Goal: Information Seeking & Learning: Learn about a topic

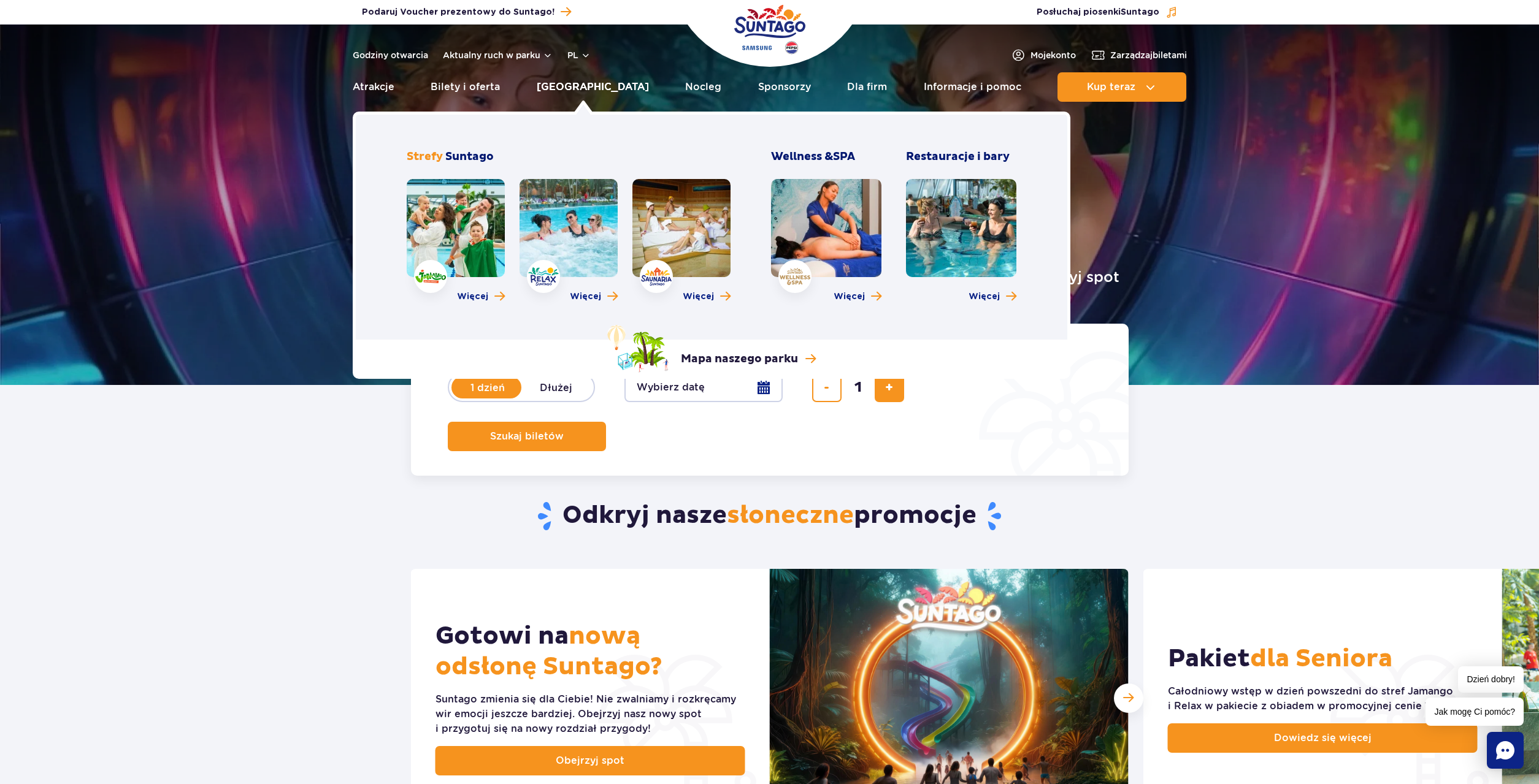
click at [586, 89] on link "[GEOGRAPHIC_DATA]" at bounding box center [593, 87] width 112 height 30
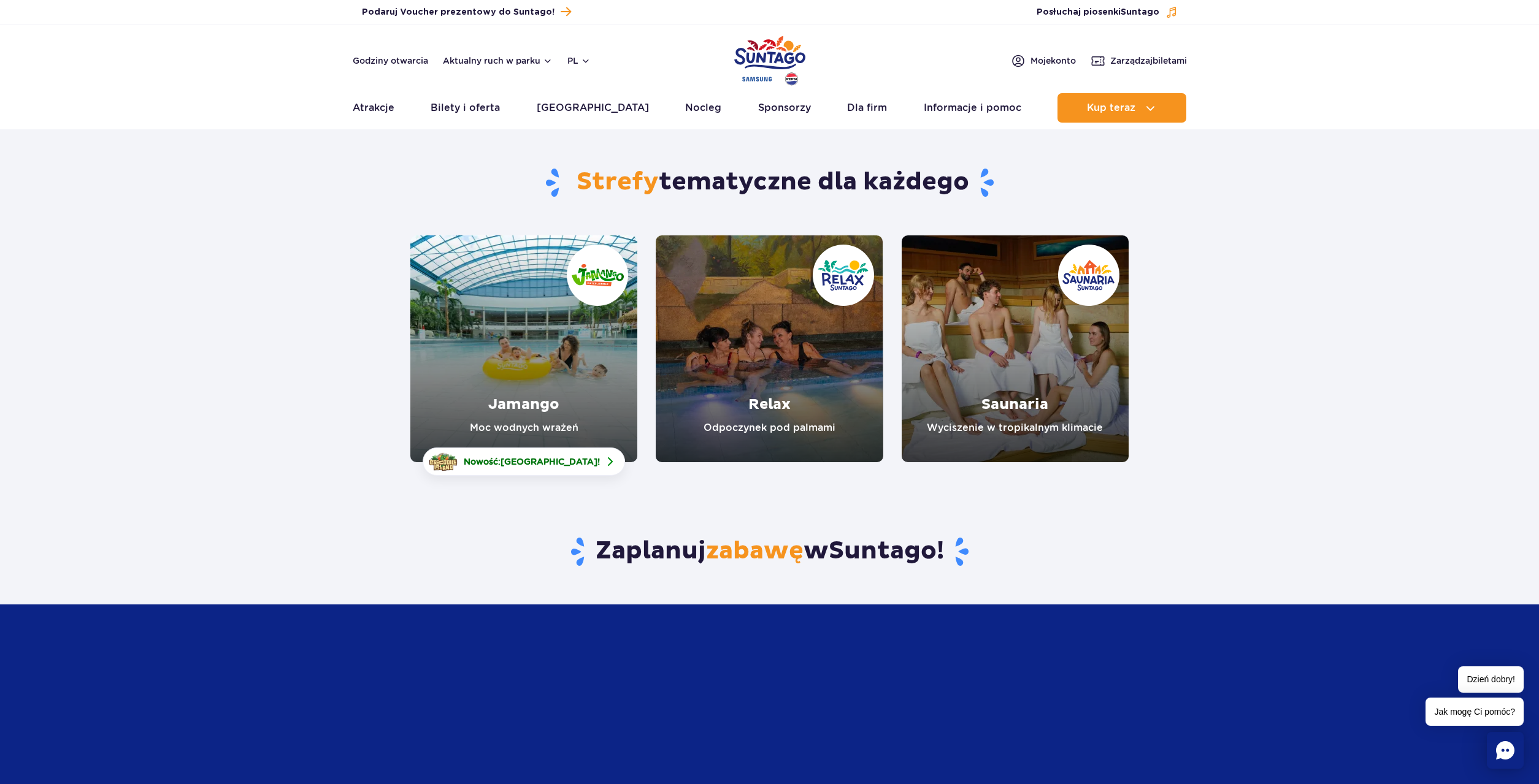
click at [522, 345] on link "Jamango" at bounding box center [524, 349] width 227 height 227
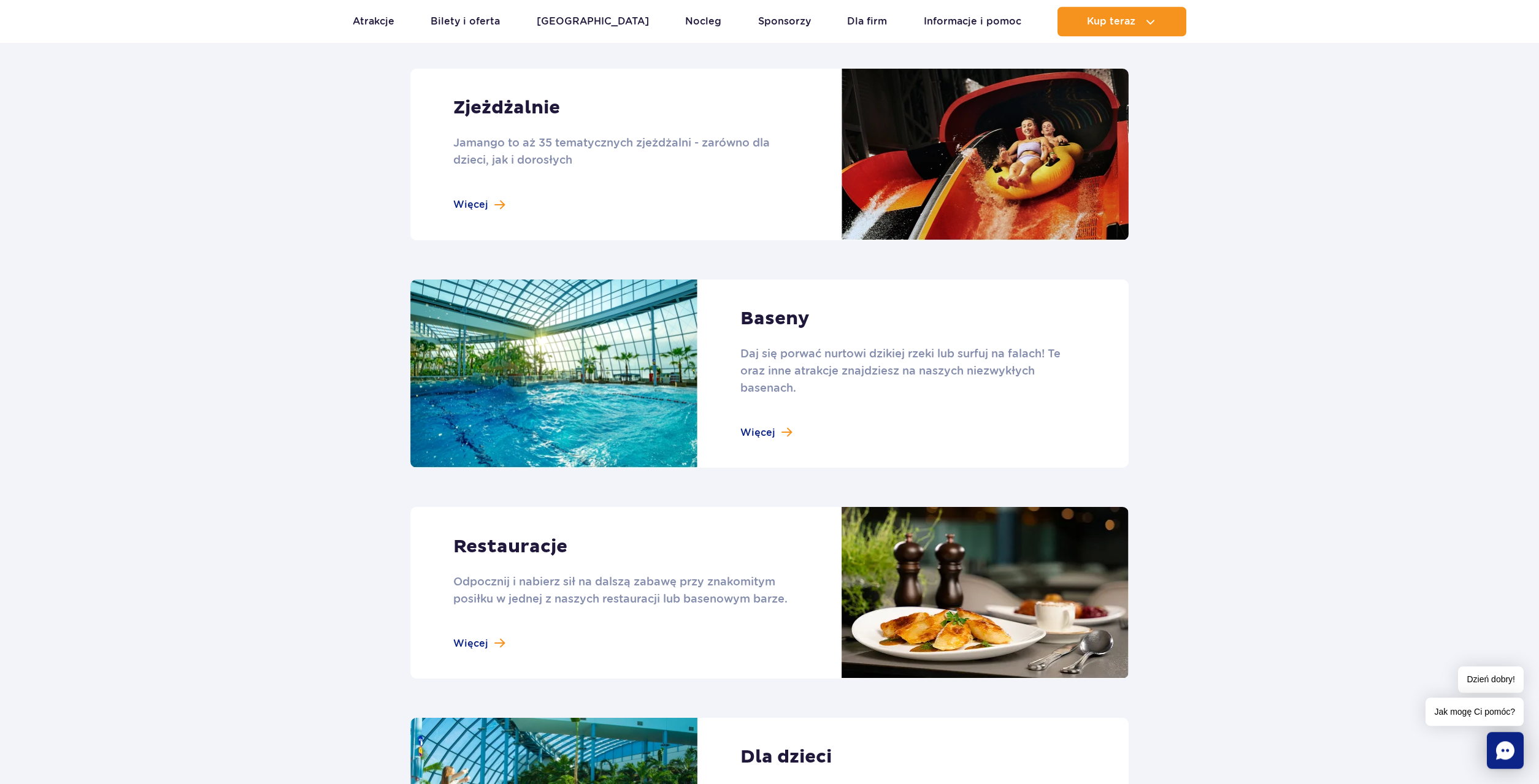
scroll to position [1167, 0]
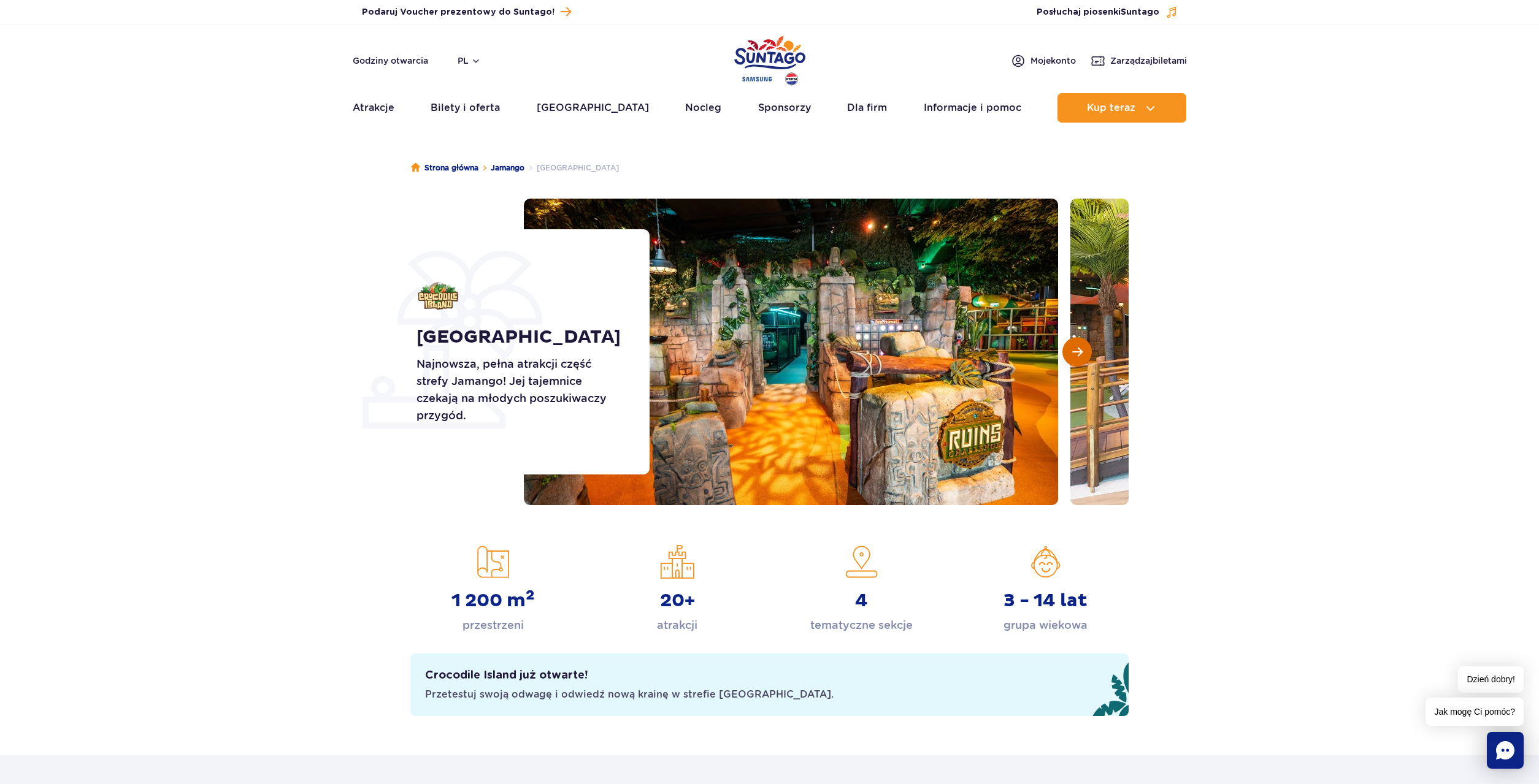
click at [1079, 346] on button "Następny slajd" at bounding box center [1077, 352] width 30 height 30
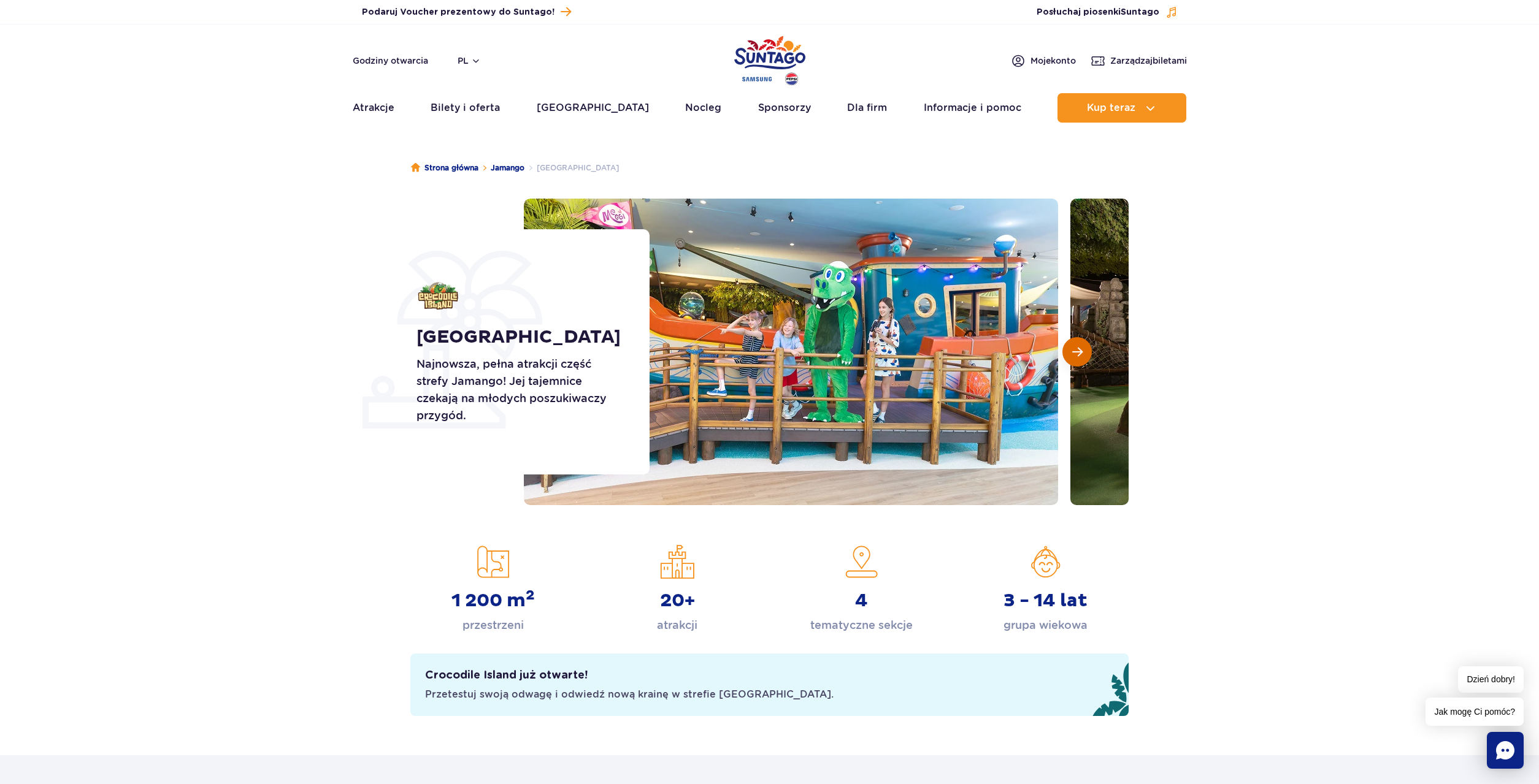
click at [1074, 349] on span "Następny slajd" at bounding box center [1077, 352] width 10 height 11
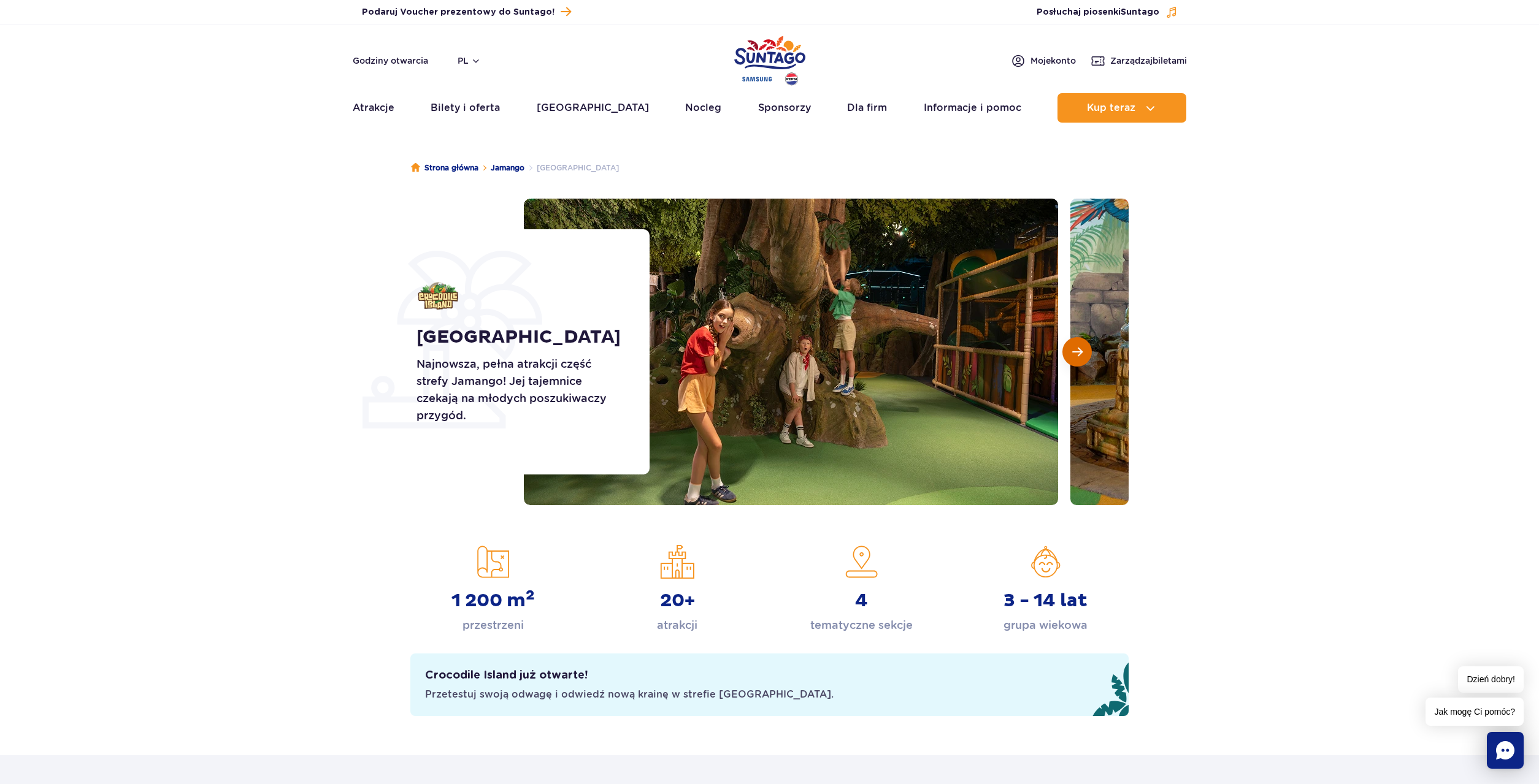
click at [1072, 349] on span "Następny slajd" at bounding box center [1077, 352] width 10 height 11
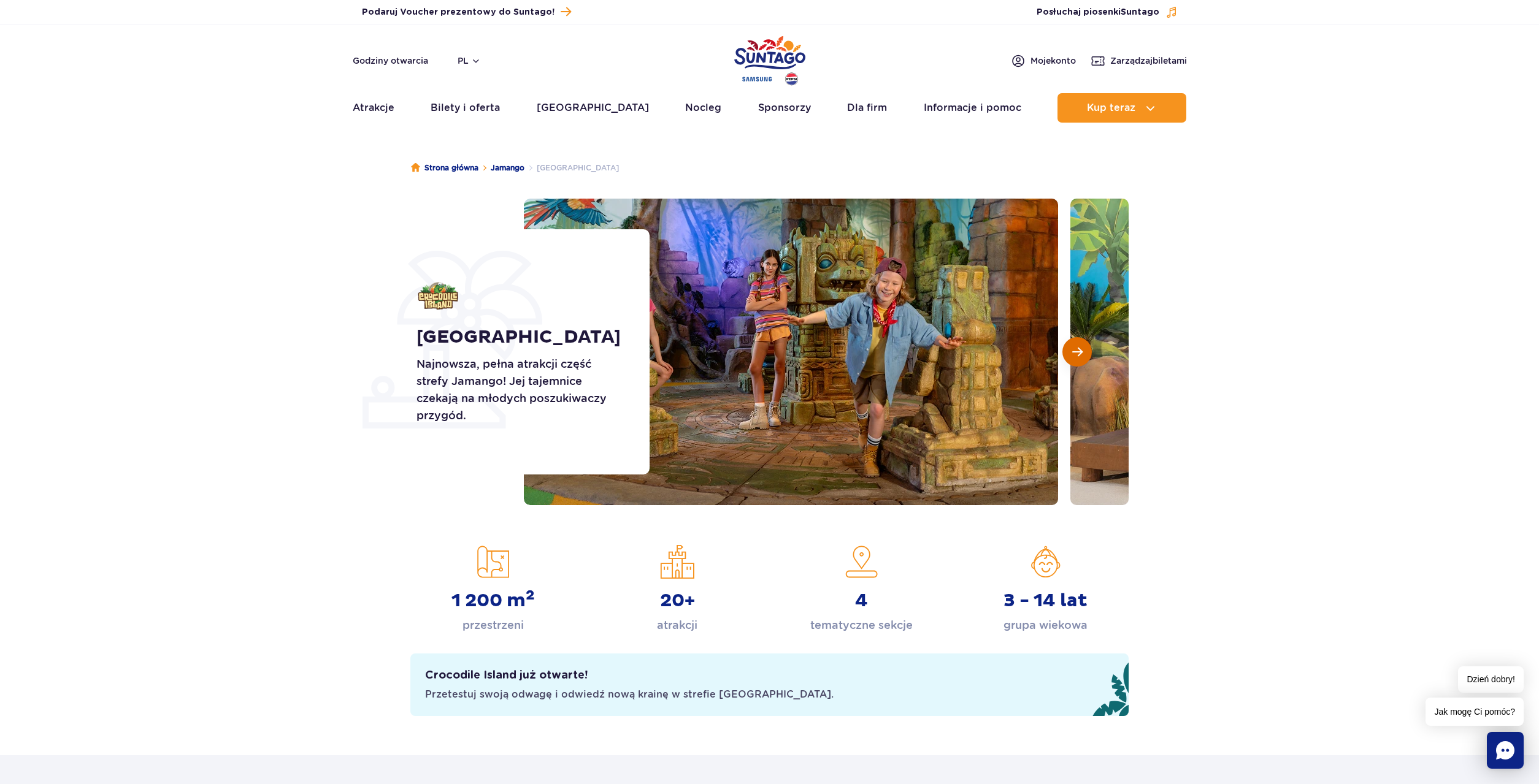
click at [1072, 349] on span "Następny slajd" at bounding box center [1077, 352] width 10 height 11
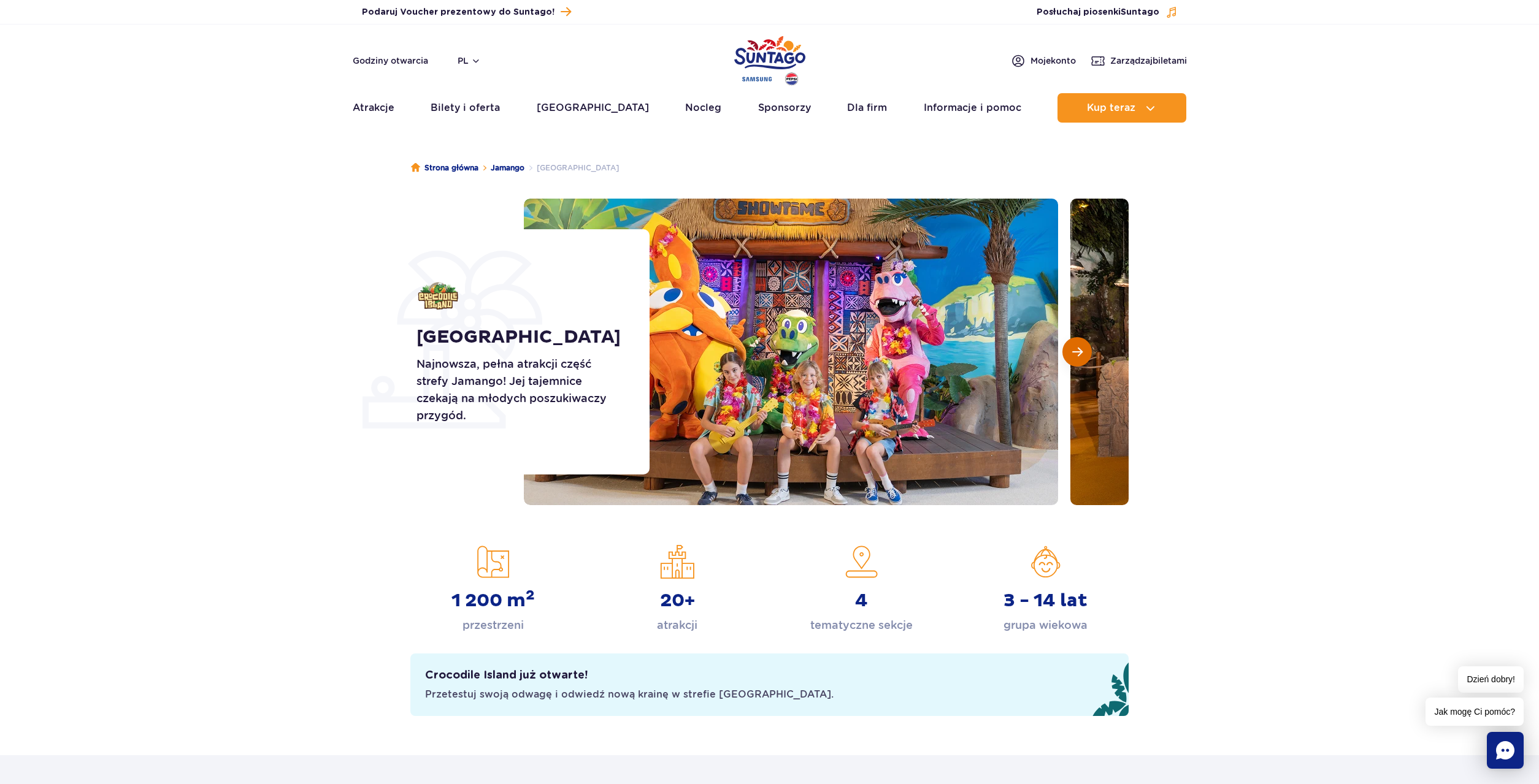
click at [1072, 349] on button "Następny slajd" at bounding box center [1077, 352] width 30 height 30
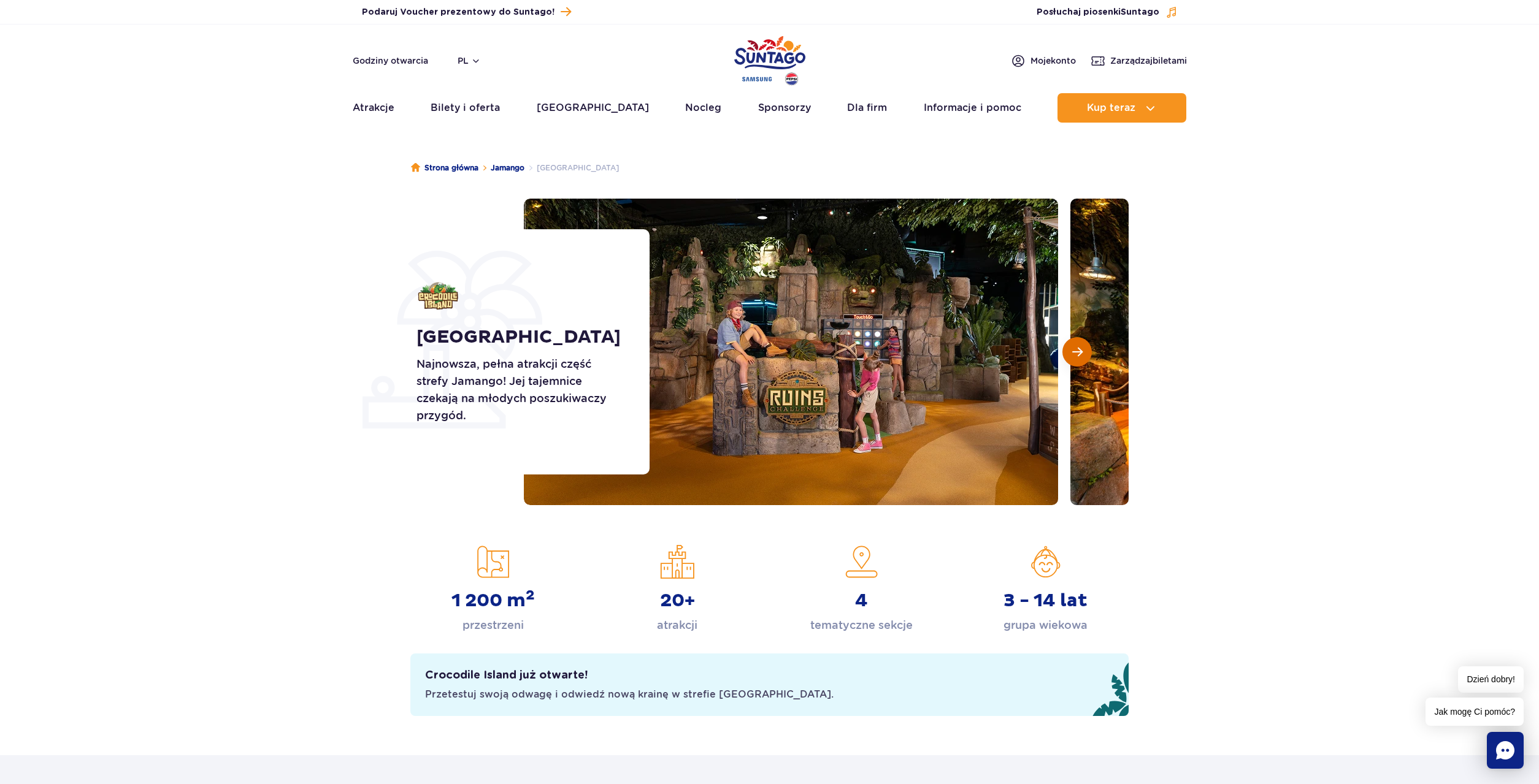
click at [1071, 349] on button "Następny slajd" at bounding box center [1077, 352] width 30 height 30
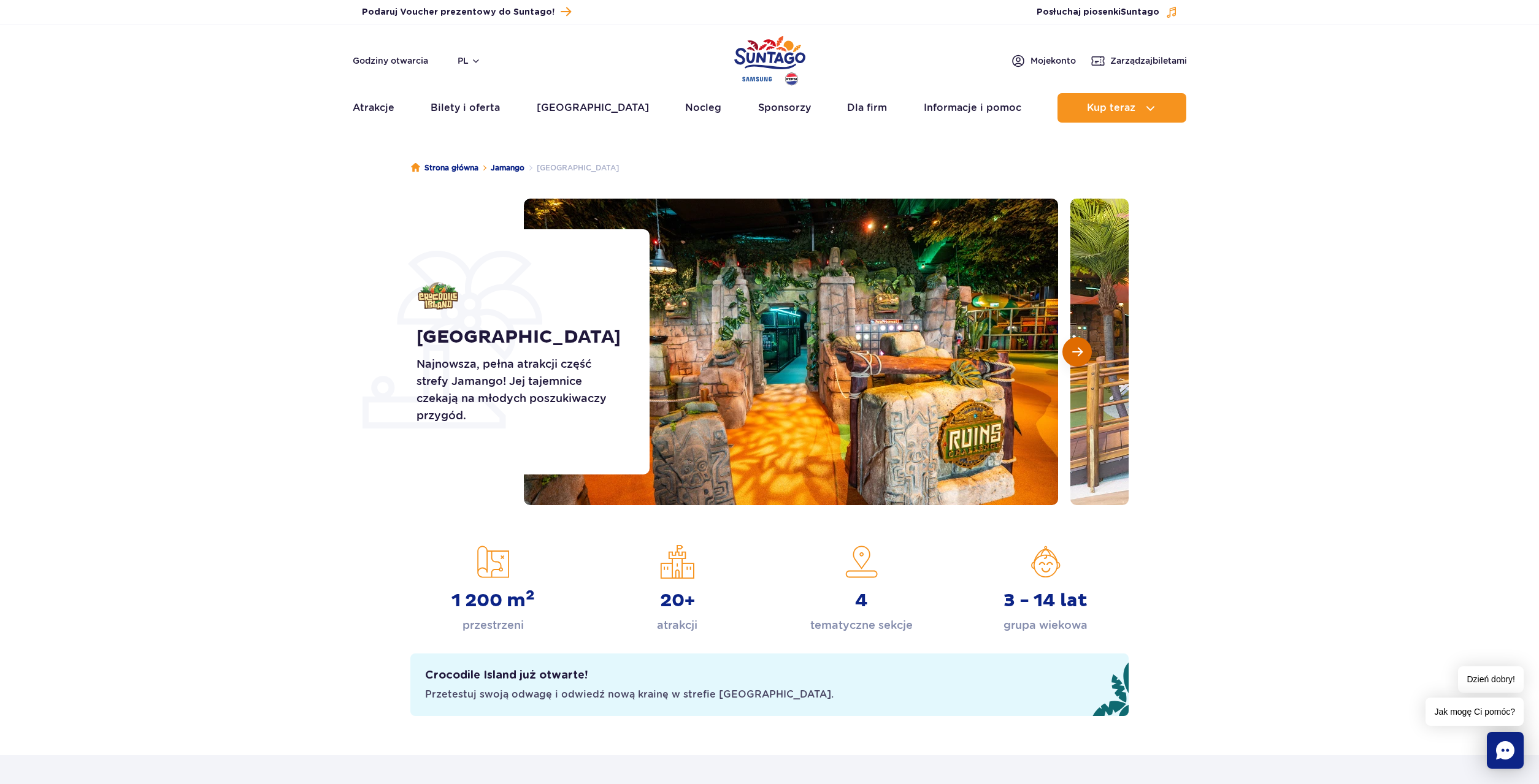
click at [1071, 349] on button "Następny slajd" at bounding box center [1077, 352] width 30 height 30
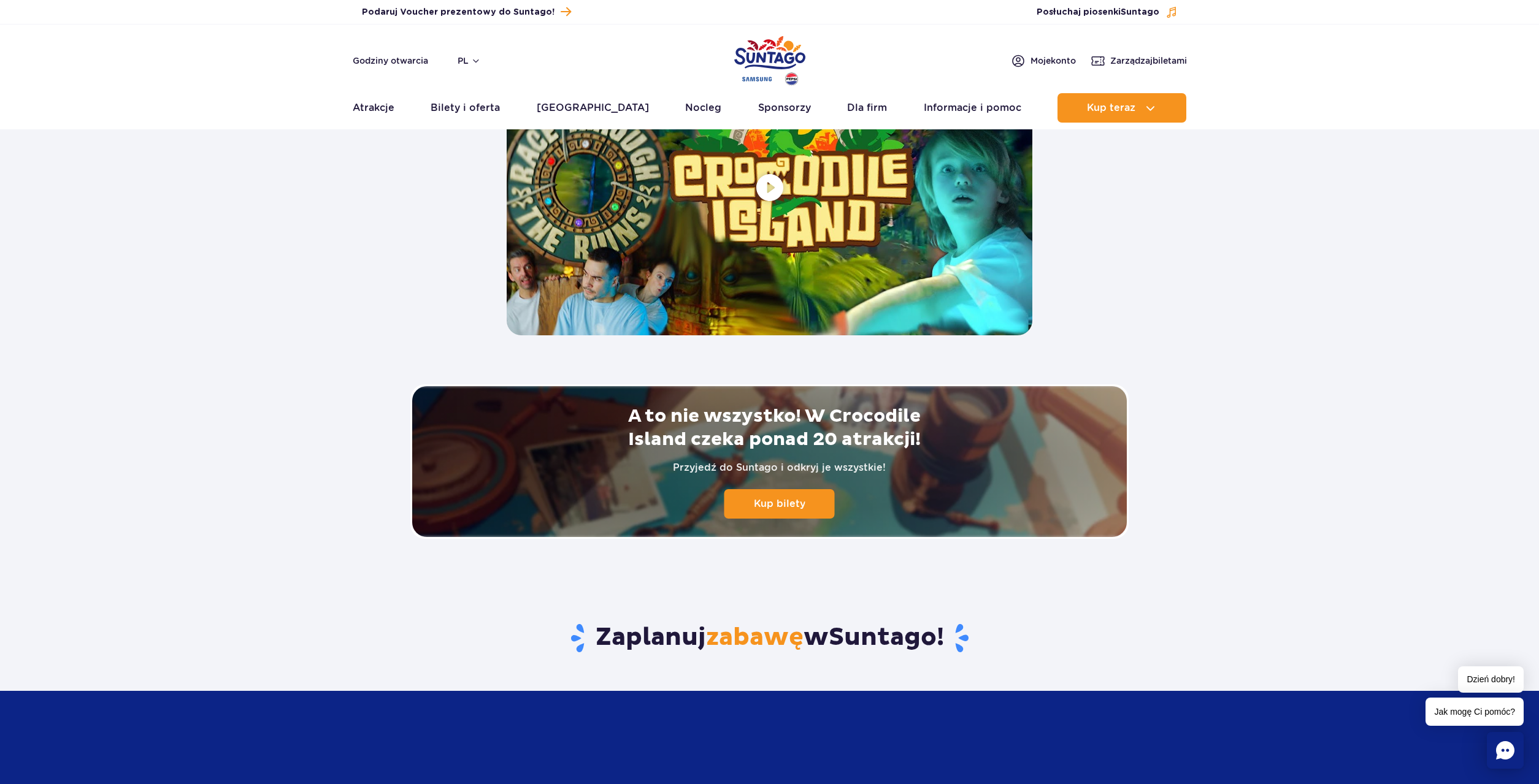
scroll to position [2481, 0]
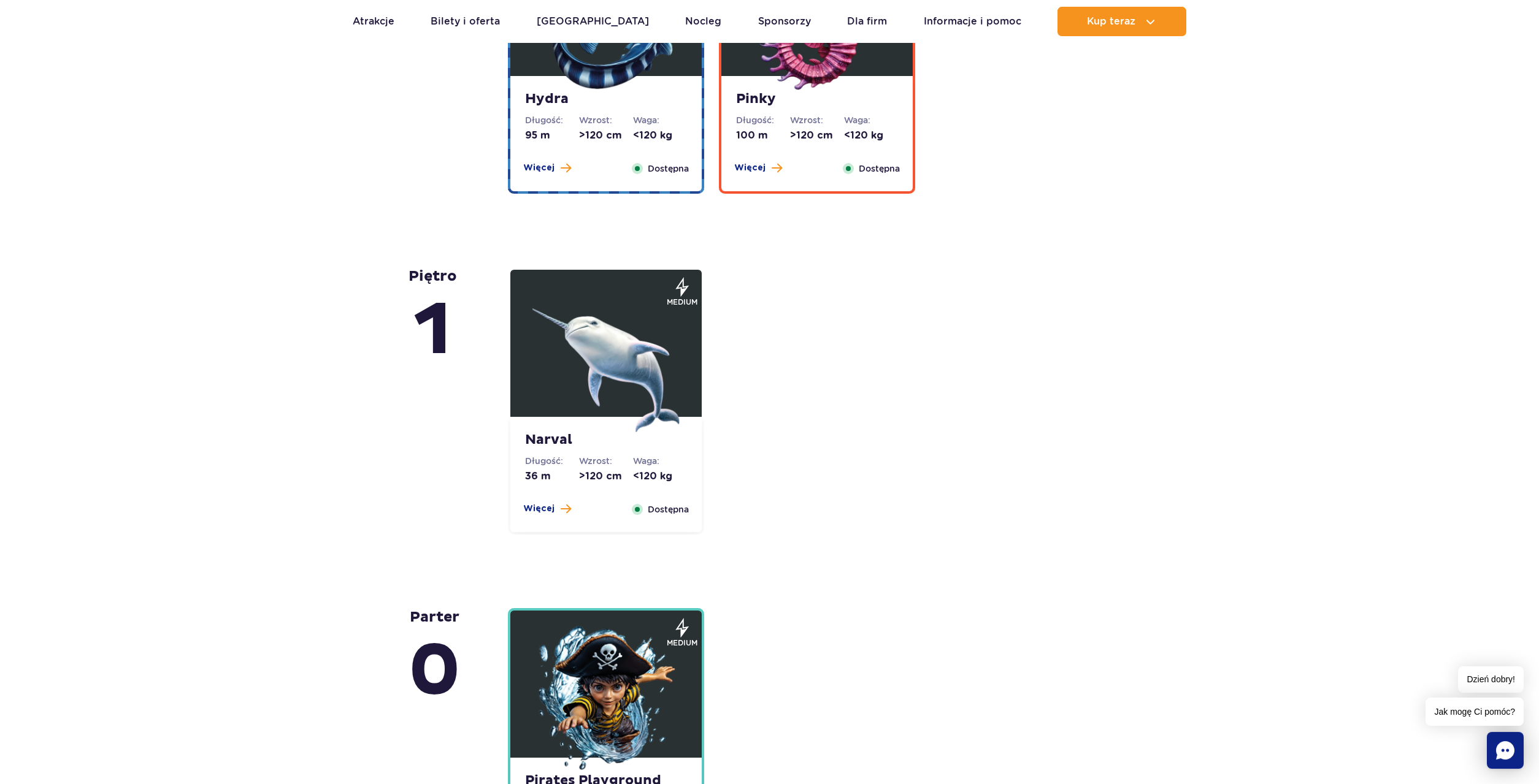
scroll to position [2481, 0]
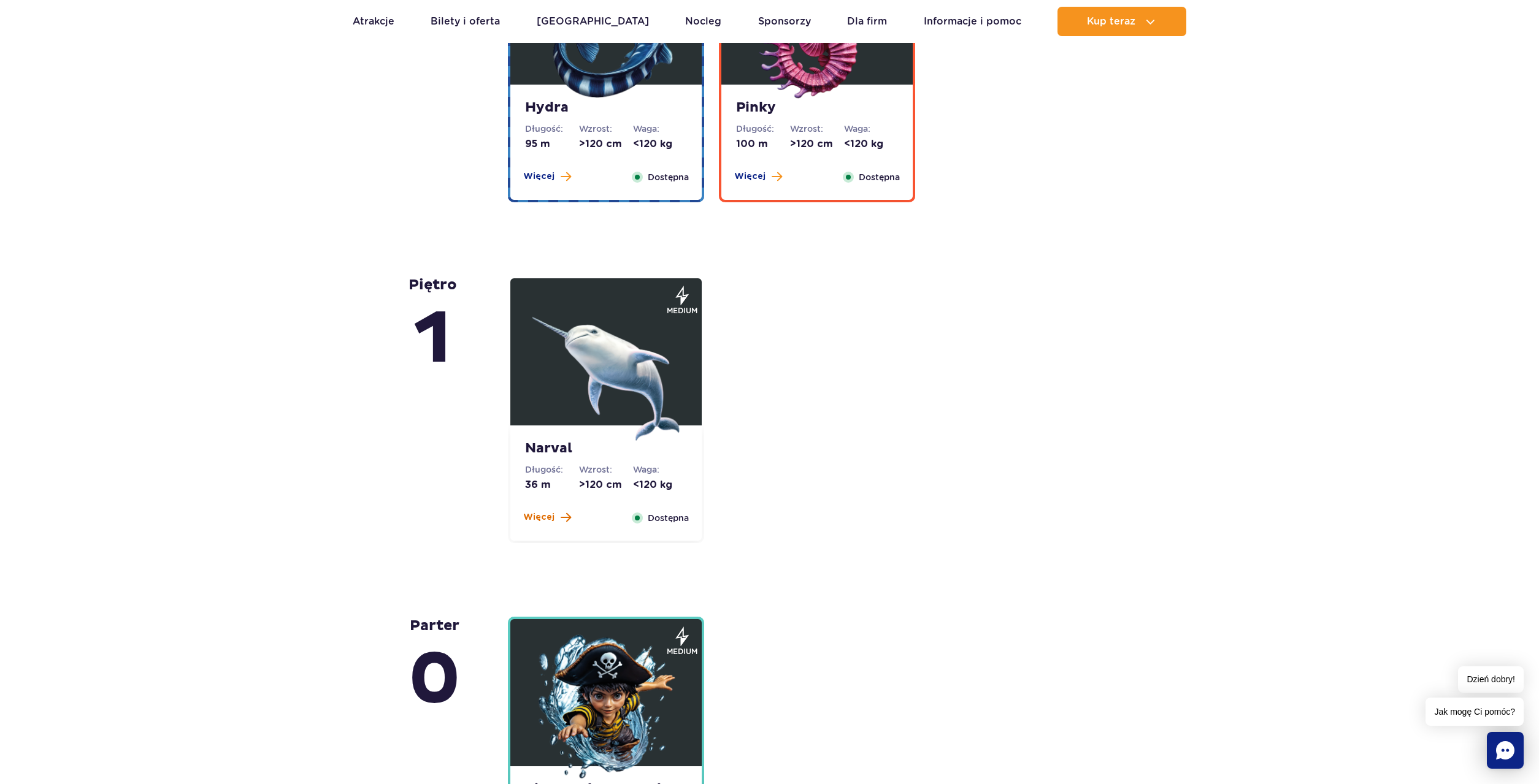
click at [536, 519] on span "Więcej" at bounding box center [538, 517] width 31 height 12
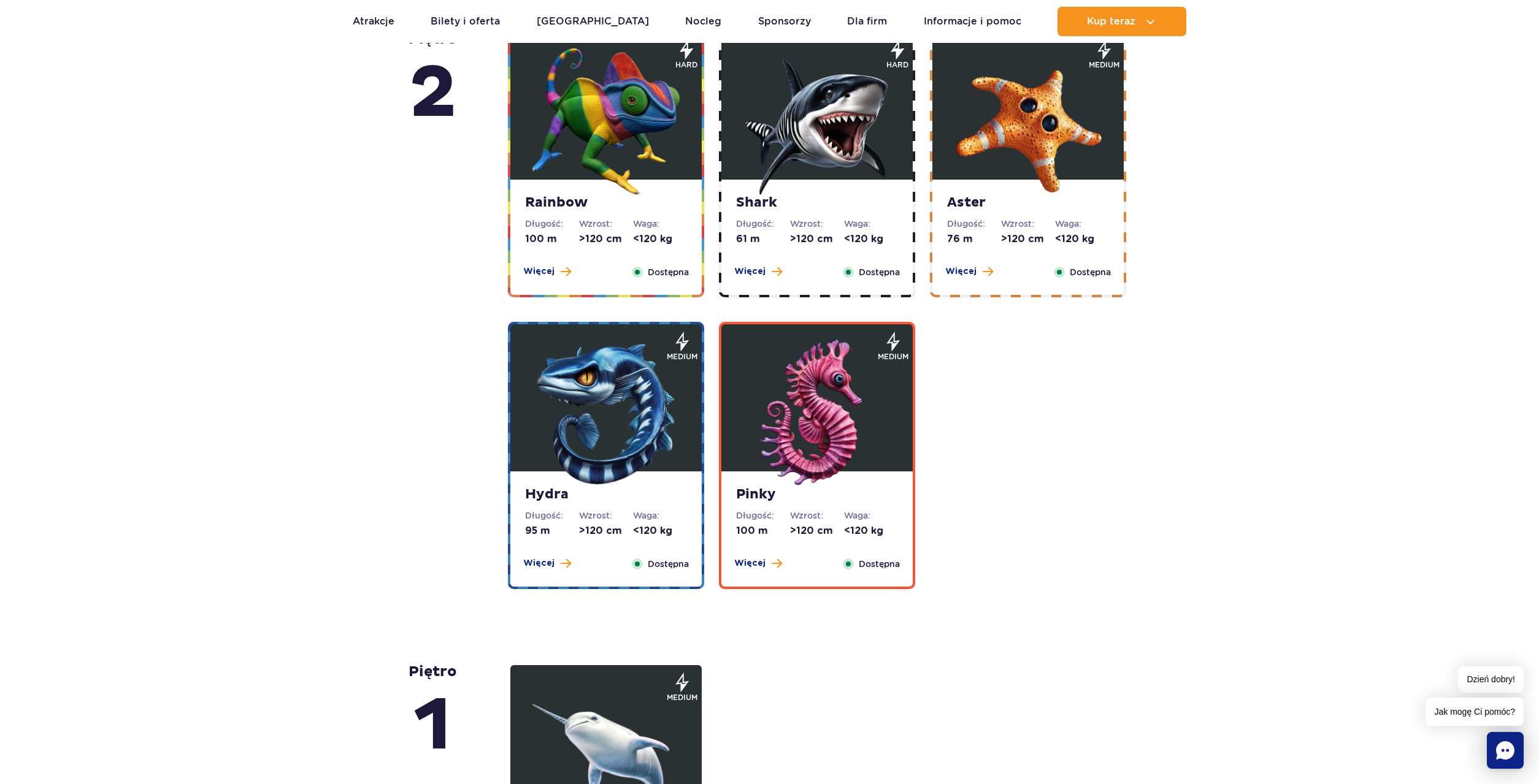
scroll to position [2102, 0]
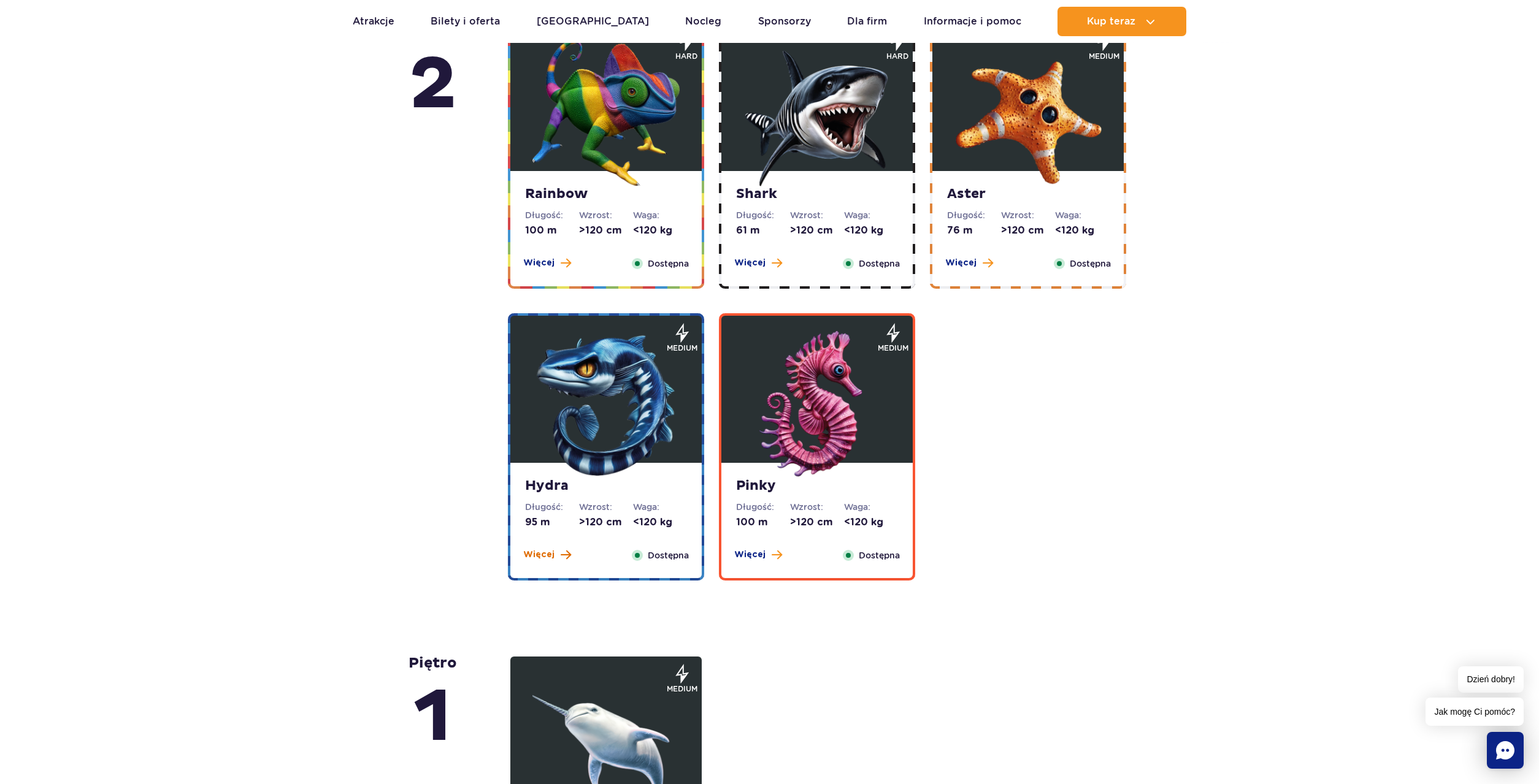
click at [528, 558] on span "Więcej" at bounding box center [538, 555] width 31 height 12
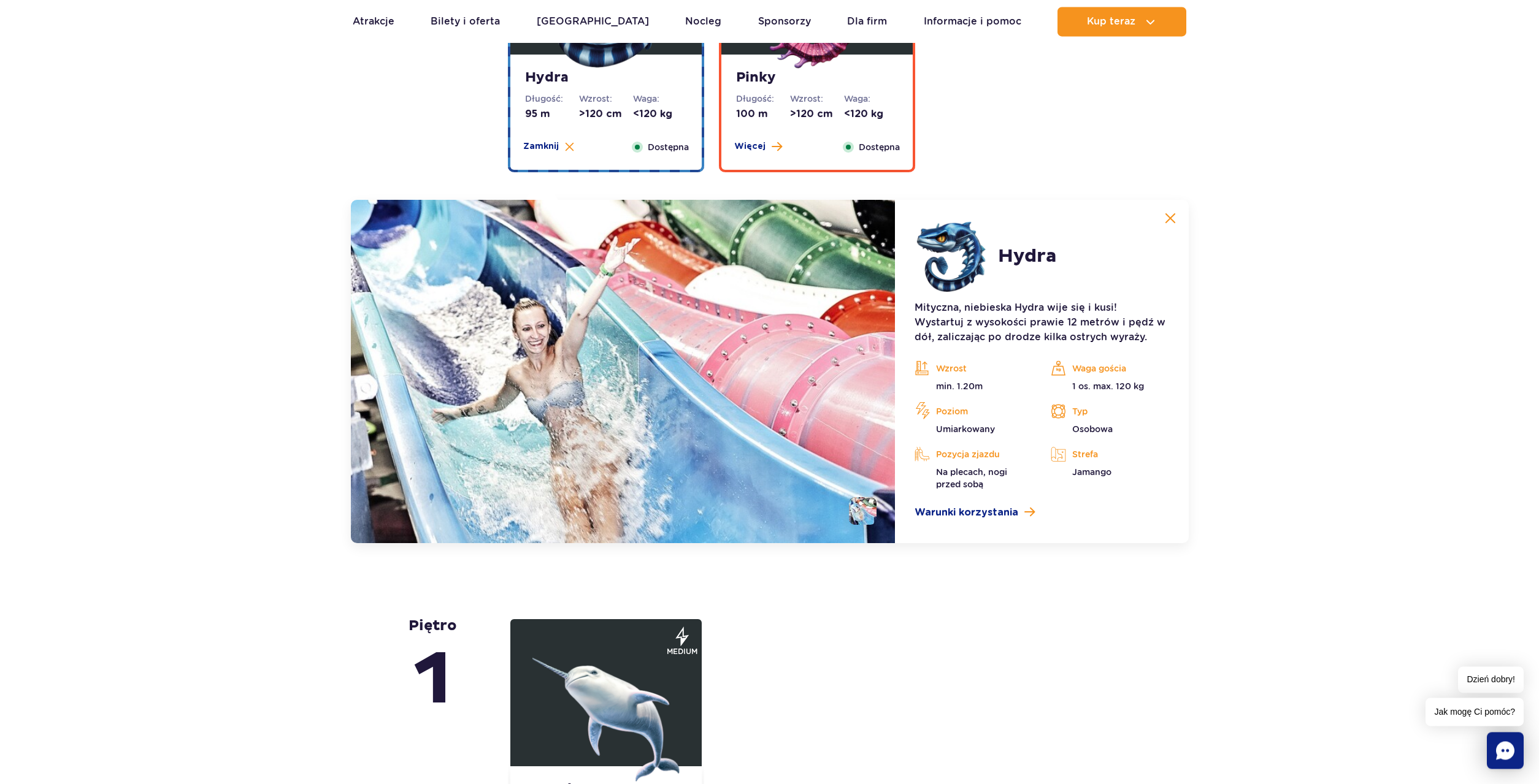
scroll to position [2491, 0]
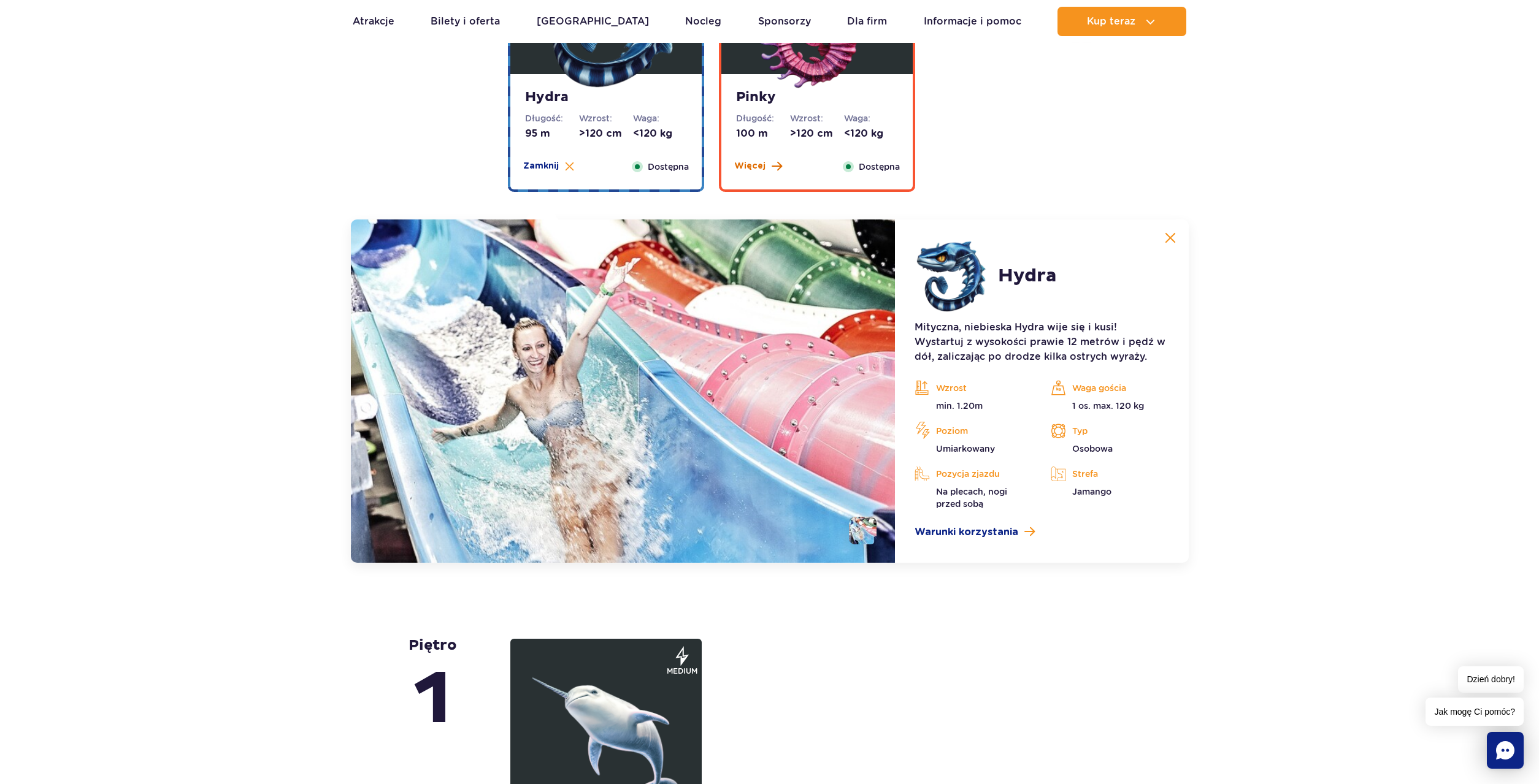
click at [747, 165] on span "Więcej" at bounding box center [750, 166] width 31 height 12
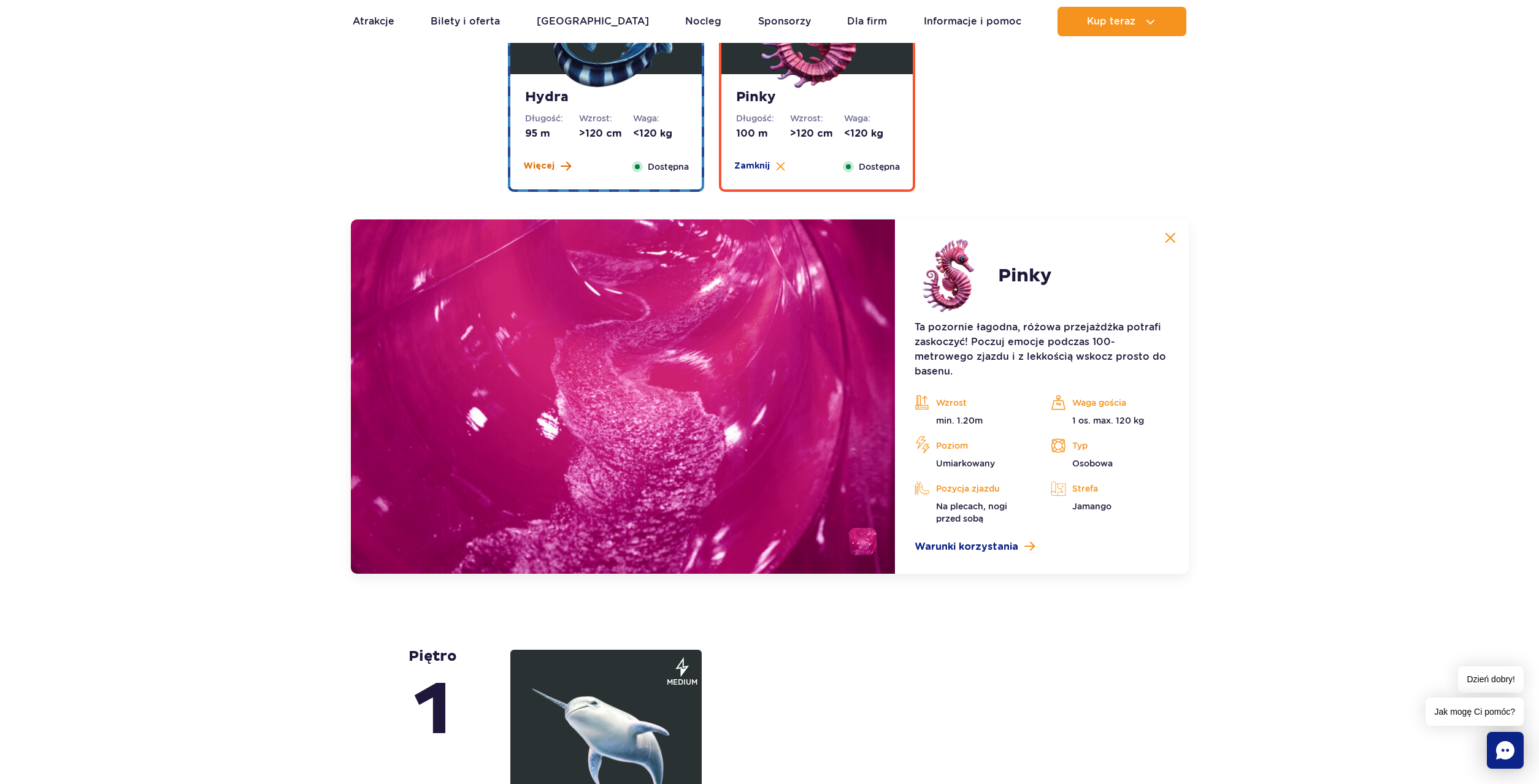
click at [545, 169] on span "Więcej" at bounding box center [538, 166] width 31 height 12
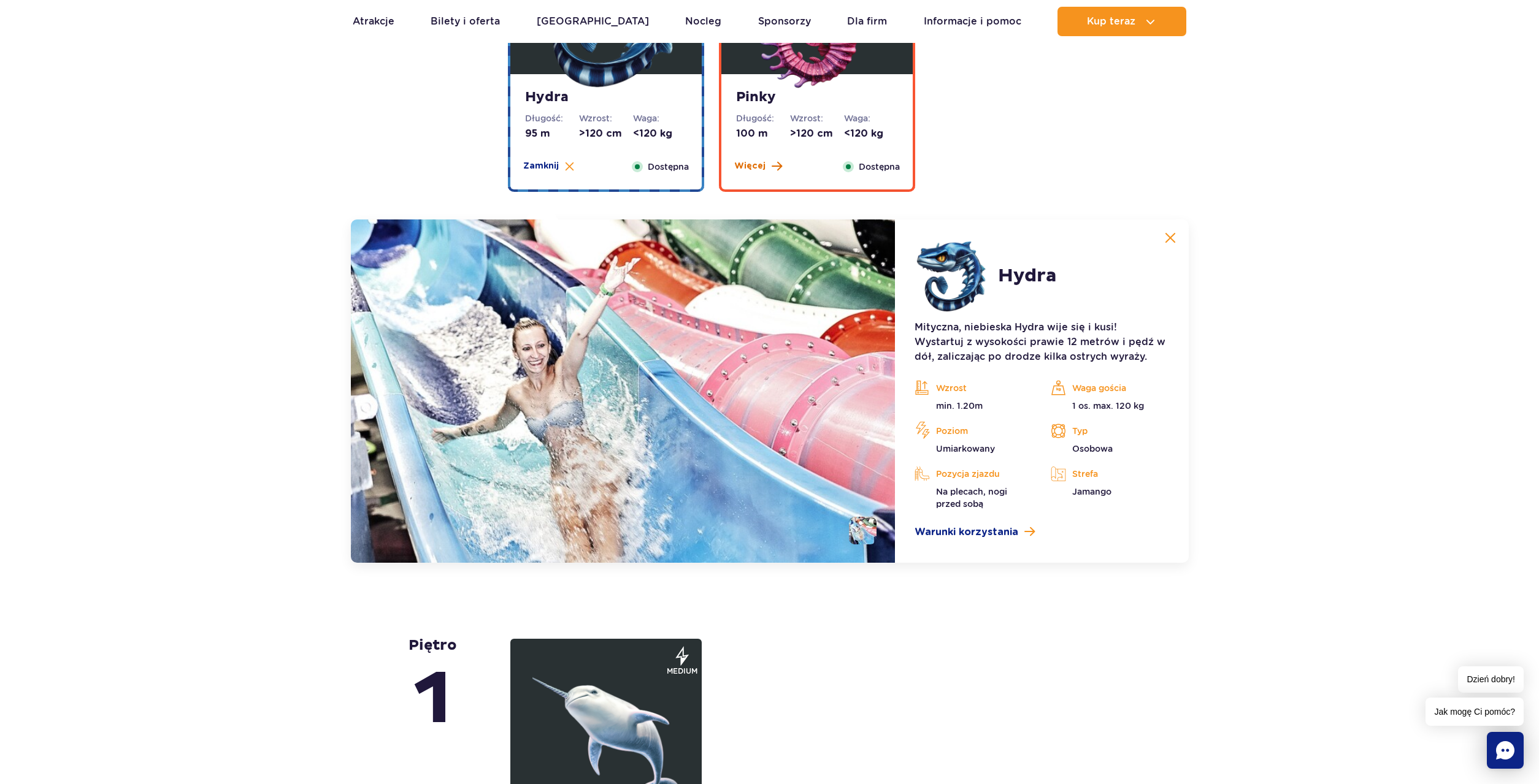
click at [750, 168] on span "Więcej" at bounding box center [750, 166] width 31 height 12
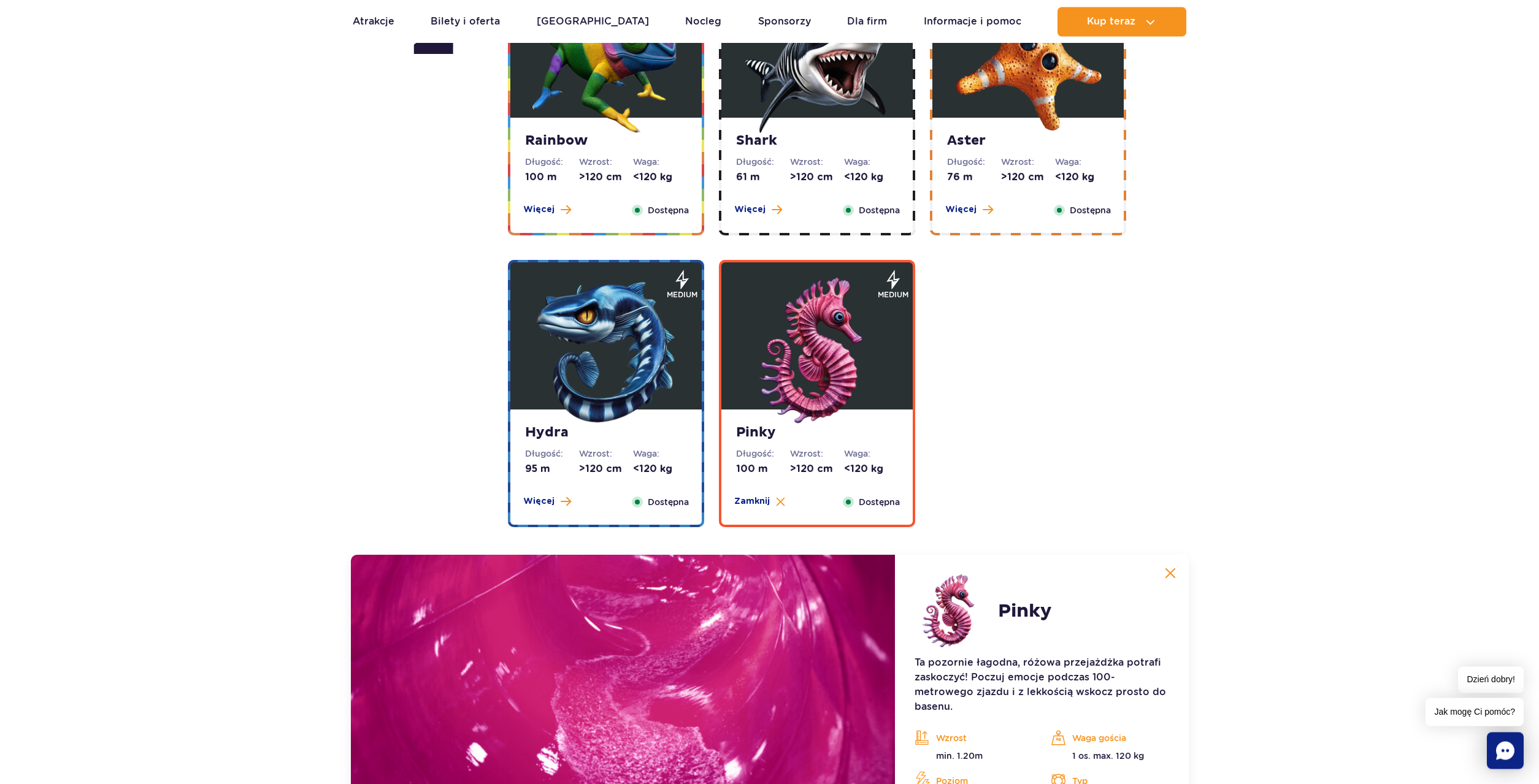
scroll to position [2053, 0]
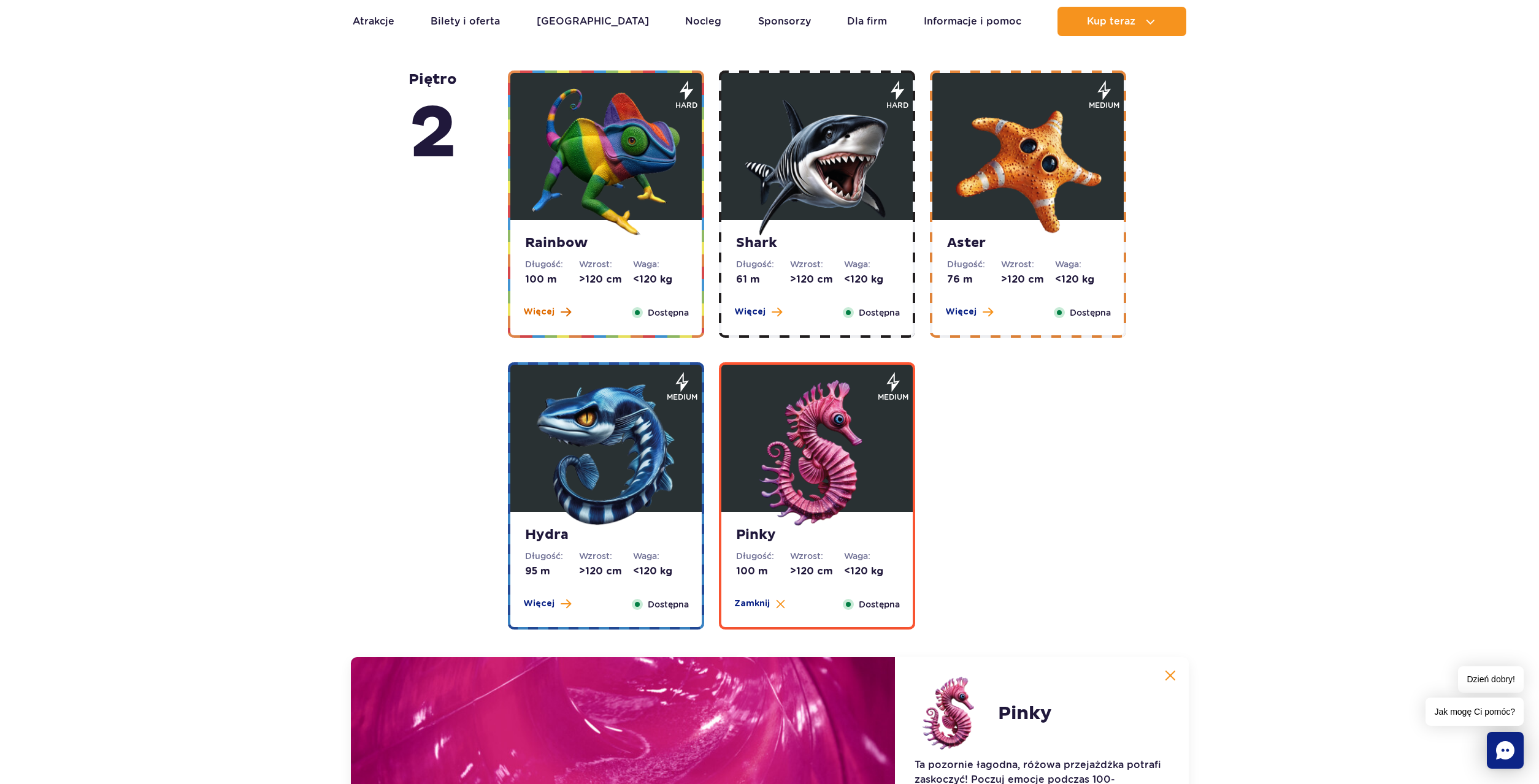
click at [546, 310] on span "Więcej" at bounding box center [538, 312] width 31 height 12
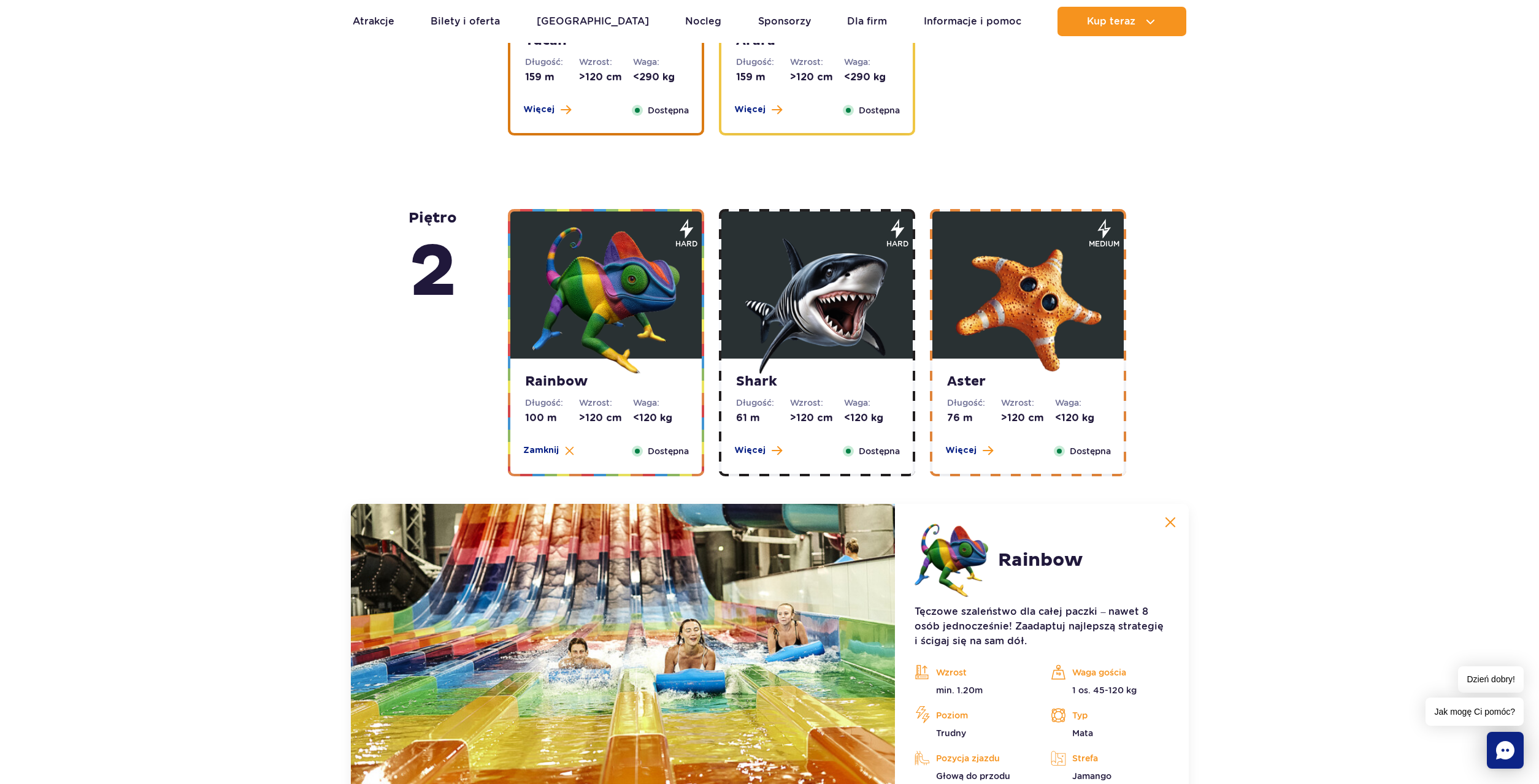
scroll to position [1907, 0]
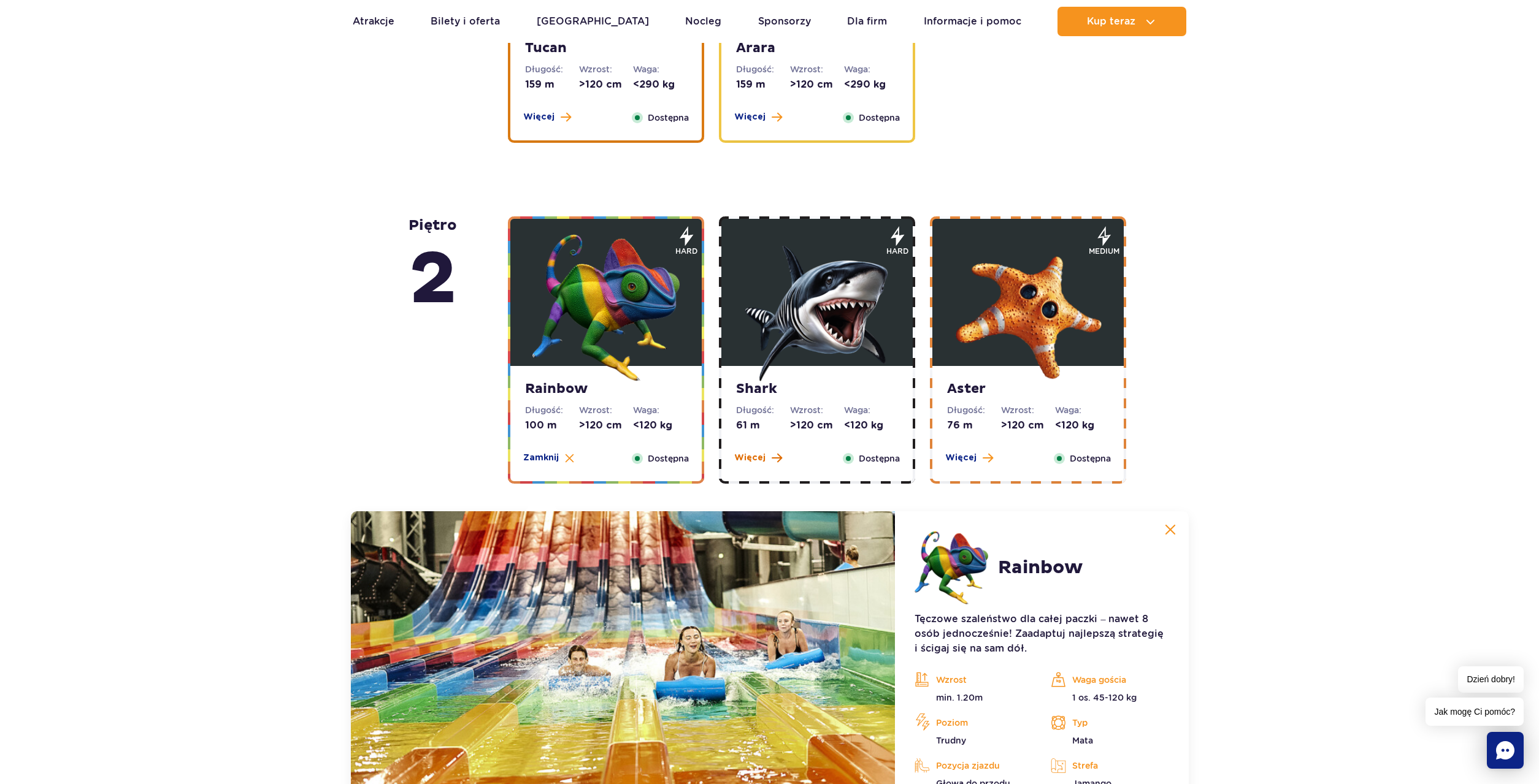
click at [752, 456] on span "Więcej" at bounding box center [750, 458] width 31 height 12
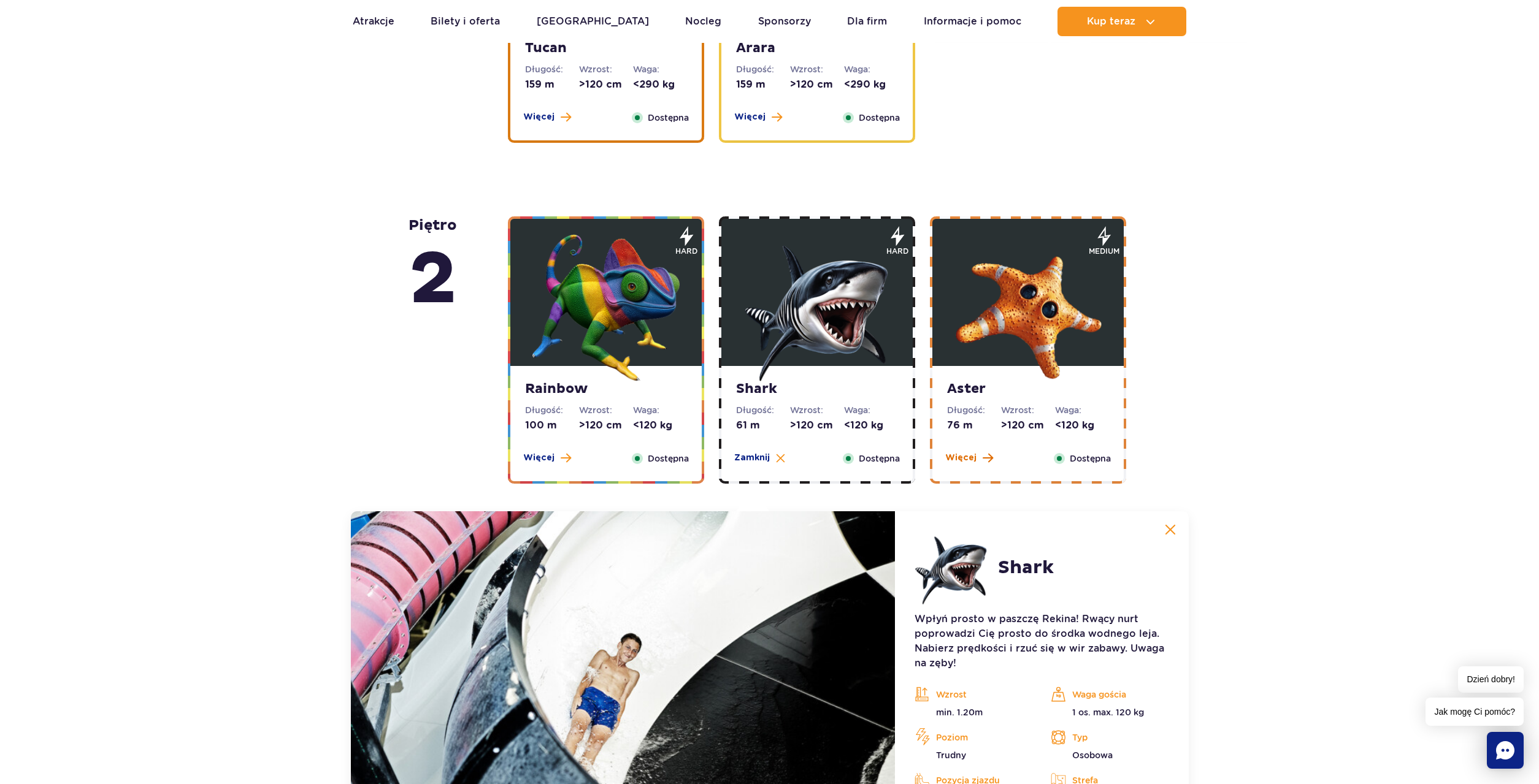
click at [965, 459] on span "Więcej" at bounding box center [961, 458] width 31 height 12
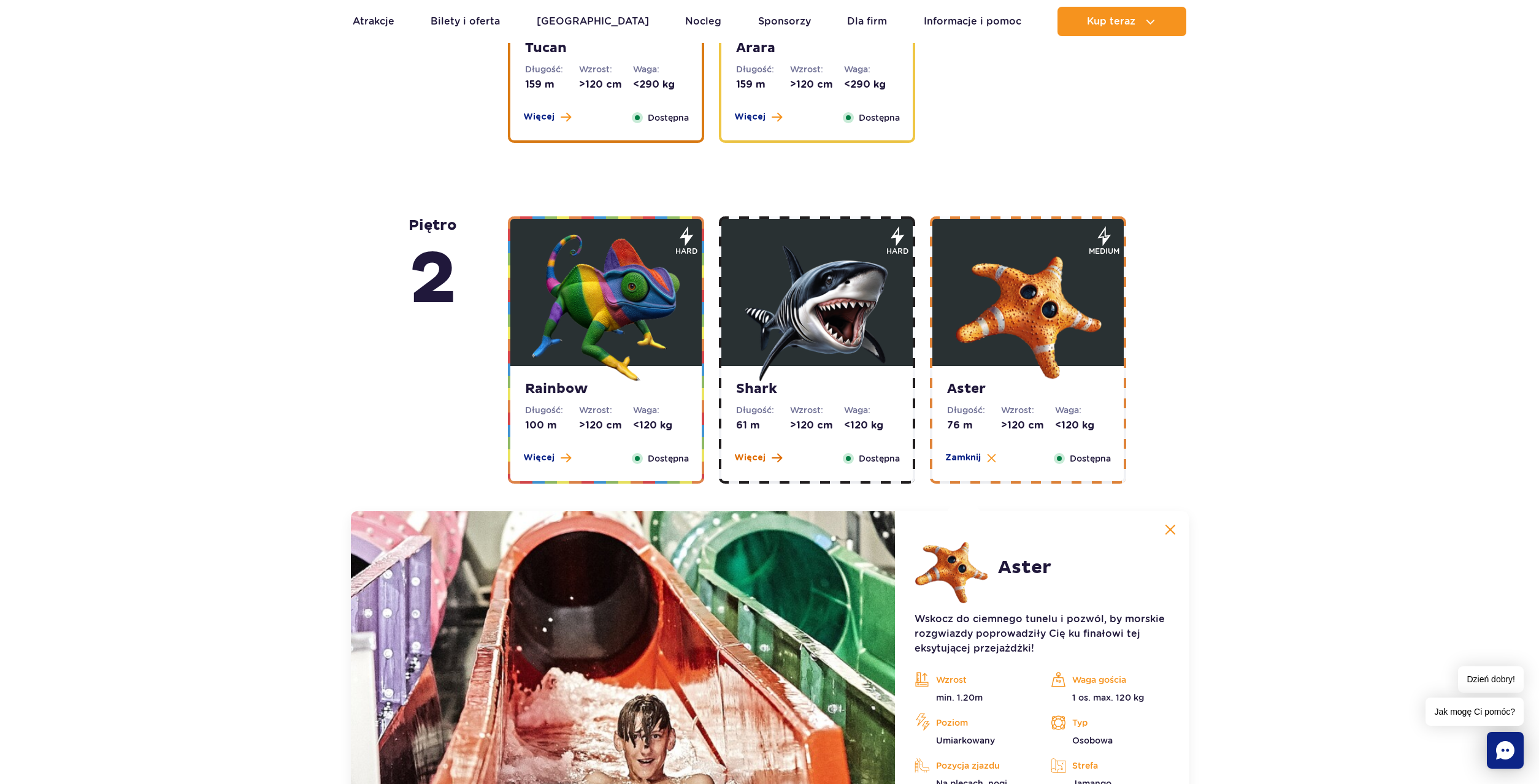
click at [758, 457] on span "Więcej" at bounding box center [750, 458] width 31 height 12
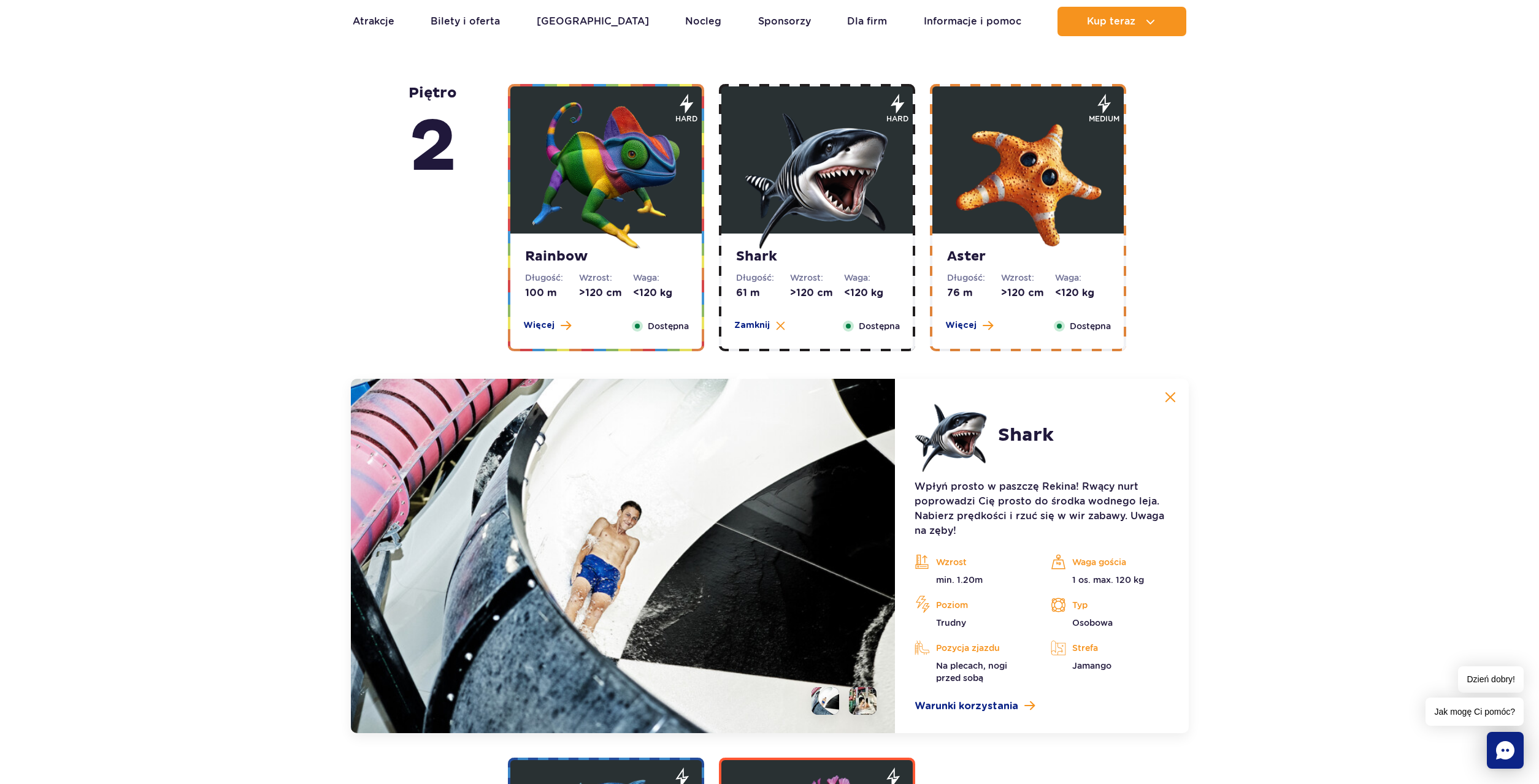
scroll to position [2053, 0]
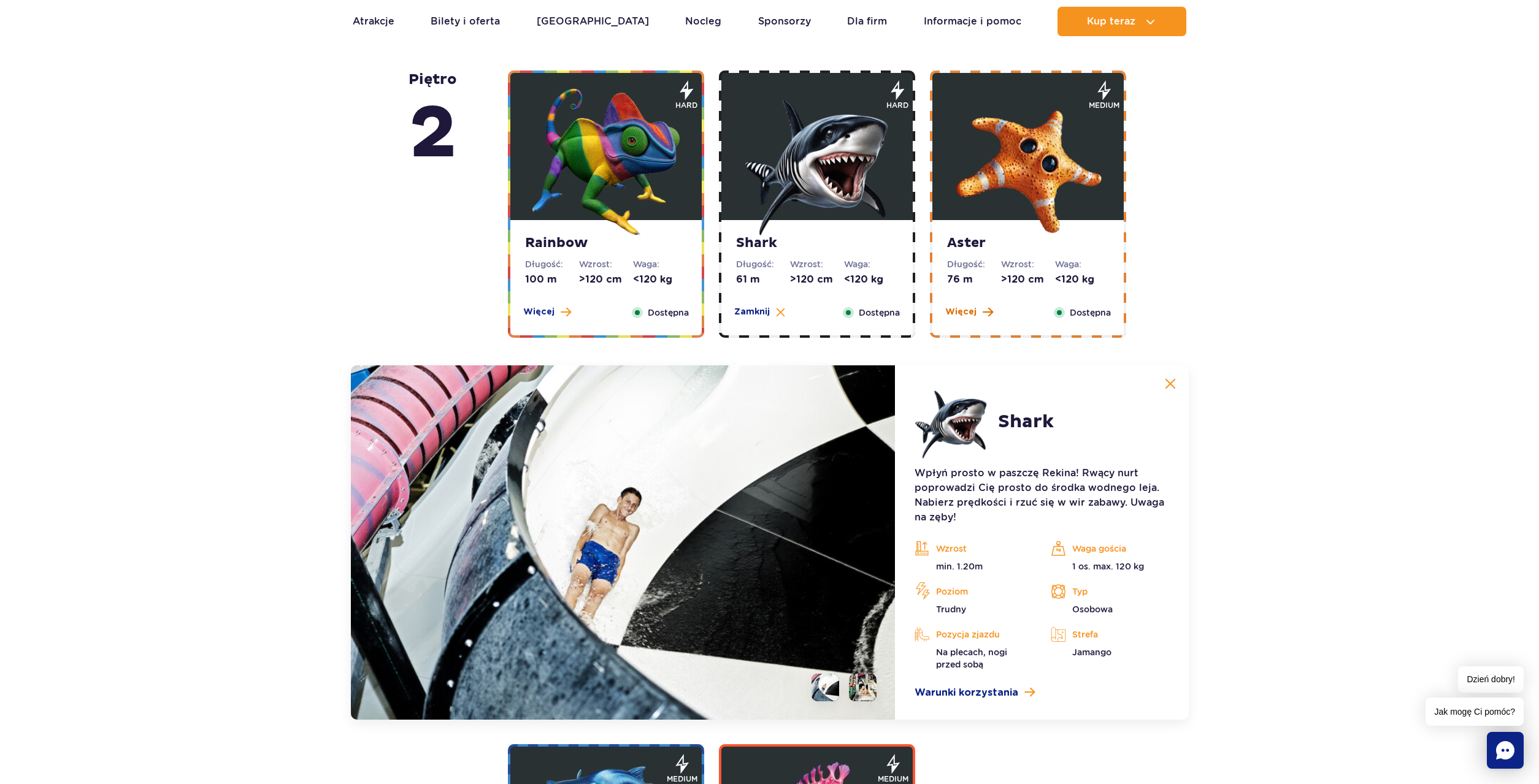
click at [953, 312] on span "Więcej" at bounding box center [961, 312] width 31 height 12
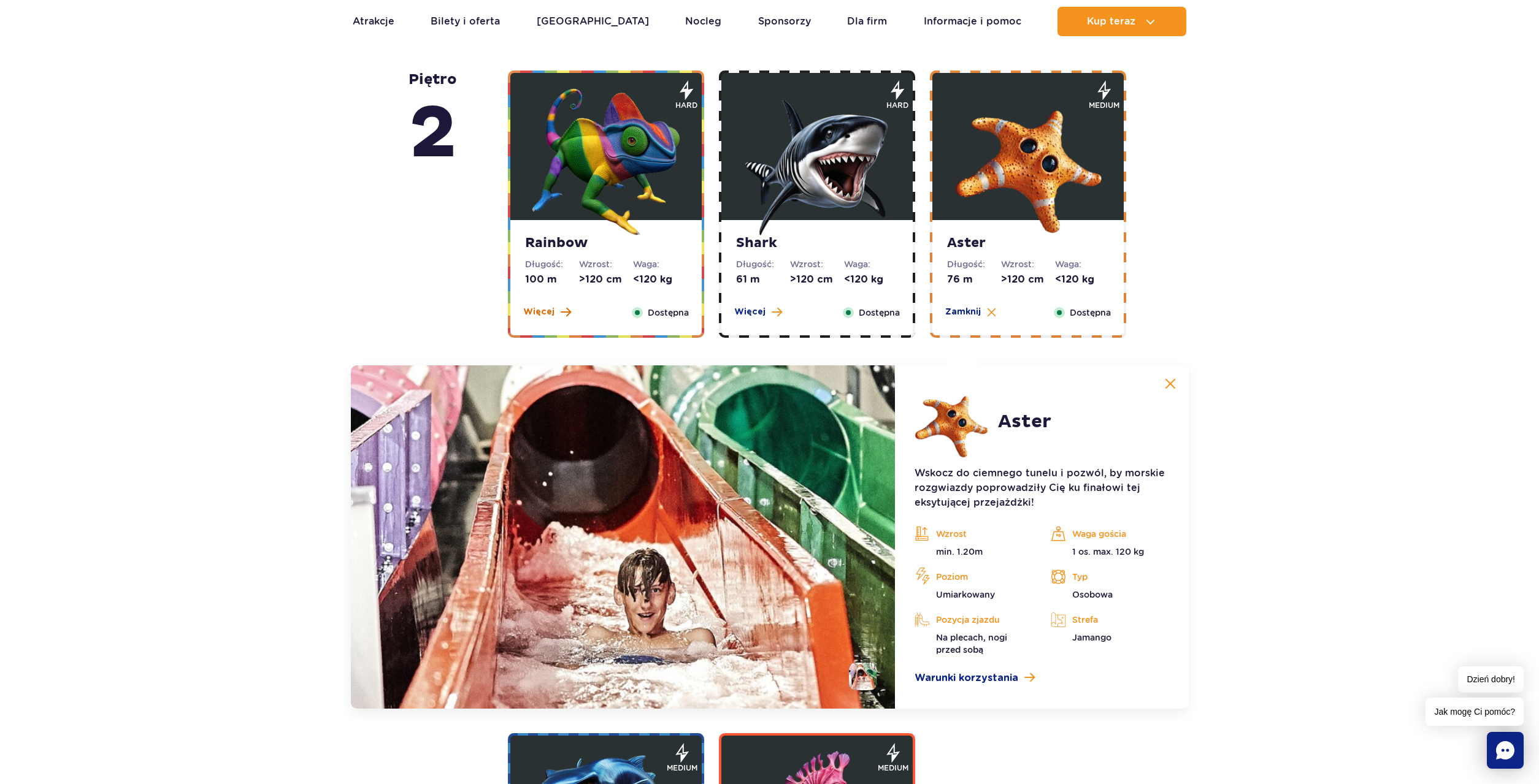
click at [545, 314] on span "Więcej" at bounding box center [538, 312] width 31 height 12
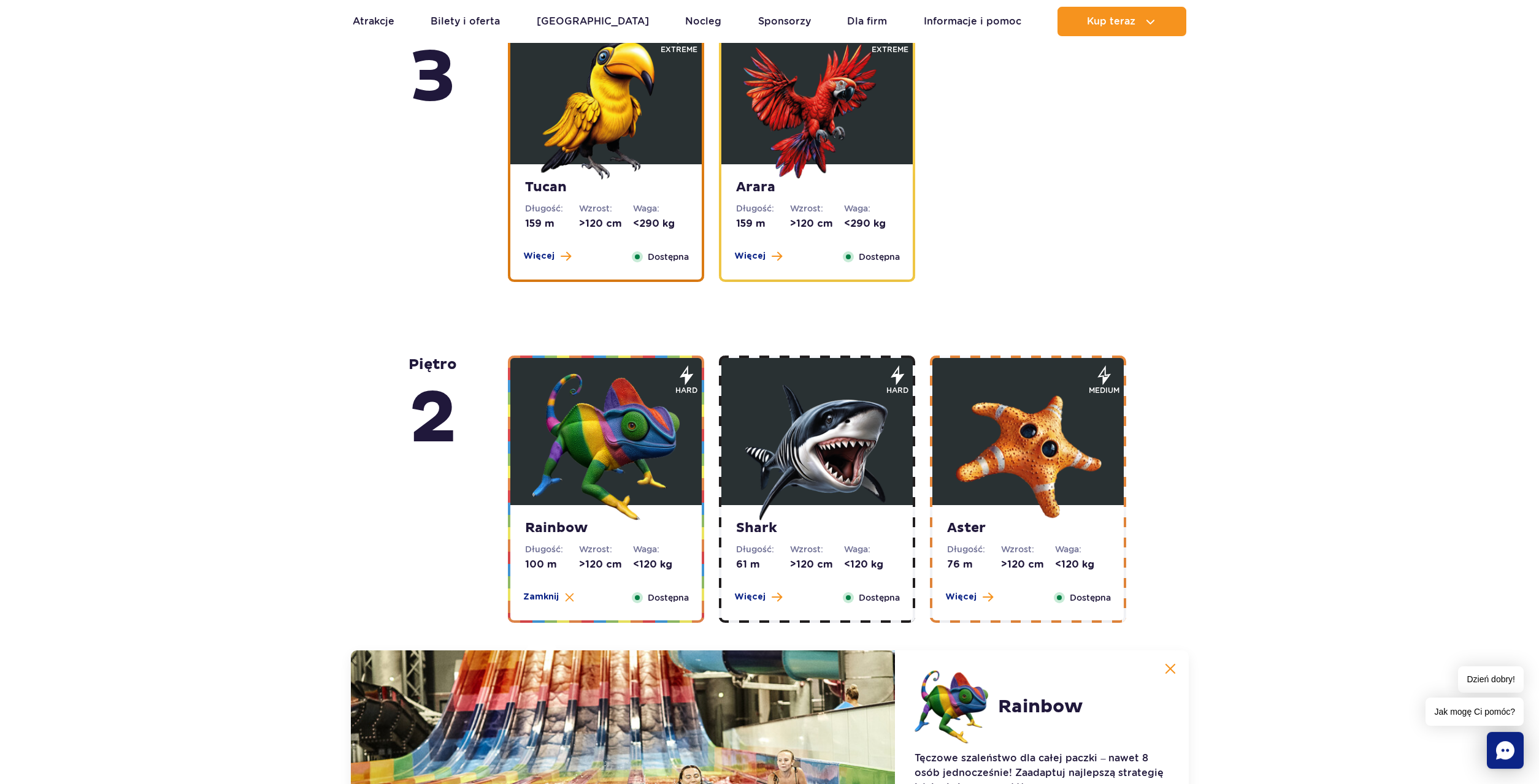
scroll to position [1761, 0]
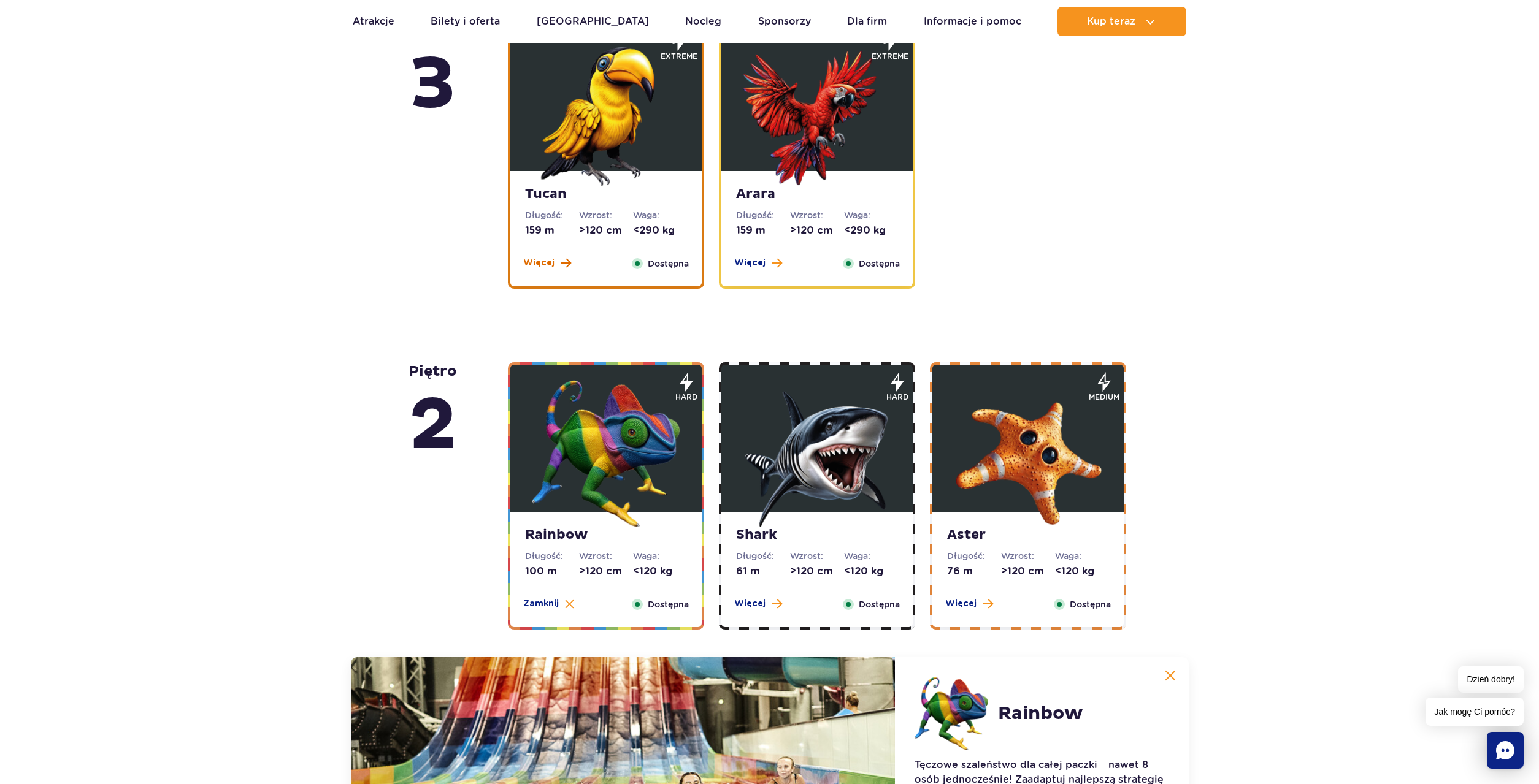
click at [539, 264] on span "Więcej" at bounding box center [538, 263] width 31 height 12
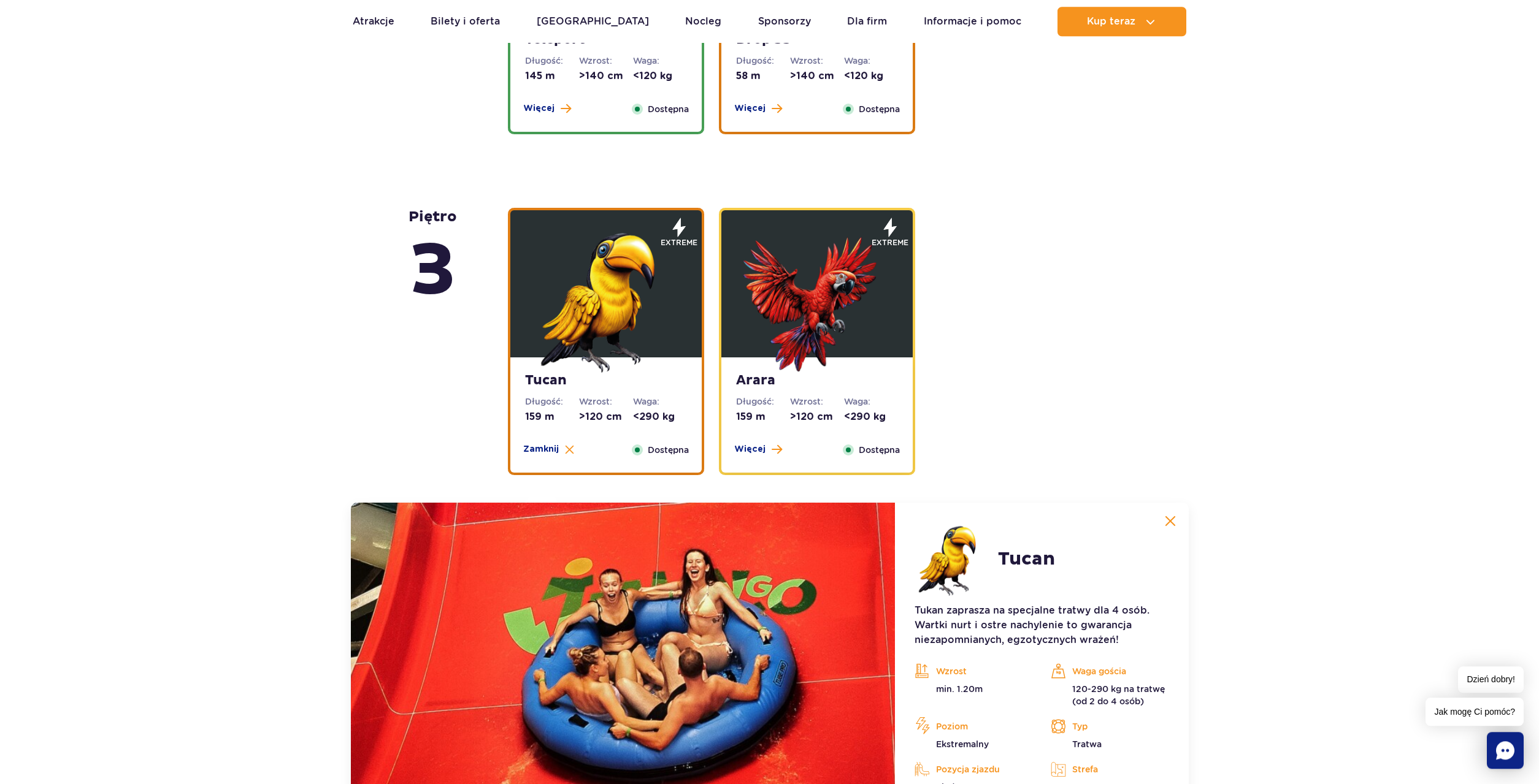
scroll to position [1566, 0]
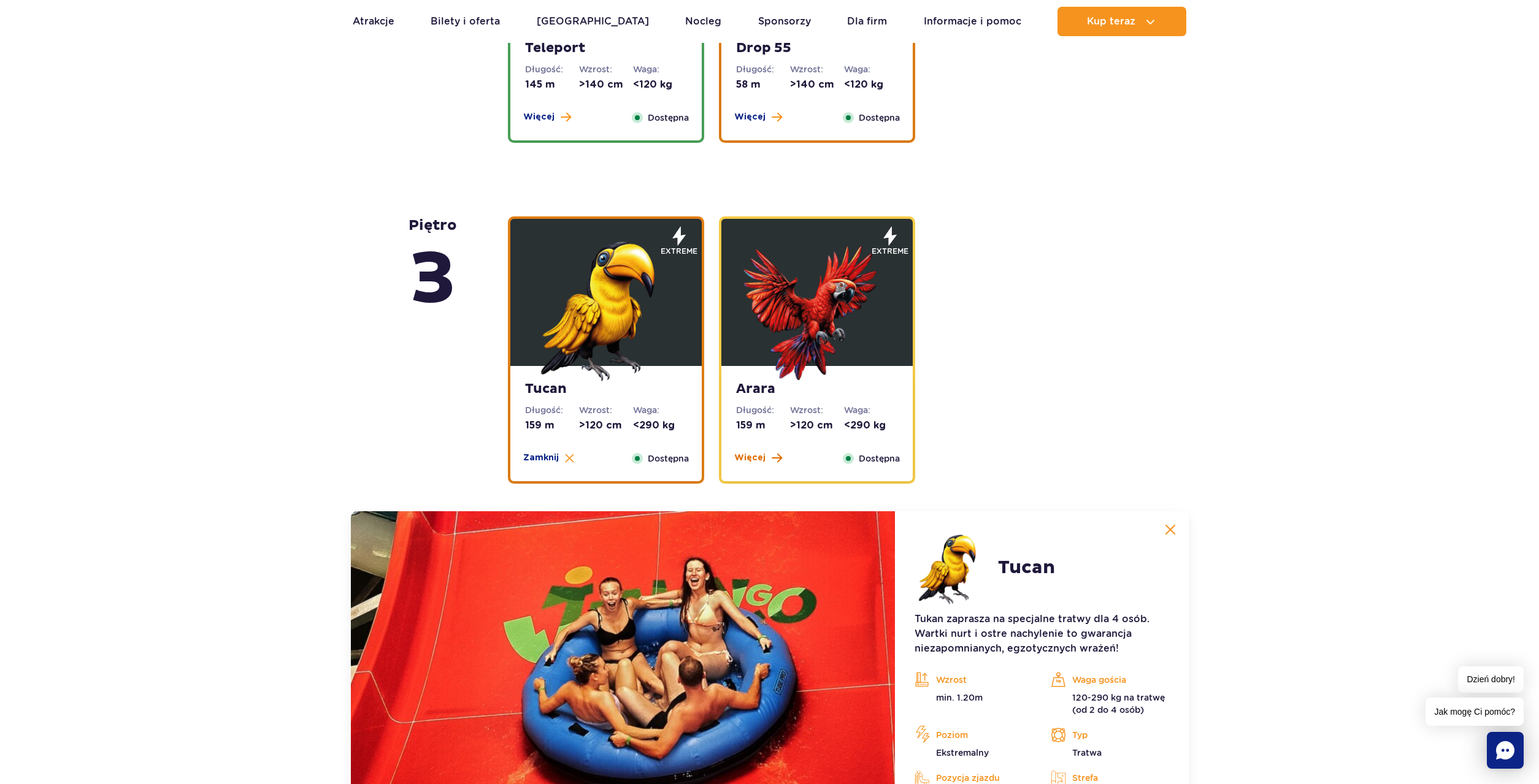
click at [755, 457] on span "Więcej" at bounding box center [750, 458] width 31 height 12
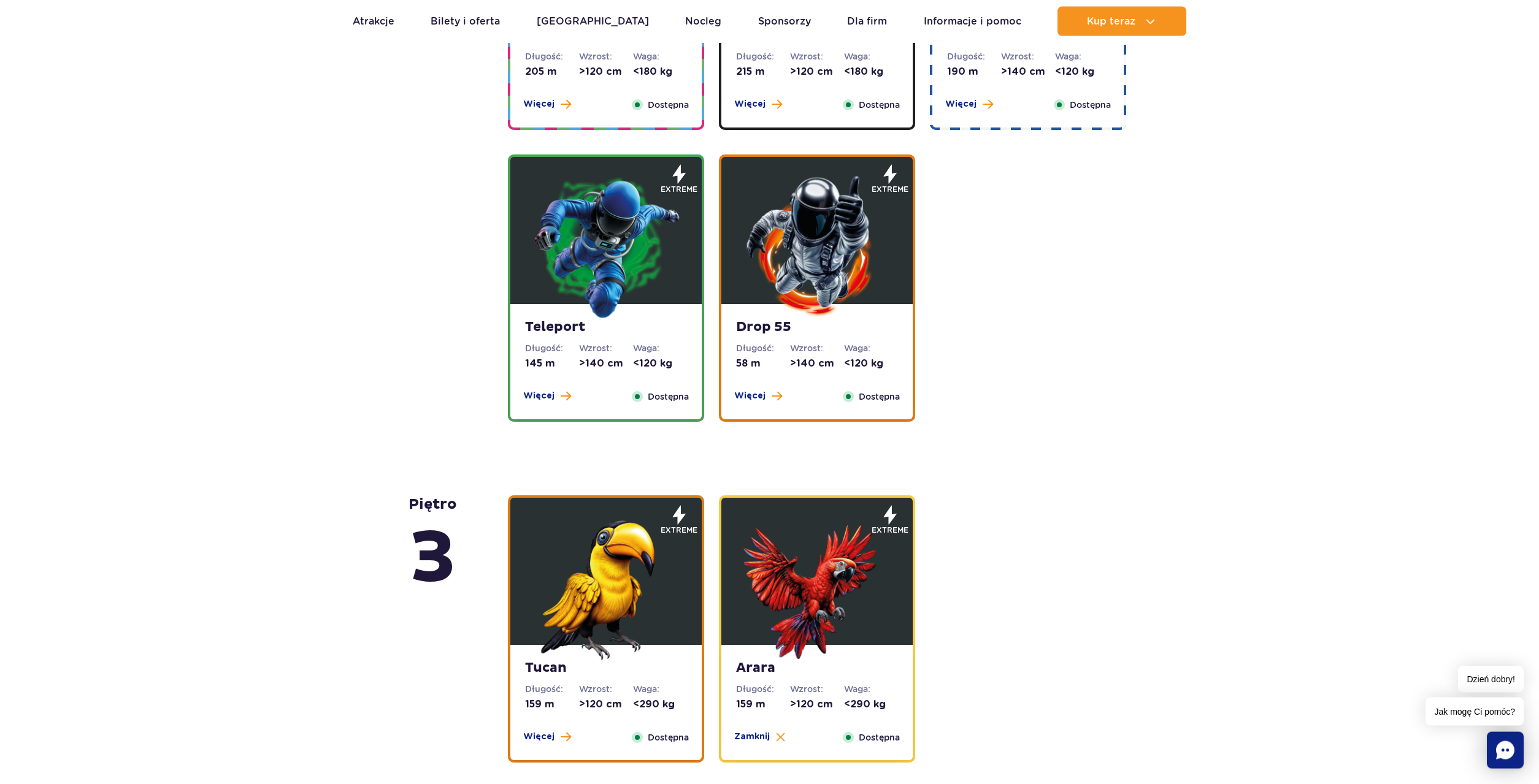
scroll to position [1275, 0]
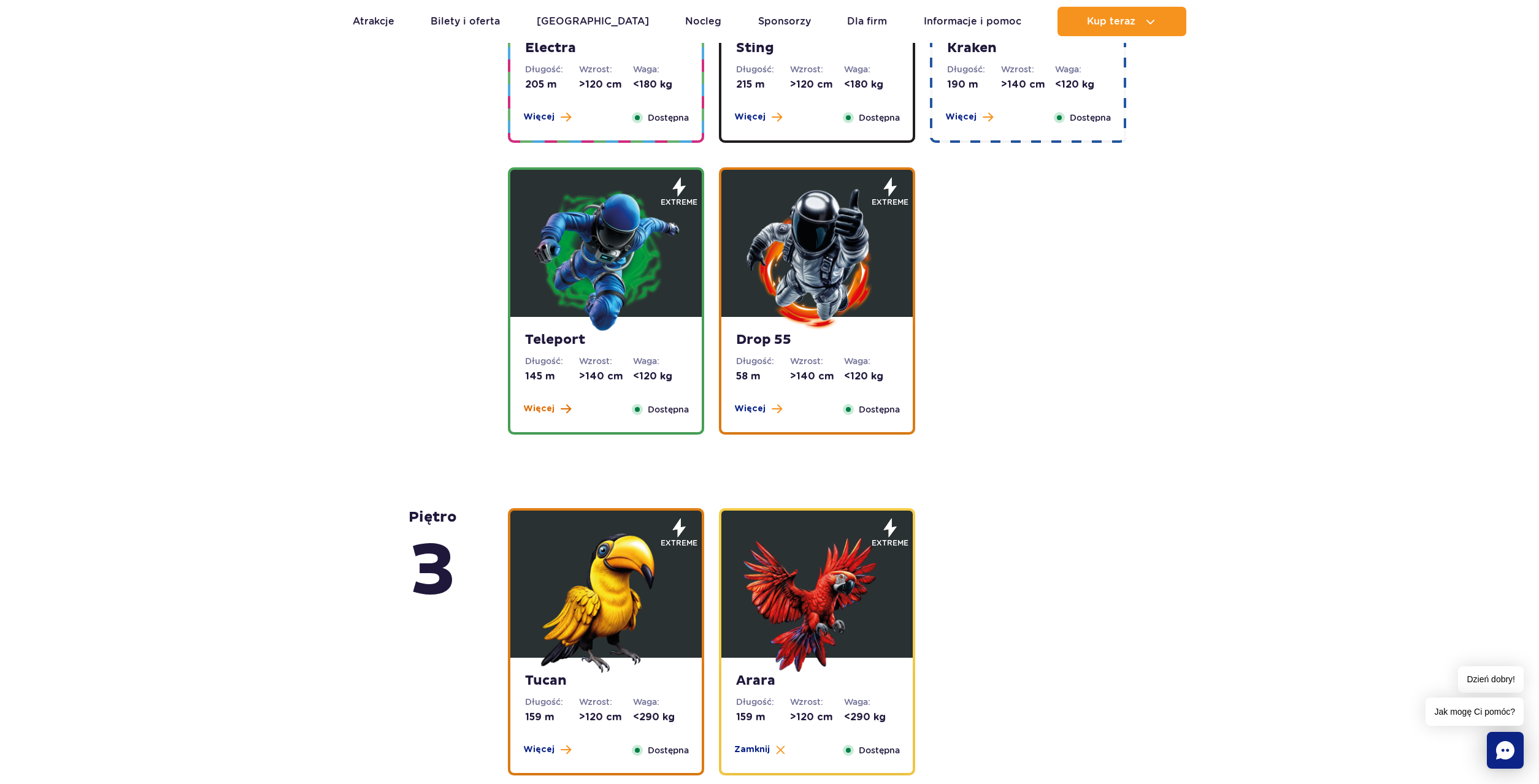
click at [540, 405] on span "Więcej" at bounding box center [538, 409] width 31 height 12
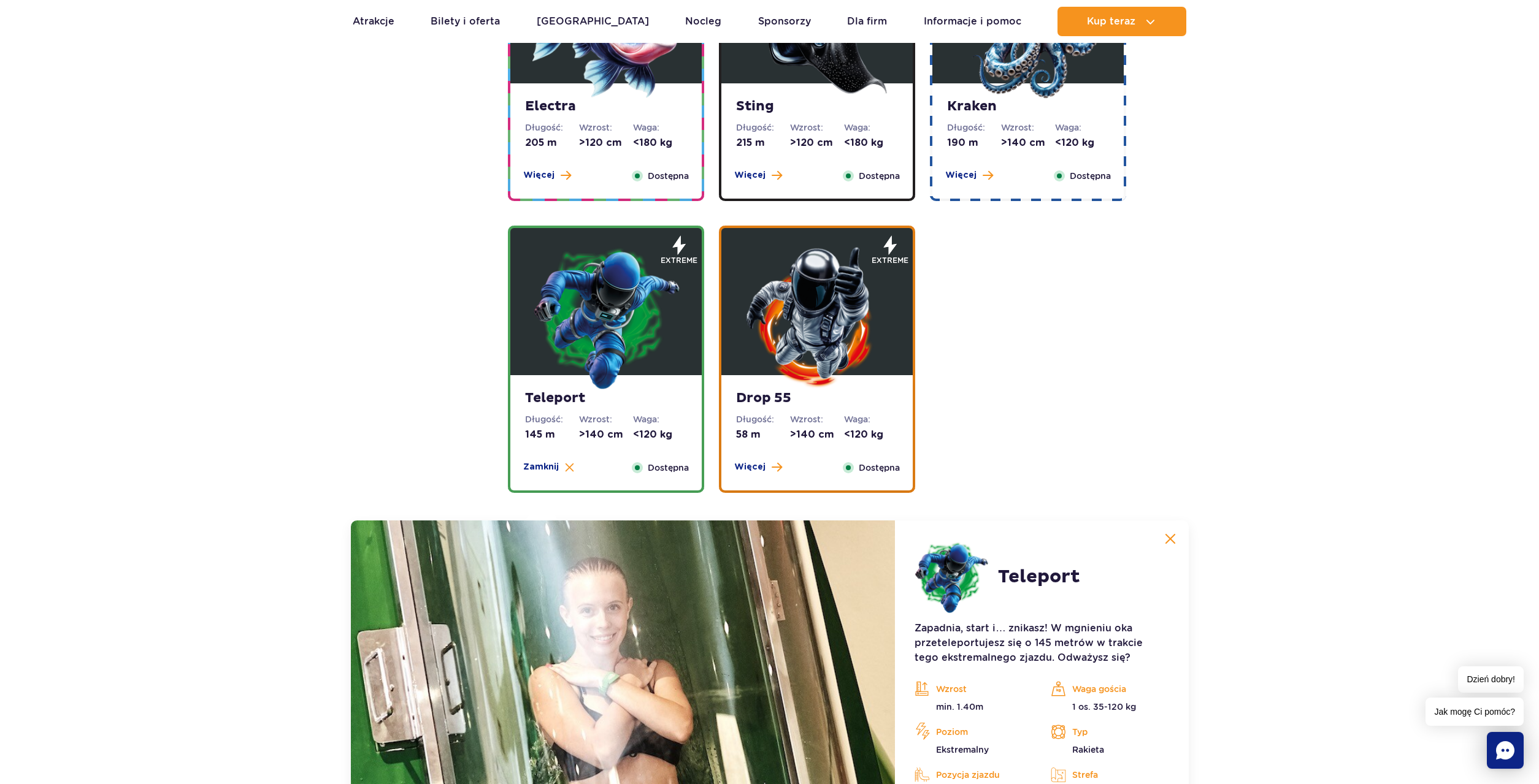
scroll to position [1226, 0]
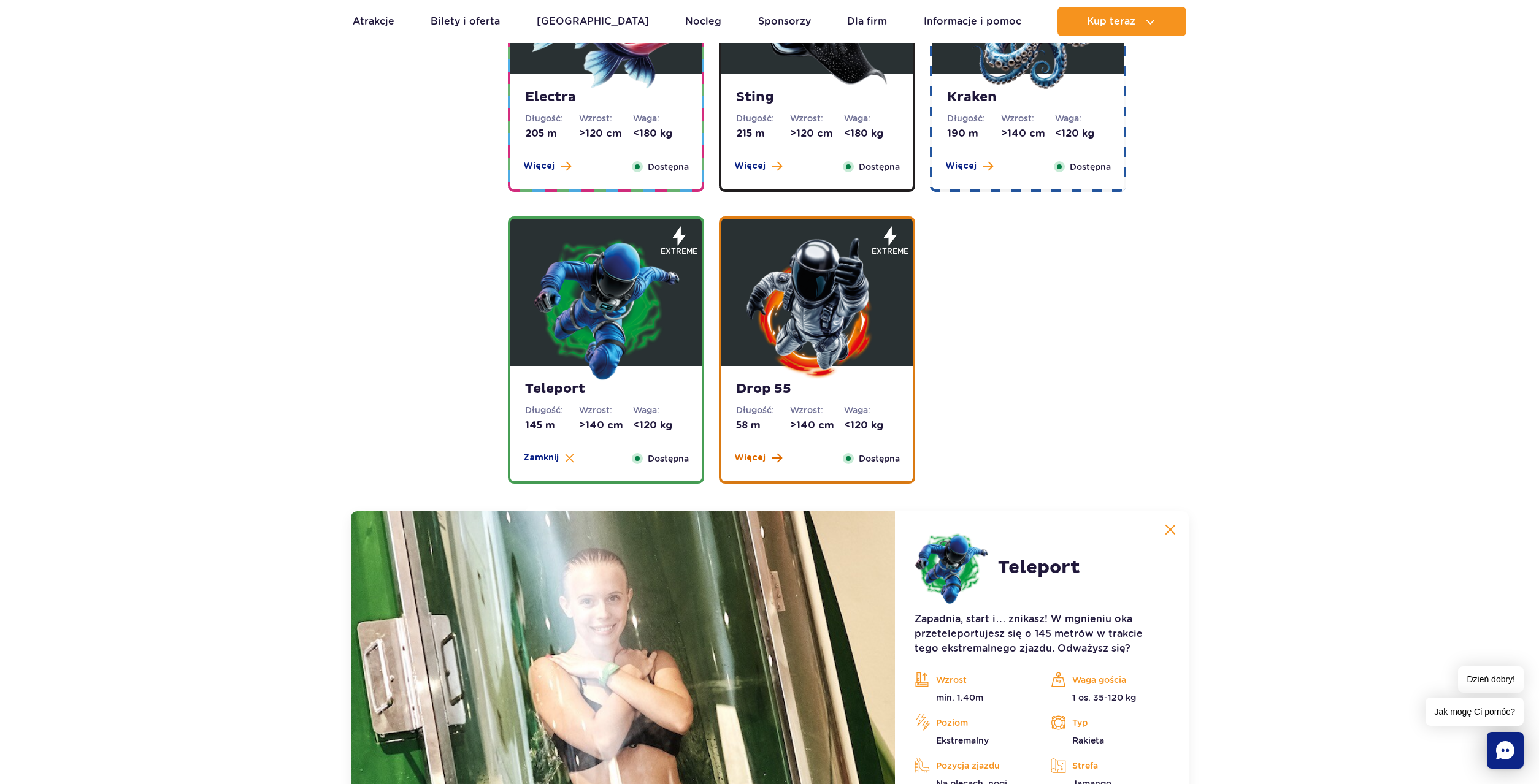
click at [751, 458] on span "Więcej" at bounding box center [750, 458] width 31 height 12
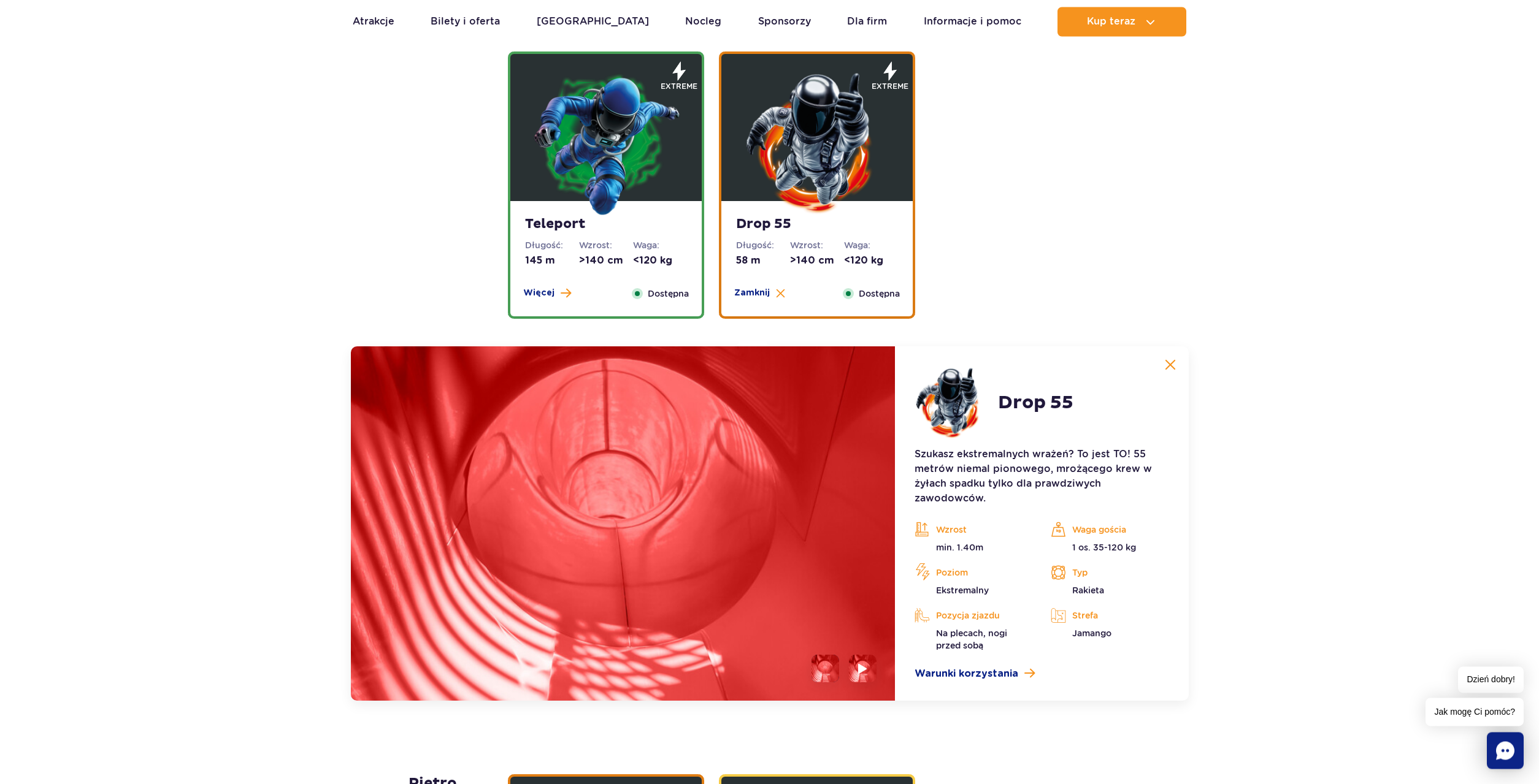
scroll to position [1371, 0]
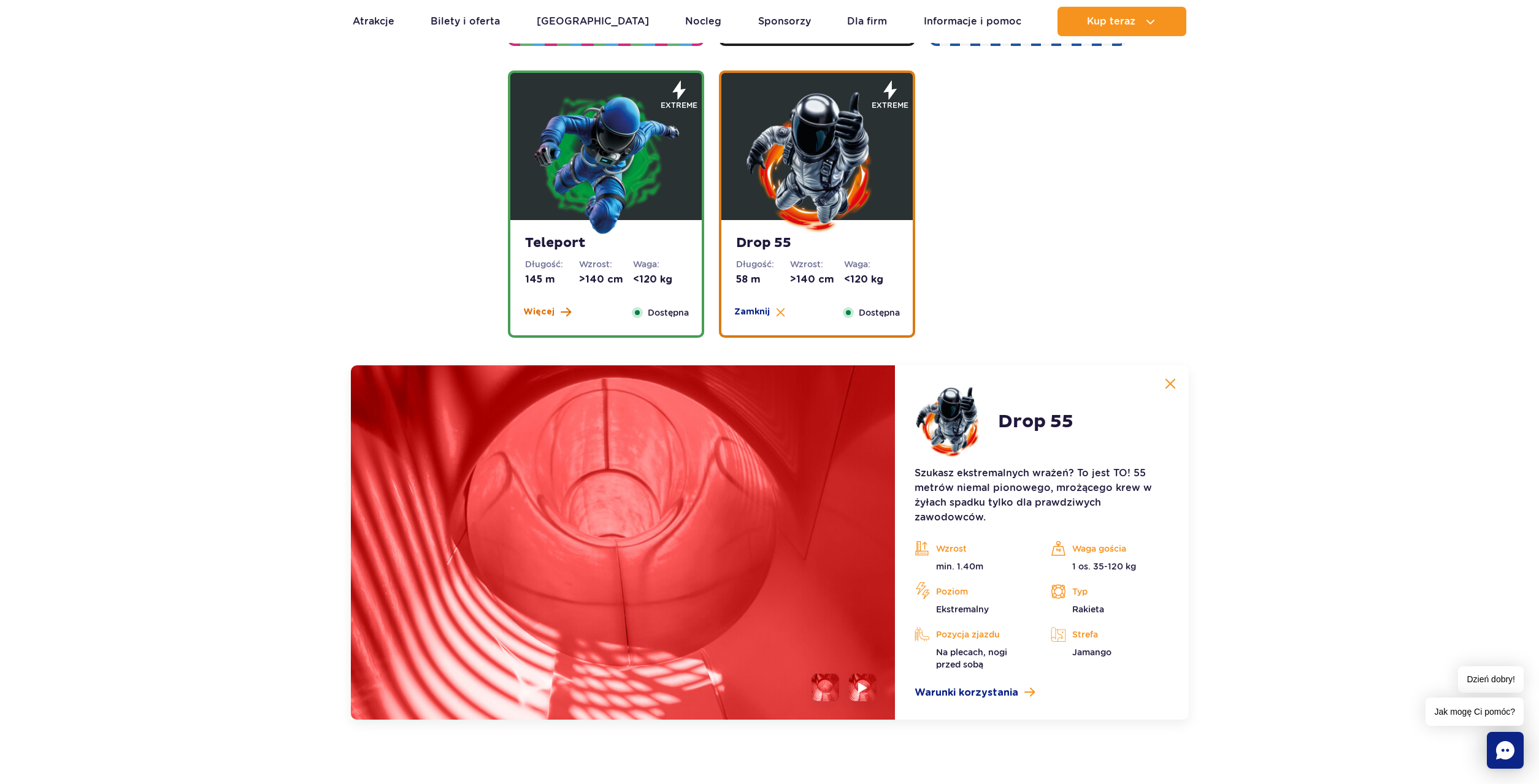
click at [531, 312] on span "Więcej" at bounding box center [538, 312] width 31 height 12
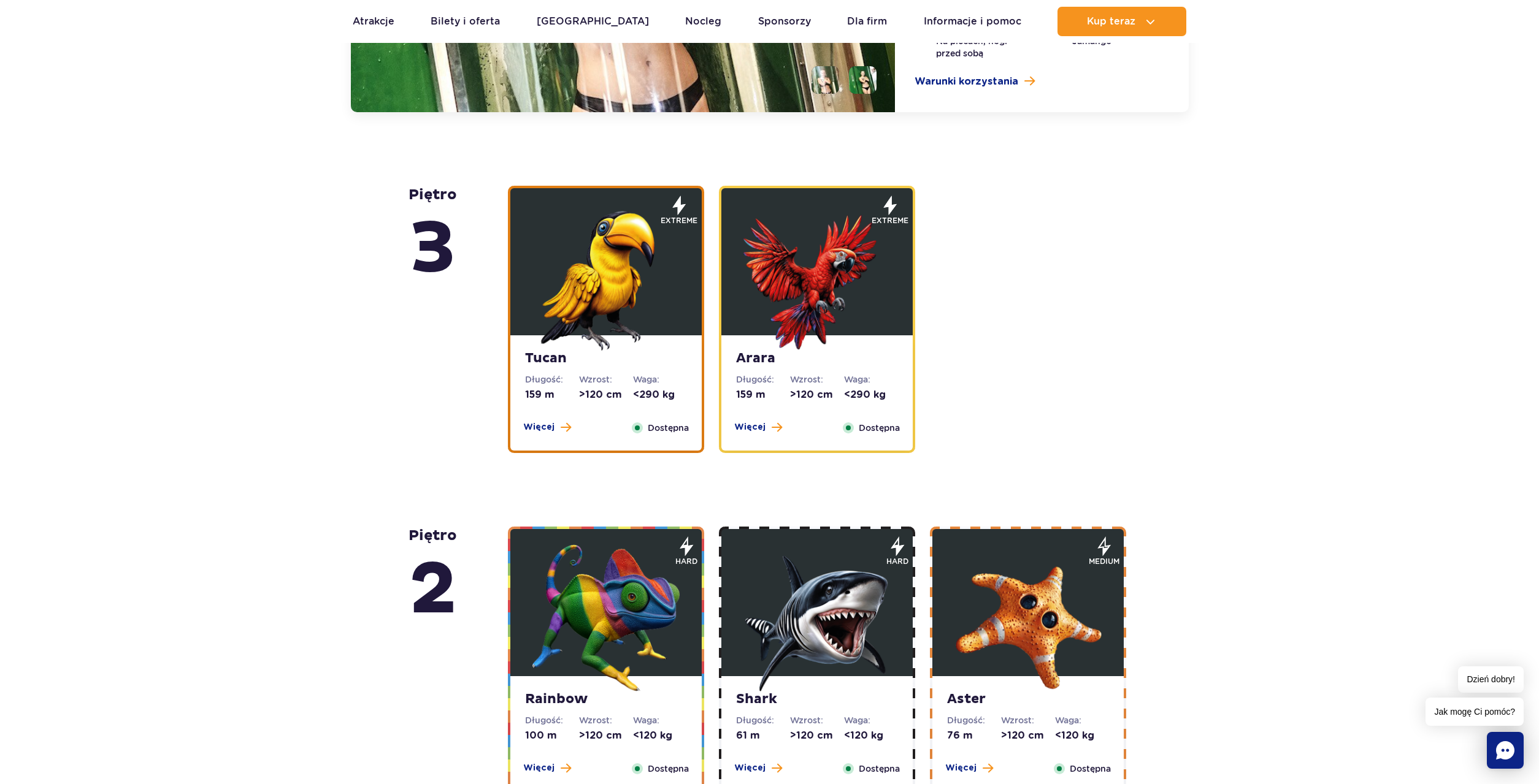
scroll to position [2101, 0]
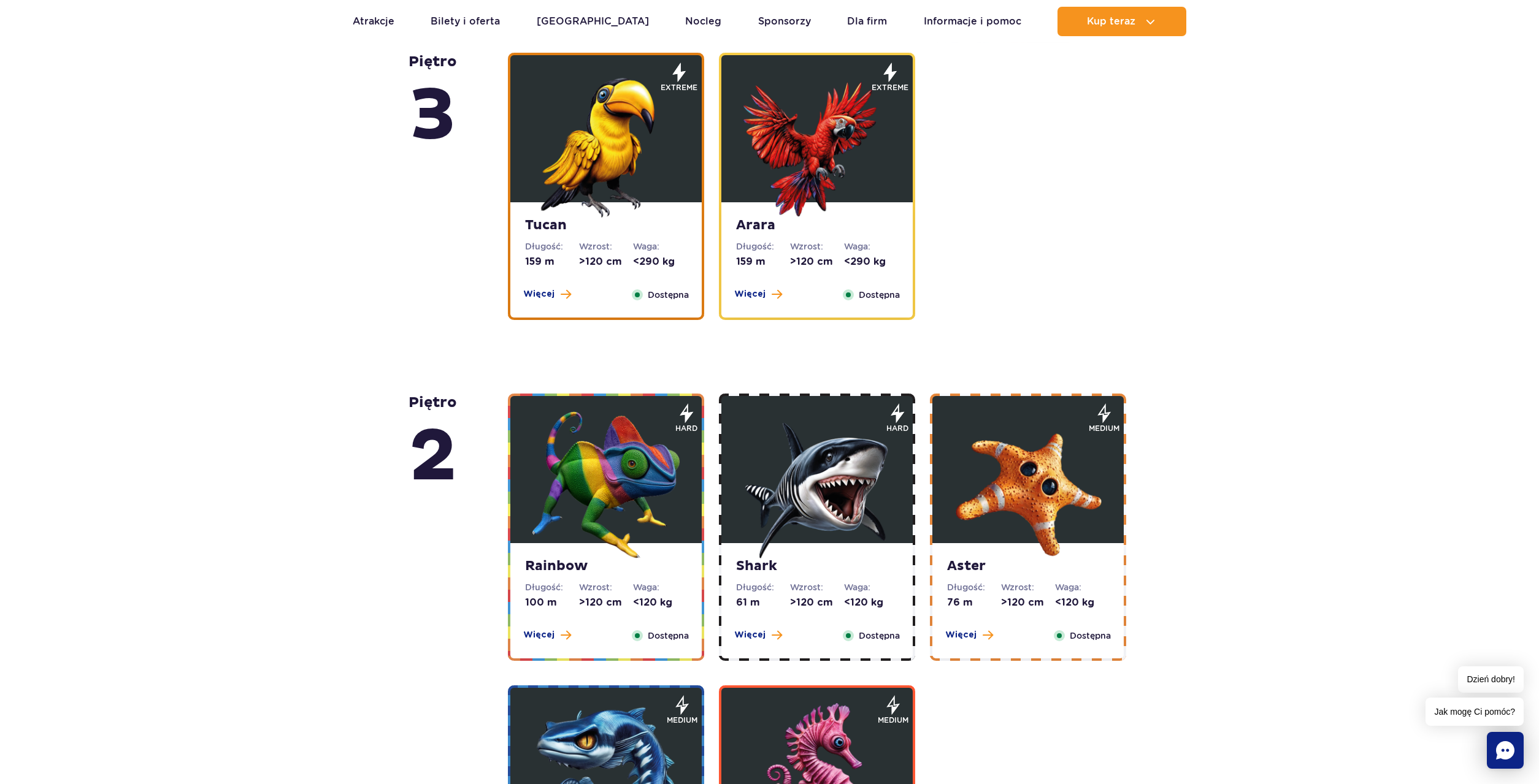
click at [546, 637] on span "Więcej" at bounding box center [538, 635] width 31 height 12
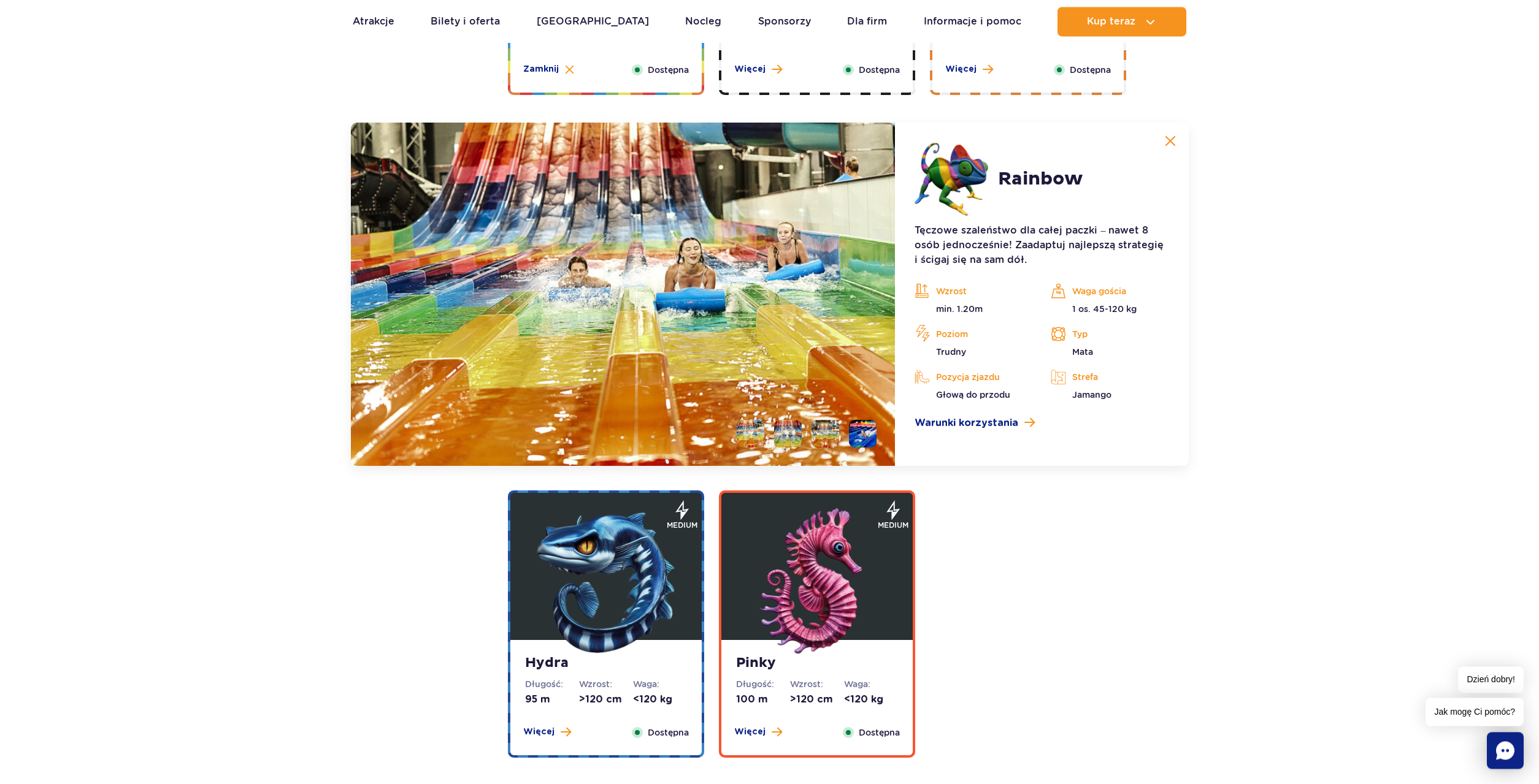
scroll to position [2199, 0]
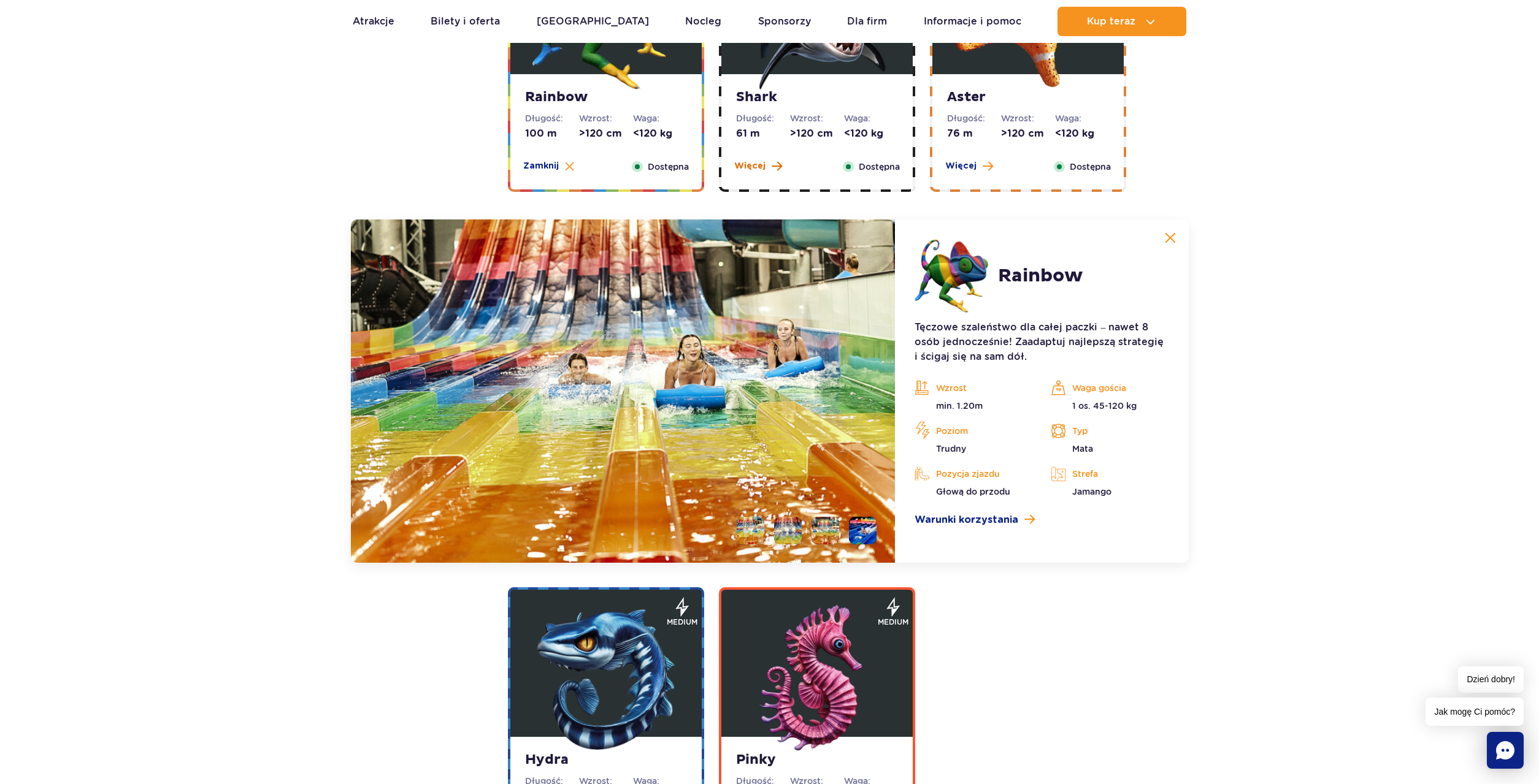
click at [749, 165] on span "Więcej" at bounding box center [750, 166] width 31 height 12
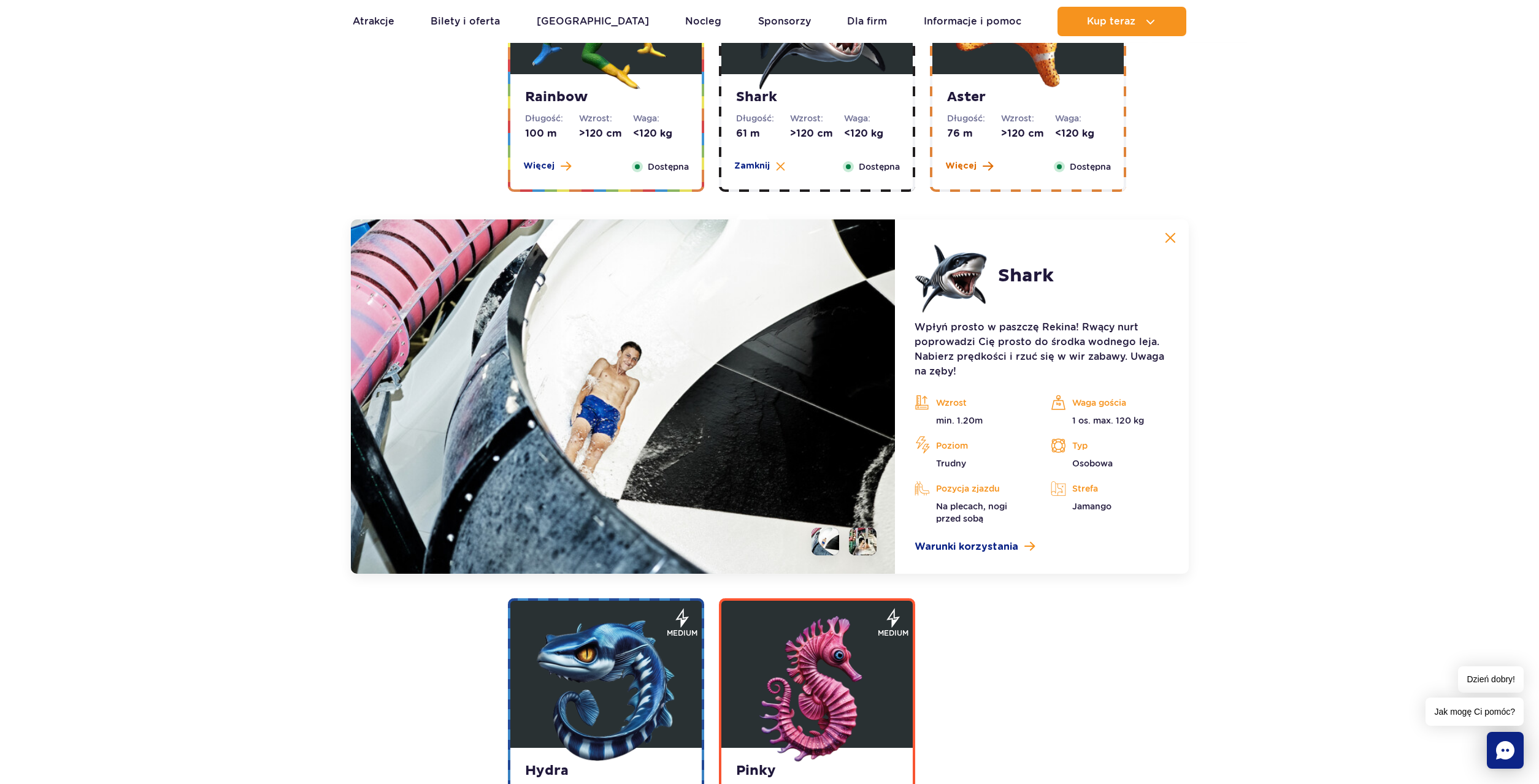
click at [955, 166] on span "Więcej" at bounding box center [961, 166] width 31 height 12
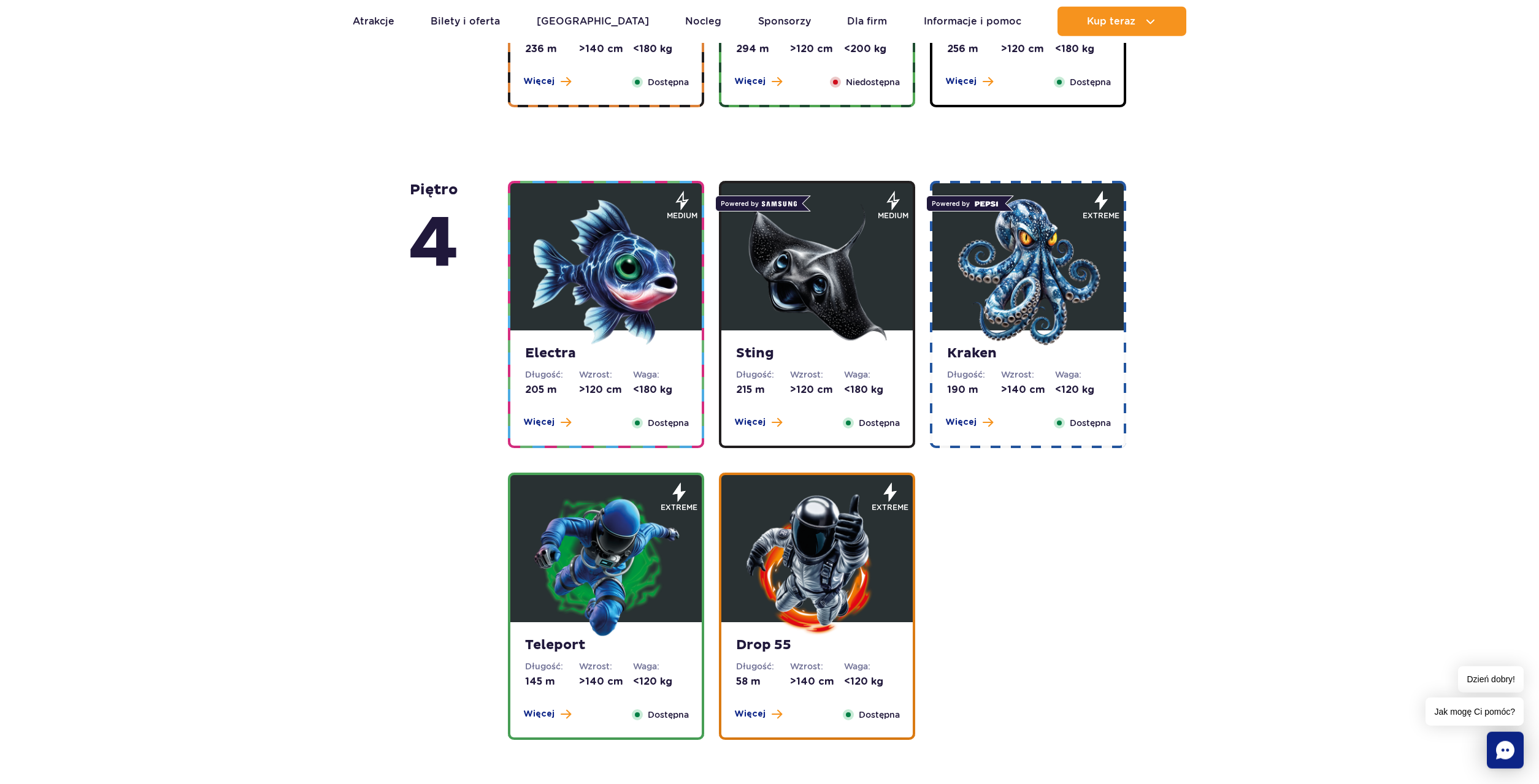
scroll to position [886, 0]
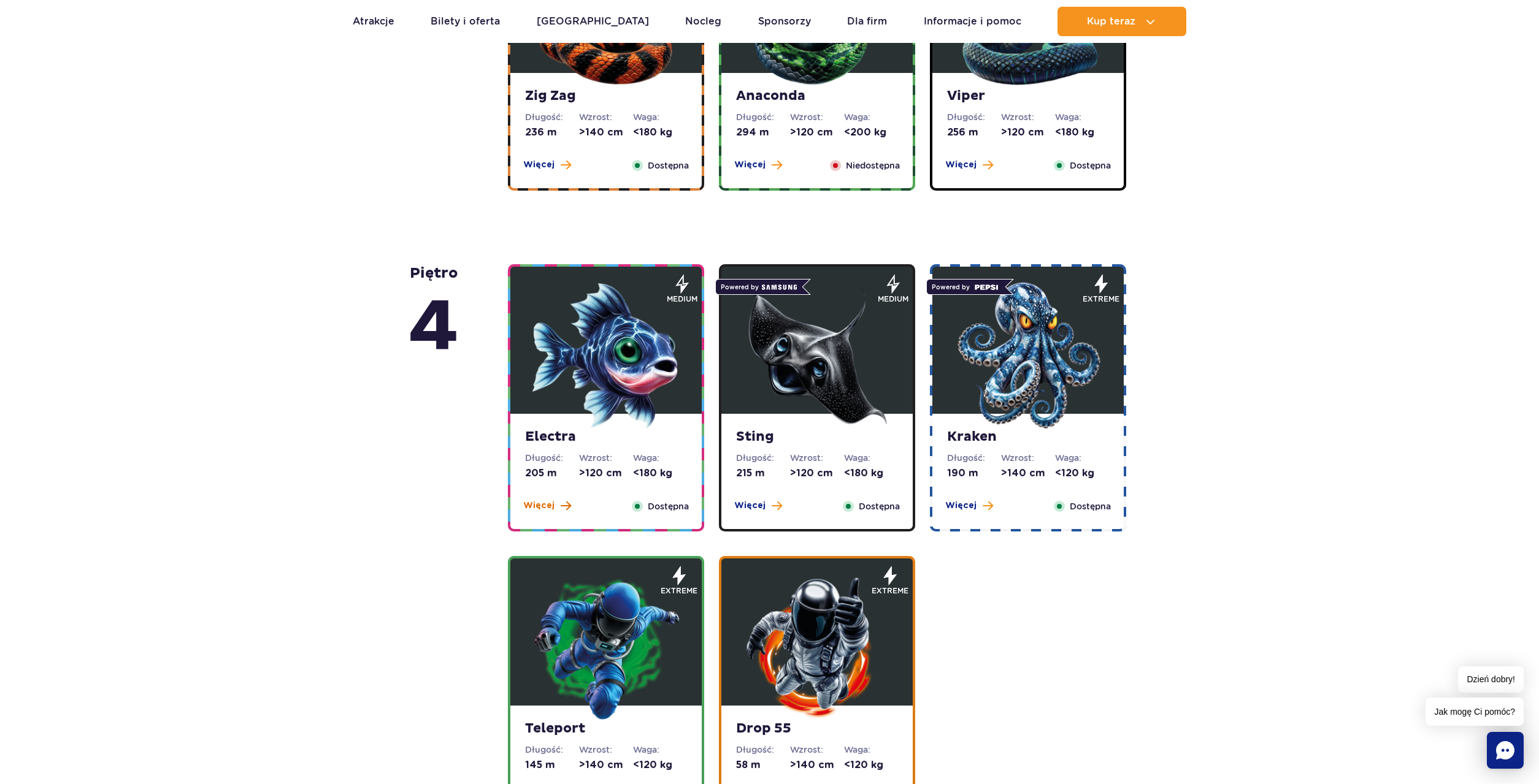
click at [540, 505] on span "Więcej" at bounding box center [538, 506] width 31 height 12
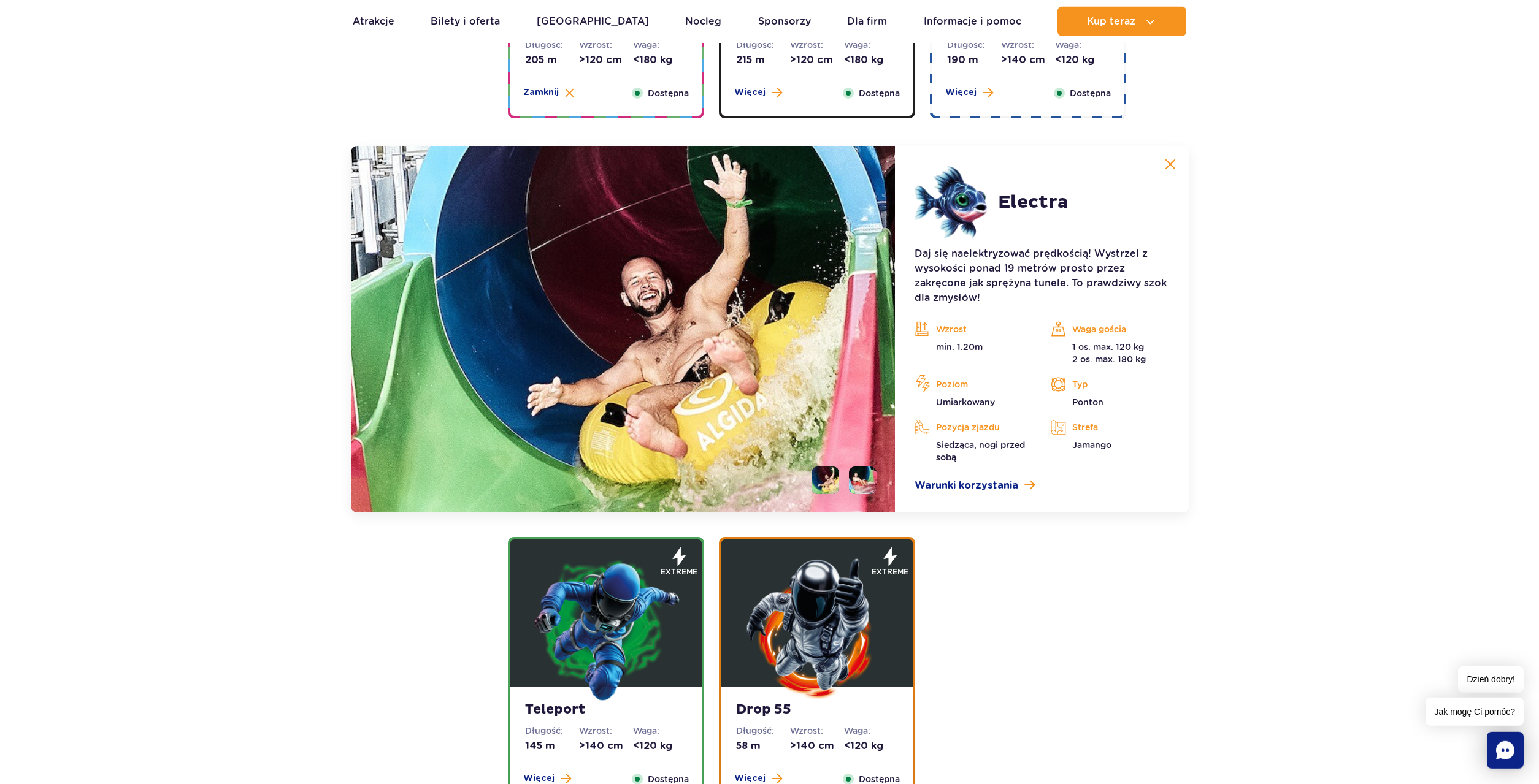
scroll to position [1080, 0]
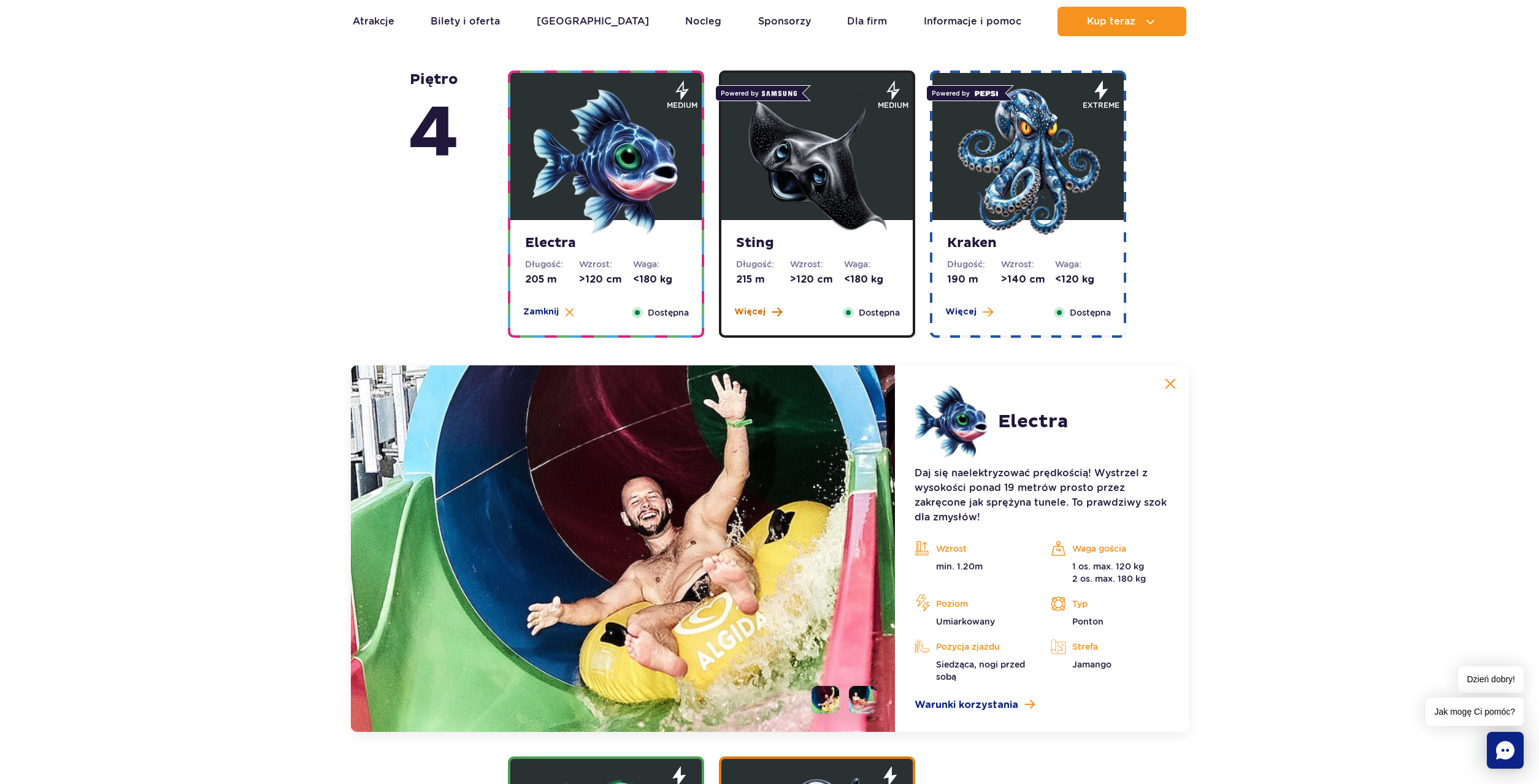
click at [746, 310] on span "Więcej" at bounding box center [750, 312] width 31 height 12
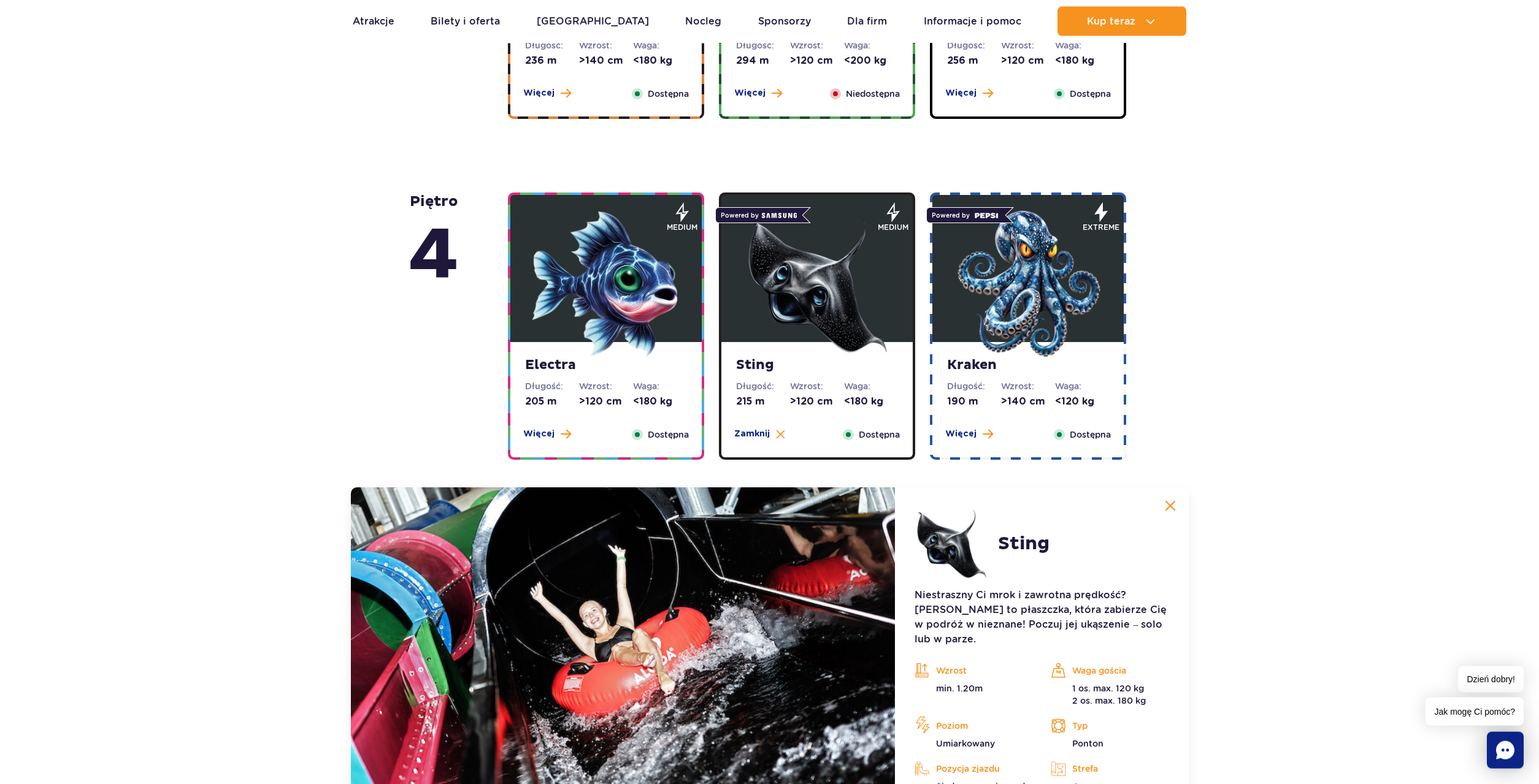
scroll to position [934, 0]
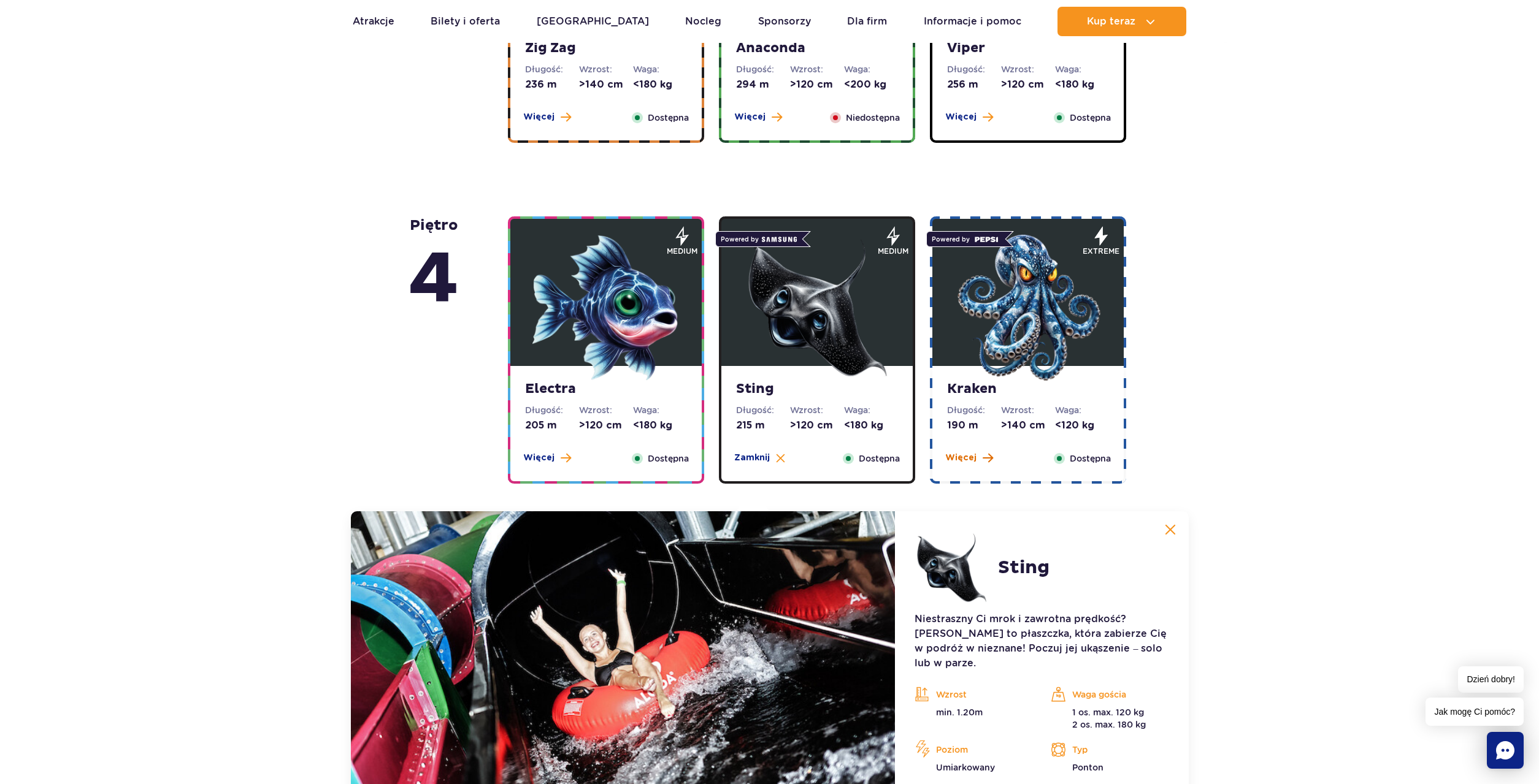
click at [965, 462] on span "Więcej" at bounding box center [961, 458] width 31 height 12
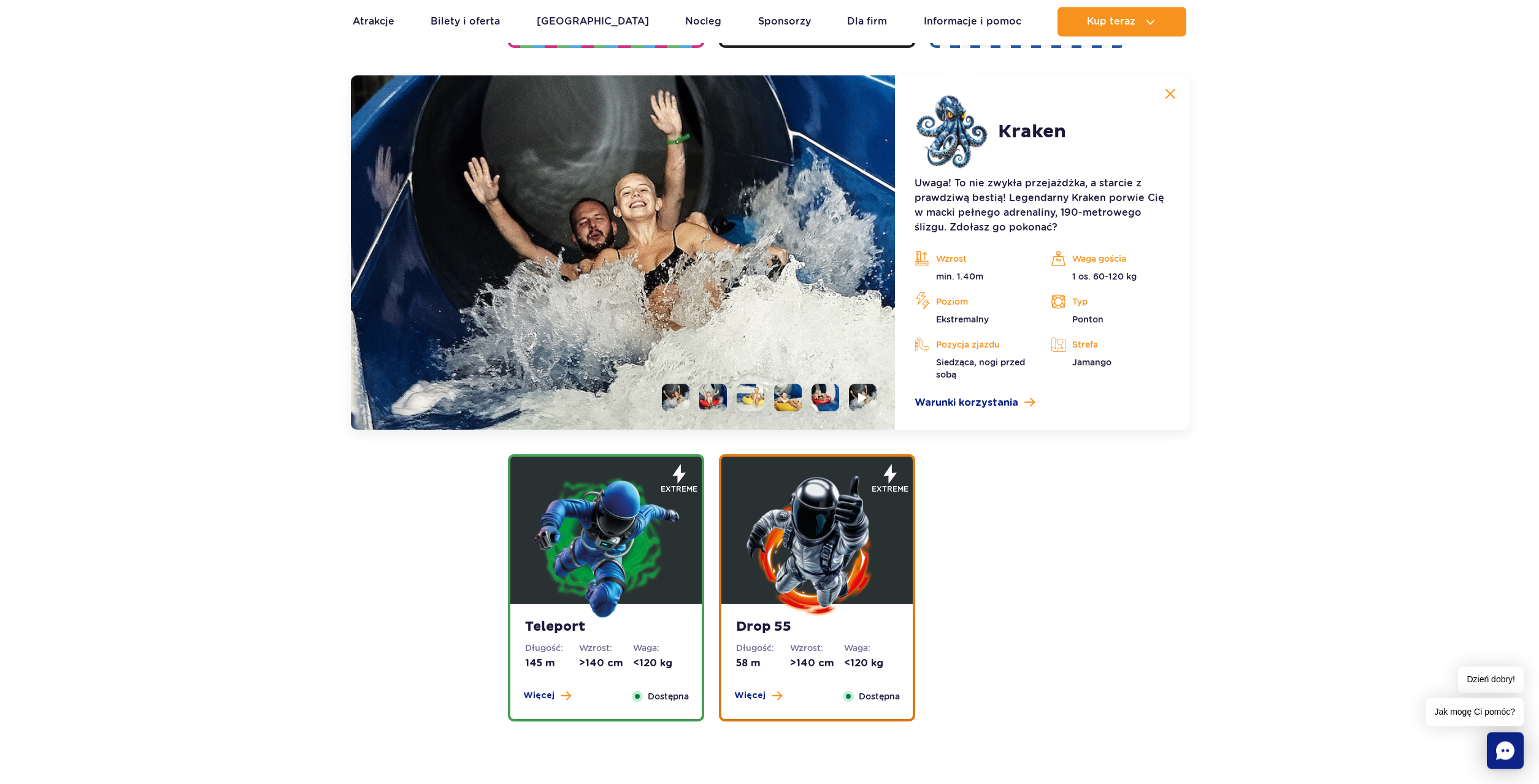
scroll to position [1371, 0]
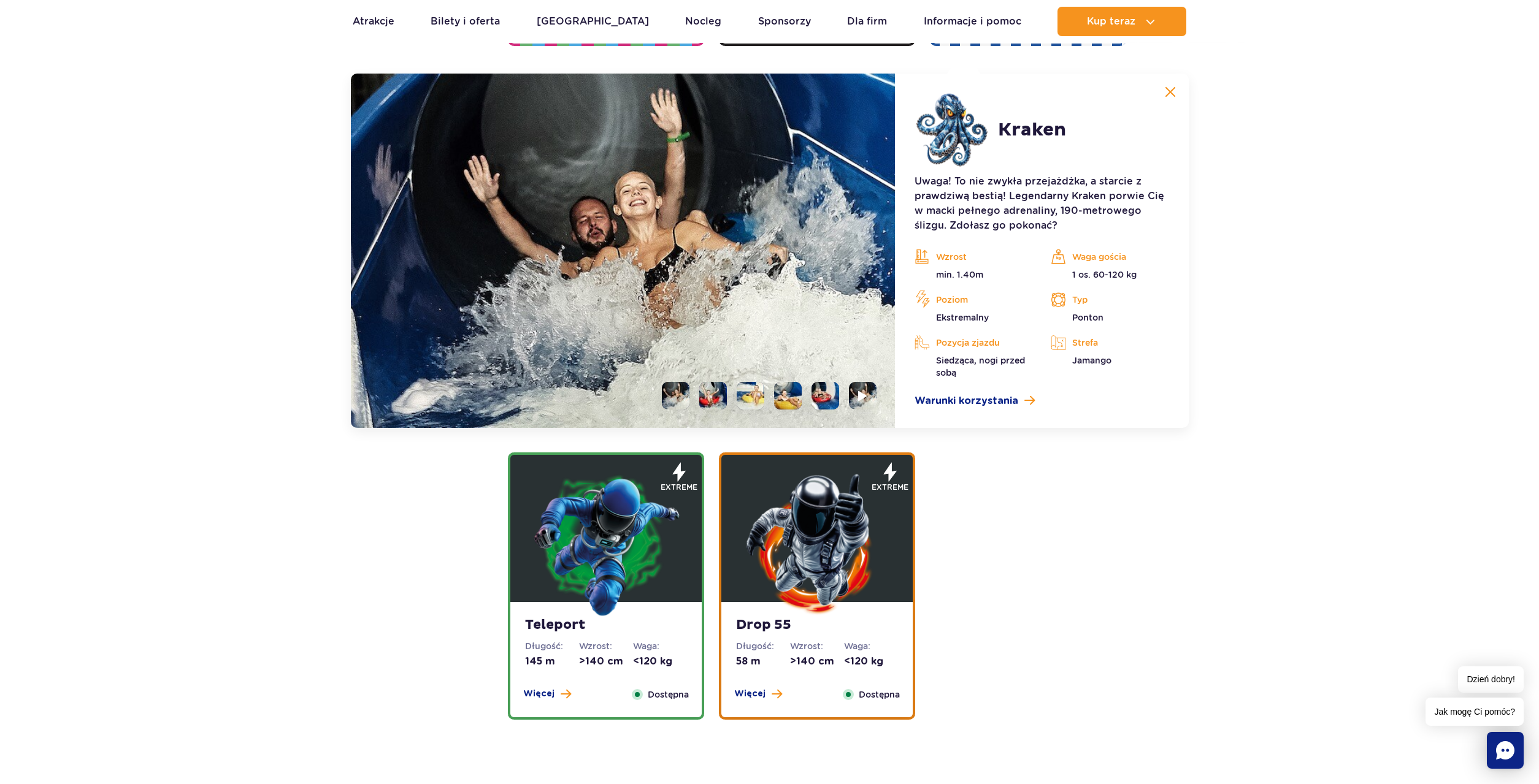
click at [714, 396] on li at bounding box center [713, 396] width 27 height 27
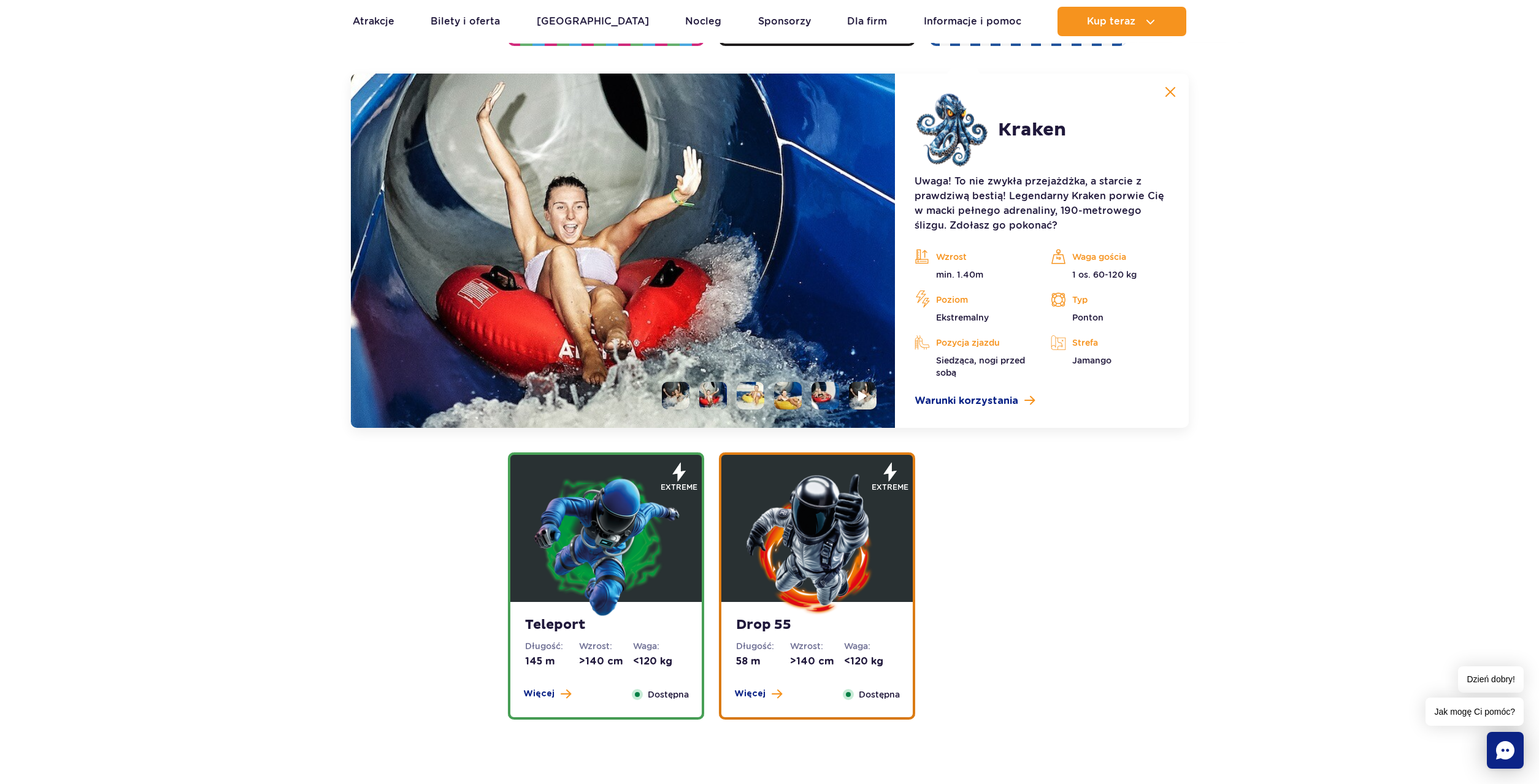
click at [755, 396] on li at bounding box center [750, 396] width 27 height 27
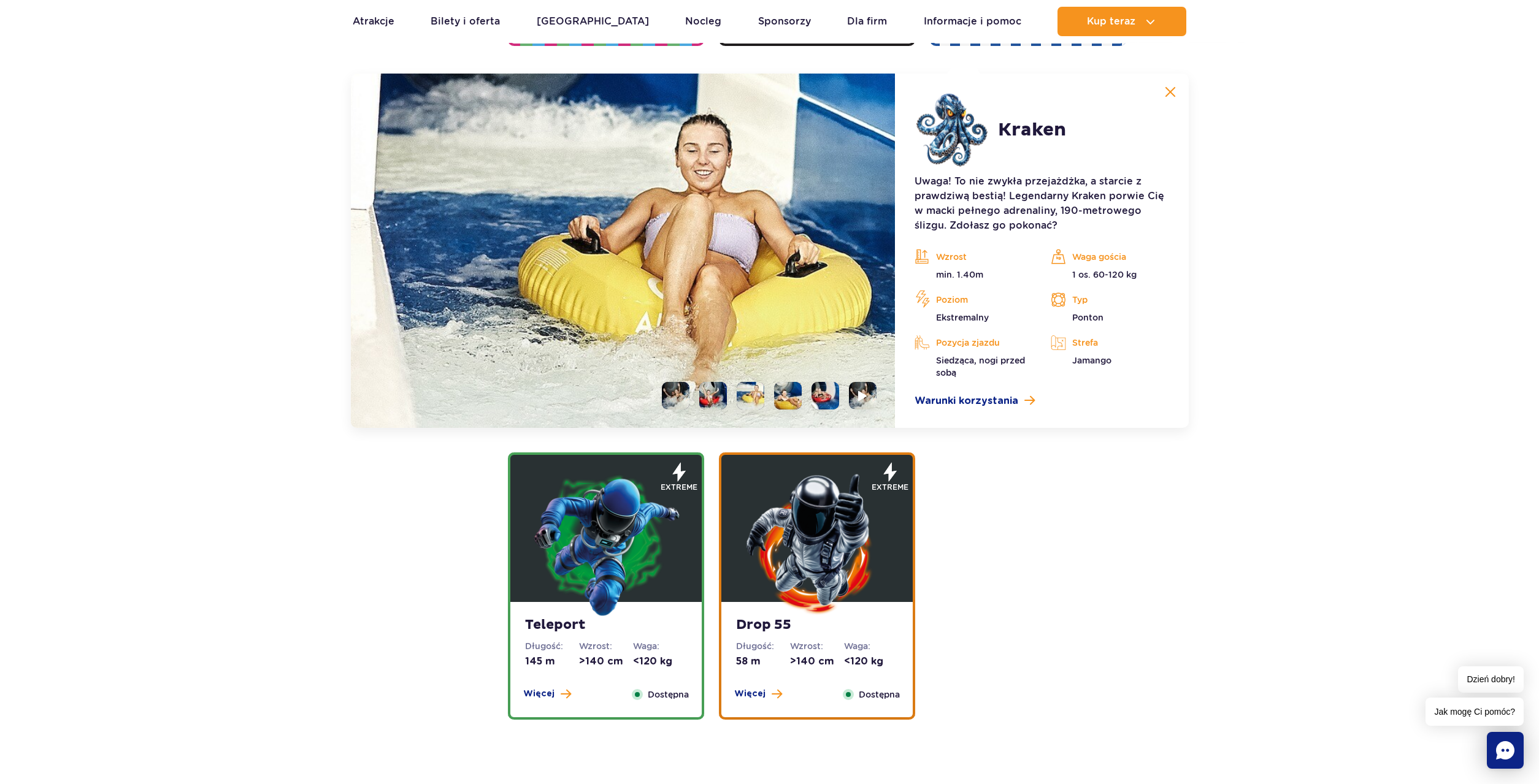
click at [795, 401] on li at bounding box center [787, 396] width 27 height 27
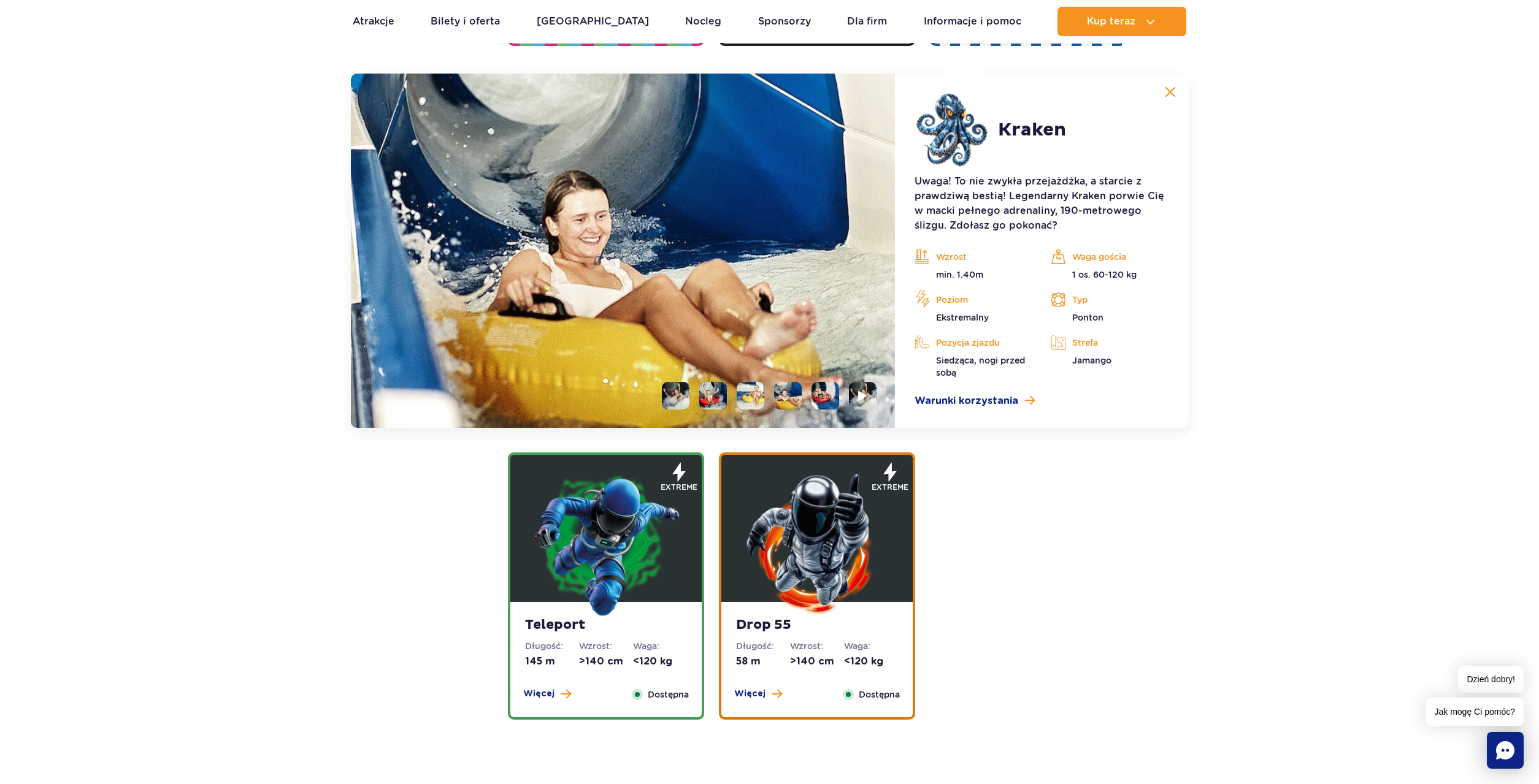
click at [830, 399] on li at bounding box center [825, 396] width 27 height 27
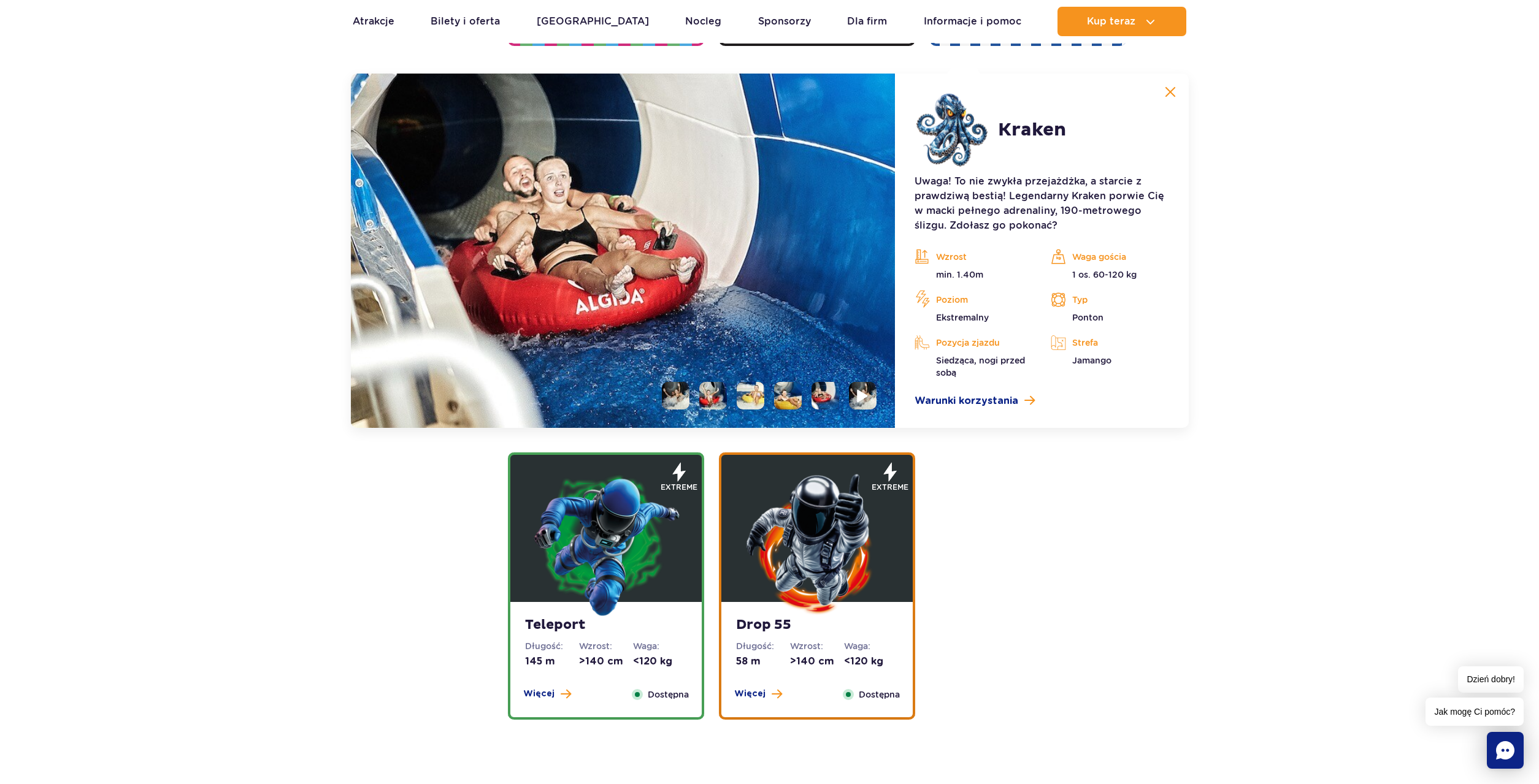
click at [861, 399] on img at bounding box center [863, 396] width 12 height 14
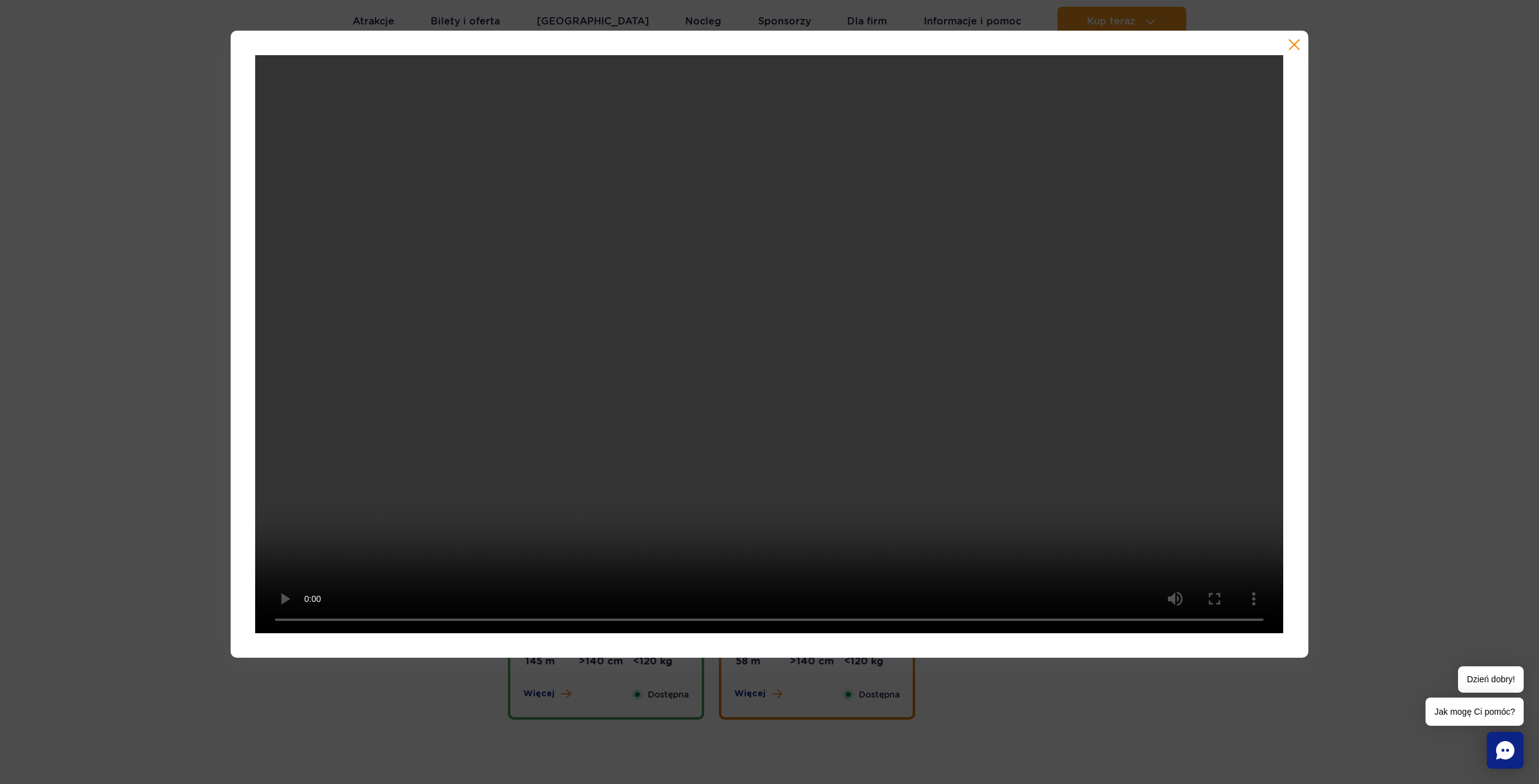
click at [1293, 47] on button "button" at bounding box center [1294, 45] width 12 height 12
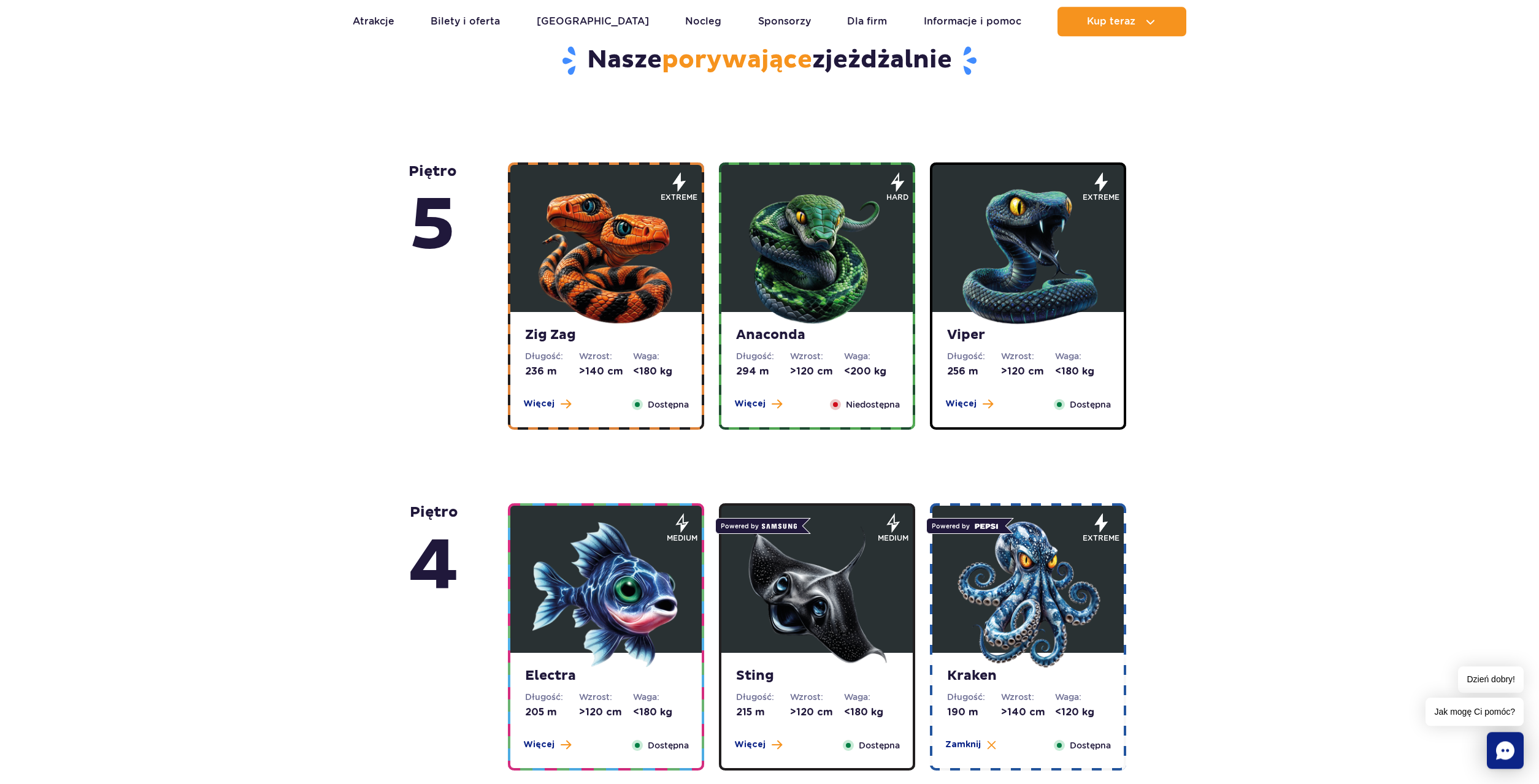
scroll to position [642, 0]
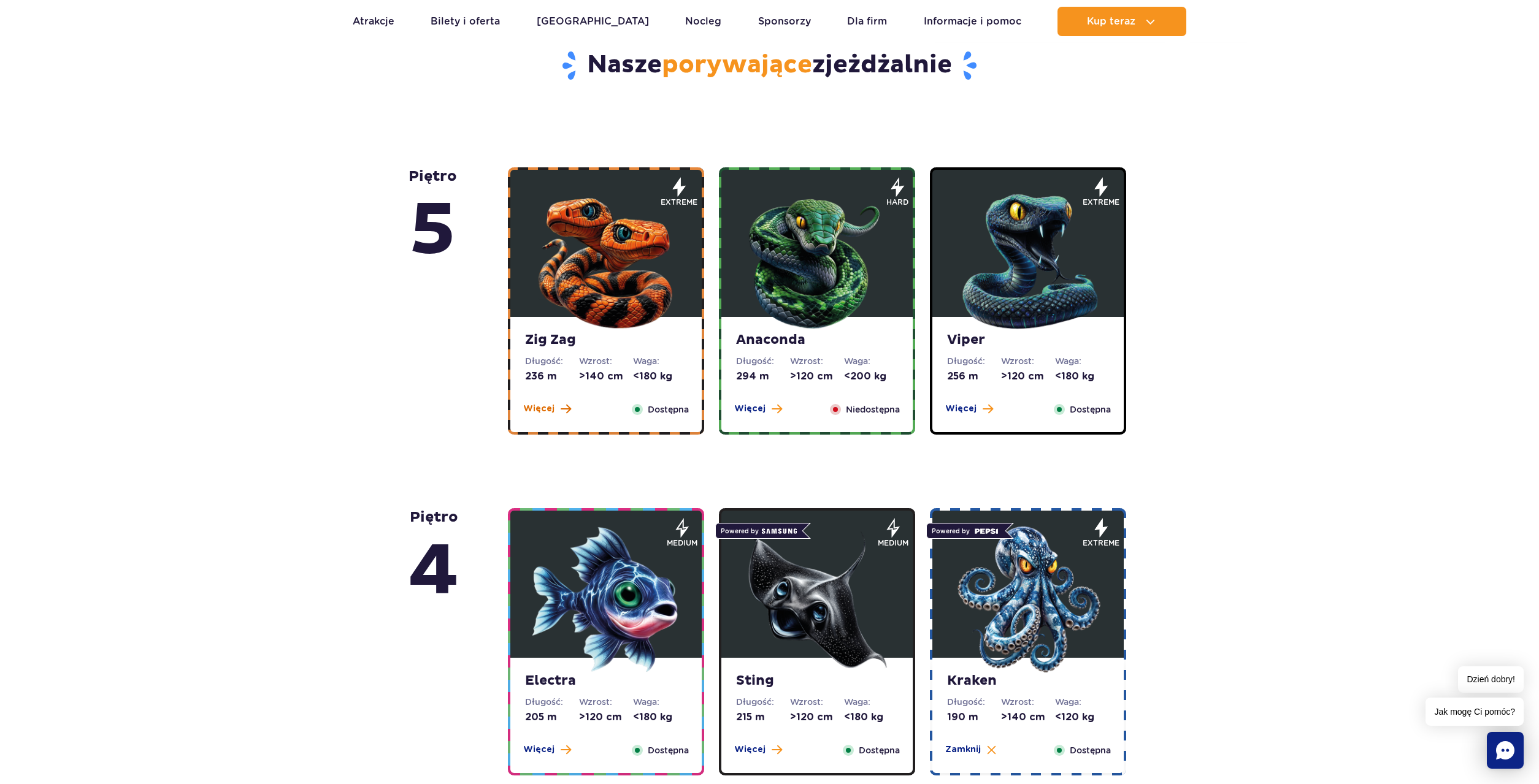
click at [543, 410] on span "Więcej" at bounding box center [538, 409] width 31 height 12
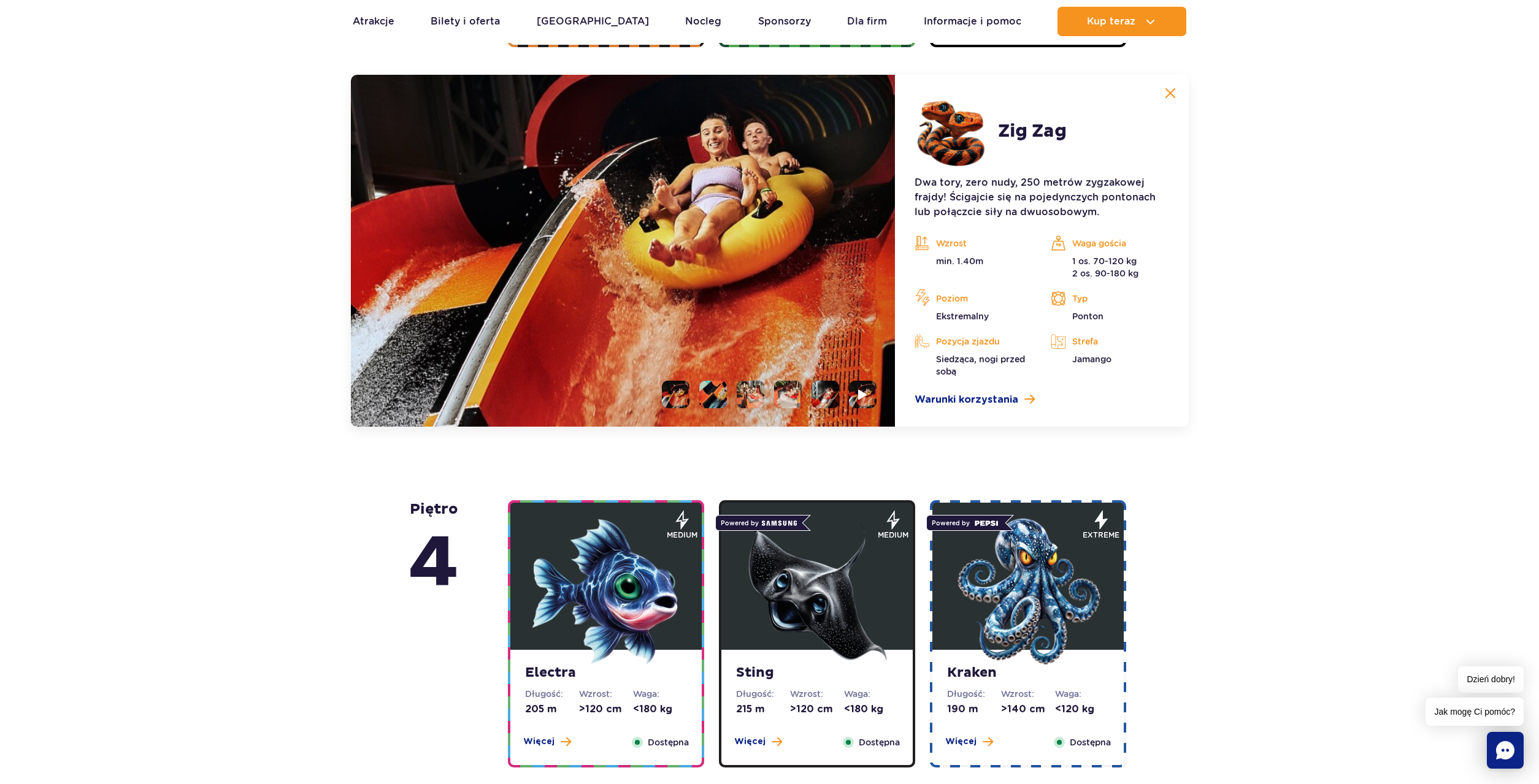
scroll to position [1031, 0]
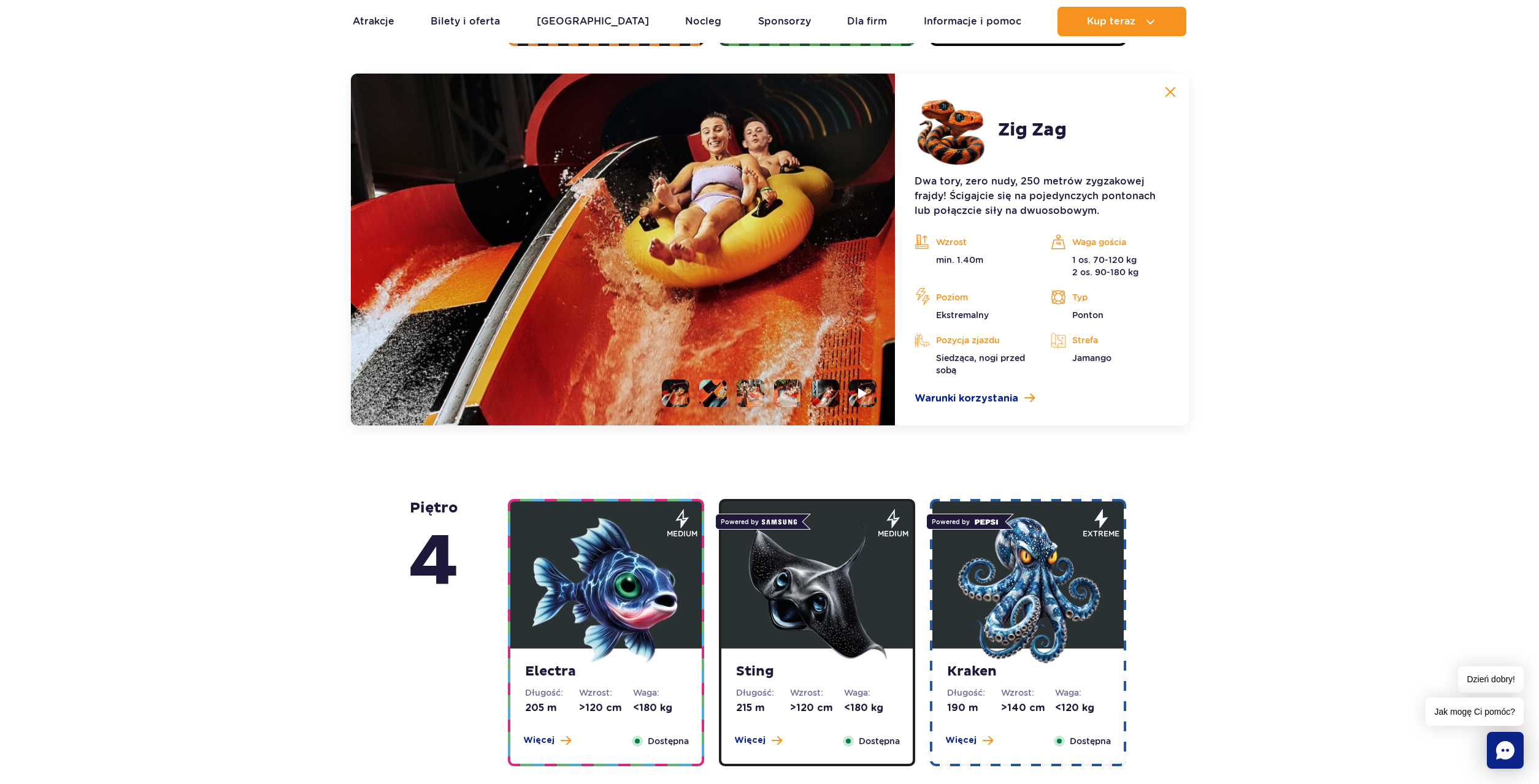
click at [711, 388] on li at bounding box center [713, 392] width 27 height 27
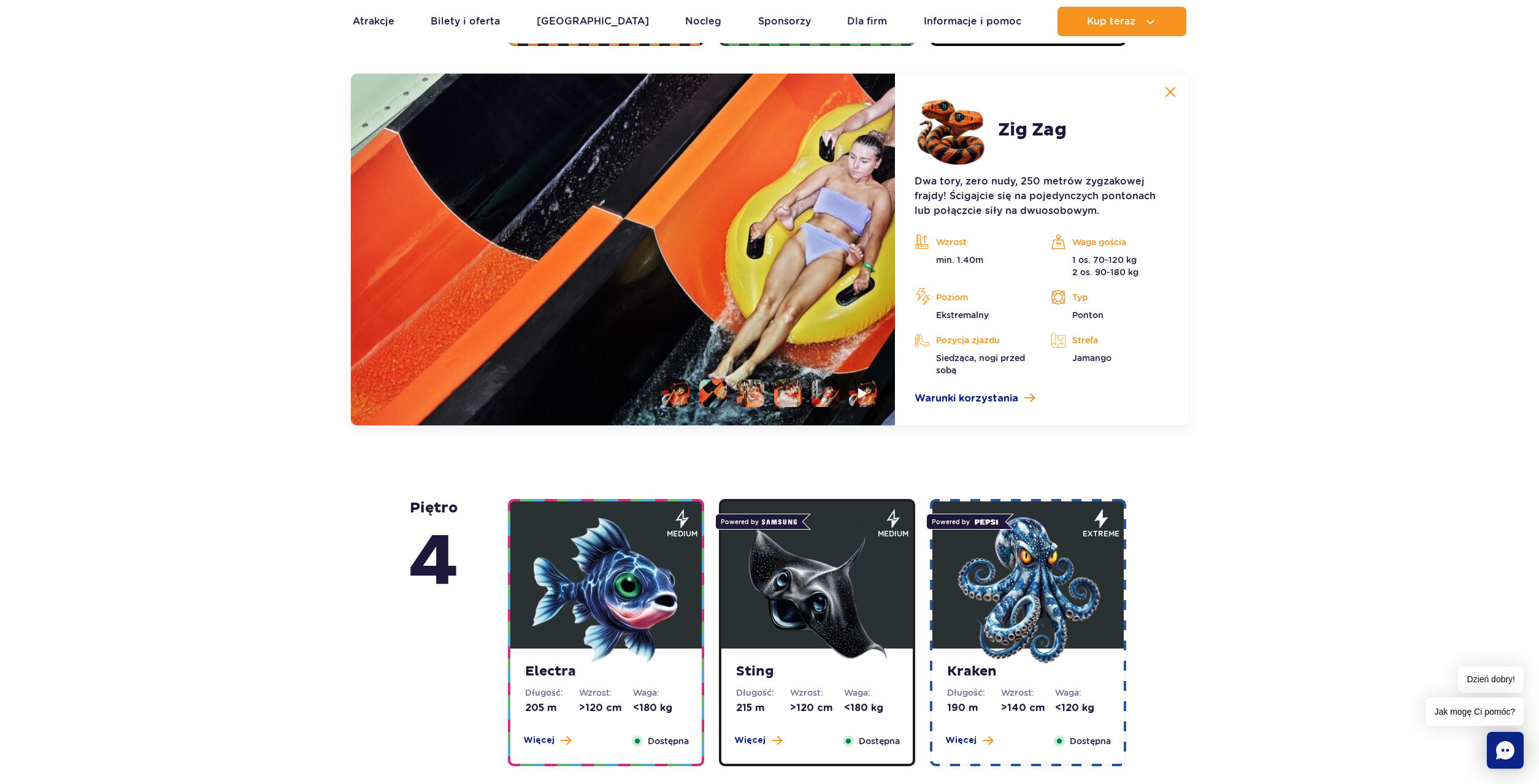
click at [749, 394] on li at bounding box center [750, 392] width 27 height 27
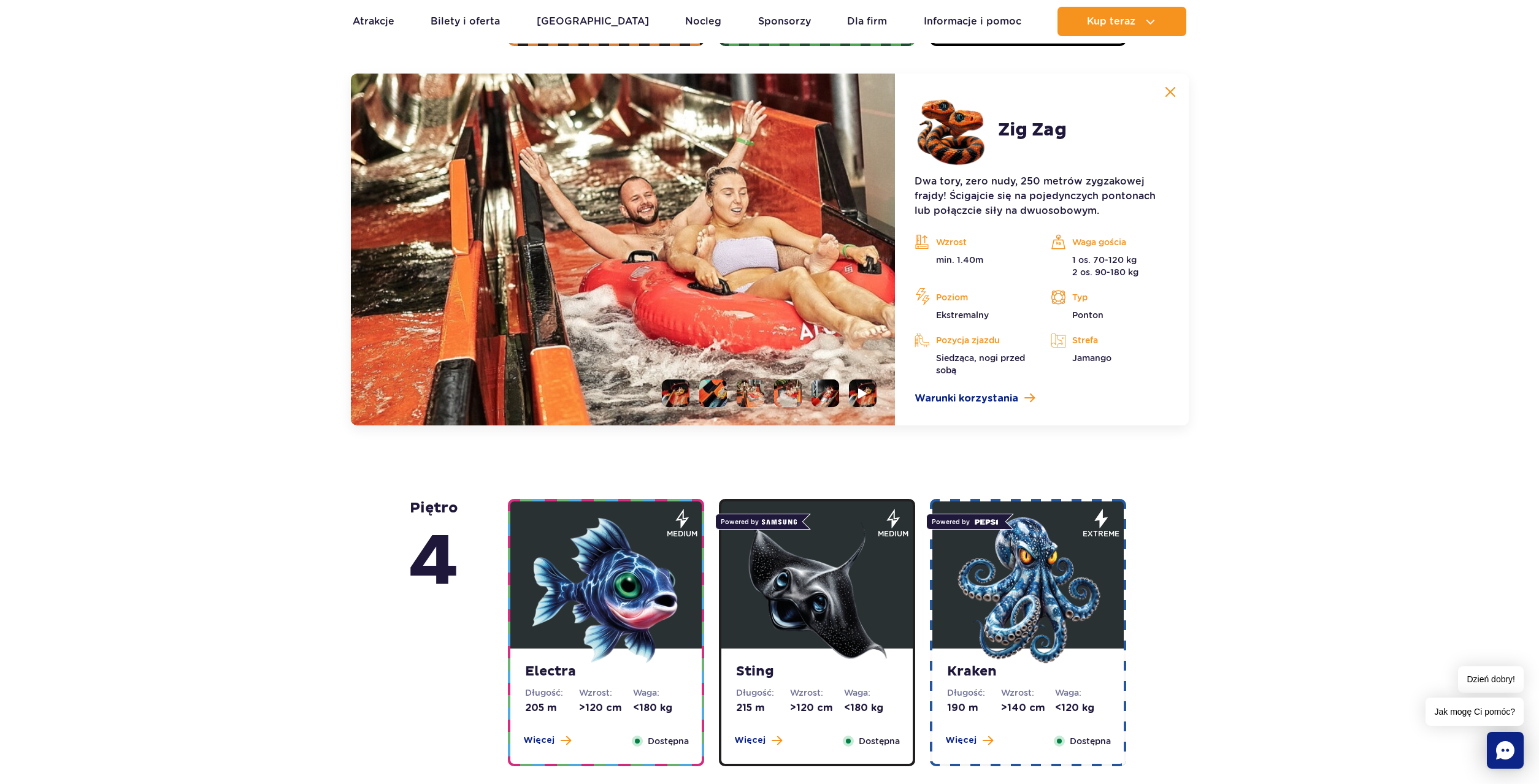
click at [796, 391] on li at bounding box center [787, 392] width 27 height 27
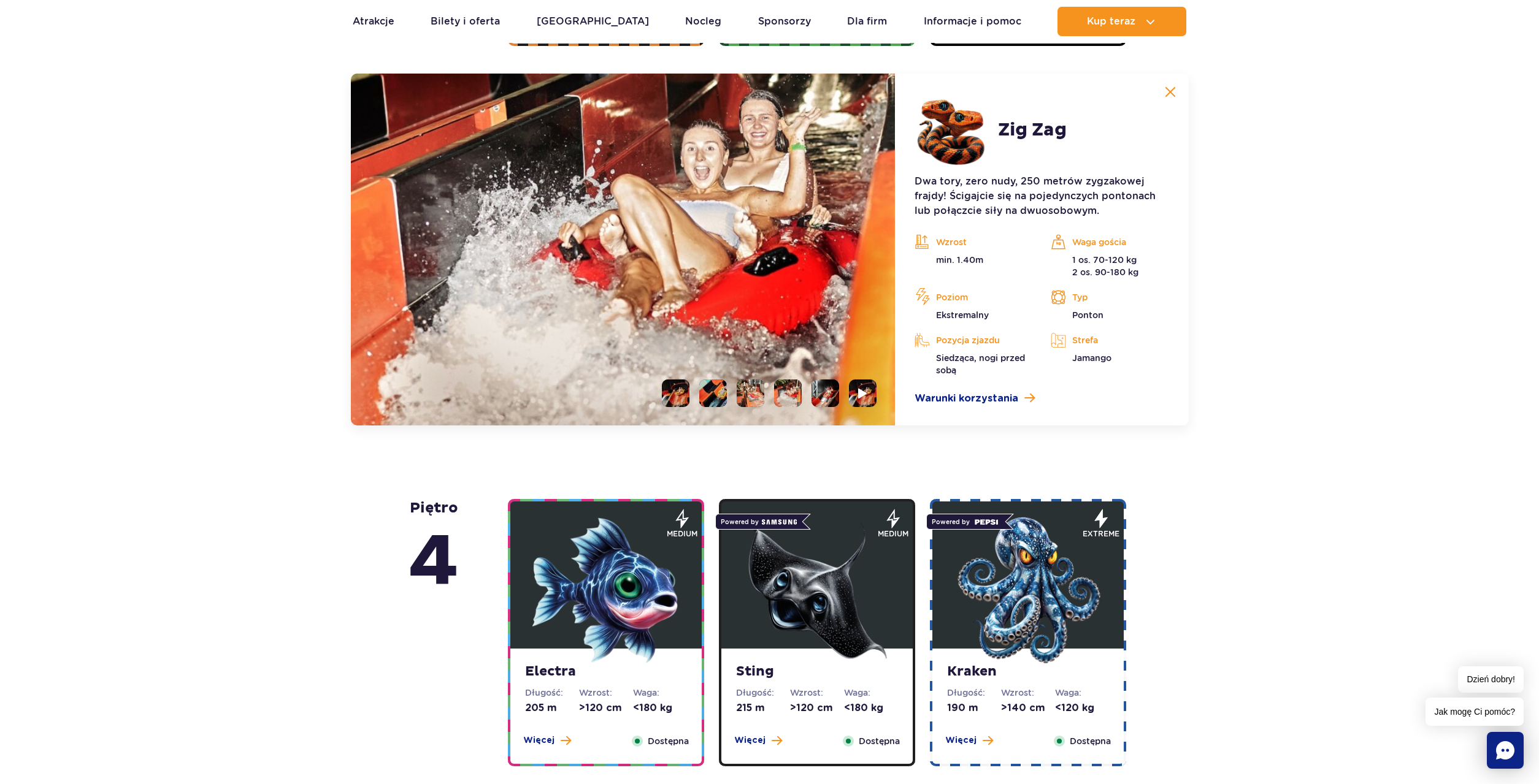
click at [826, 394] on li at bounding box center [825, 392] width 27 height 27
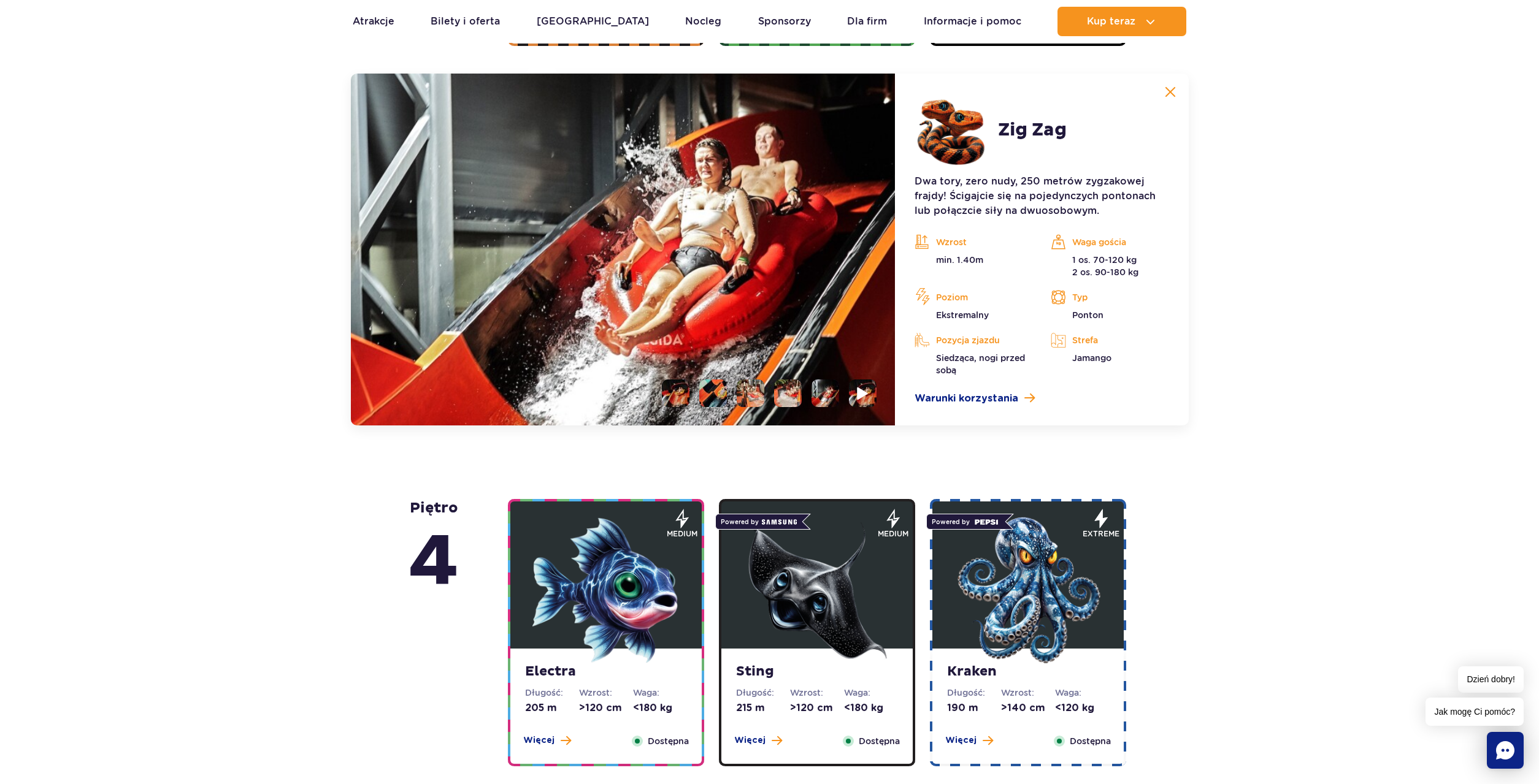
click at [866, 396] on img at bounding box center [863, 393] width 12 height 14
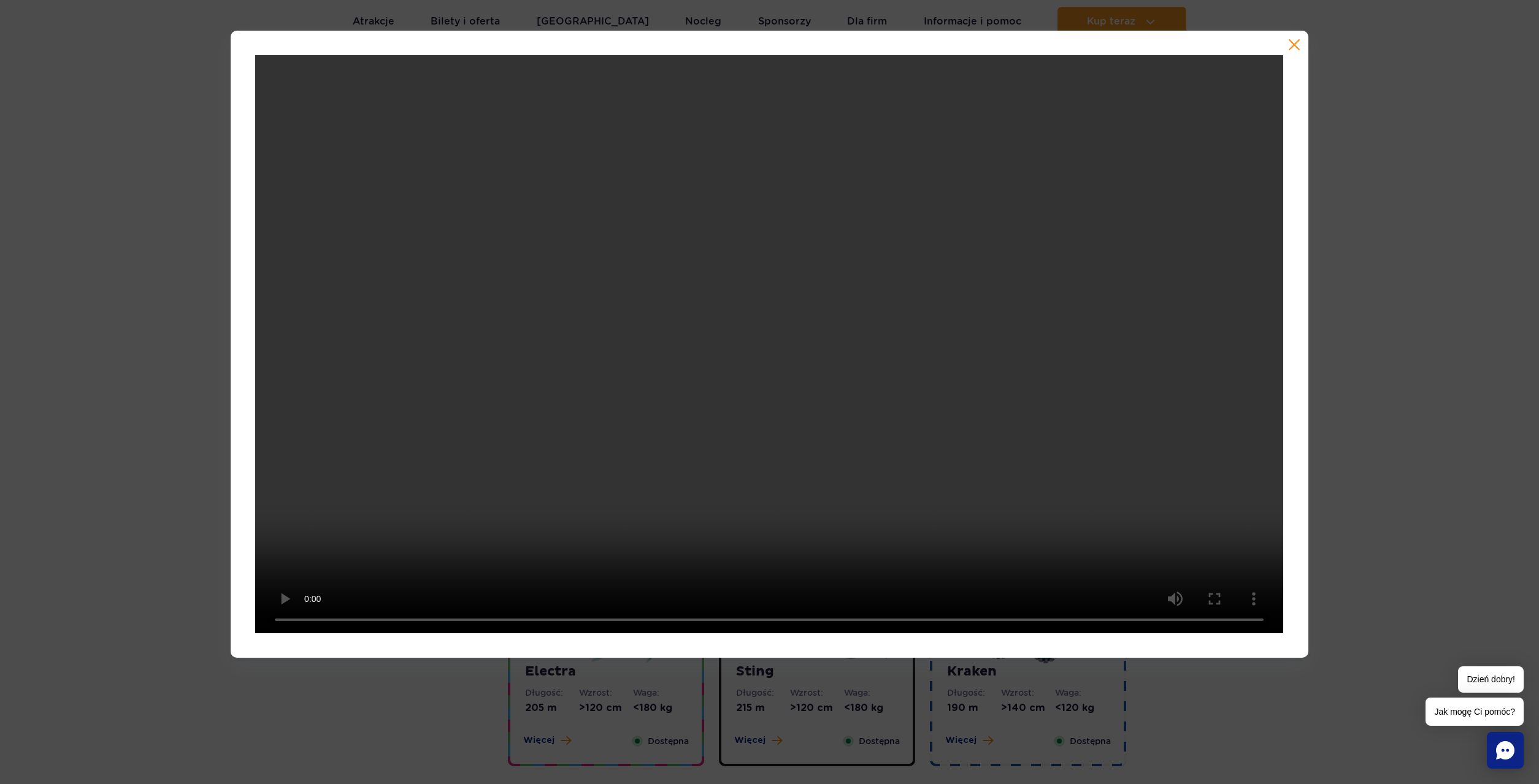
click at [1368, 377] on div at bounding box center [770, 344] width 1539 height 627
click at [1295, 52] on div at bounding box center [769, 344] width 1077 height 627
click at [1295, 41] on button "button" at bounding box center [1294, 45] width 12 height 12
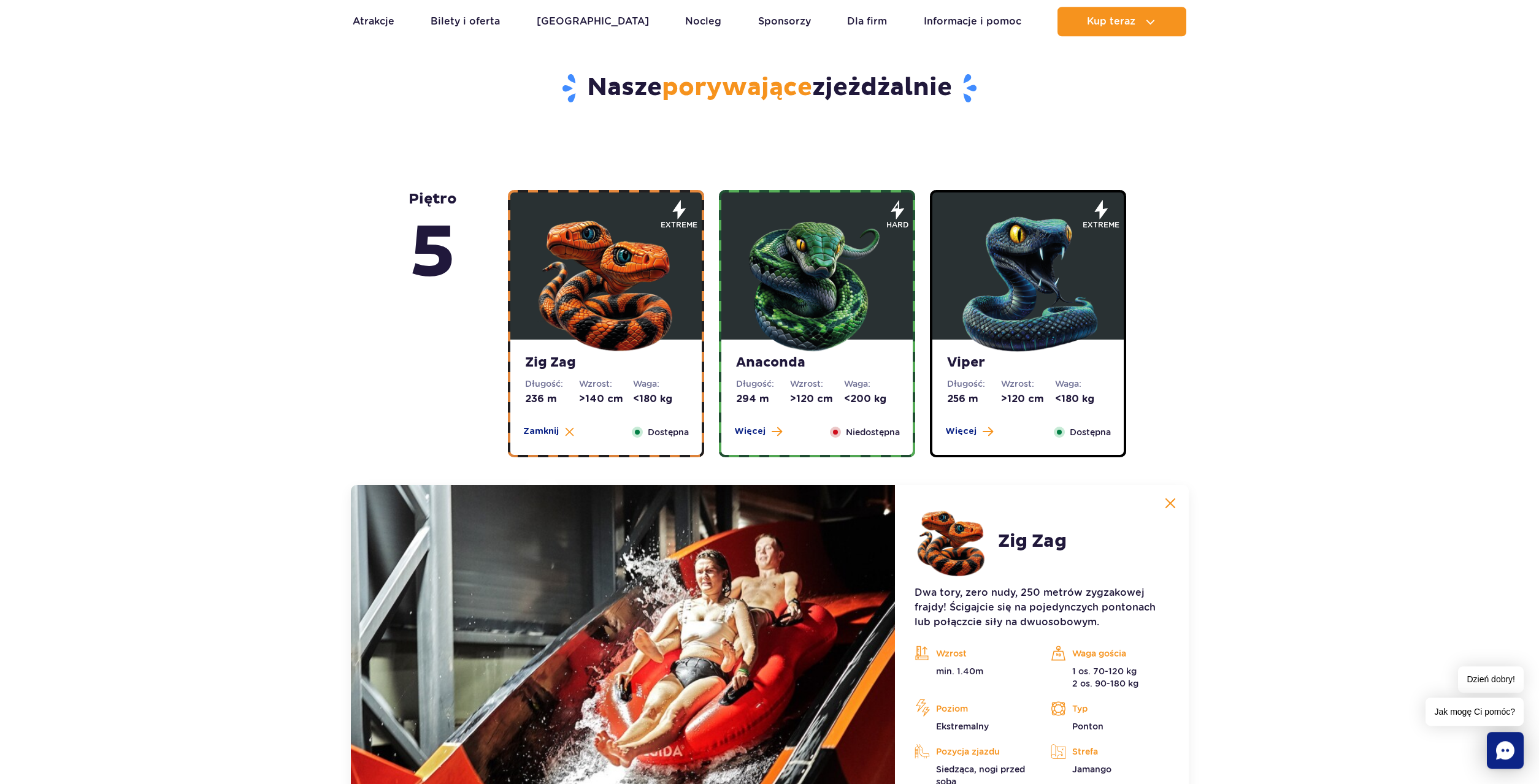
scroll to position [593, 0]
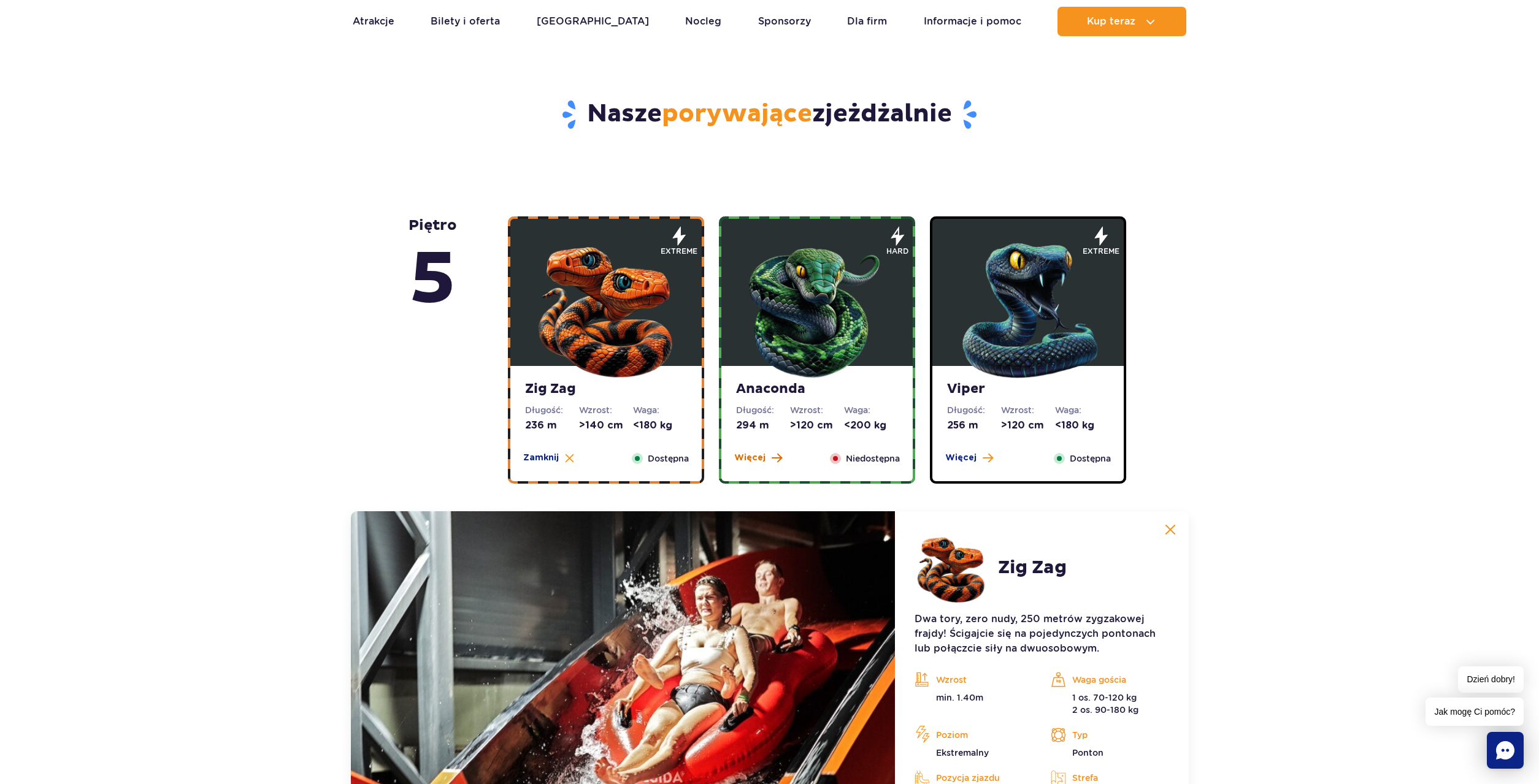
click at [759, 459] on span "Więcej" at bounding box center [750, 458] width 31 height 12
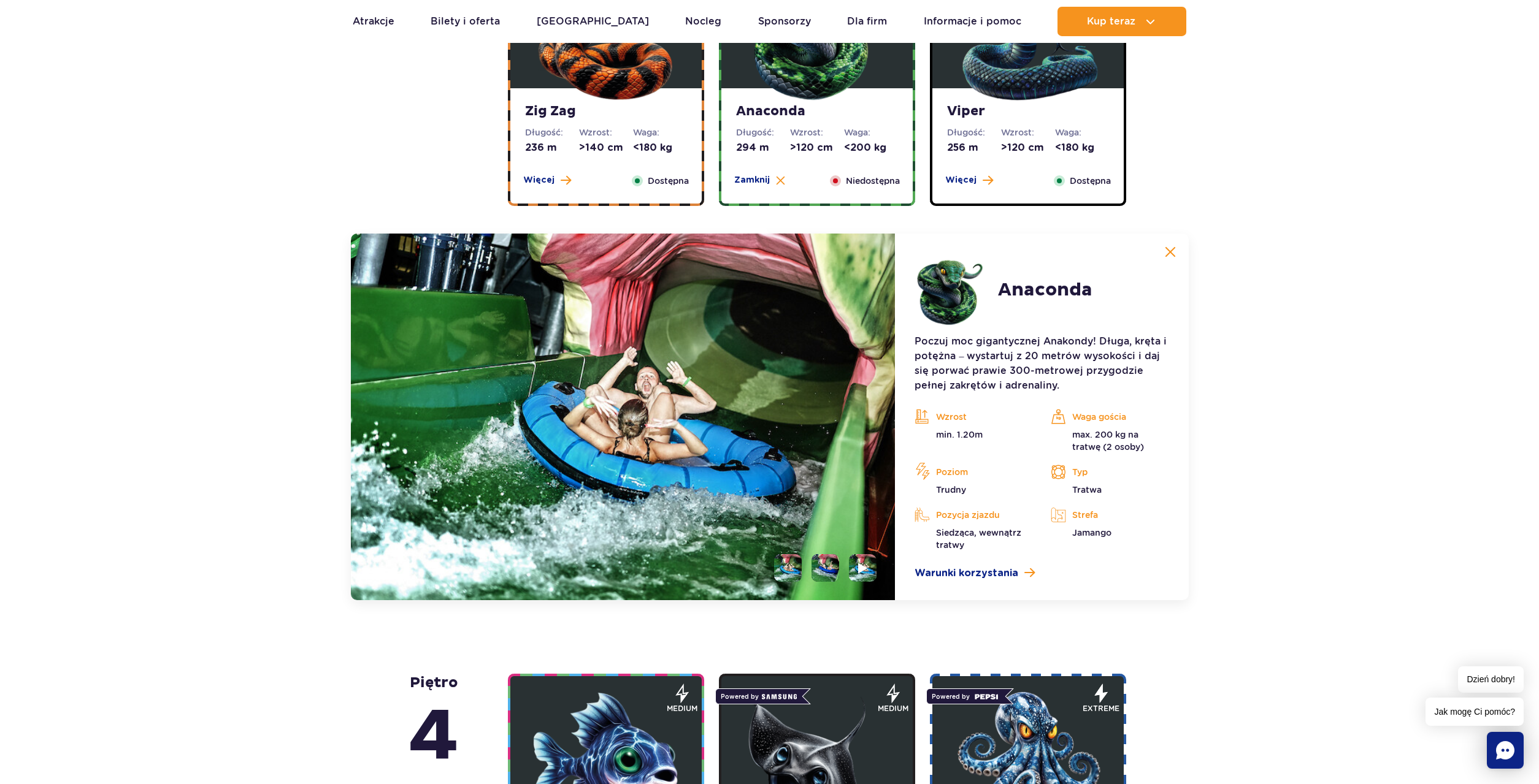
scroll to position [885, 0]
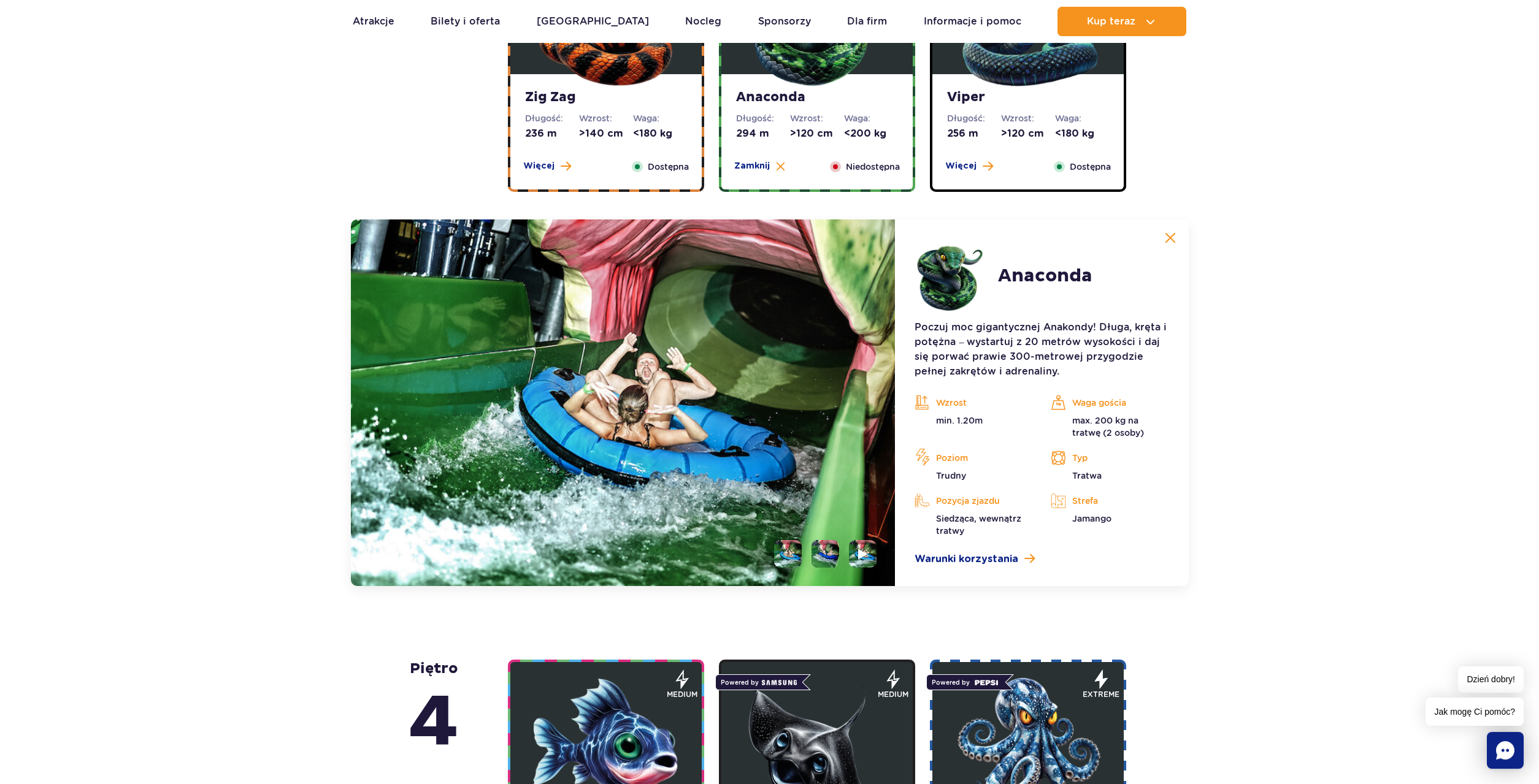
click at [823, 556] on li at bounding box center [825, 553] width 27 height 27
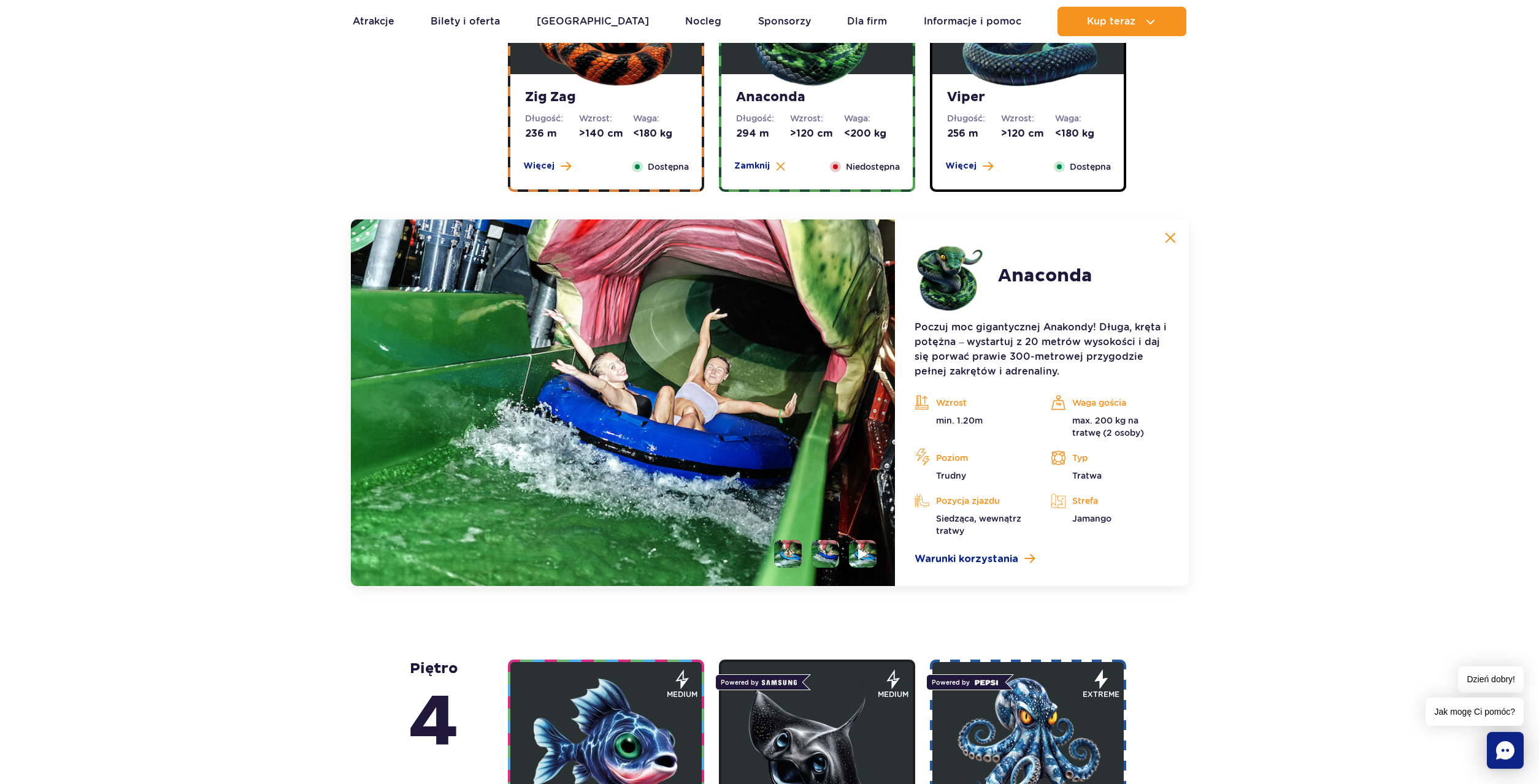
click at [793, 552] on li at bounding box center [787, 553] width 27 height 27
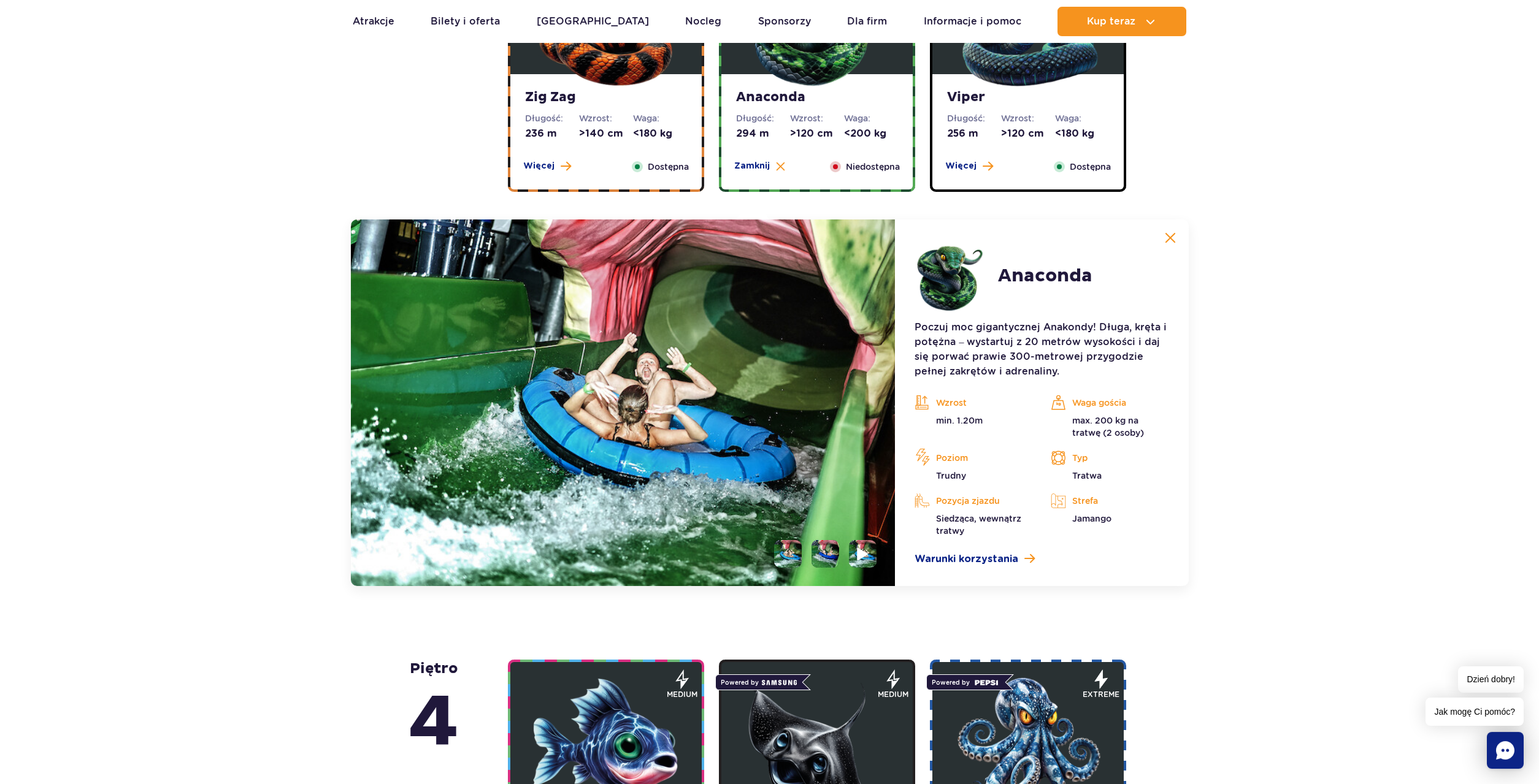
click at [868, 548] on img at bounding box center [863, 554] width 12 height 14
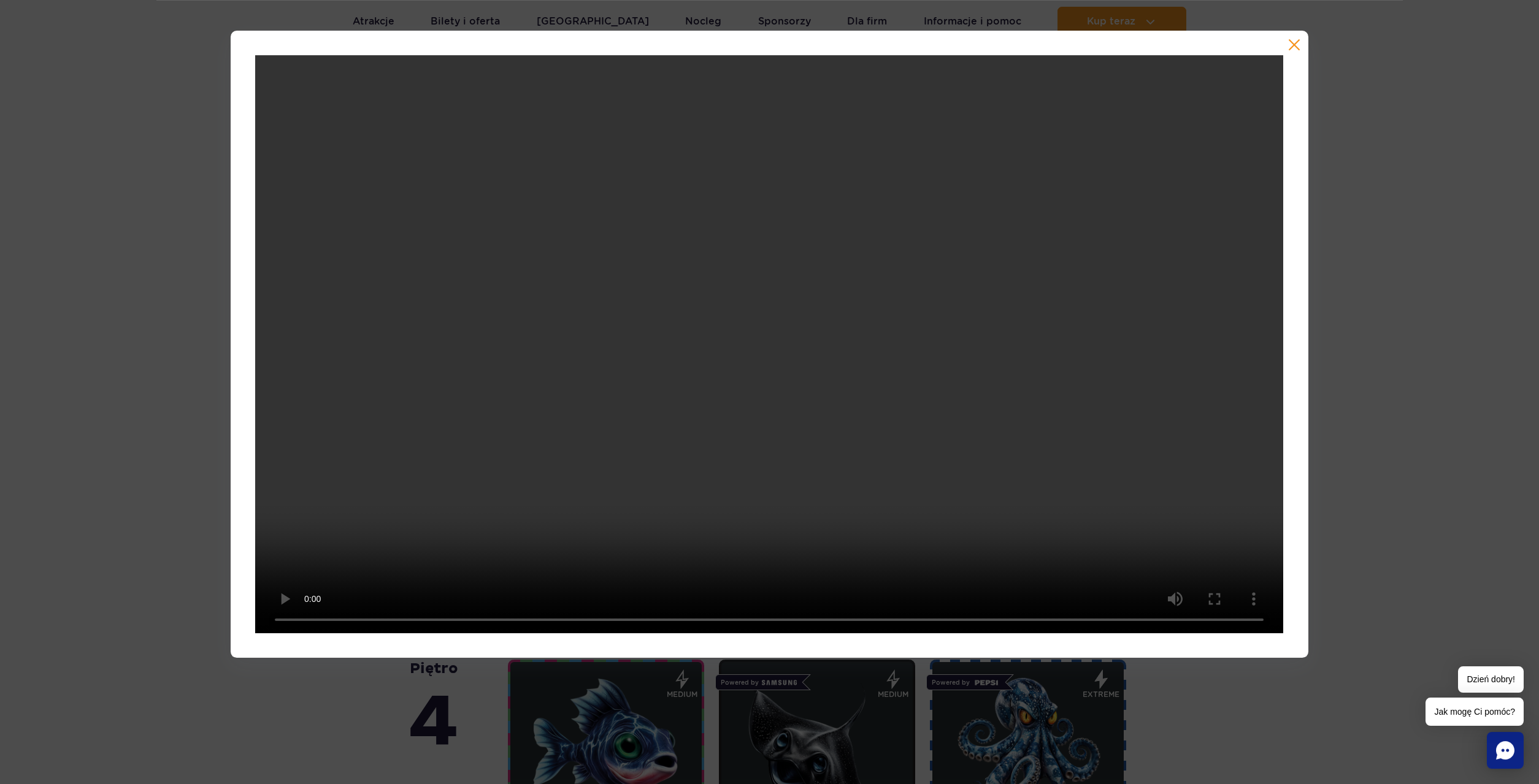
click at [1295, 48] on button "button" at bounding box center [1294, 45] width 12 height 12
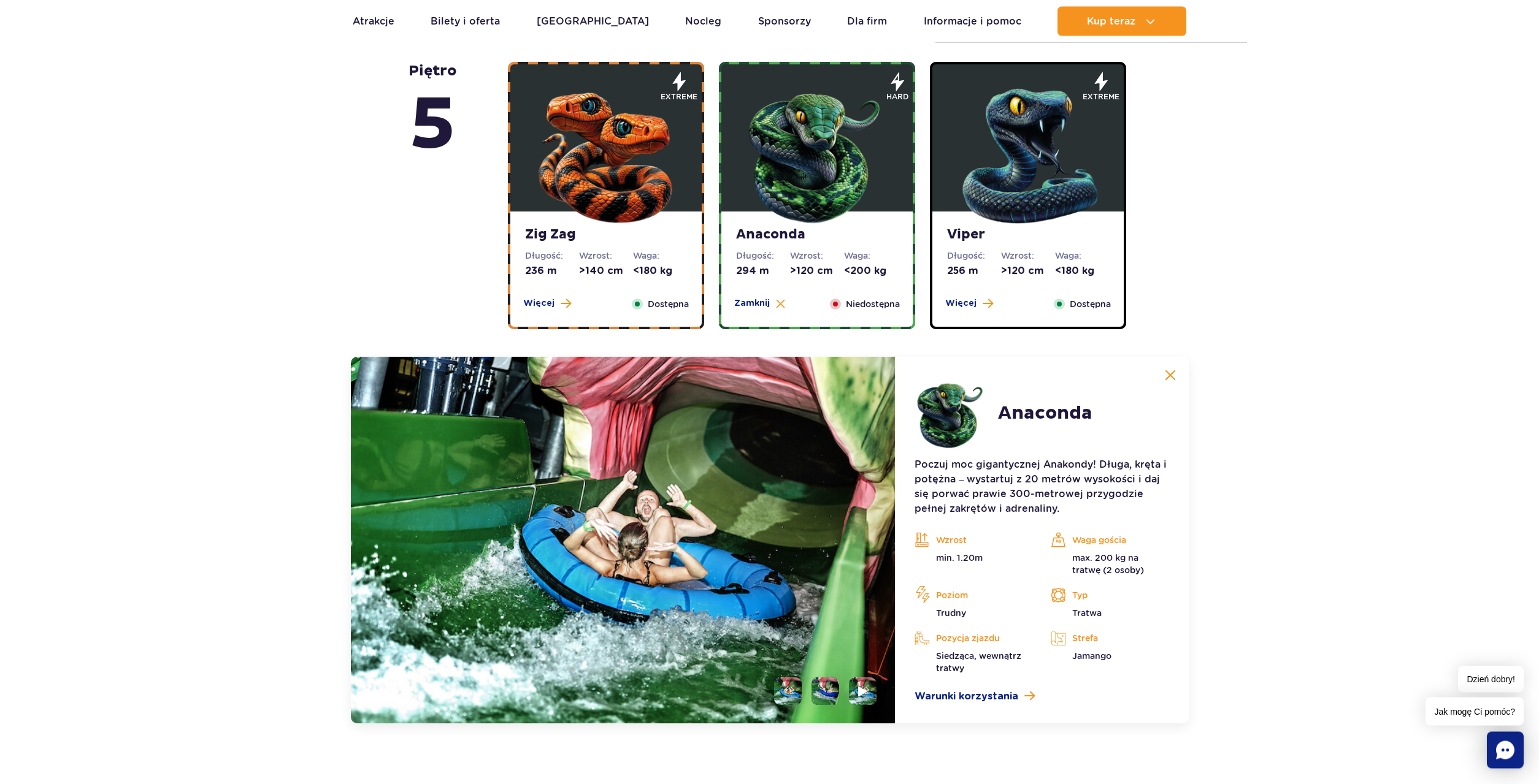
scroll to position [739, 0]
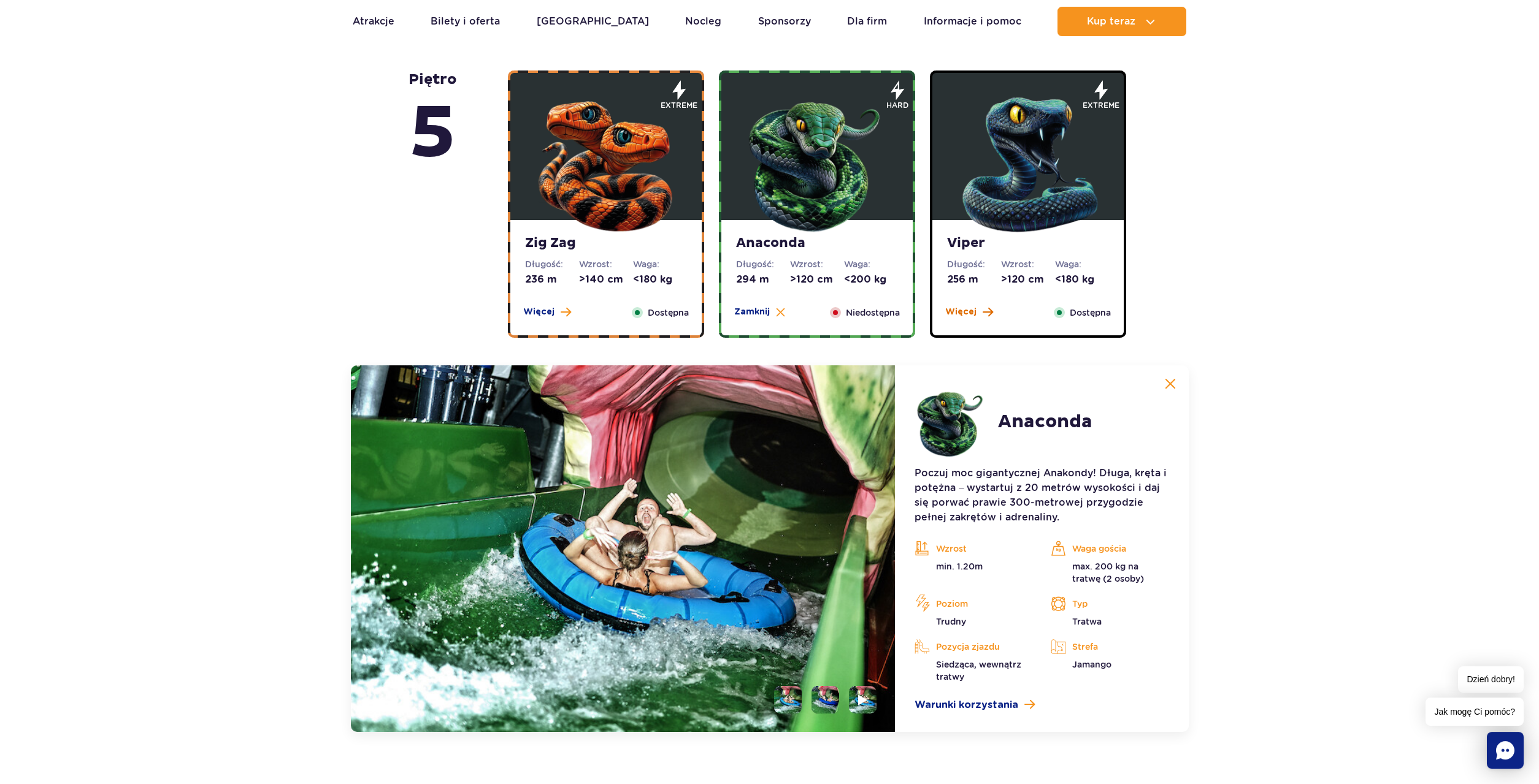
click at [961, 312] on span "Więcej" at bounding box center [961, 312] width 31 height 12
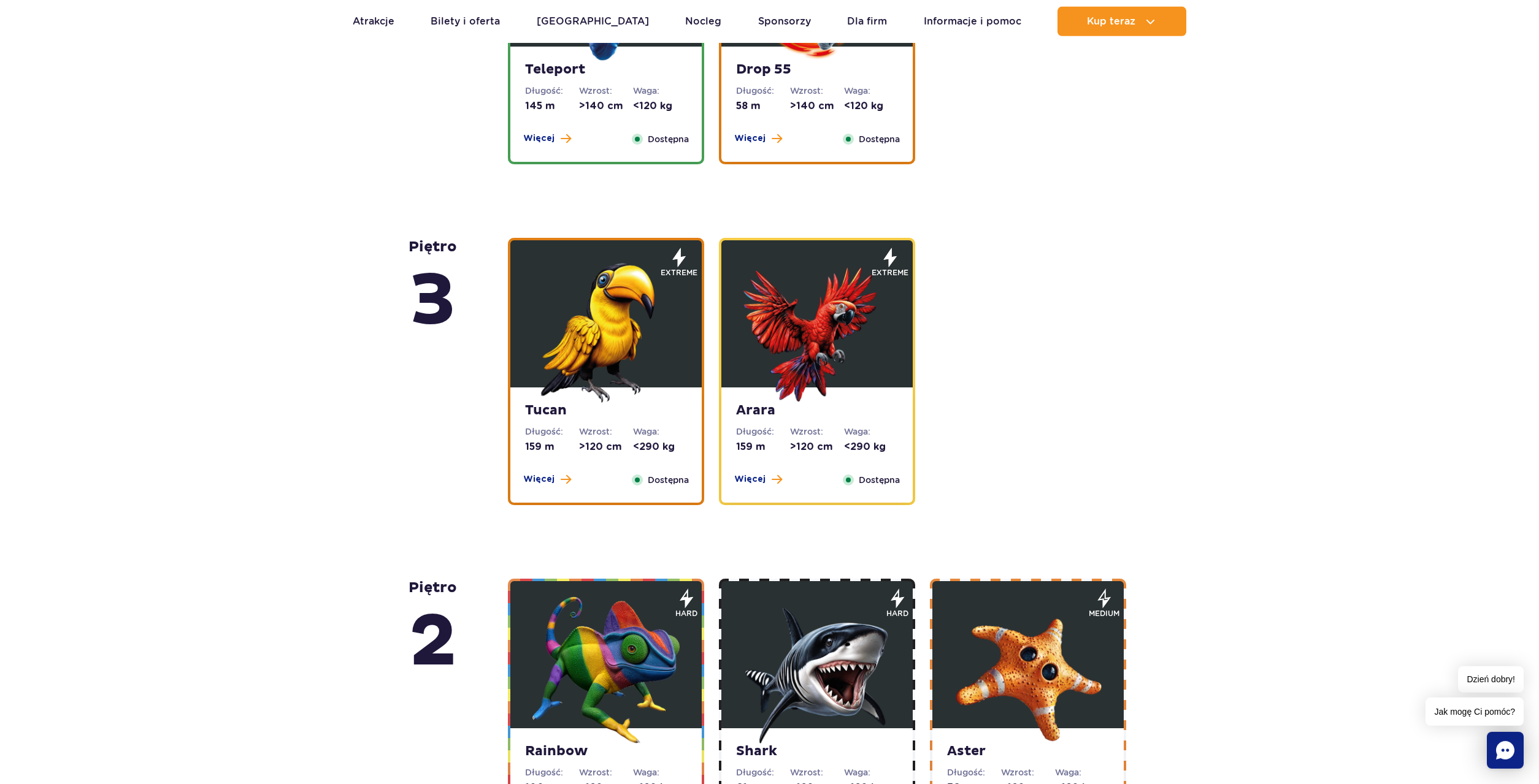
scroll to position [1906, 0]
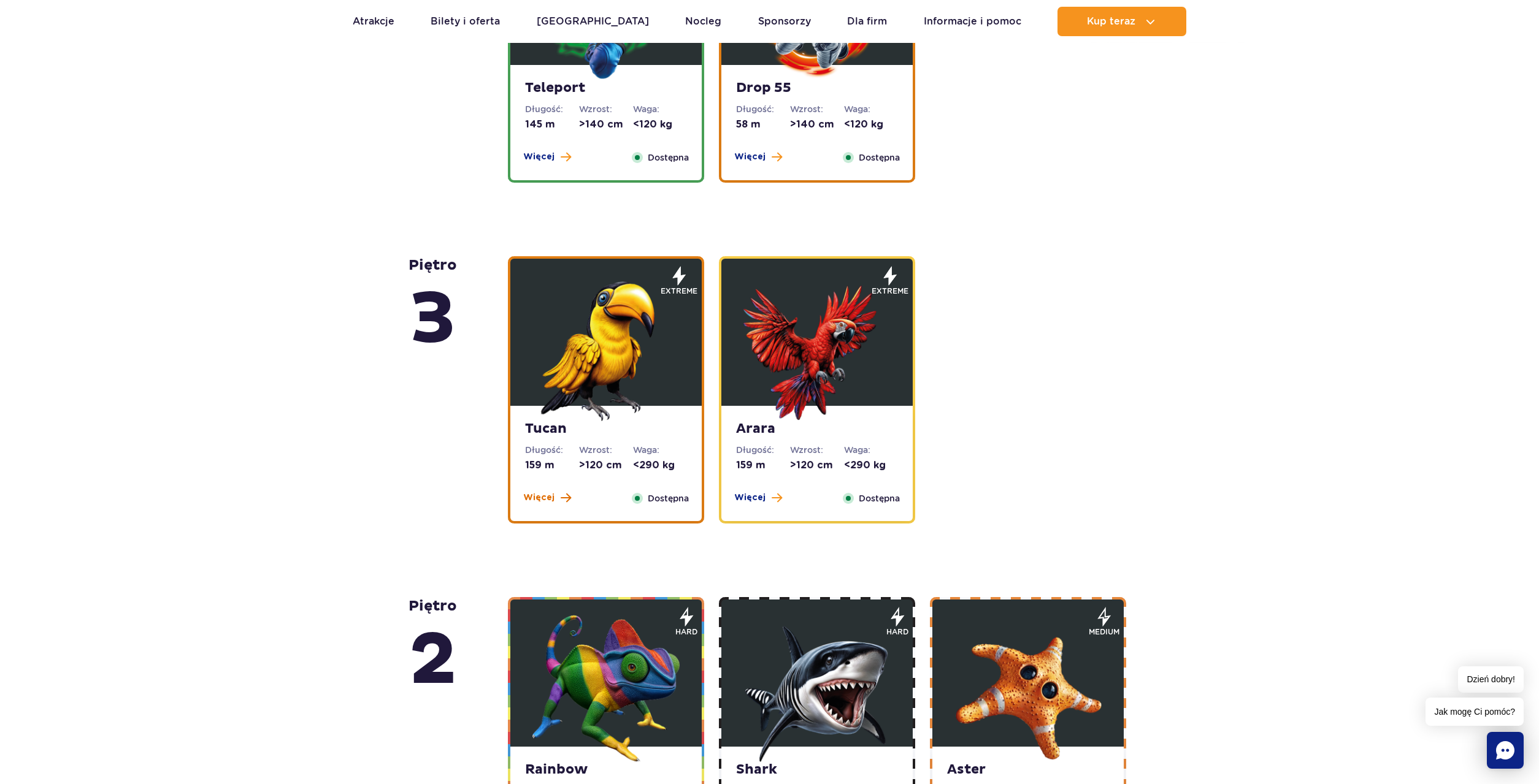
click at [551, 496] on span "Więcej" at bounding box center [538, 498] width 31 height 12
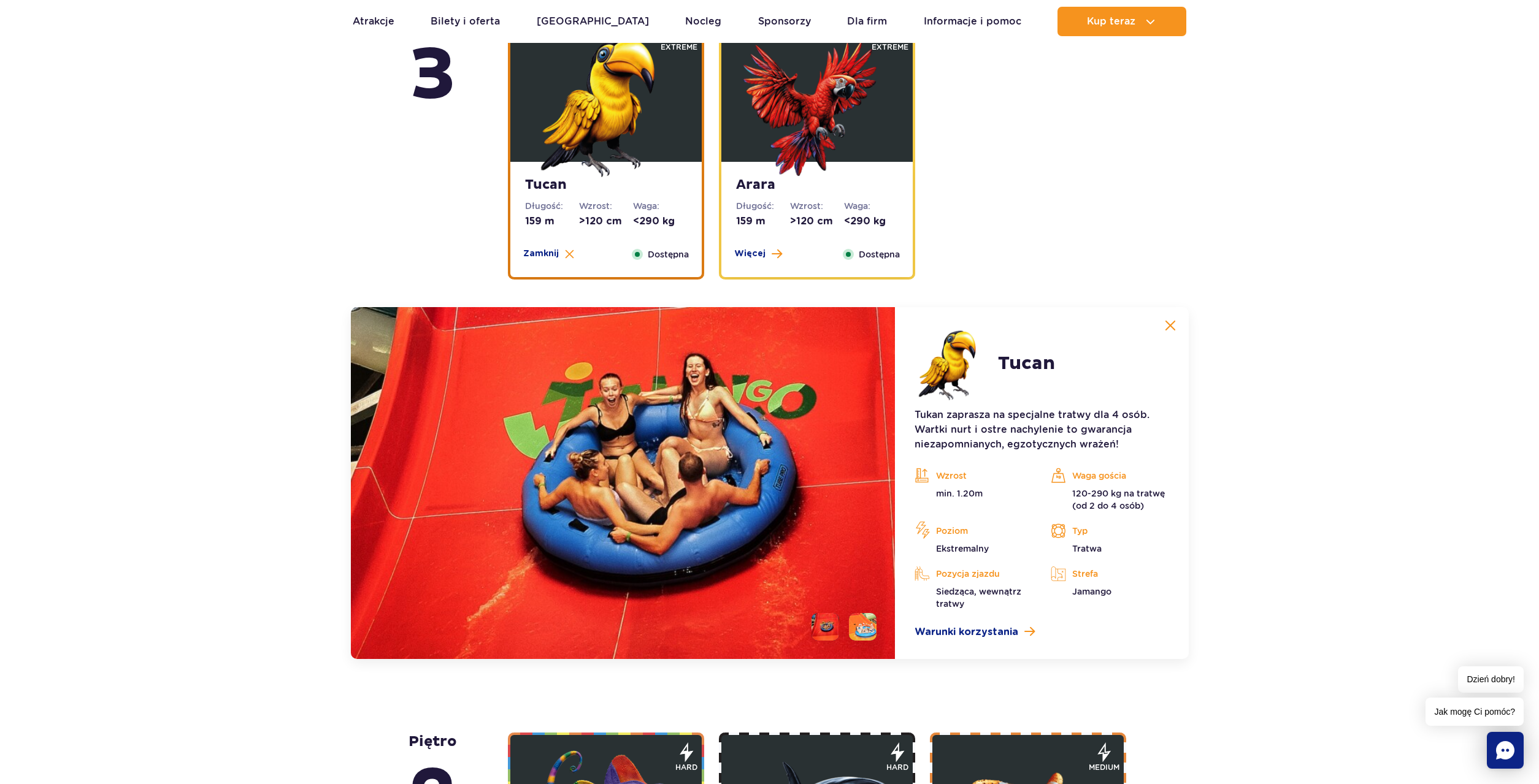
scroll to position [1858, 0]
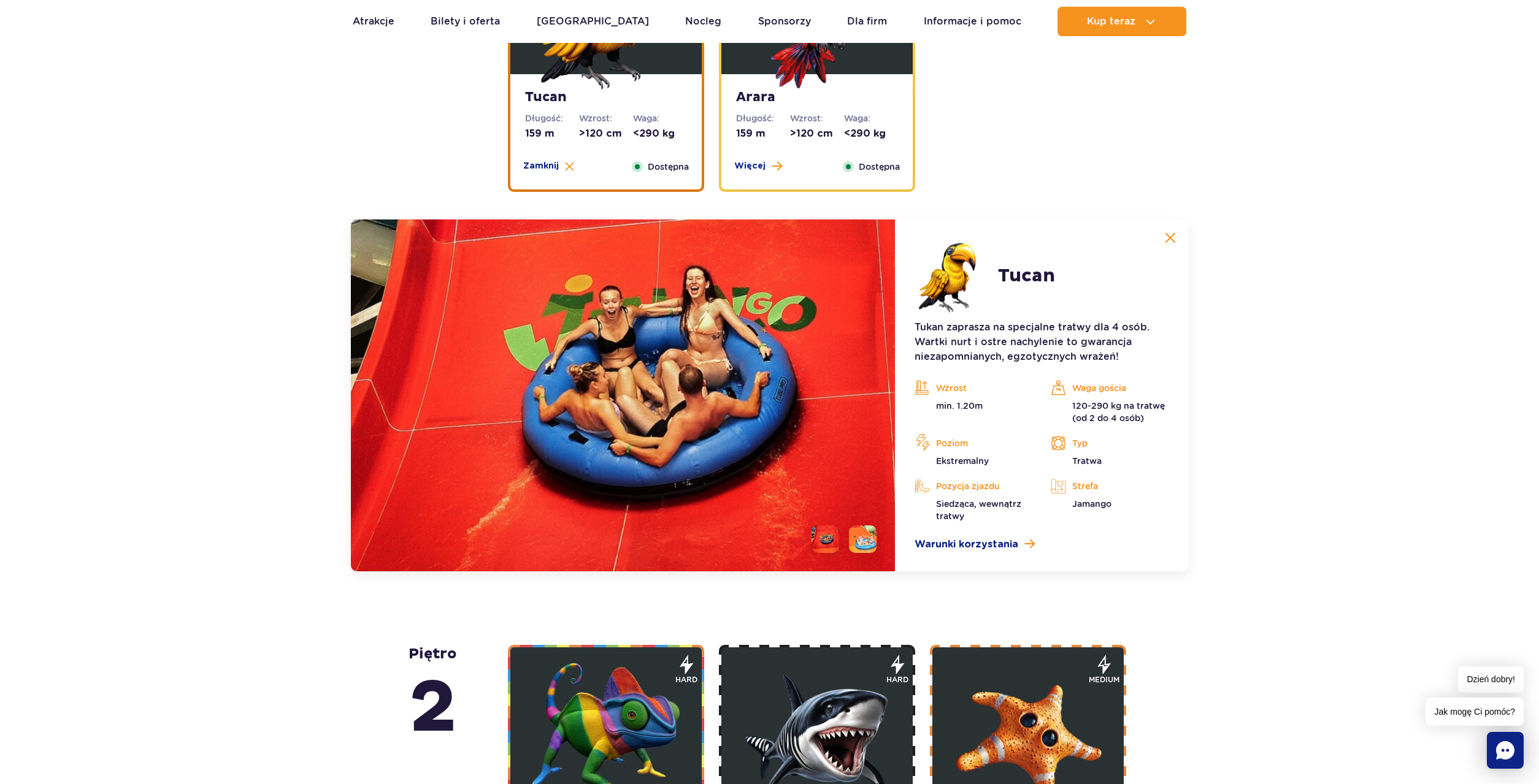
click at [866, 538] on li at bounding box center [862, 539] width 27 height 27
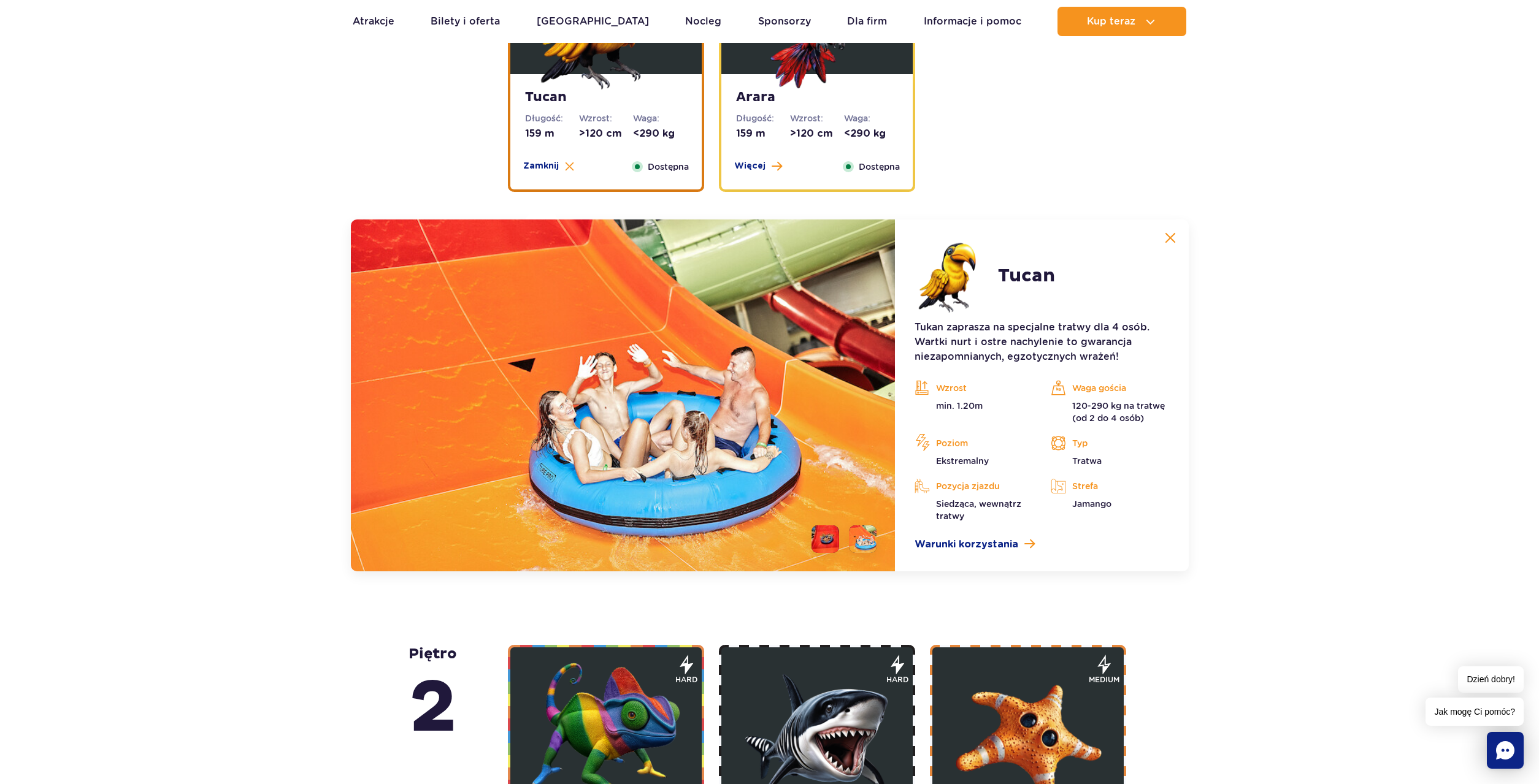
click at [823, 534] on li at bounding box center [825, 539] width 27 height 27
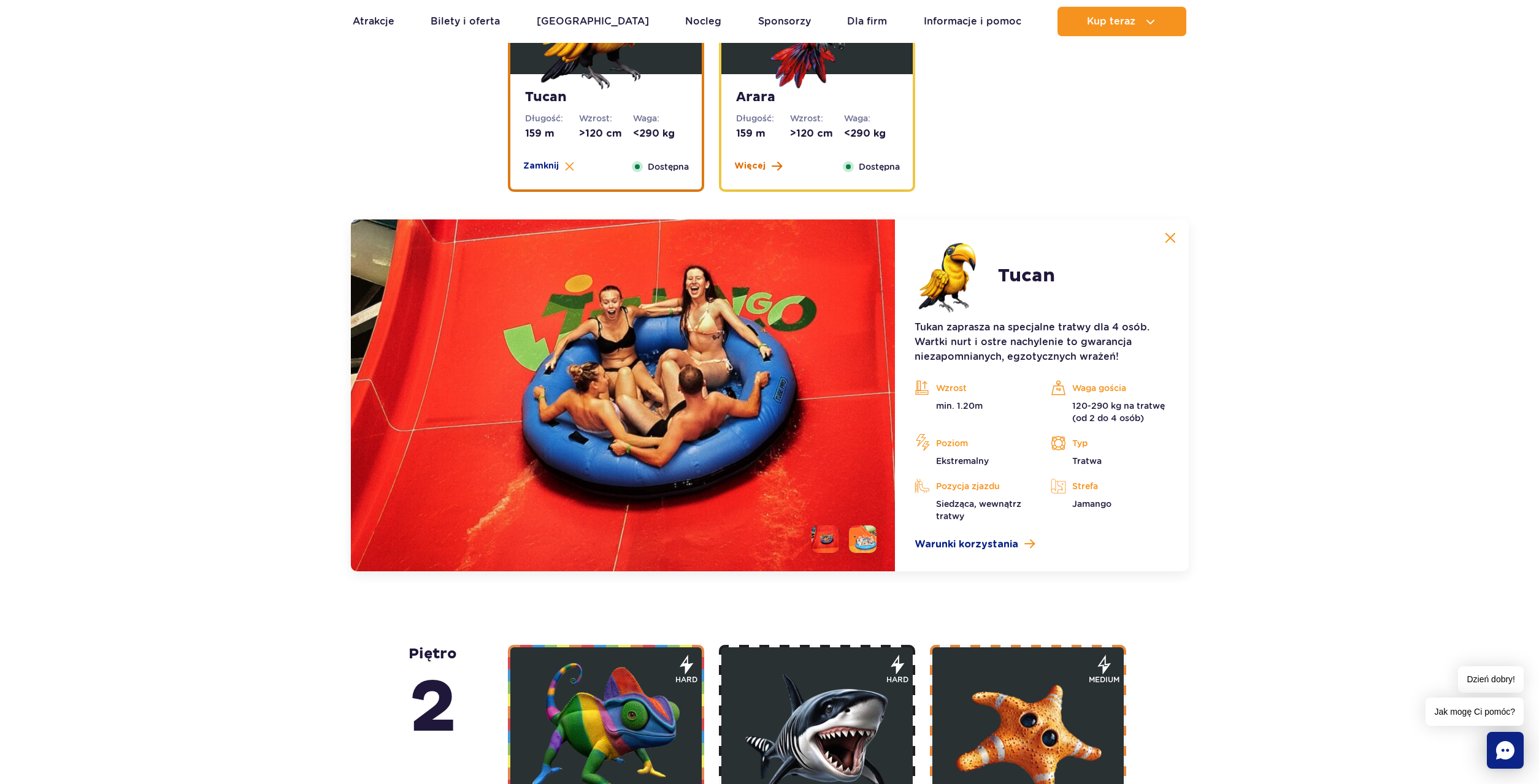
click at [762, 167] on span "Więcej" at bounding box center [750, 166] width 31 height 12
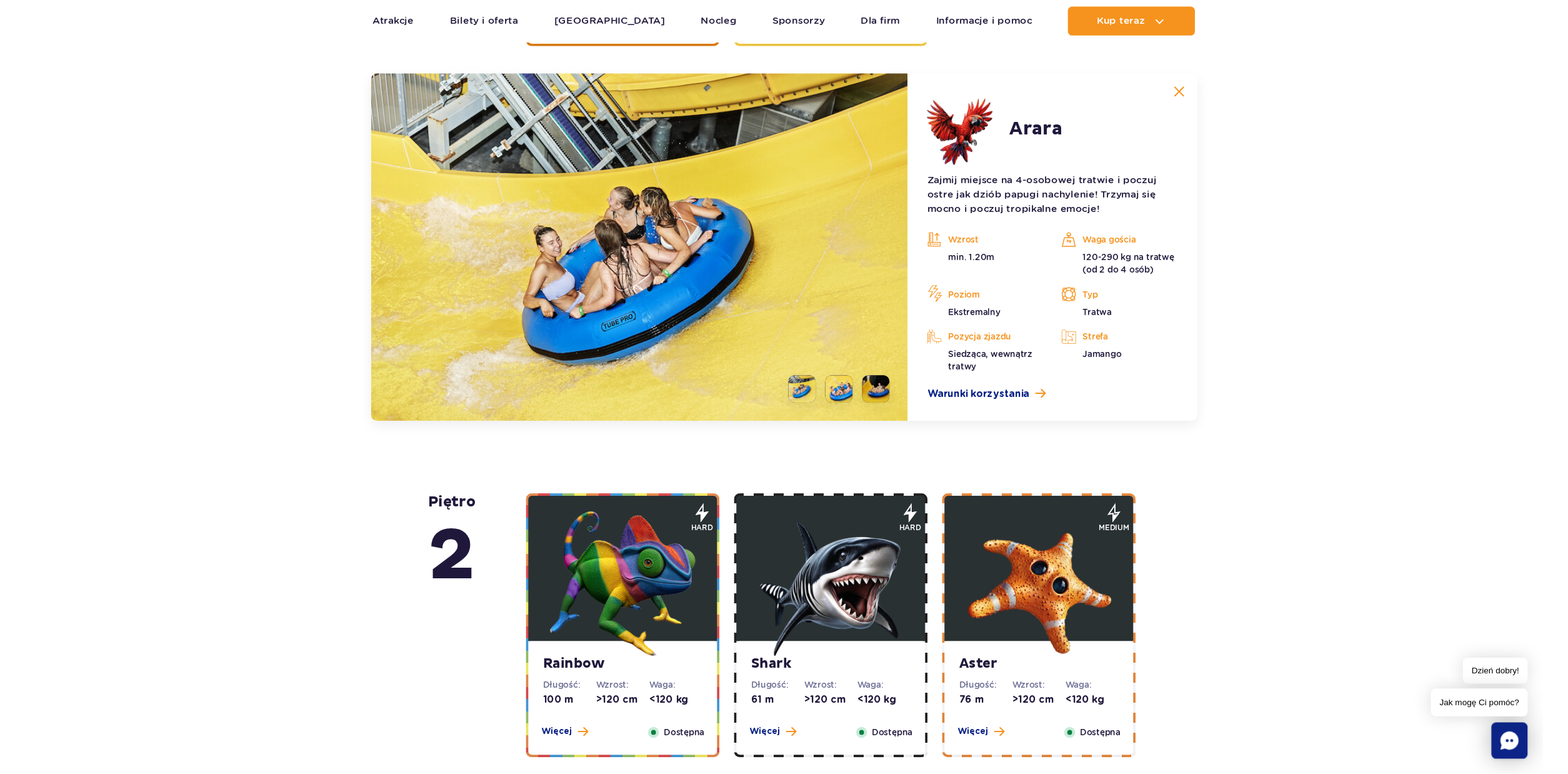
scroll to position [2044, 0]
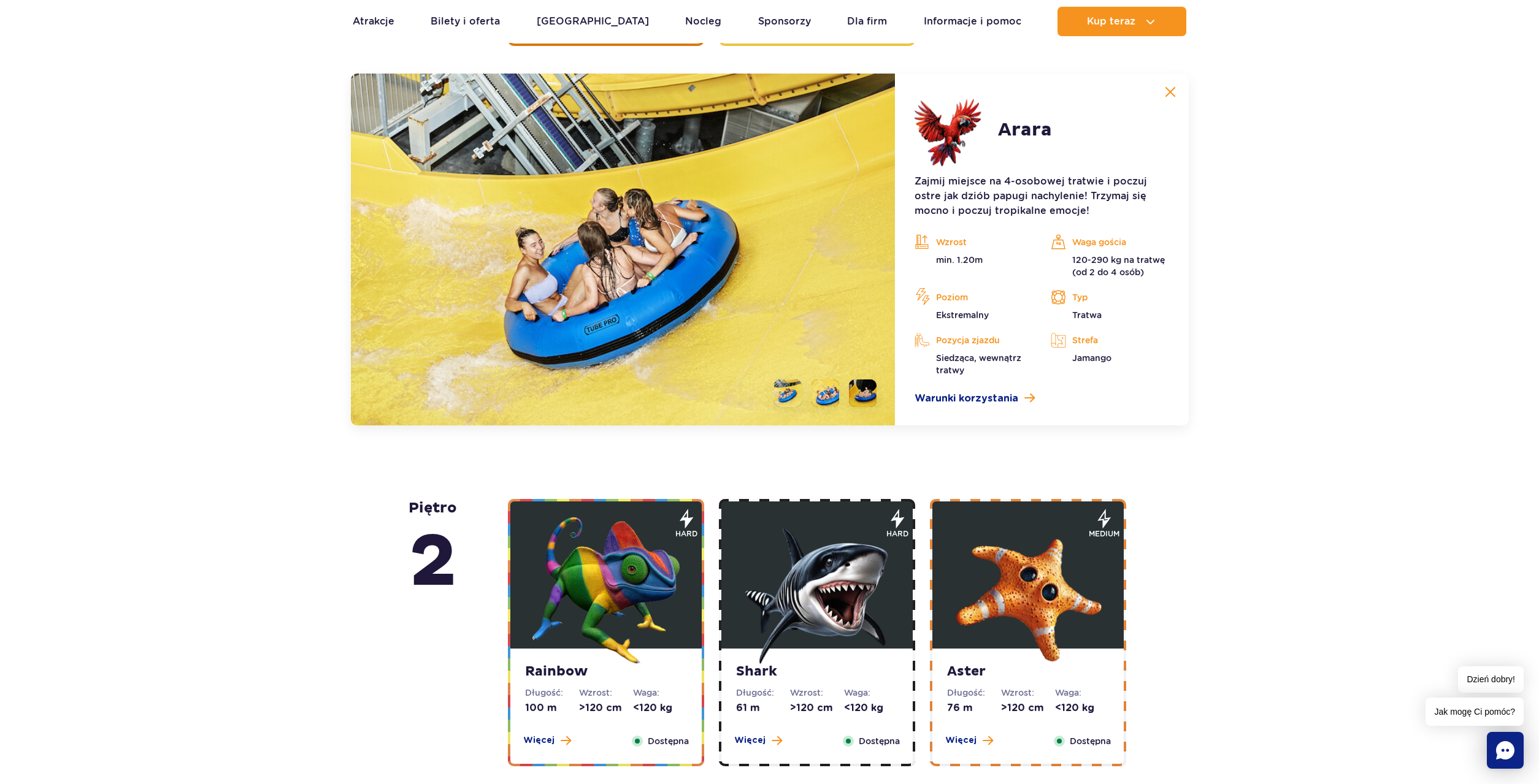
click at [833, 387] on li at bounding box center [825, 392] width 27 height 27
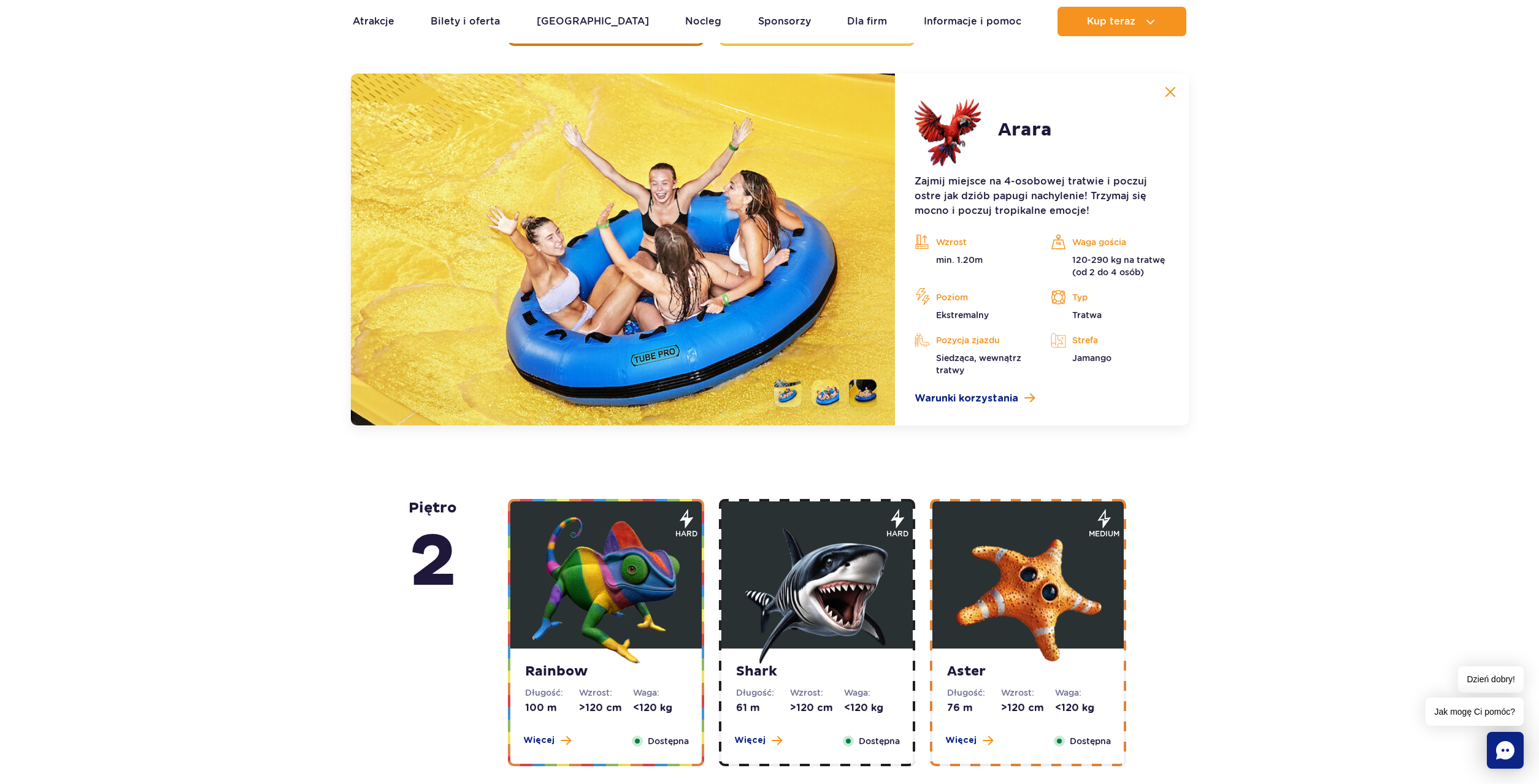
click at [787, 390] on li at bounding box center [787, 392] width 27 height 27
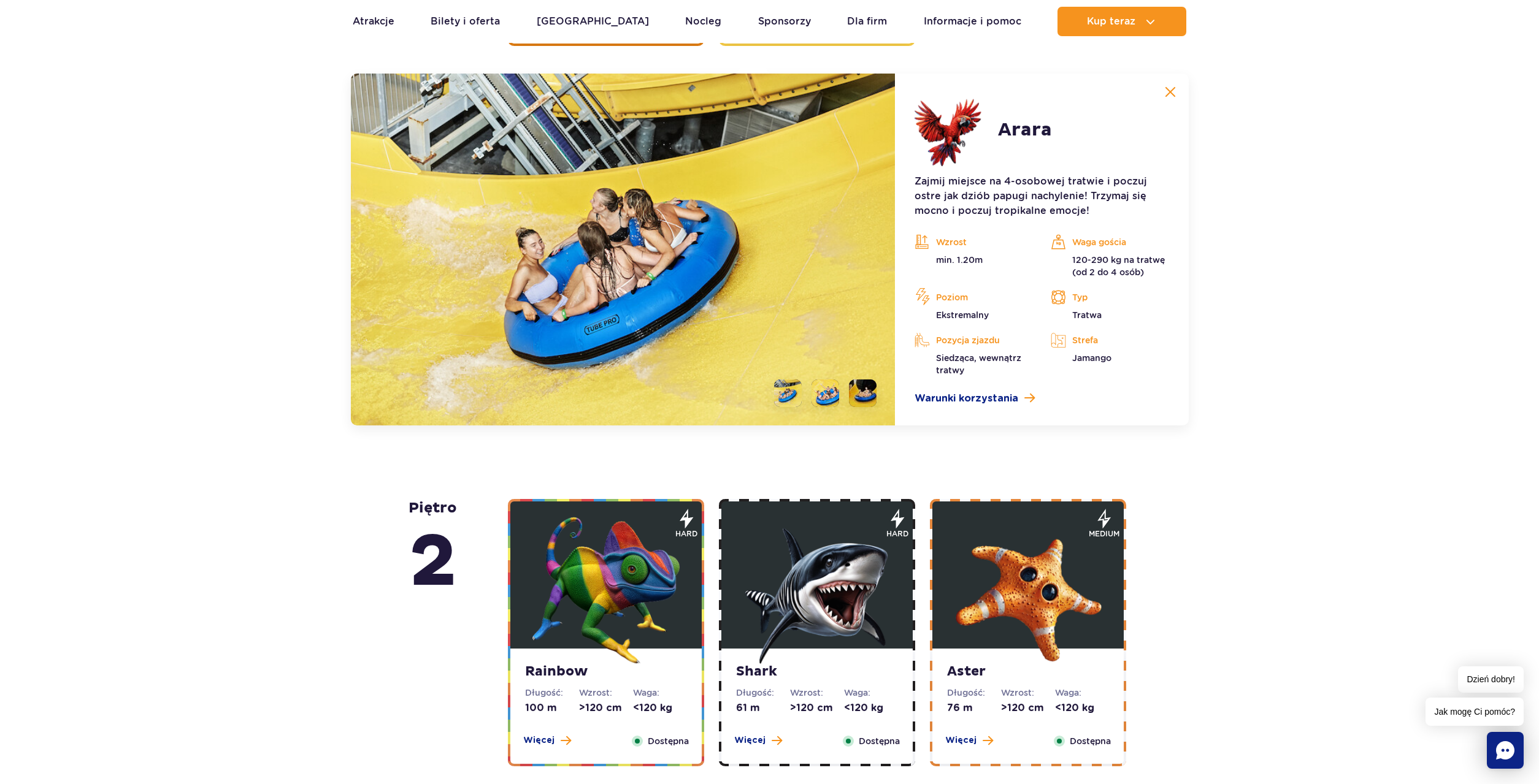
click at [869, 389] on li at bounding box center [862, 392] width 27 height 27
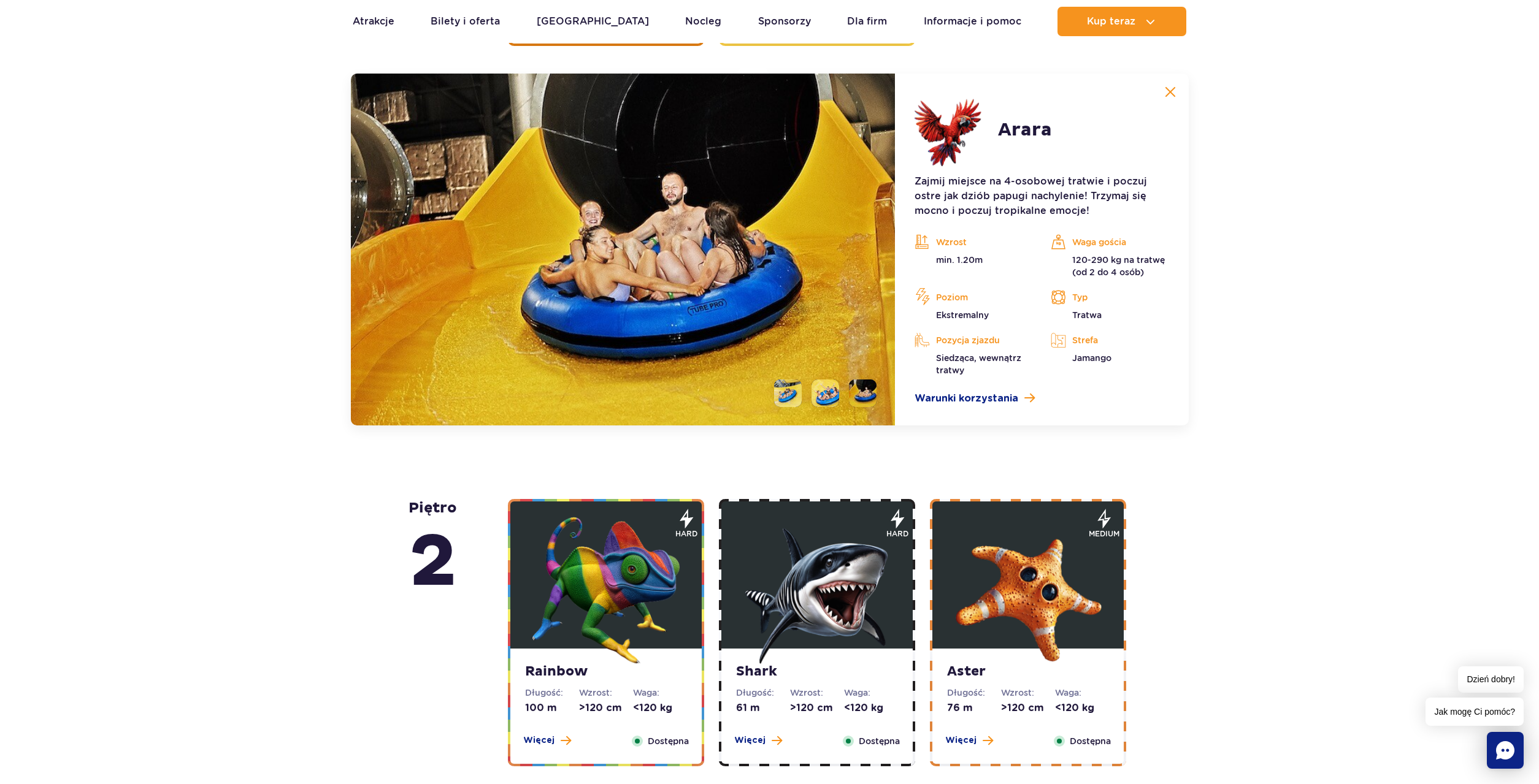
click at [821, 395] on li at bounding box center [825, 392] width 27 height 27
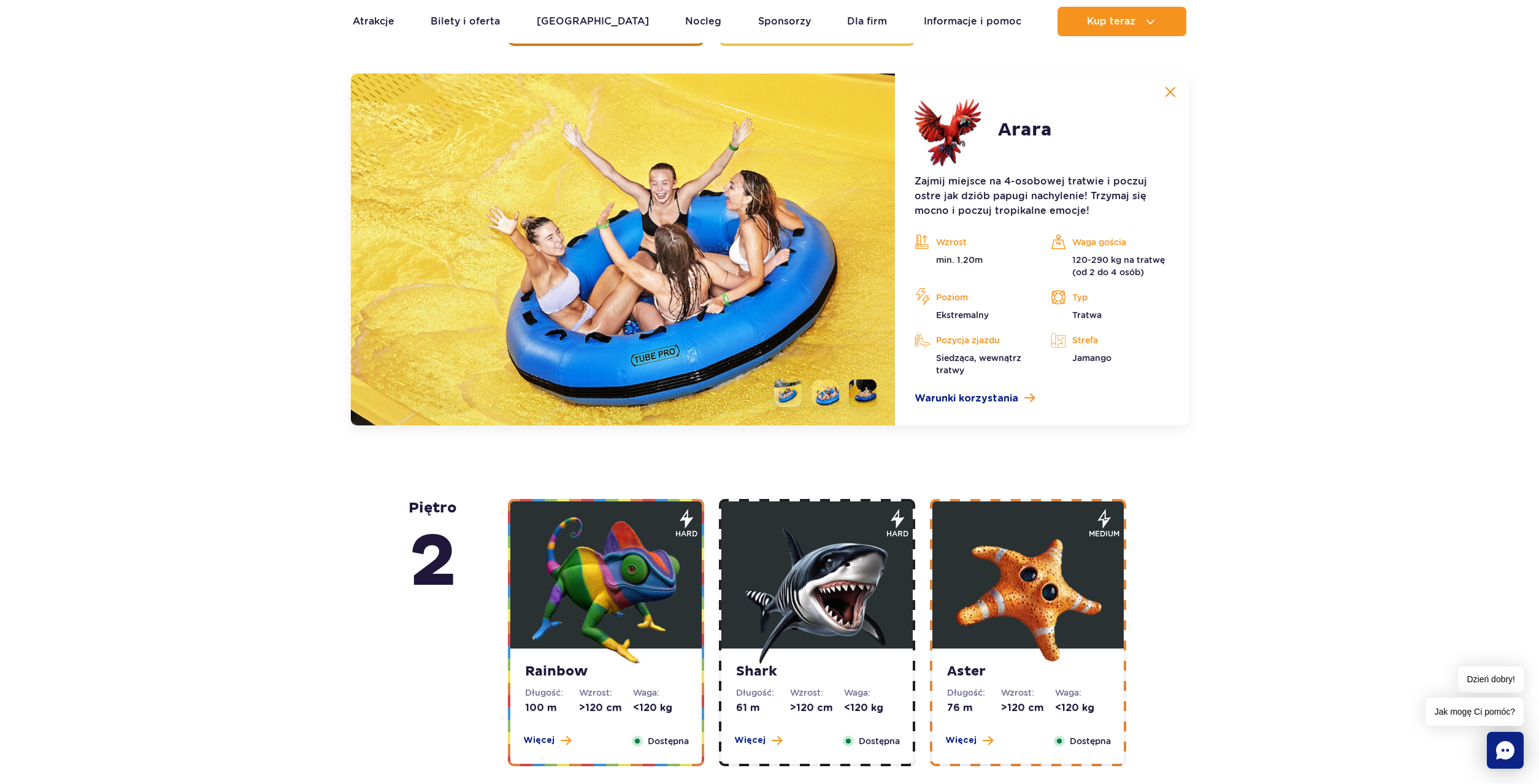
click at [785, 395] on li at bounding box center [787, 392] width 27 height 27
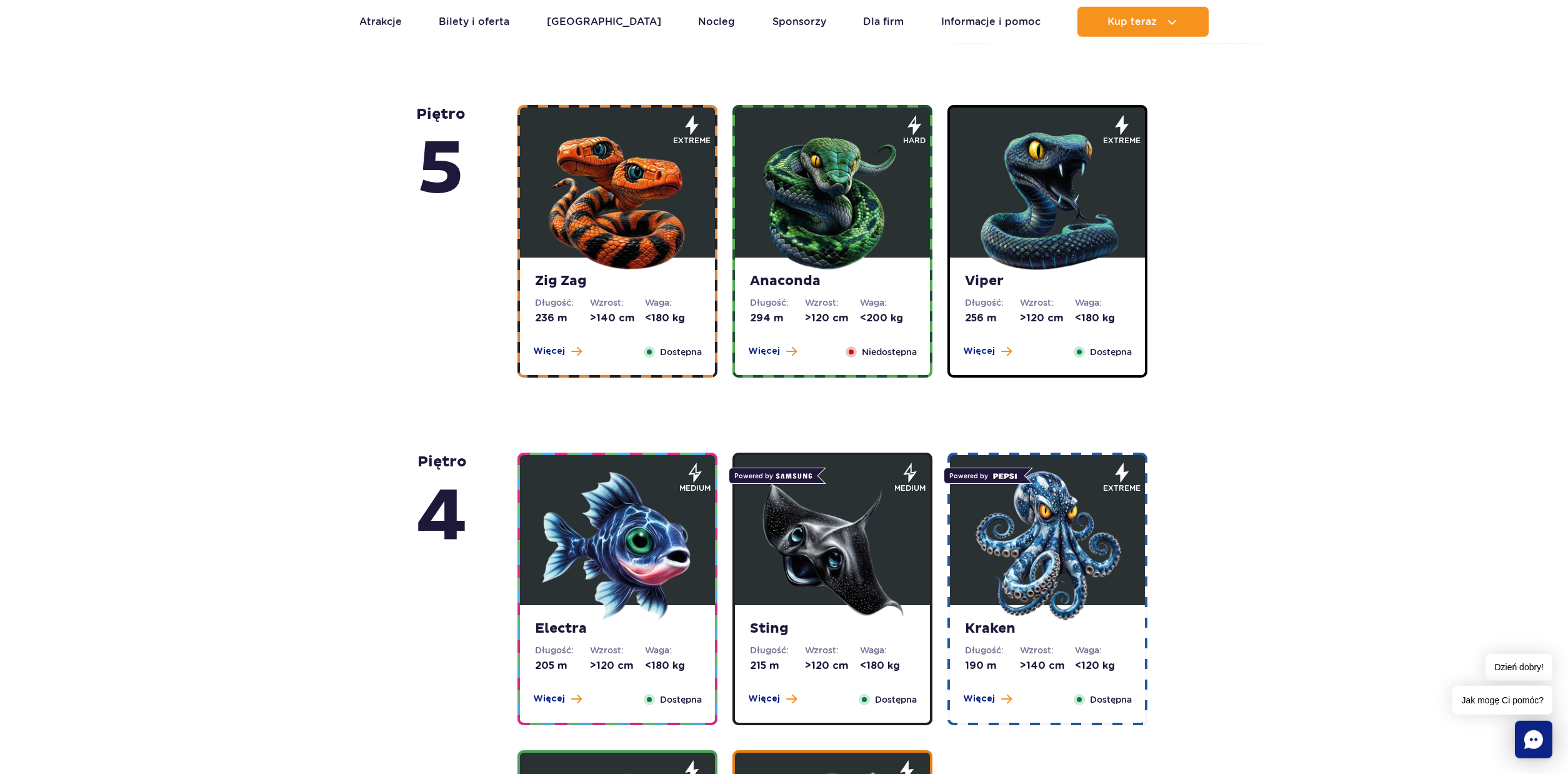
scroll to position [813, 0]
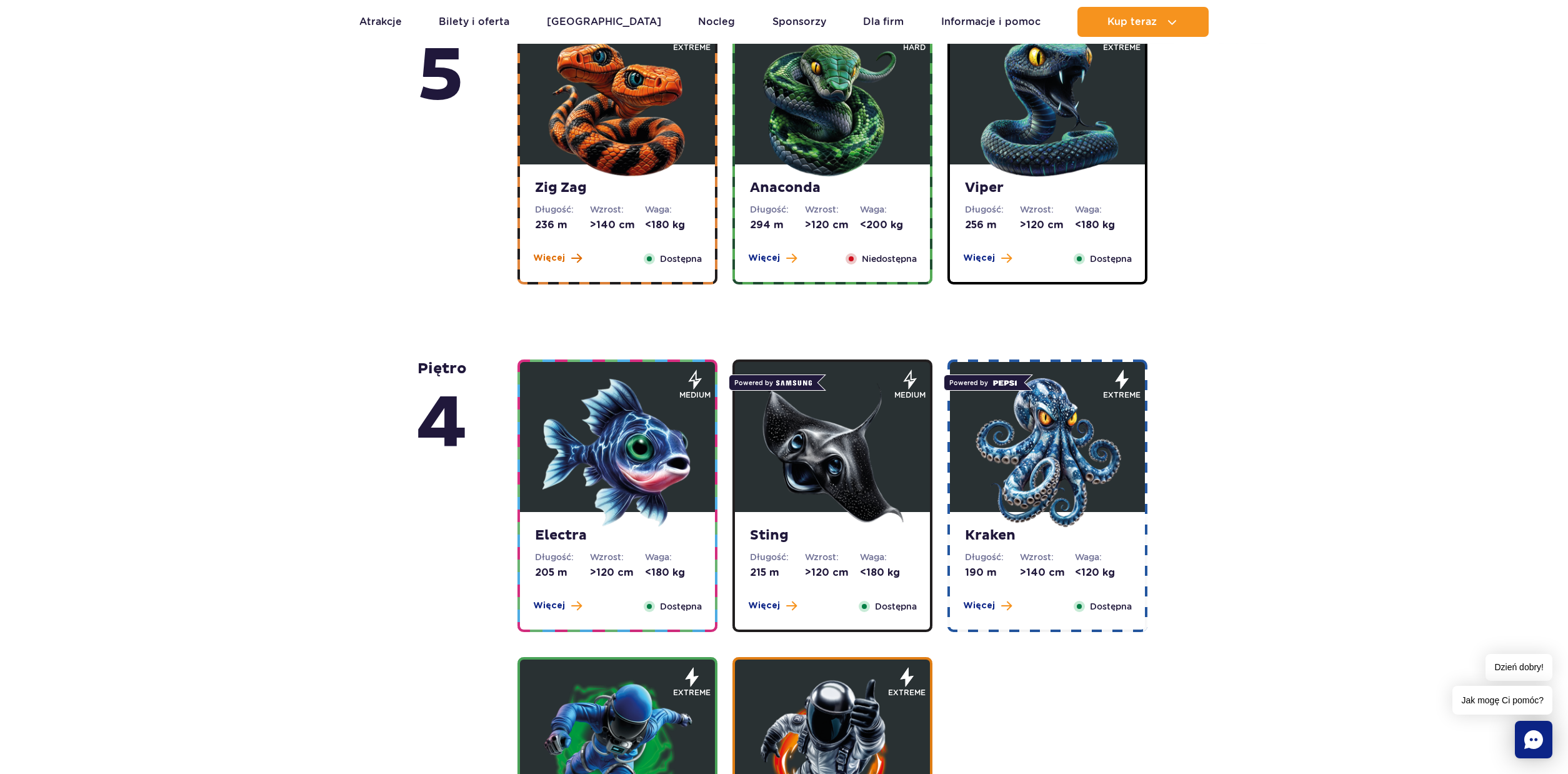
click at [561, 260] on span "Więcej" at bounding box center [549, 259] width 32 height 13
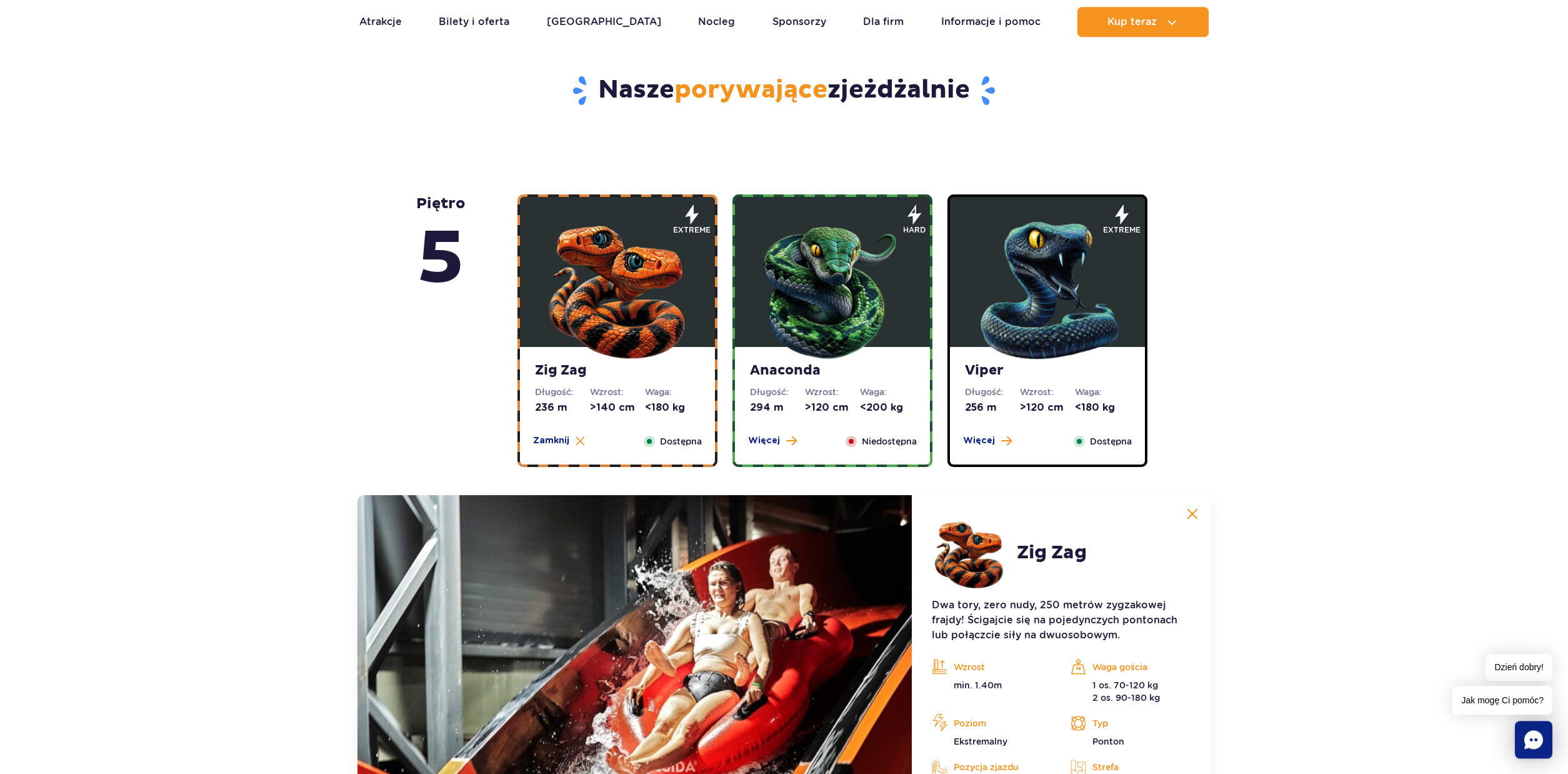
scroll to position [753, 0]
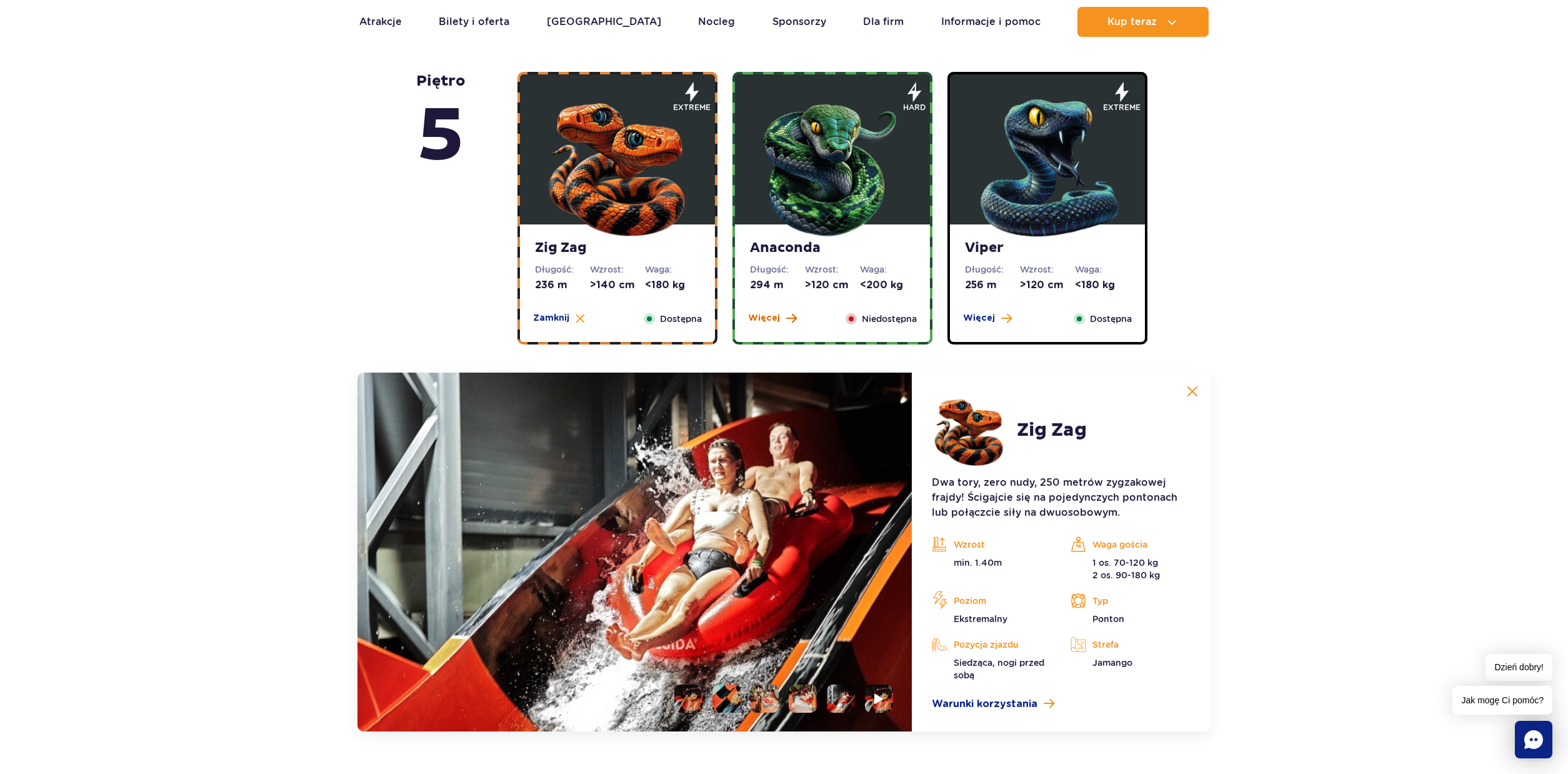
click at [756, 321] on span "Więcej" at bounding box center [764, 318] width 32 height 13
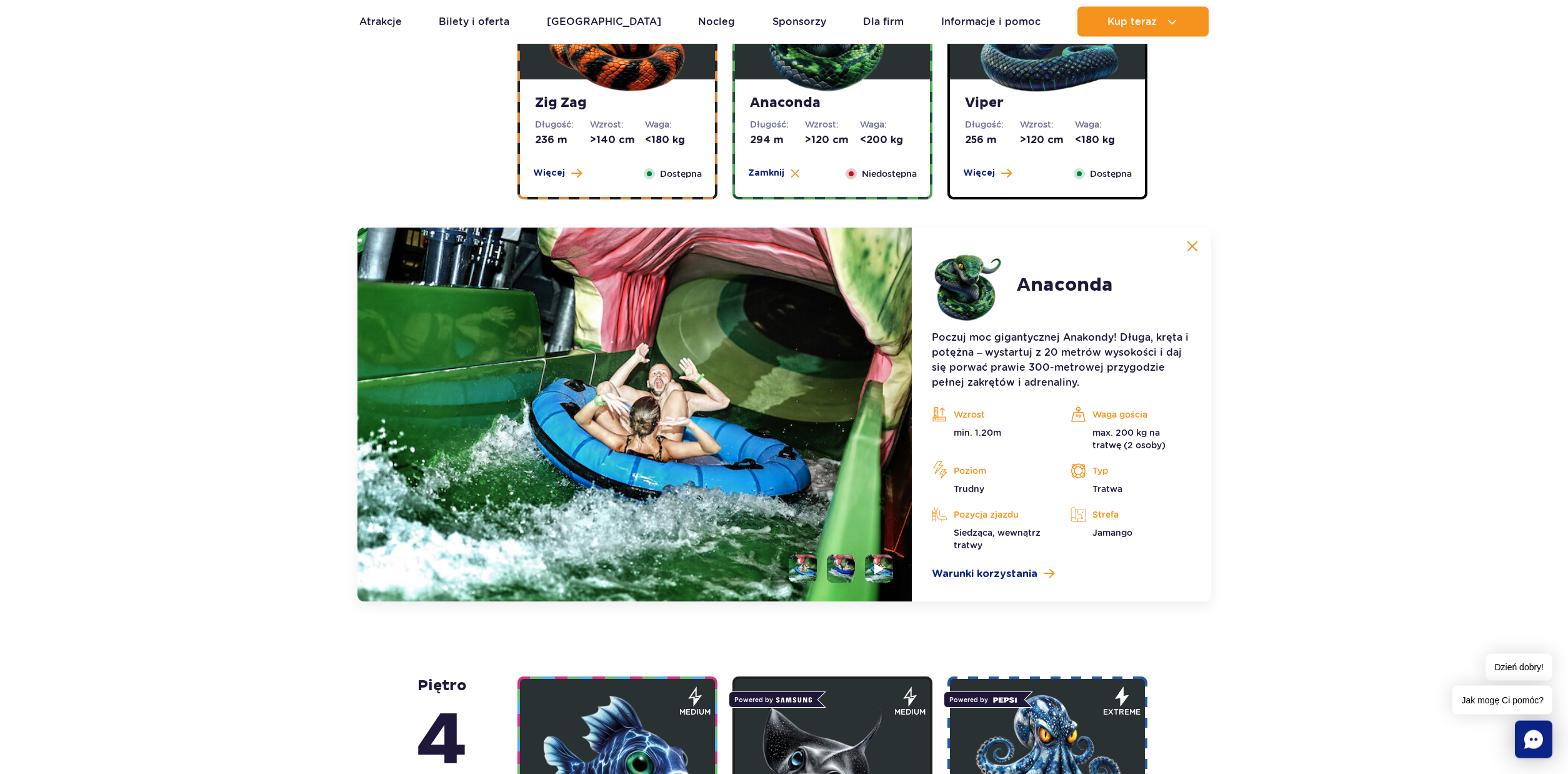
scroll to position [456, 0]
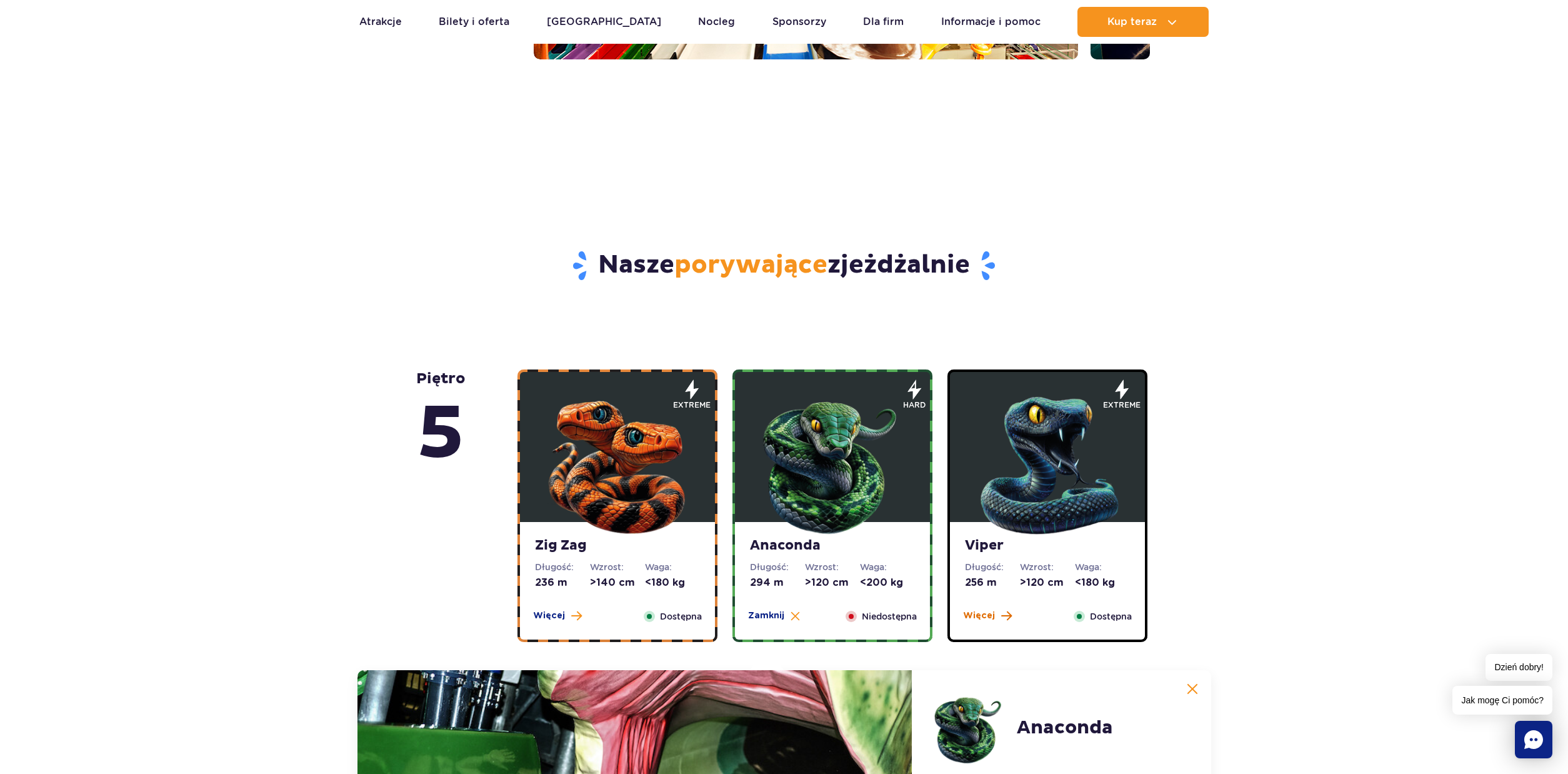
click at [976, 617] on span "Więcej" at bounding box center [979, 616] width 32 height 13
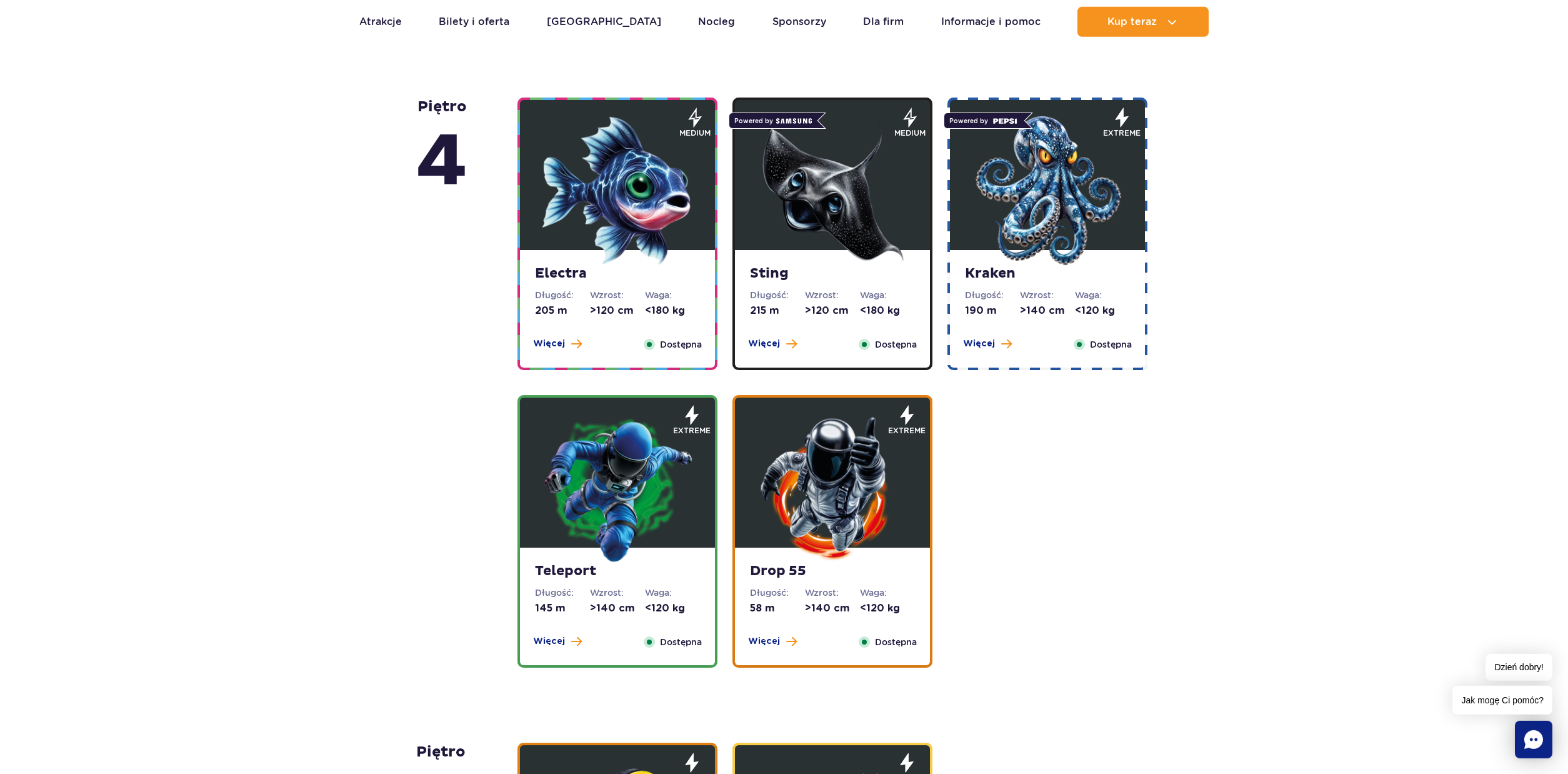
scroll to position [1497, 0]
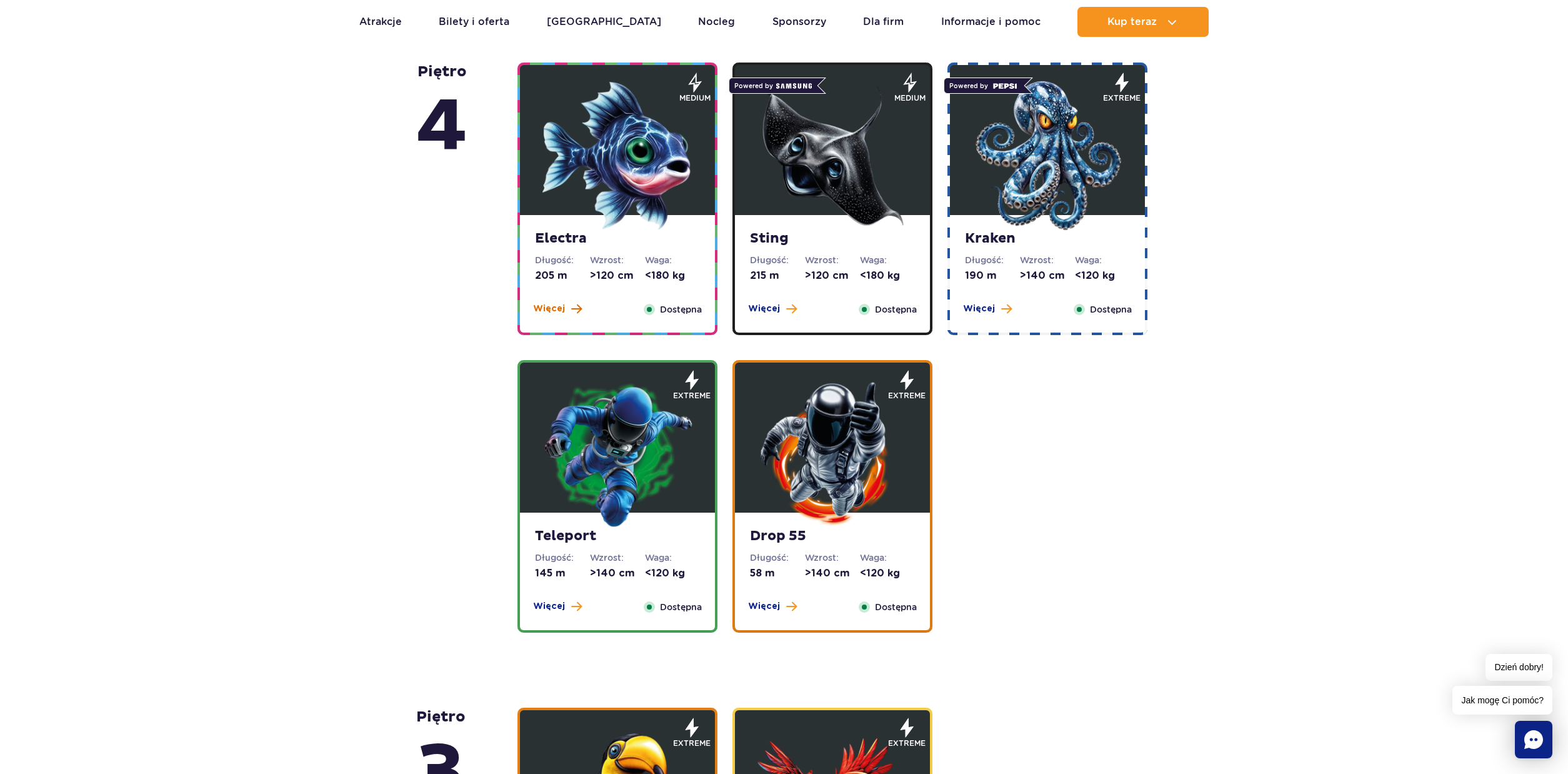
click at [549, 314] on span "Więcej" at bounding box center [549, 309] width 32 height 13
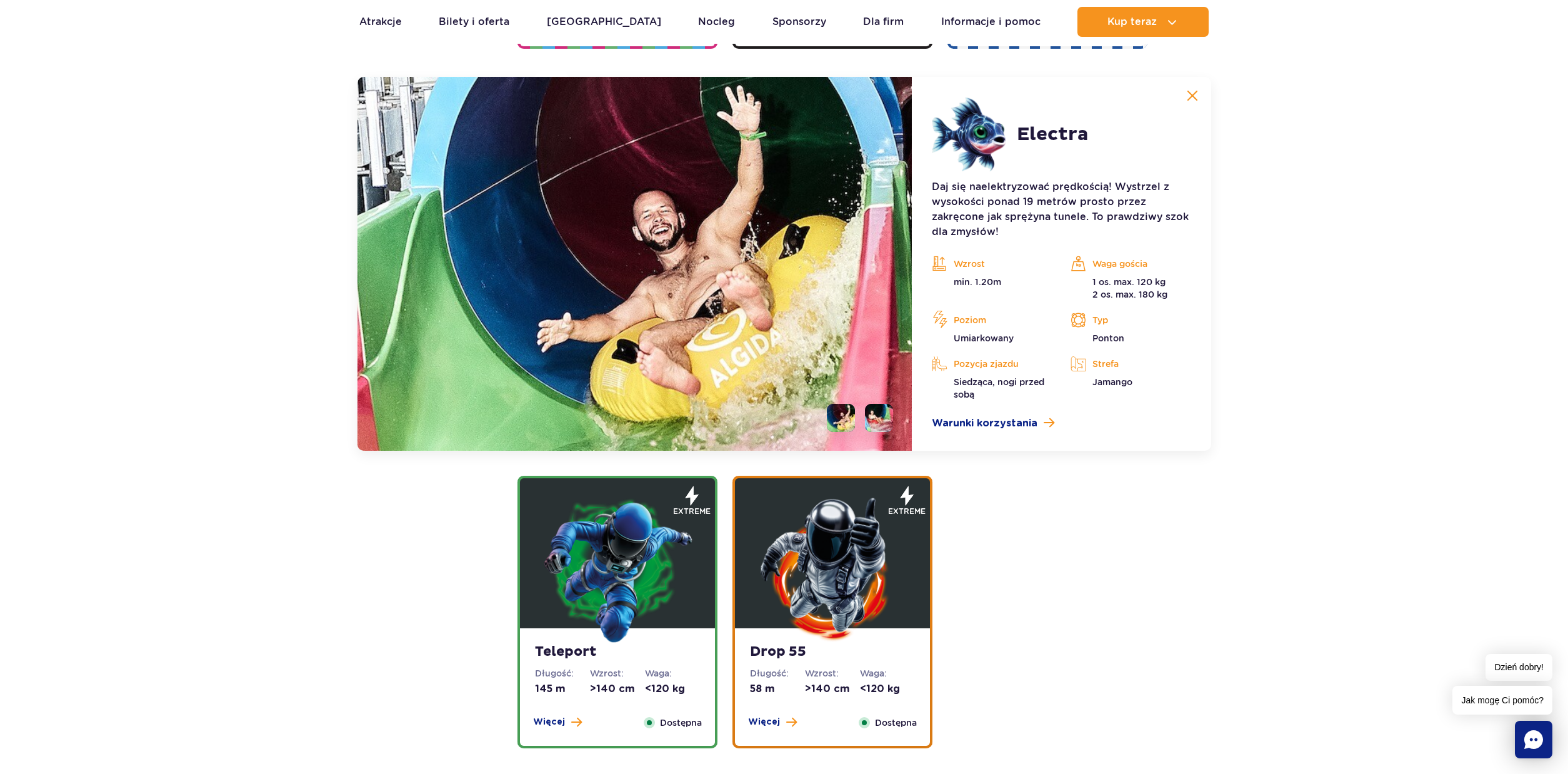
scroll to position [1398, 0]
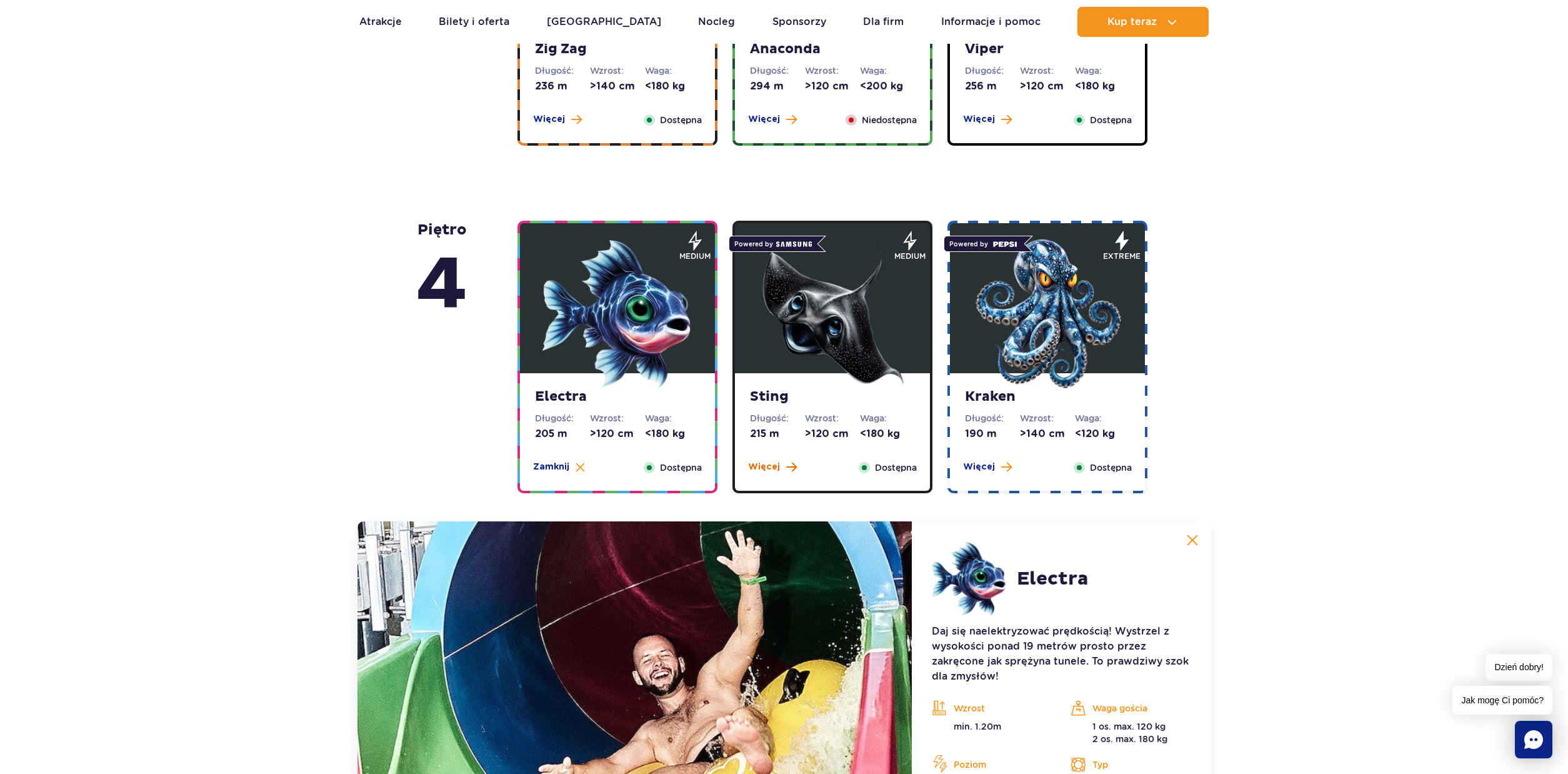
click at [767, 469] on span "Więcej" at bounding box center [764, 467] width 32 height 13
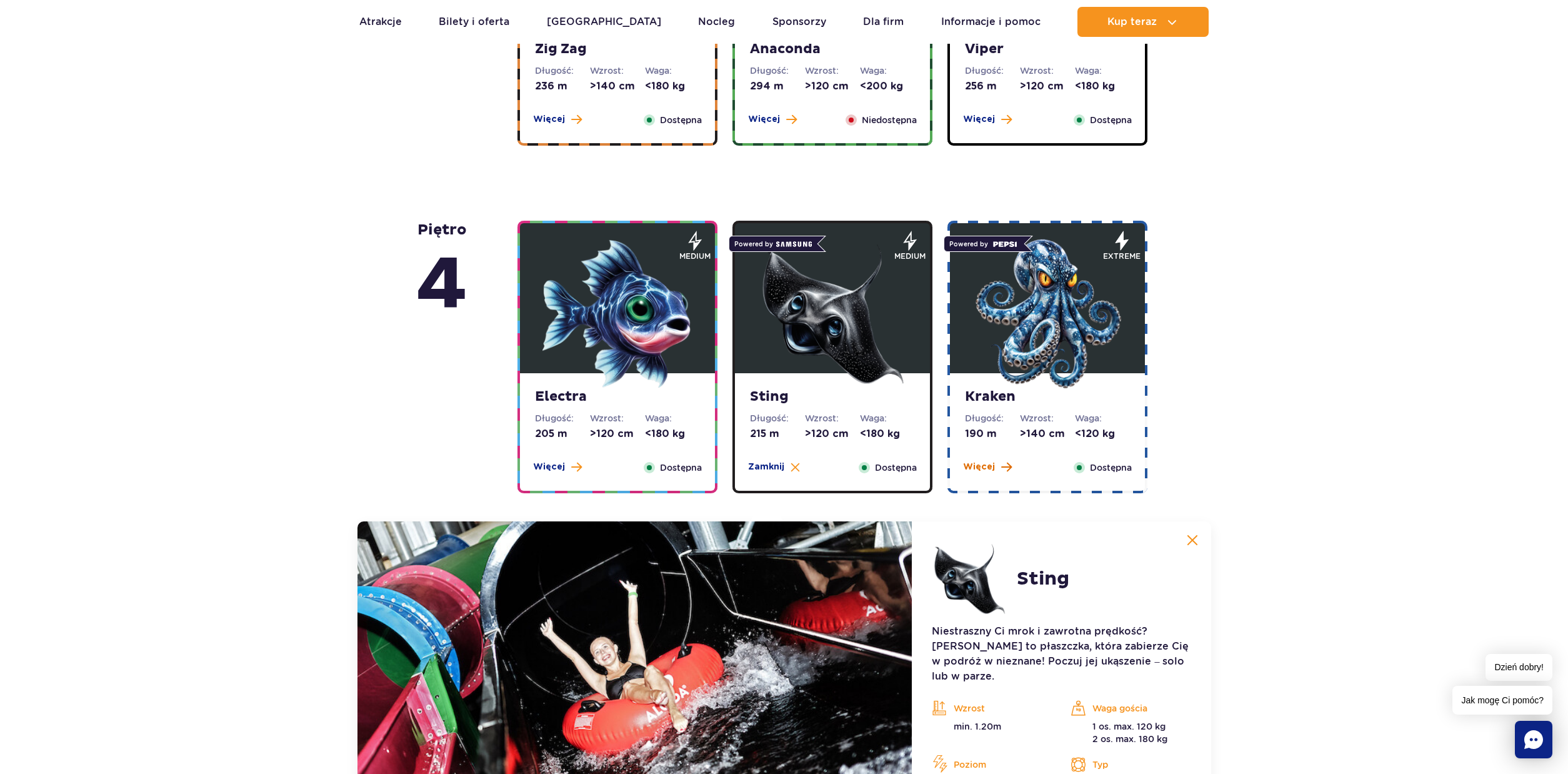
click at [968, 469] on span "Więcej" at bounding box center [979, 467] width 32 height 13
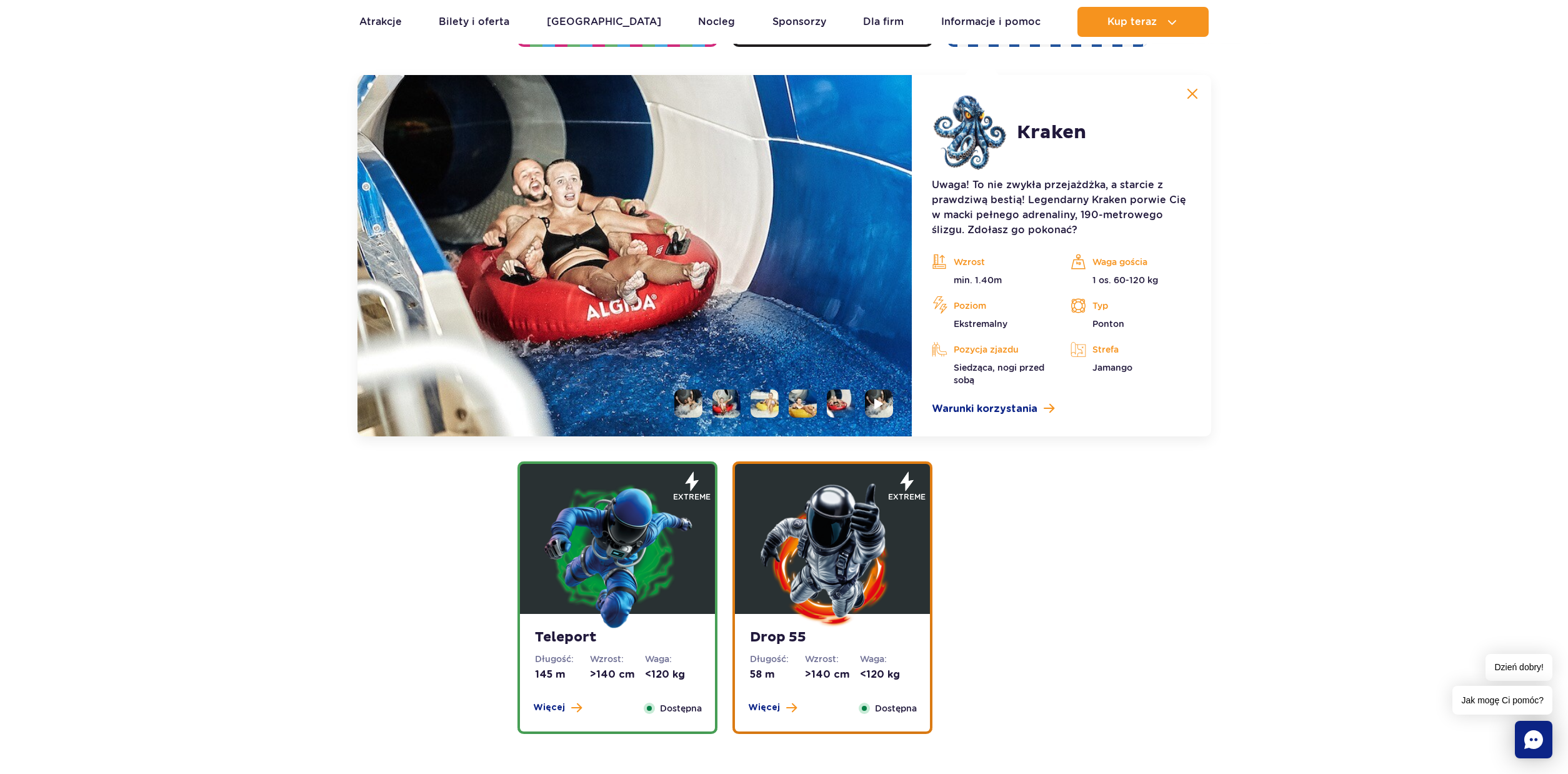
click at [721, 408] on li at bounding box center [726, 403] width 28 height 28
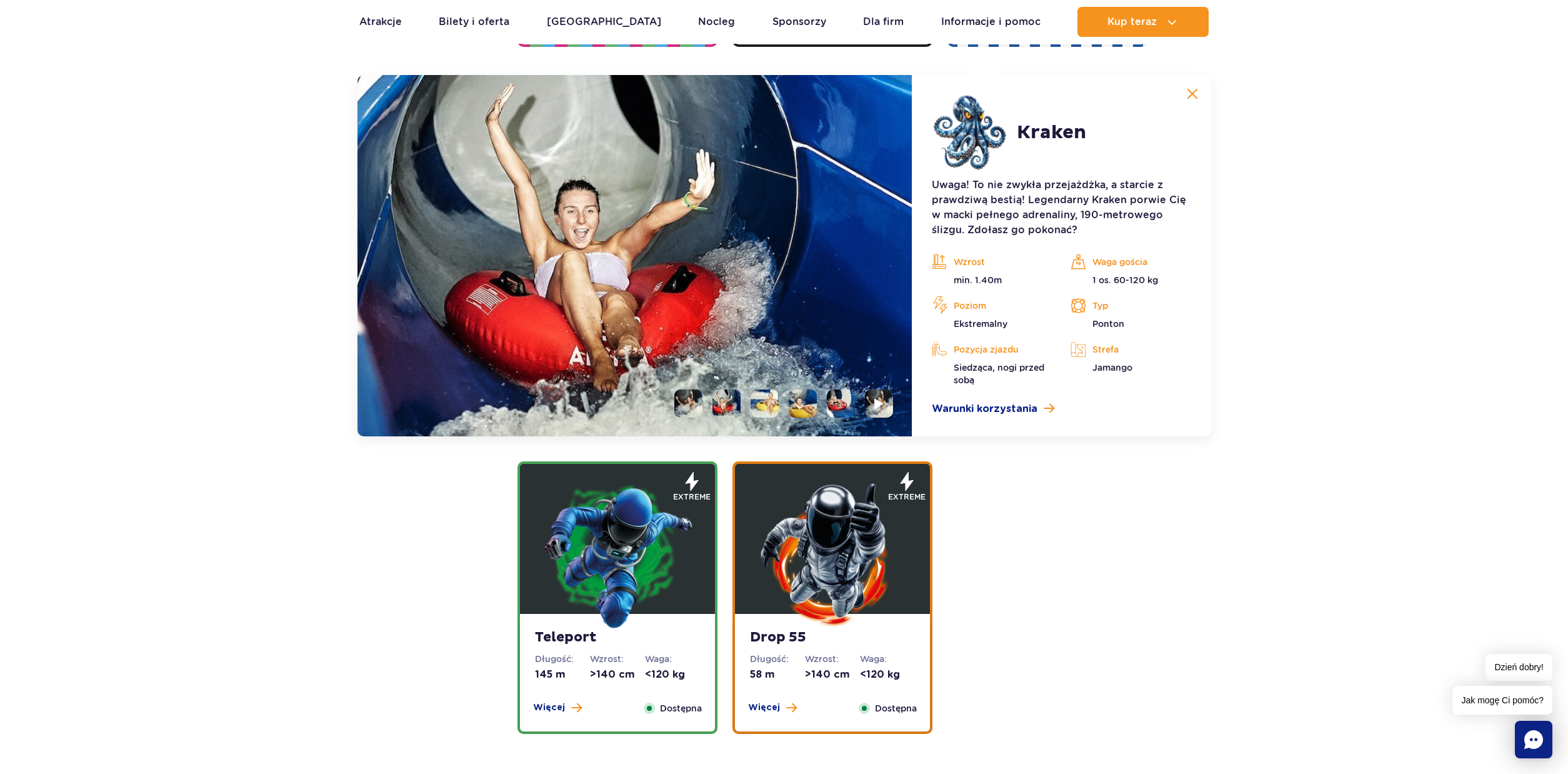
click at [766, 410] on li at bounding box center [764, 403] width 28 height 28
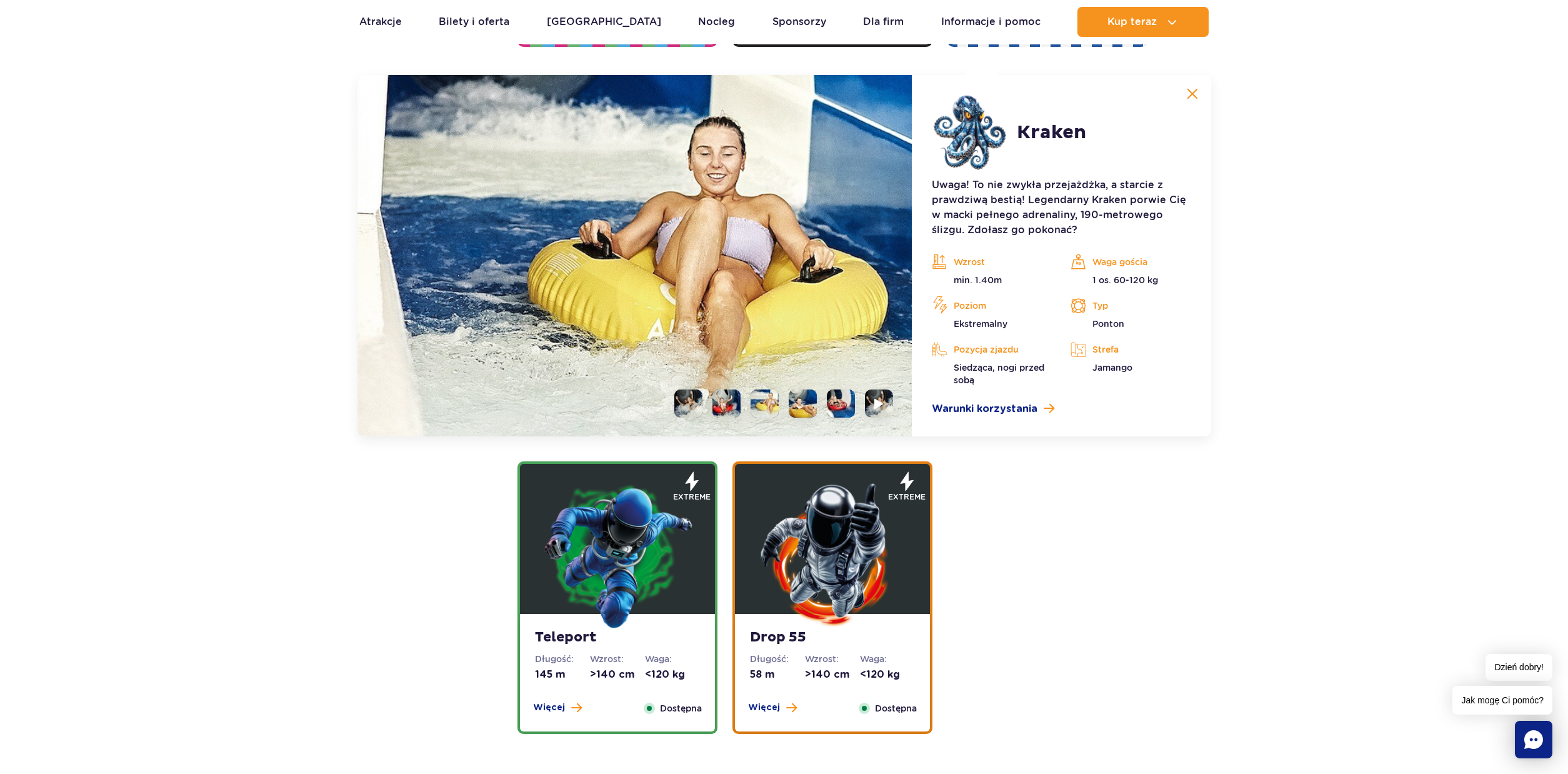
click at [795, 406] on li at bounding box center [802, 403] width 28 height 28
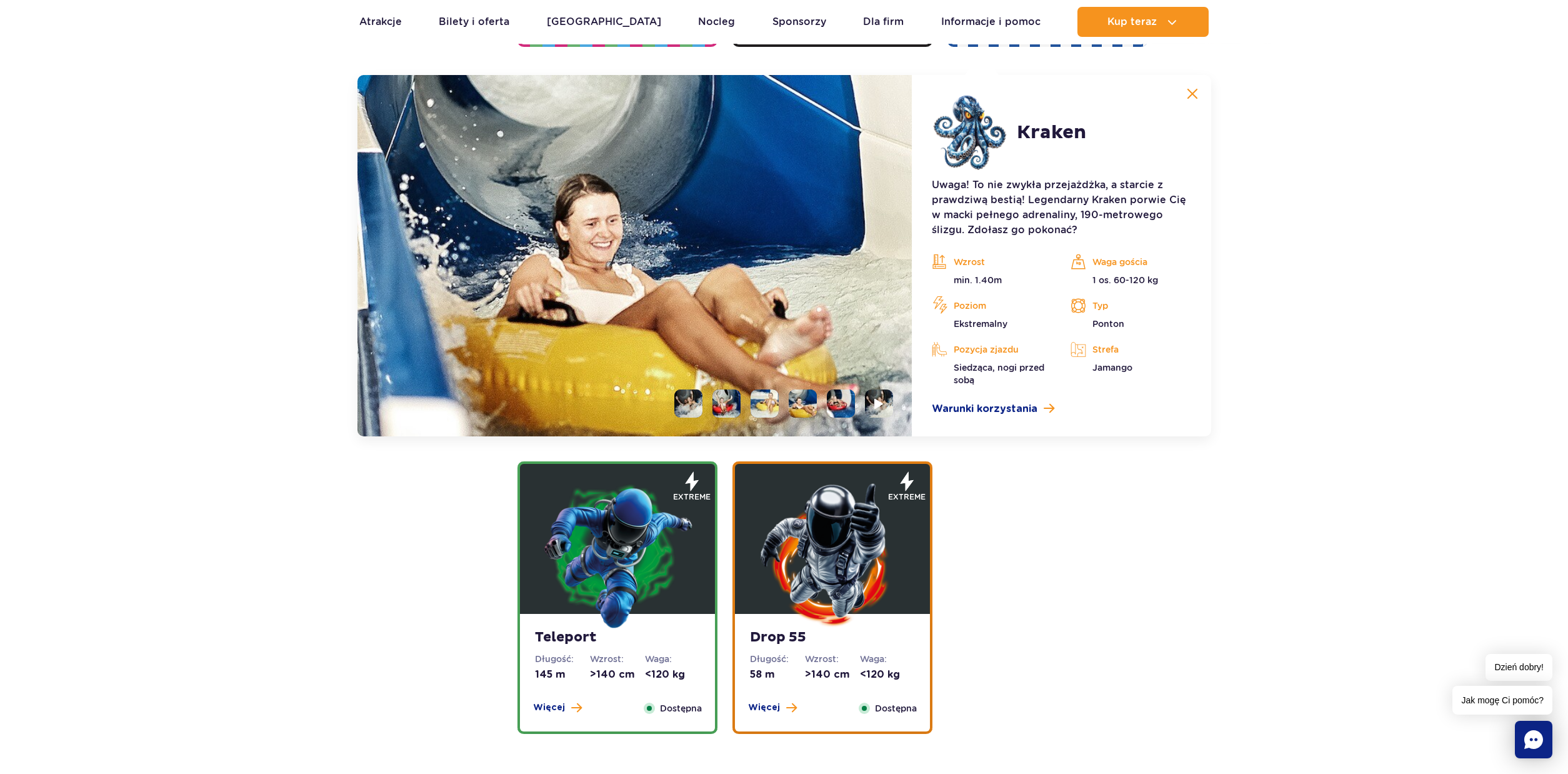
click at [840, 404] on li at bounding box center [840, 403] width 28 height 28
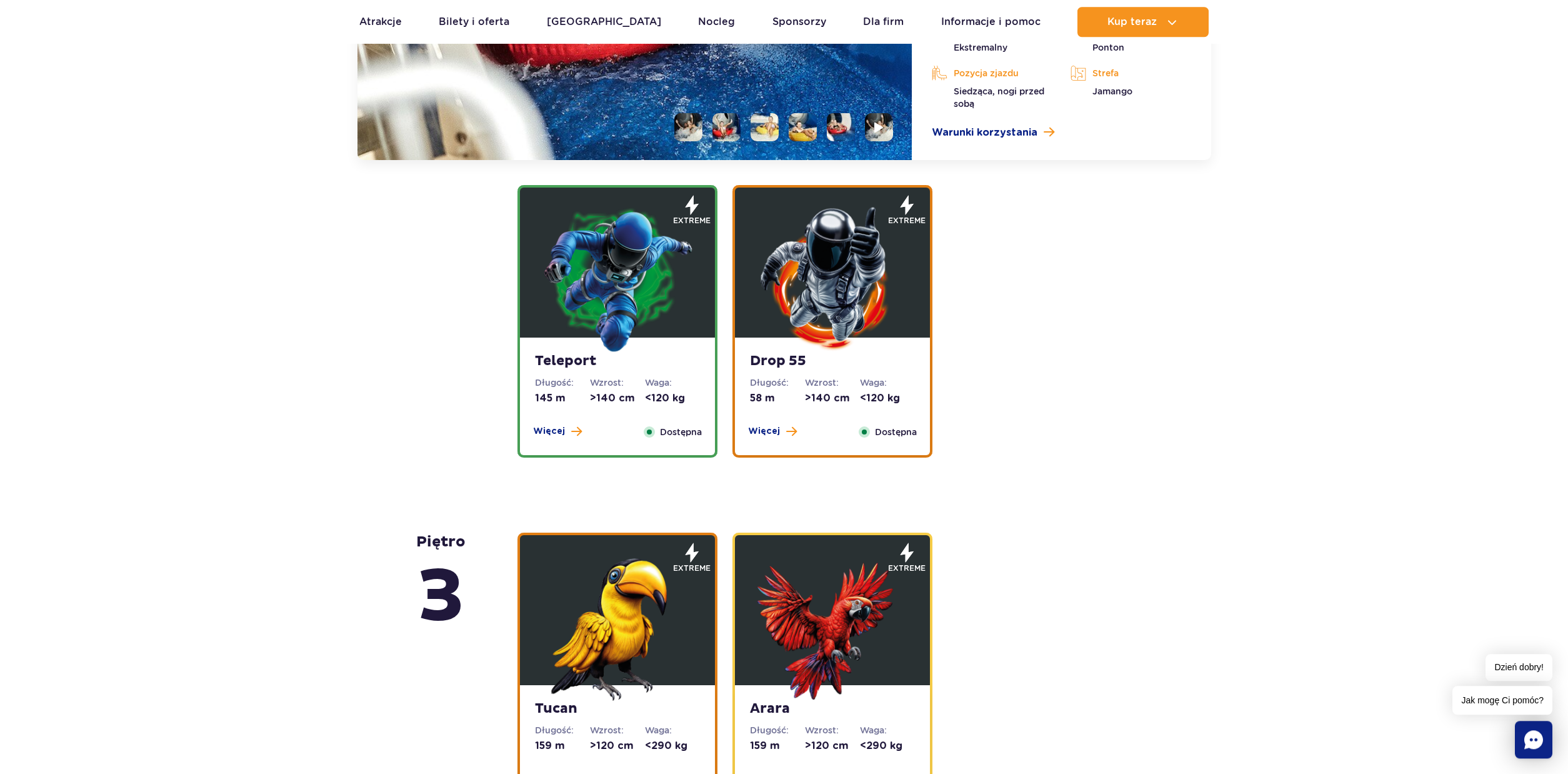
scroll to position [1696, 0]
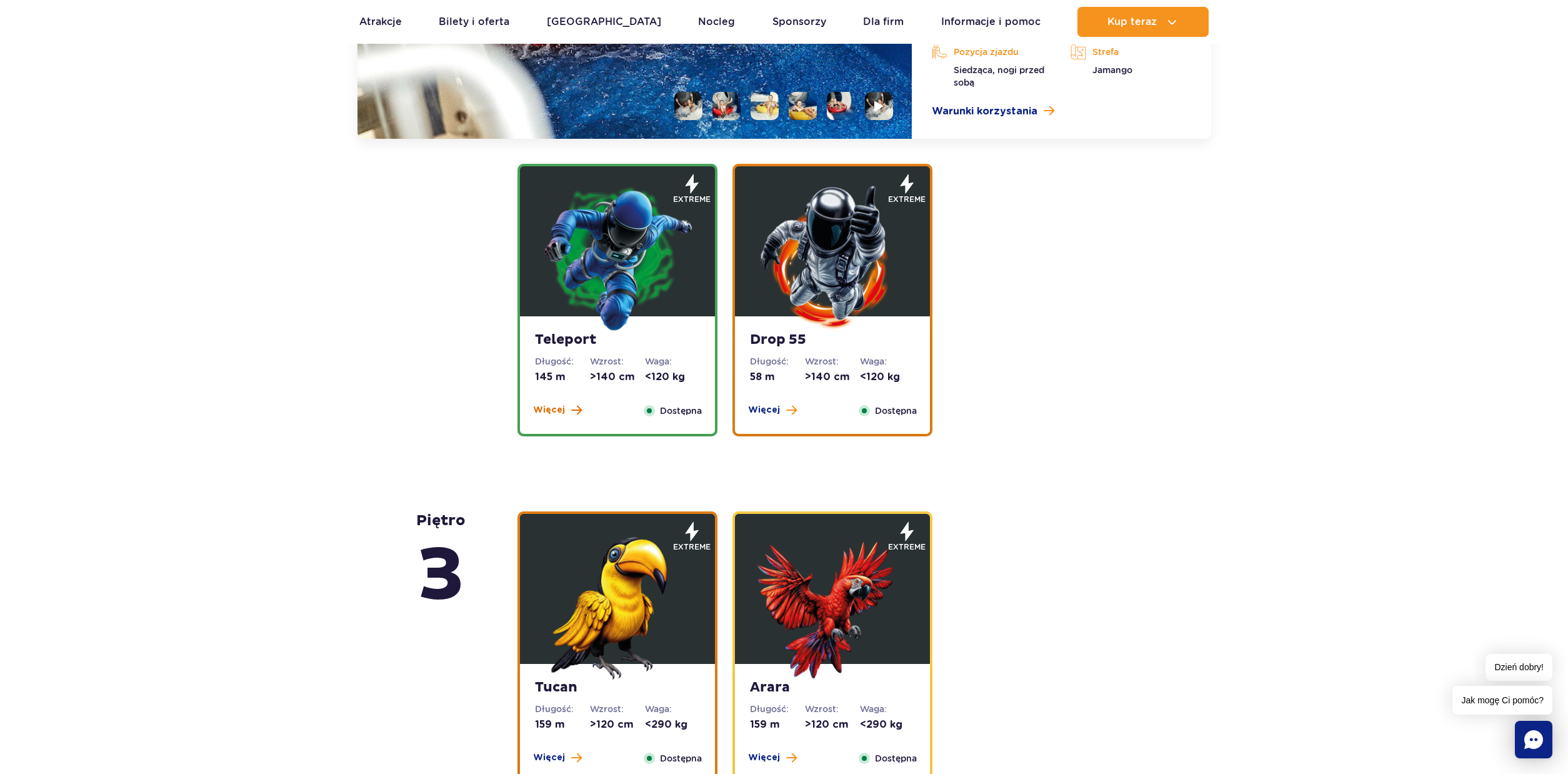
click at [556, 411] on span "Więcej" at bounding box center [549, 410] width 32 height 13
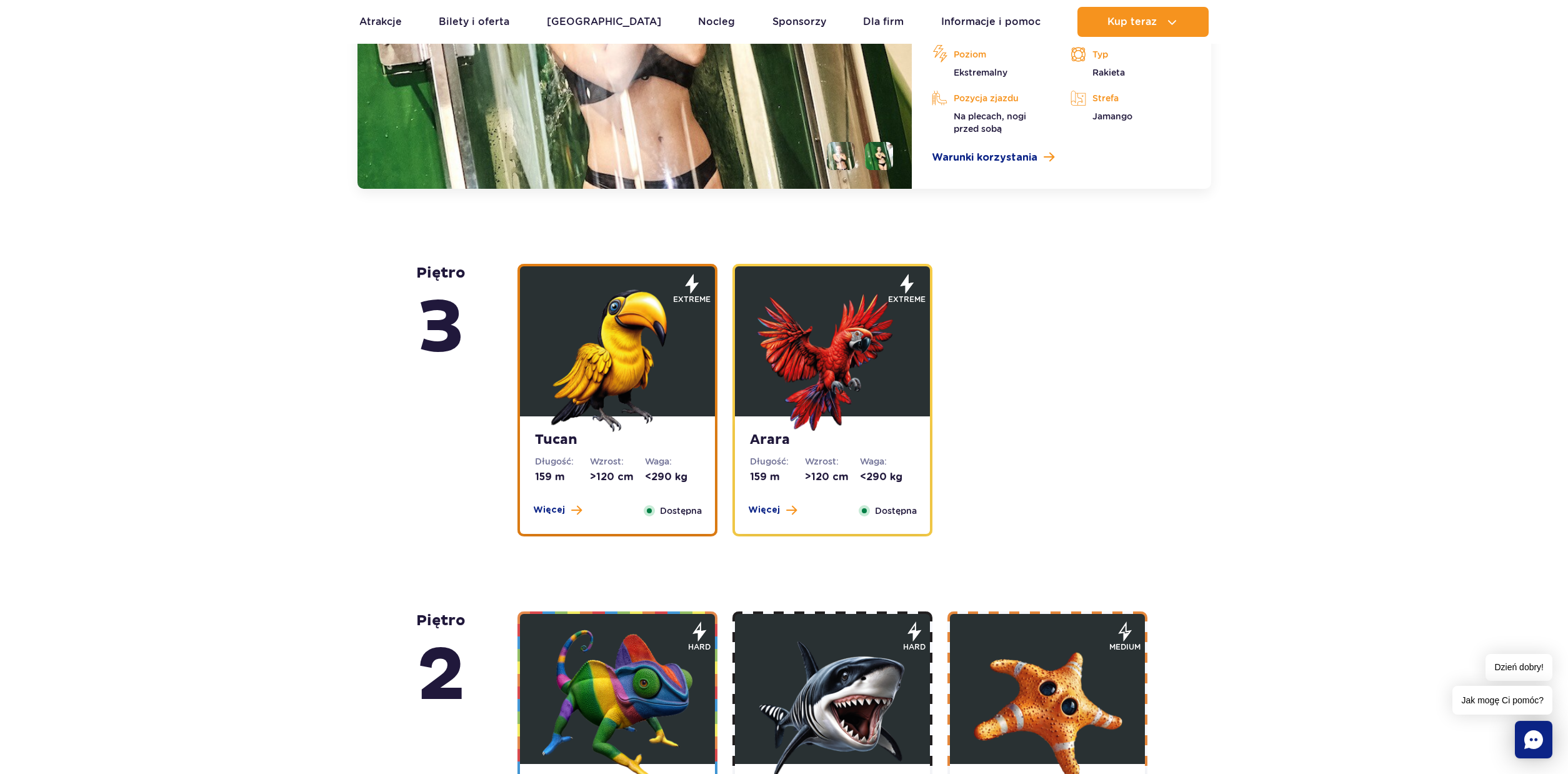
scroll to position [1993, 0]
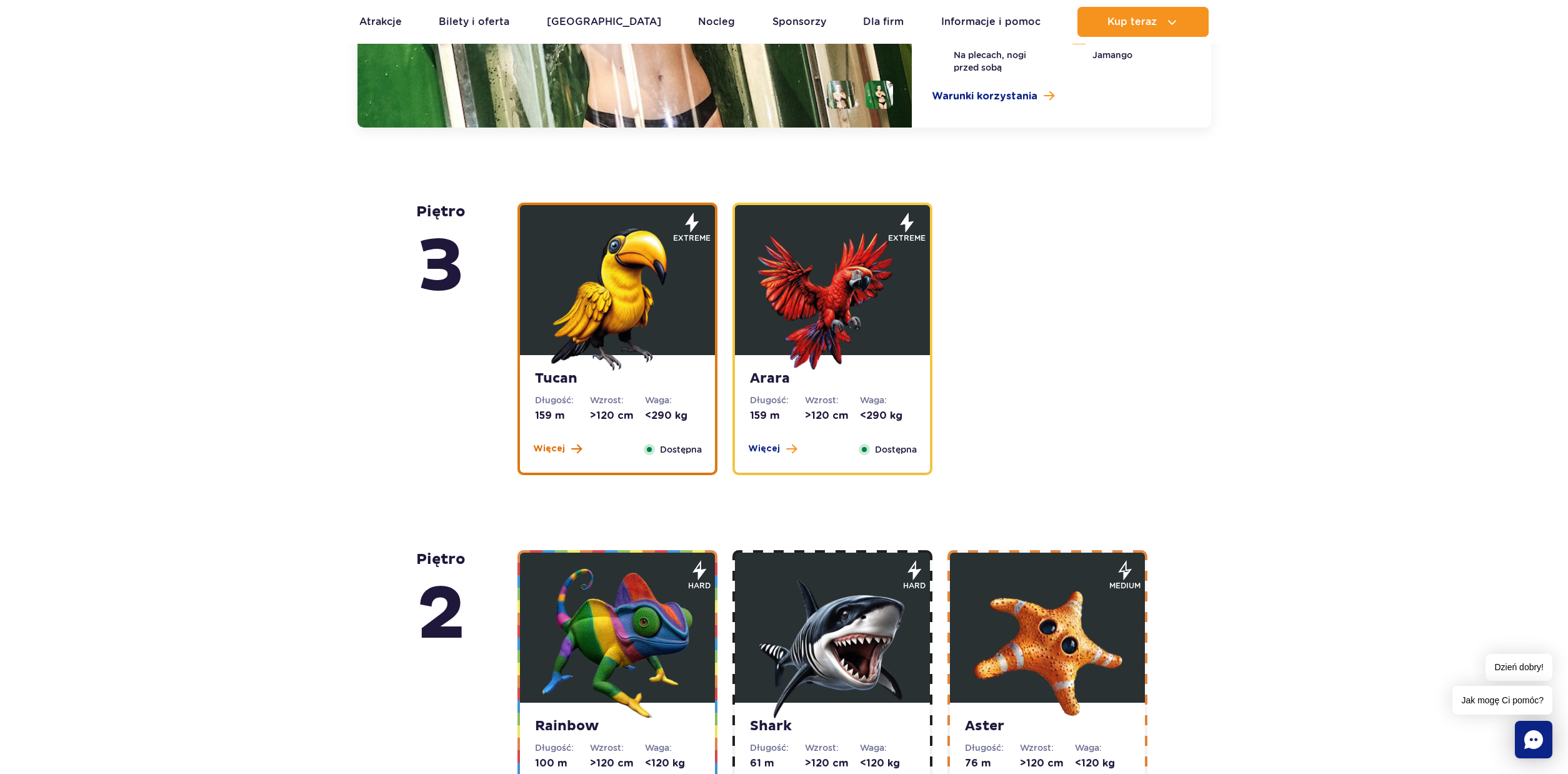
click at [555, 451] on span "Więcej" at bounding box center [549, 449] width 32 height 13
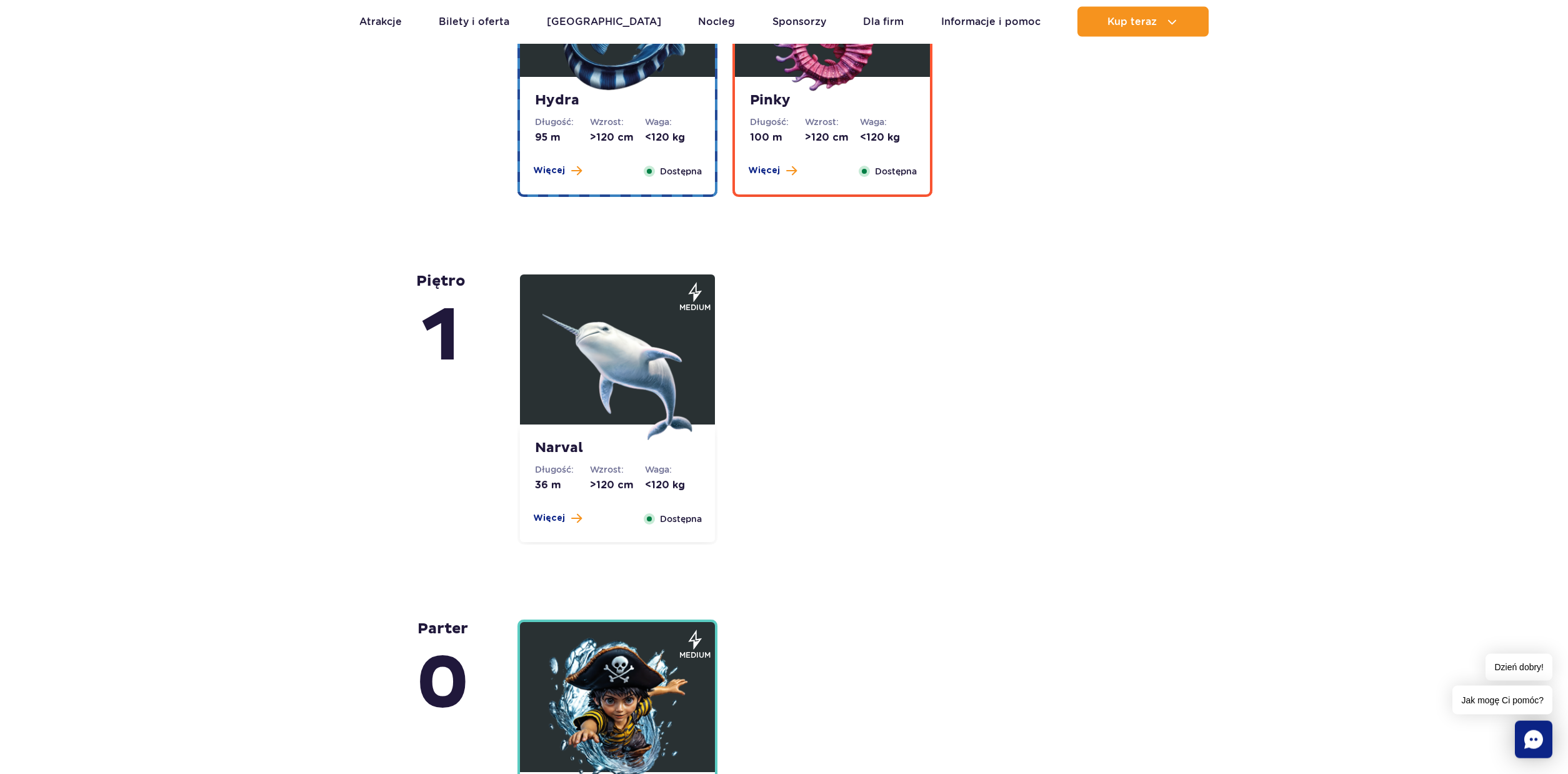
scroll to position [2936, 0]
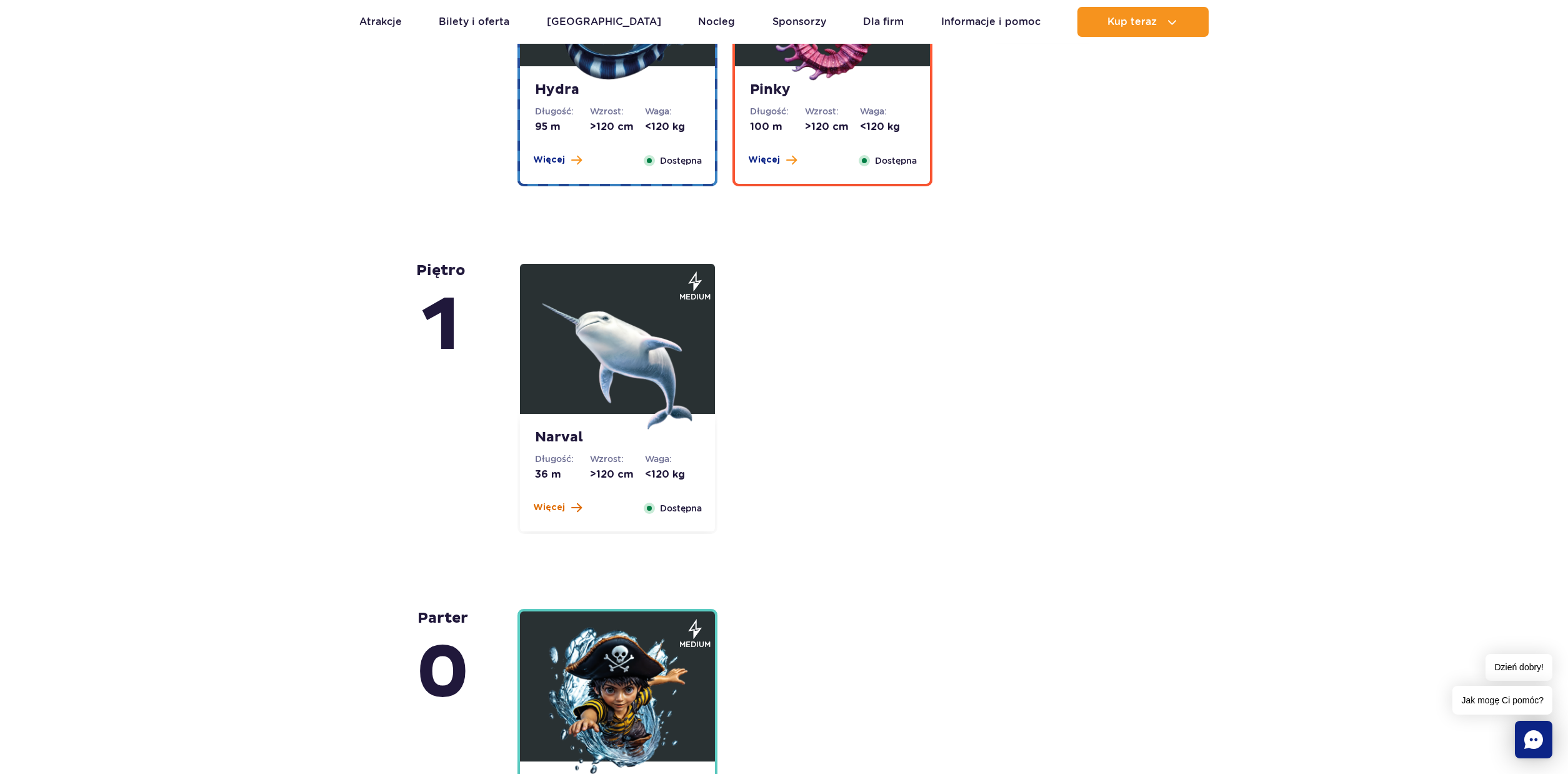
click at [554, 511] on span "Więcej" at bounding box center [549, 508] width 32 height 13
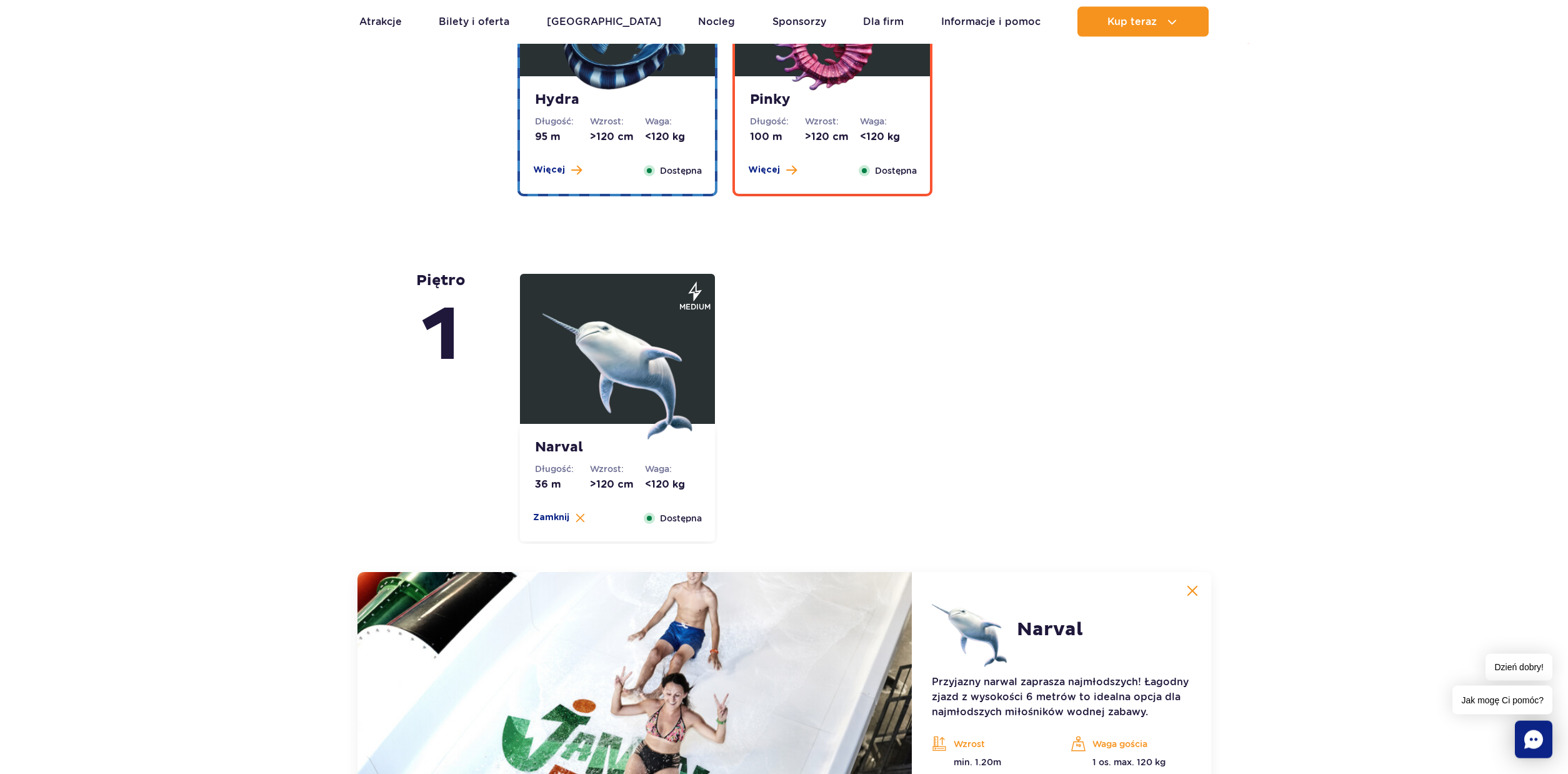
scroll to position [2441, 0]
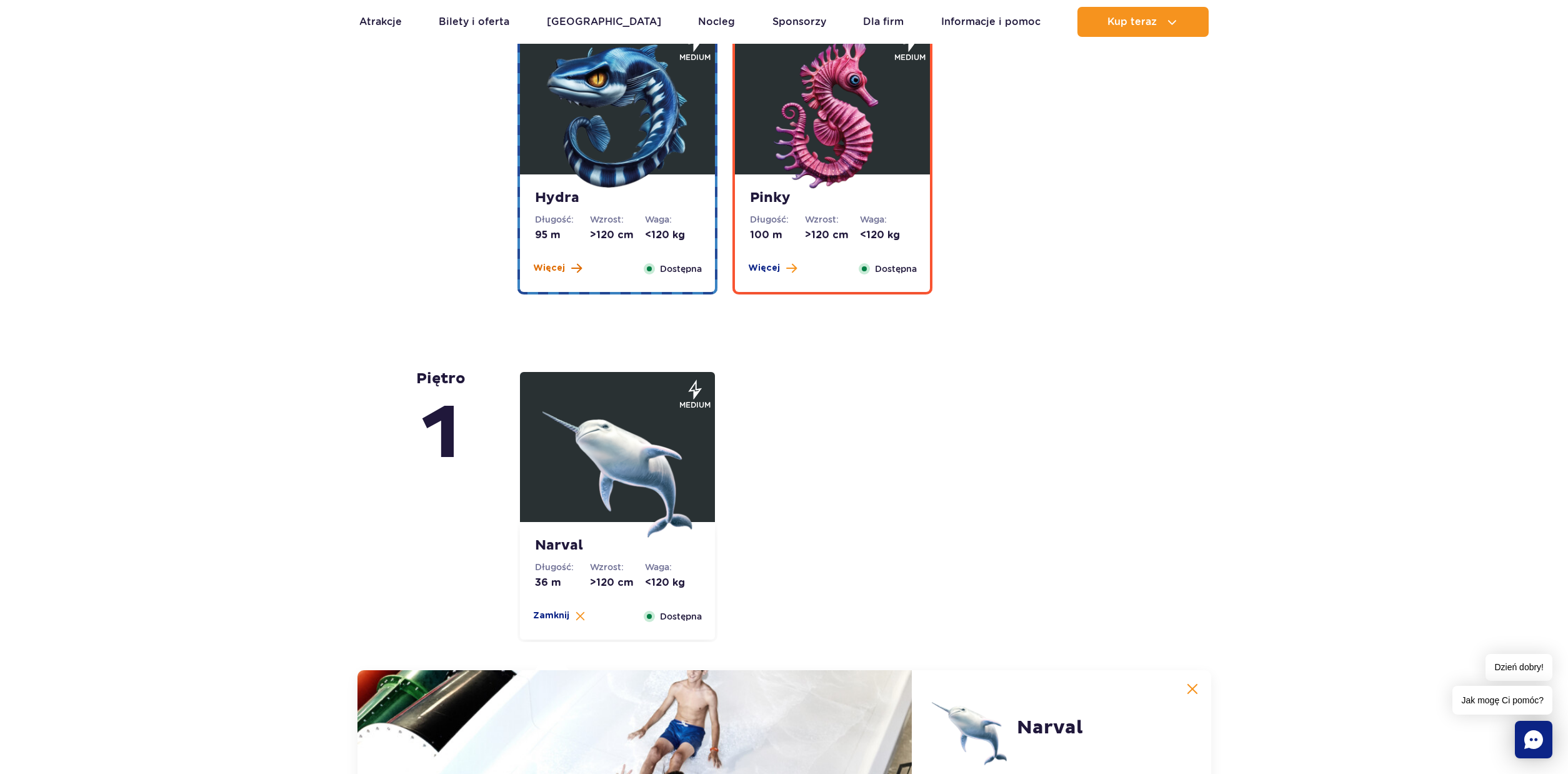
click at [544, 272] on span "Więcej" at bounding box center [549, 268] width 32 height 13
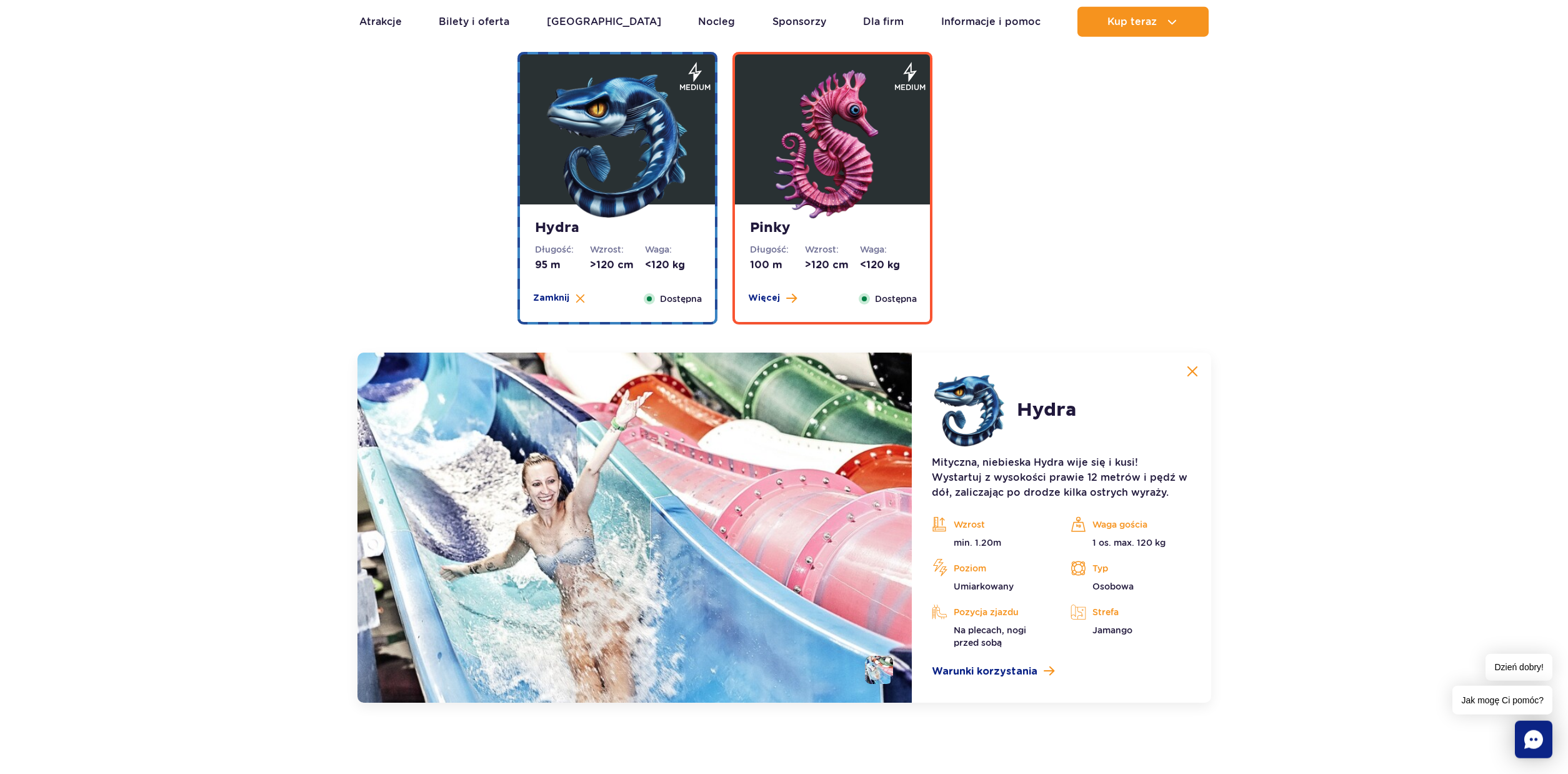
scroll to position [2391, 0]
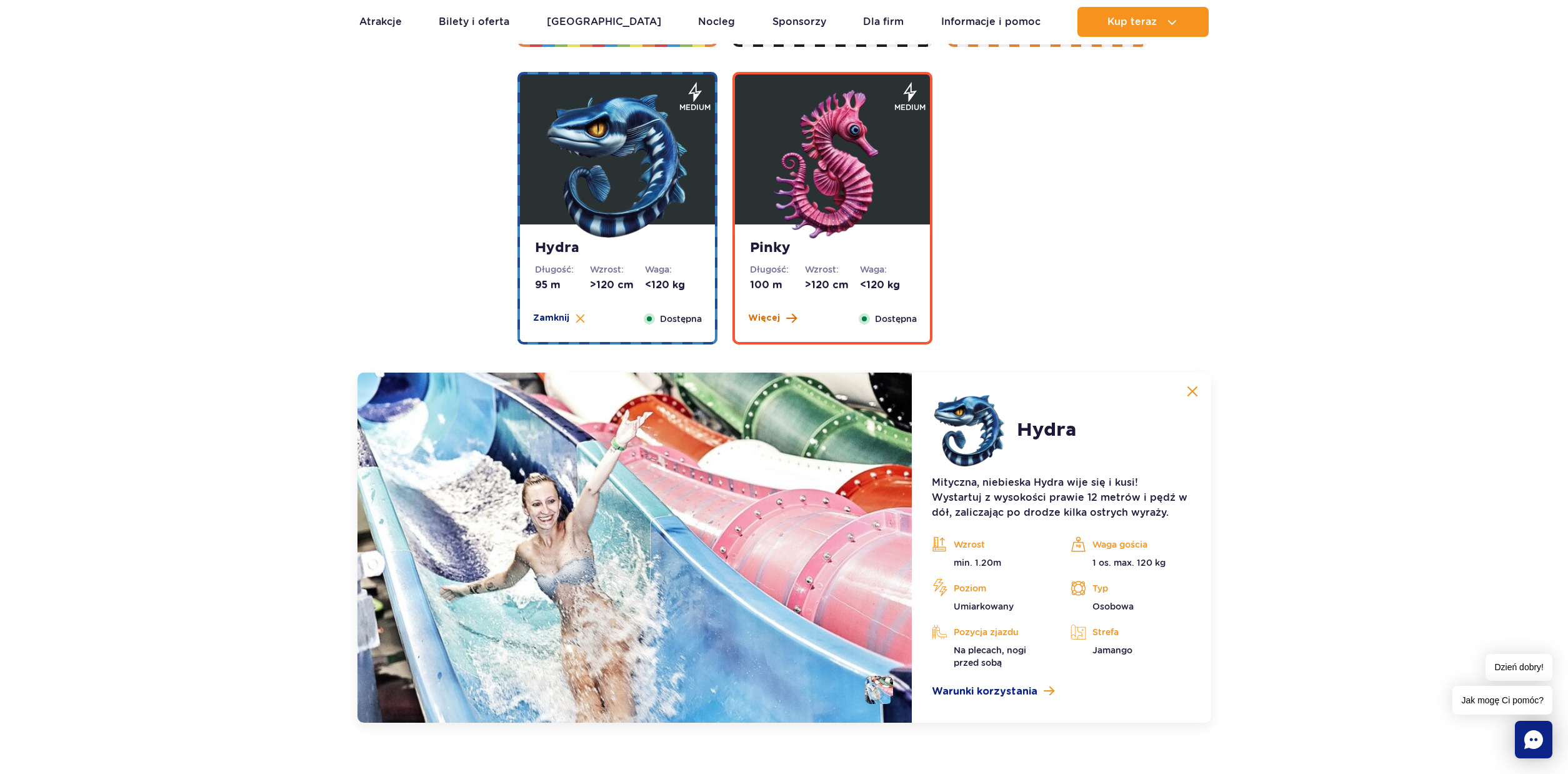
click at [759, 322] on span "Więcej" at bounding box center [764, 318] width 32 height 13
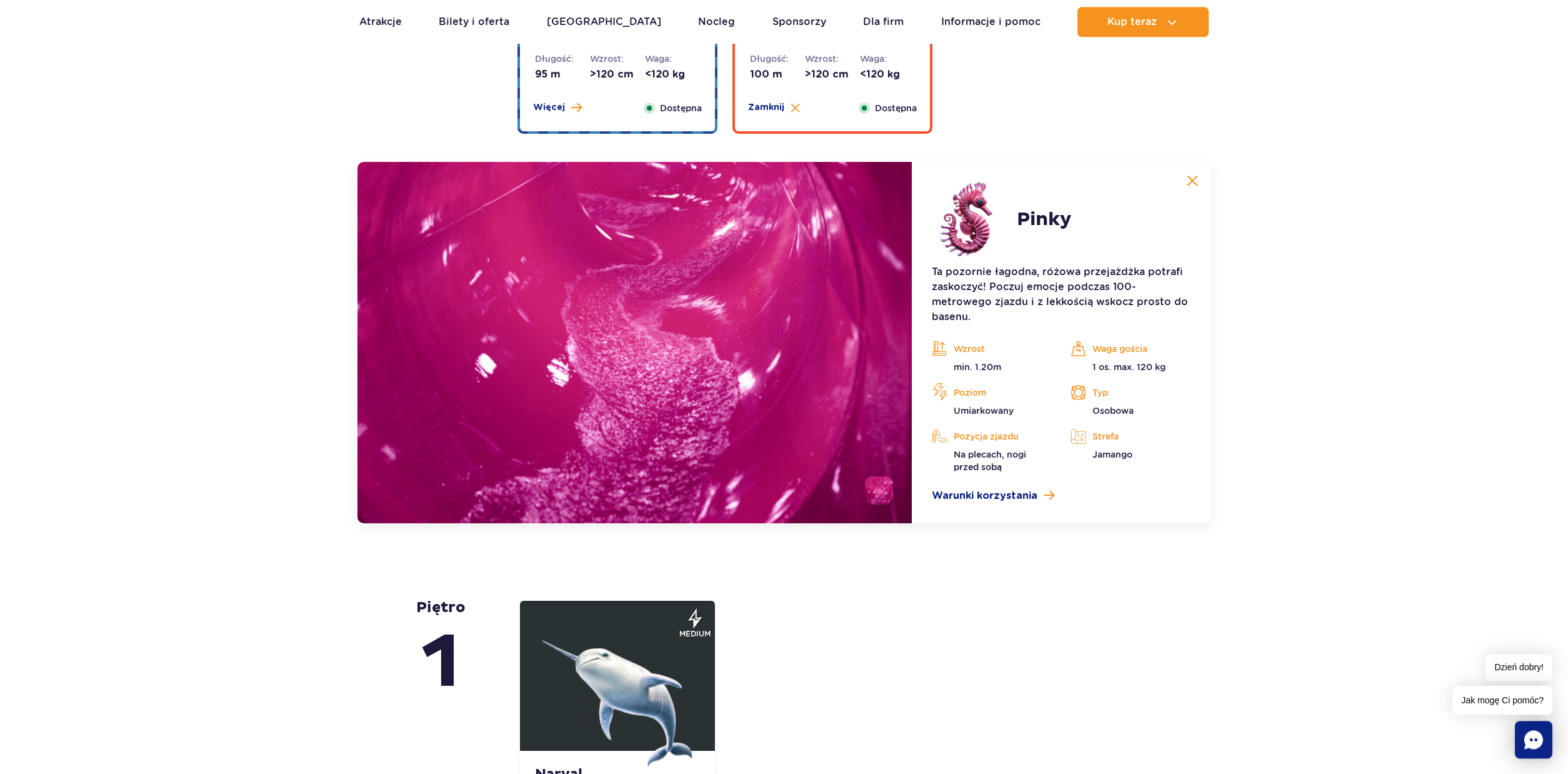
scroll to position [2094, 0]
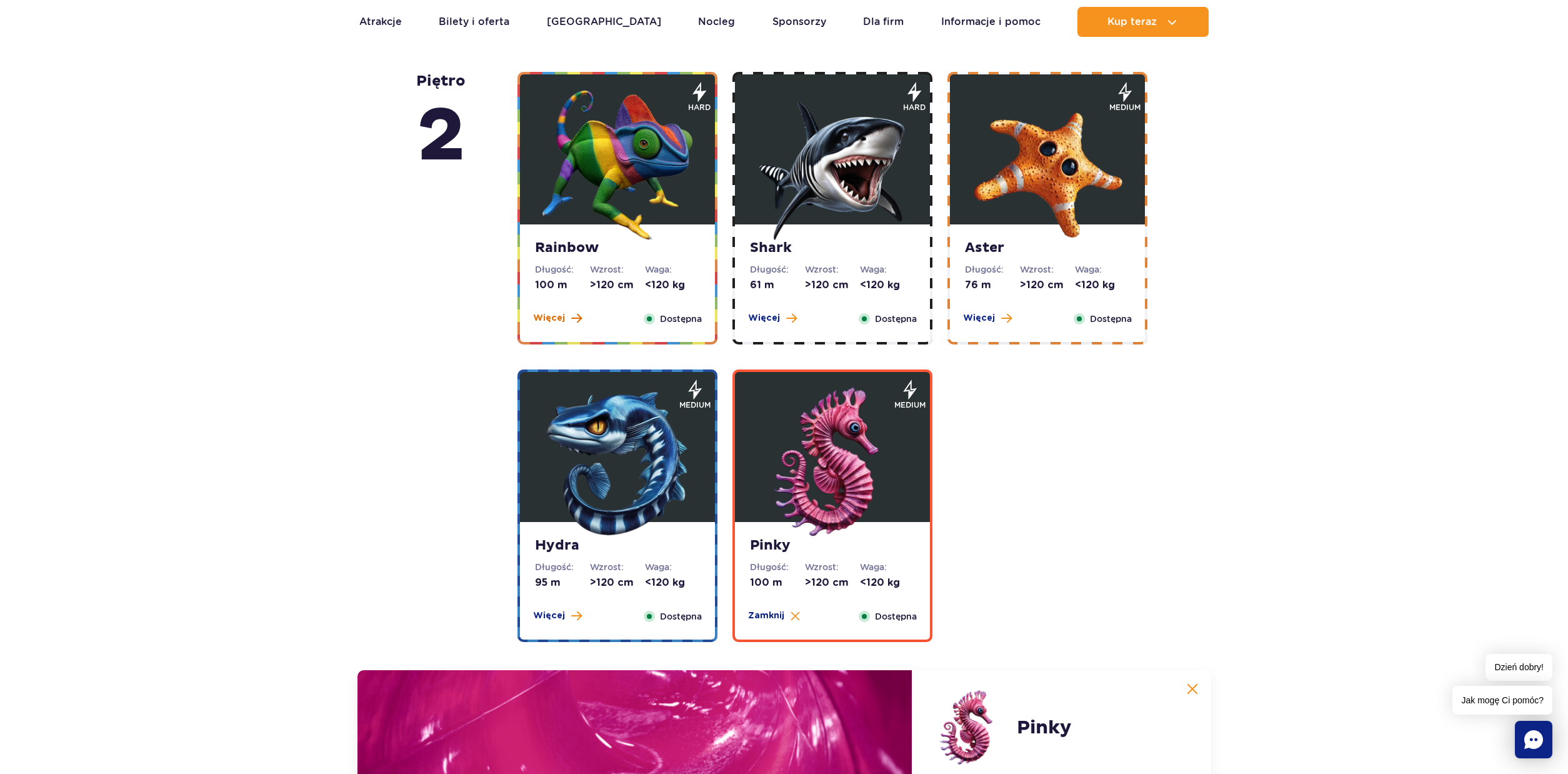
click at [553, 319] on span "Więcej" at bounding box center [549, 318] width 32 height 13
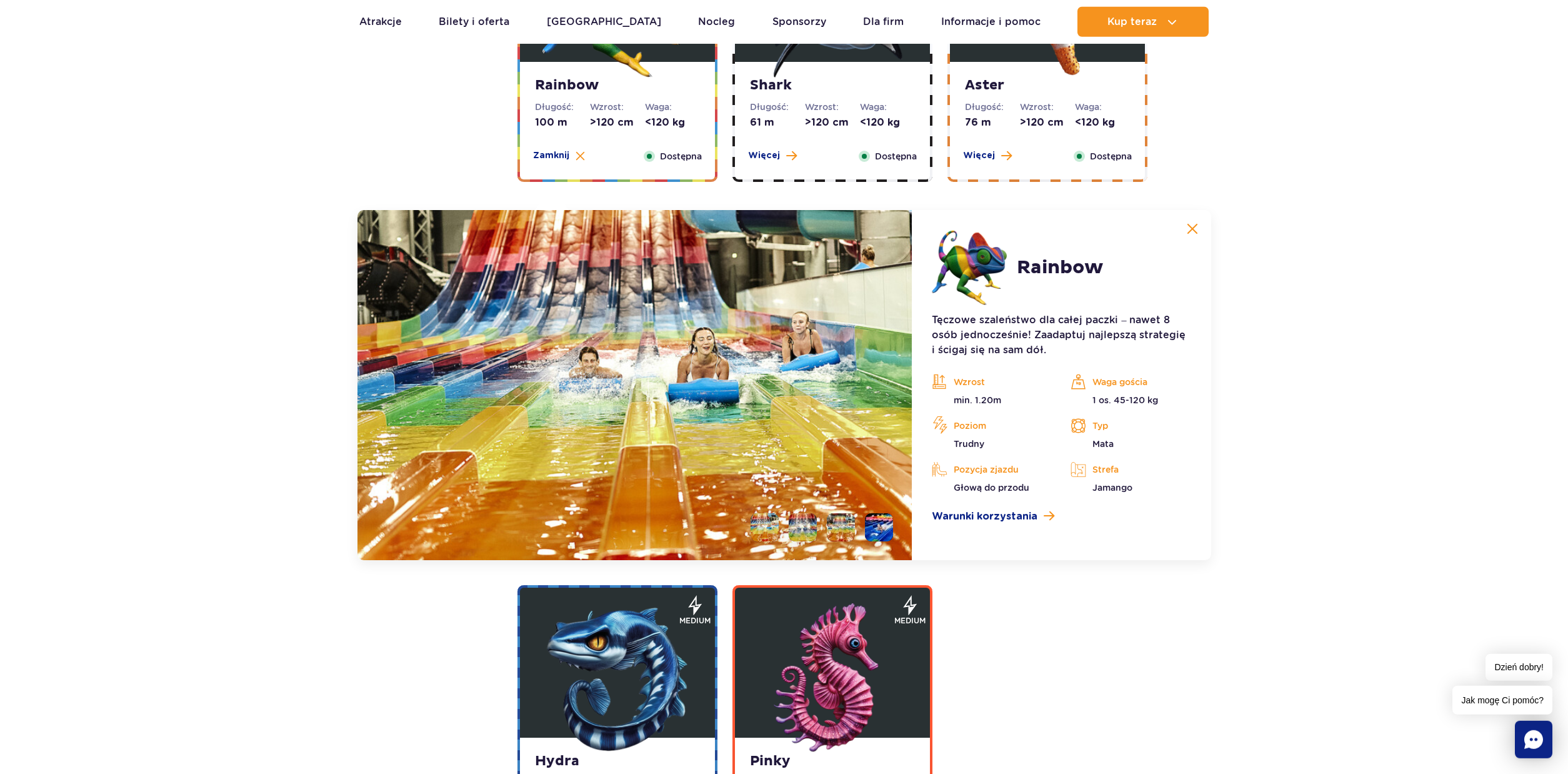
scroll to position [1945, 0]
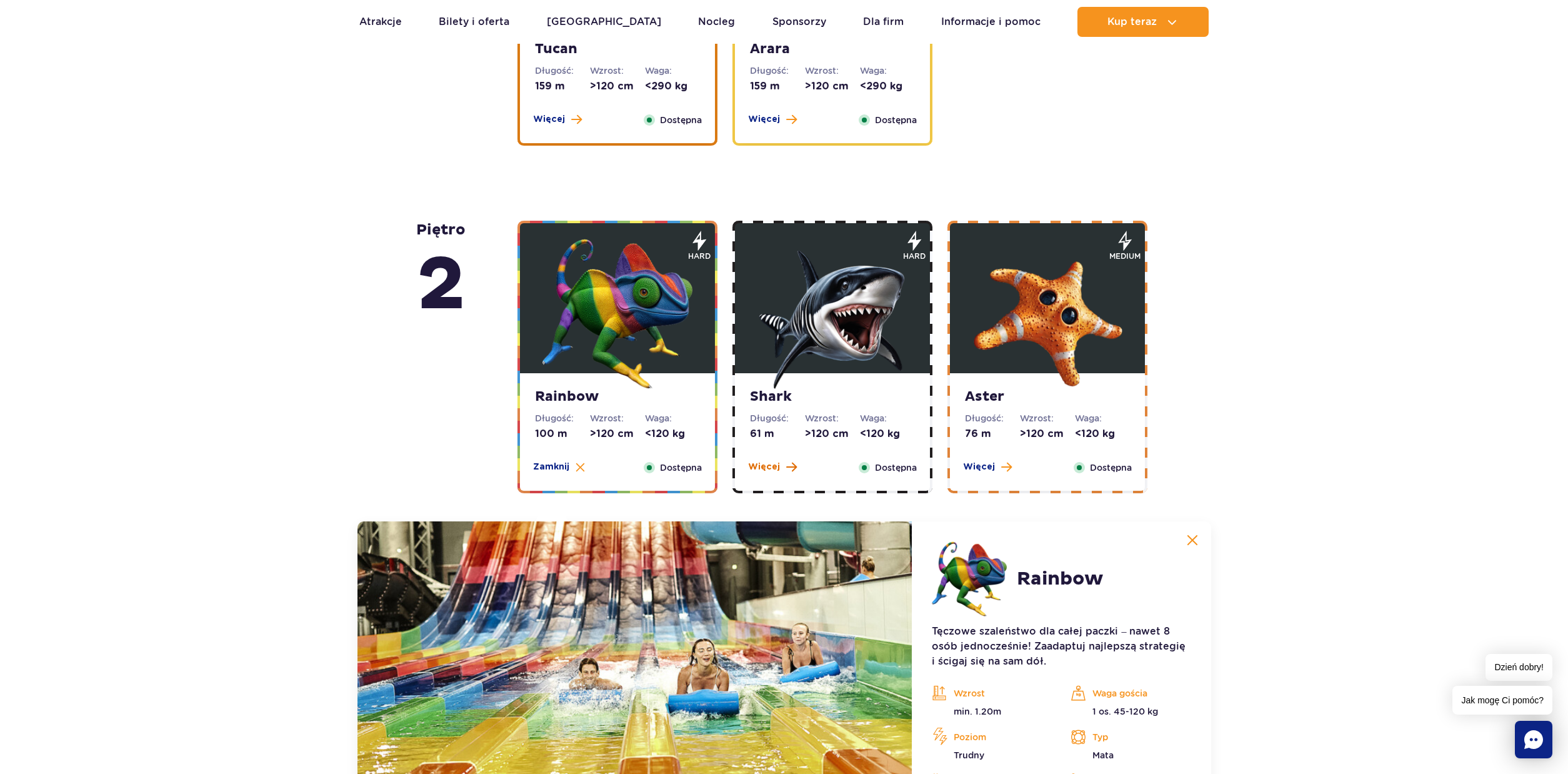
click at [759, 471] on span "Więcej" at bounding box center [764, 467] width 32 height 13
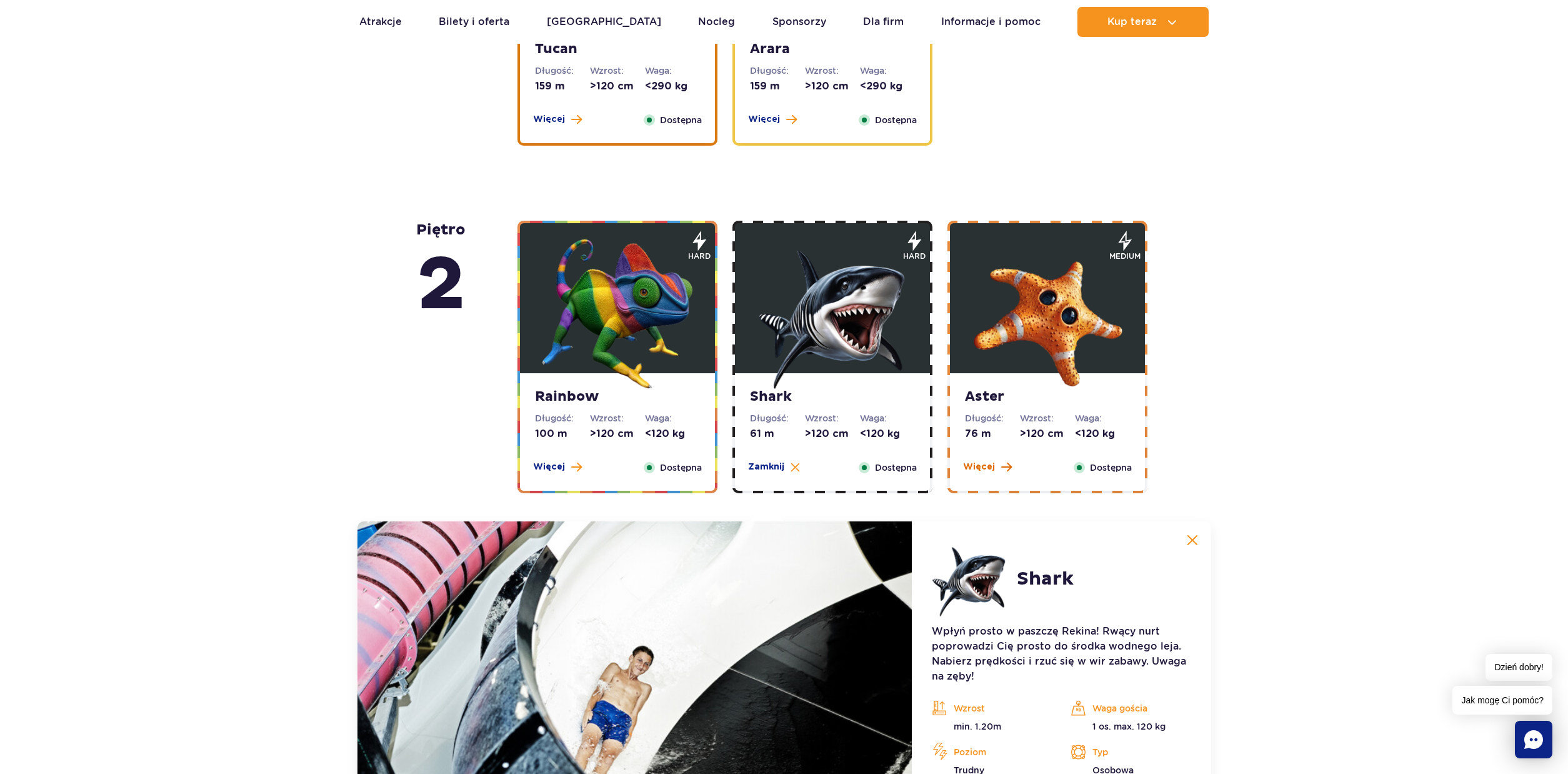
click at [975, 468] on span "Więcej" at bounding box center [979, 467] width 32 height 13
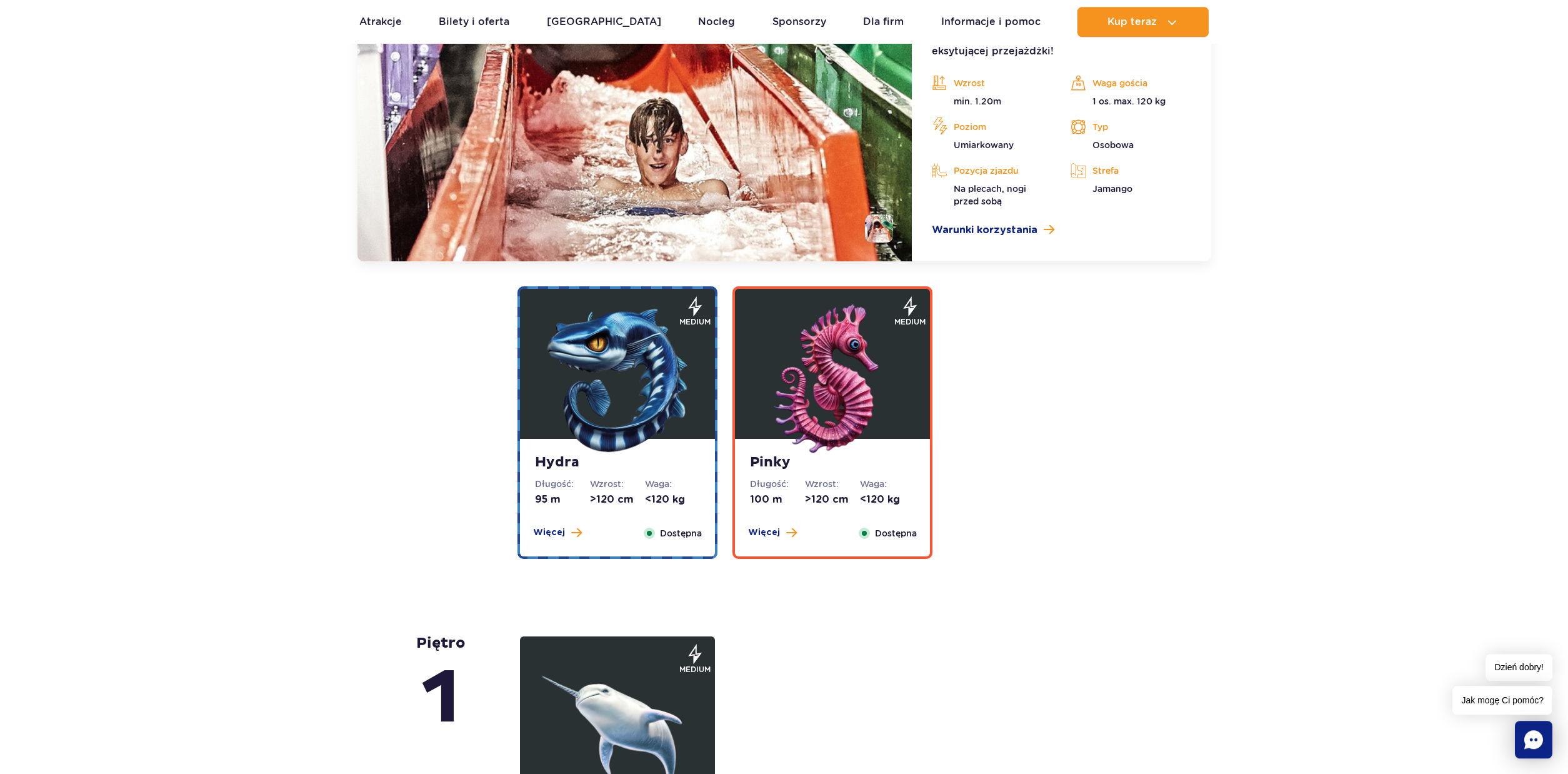
scroll to position [2689, 0]
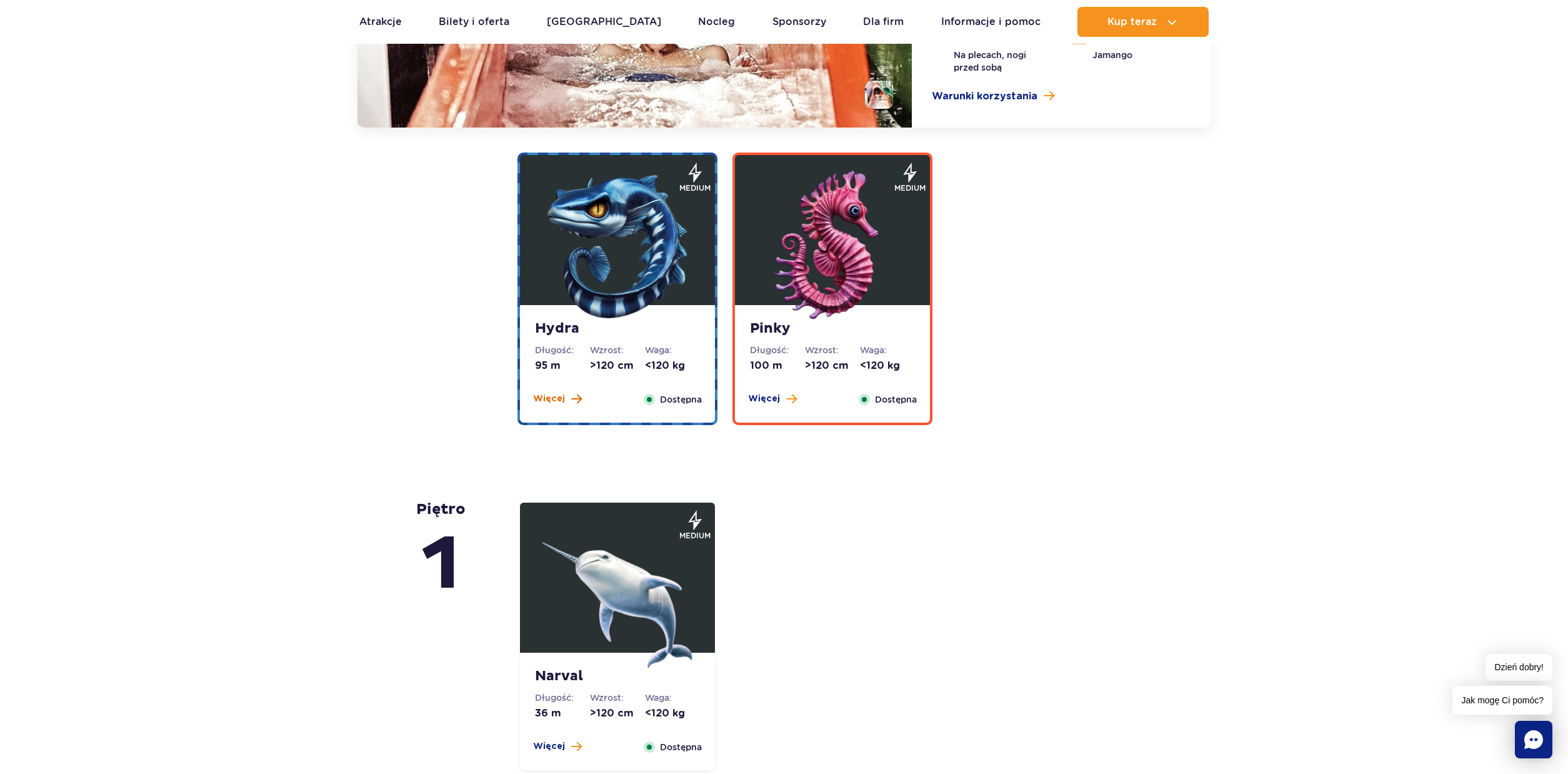
click at [553, 402] on span "Więcej" at bounding box center [549, 399] width 32 height 13
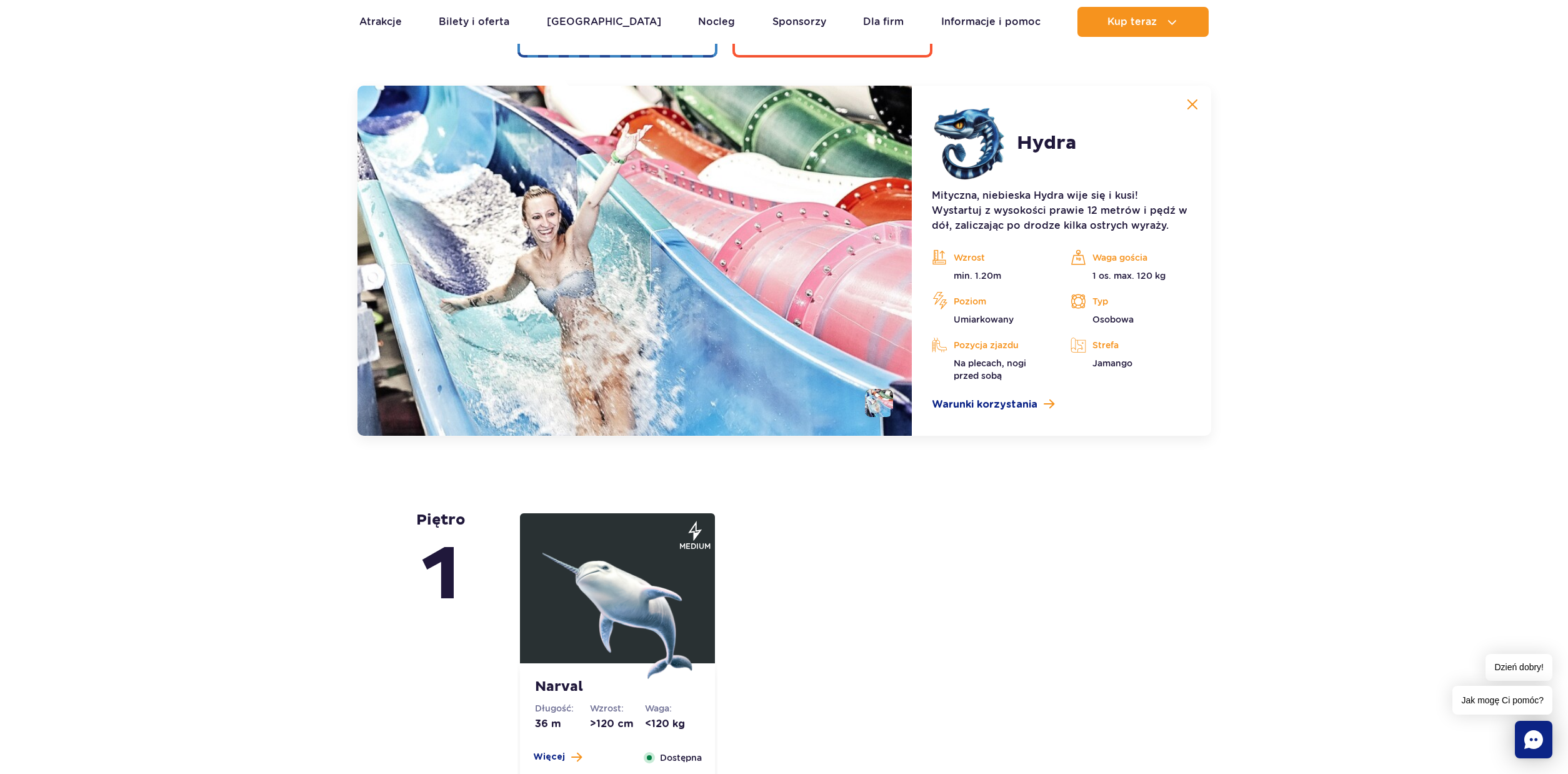
scroll to position [3125, 0]
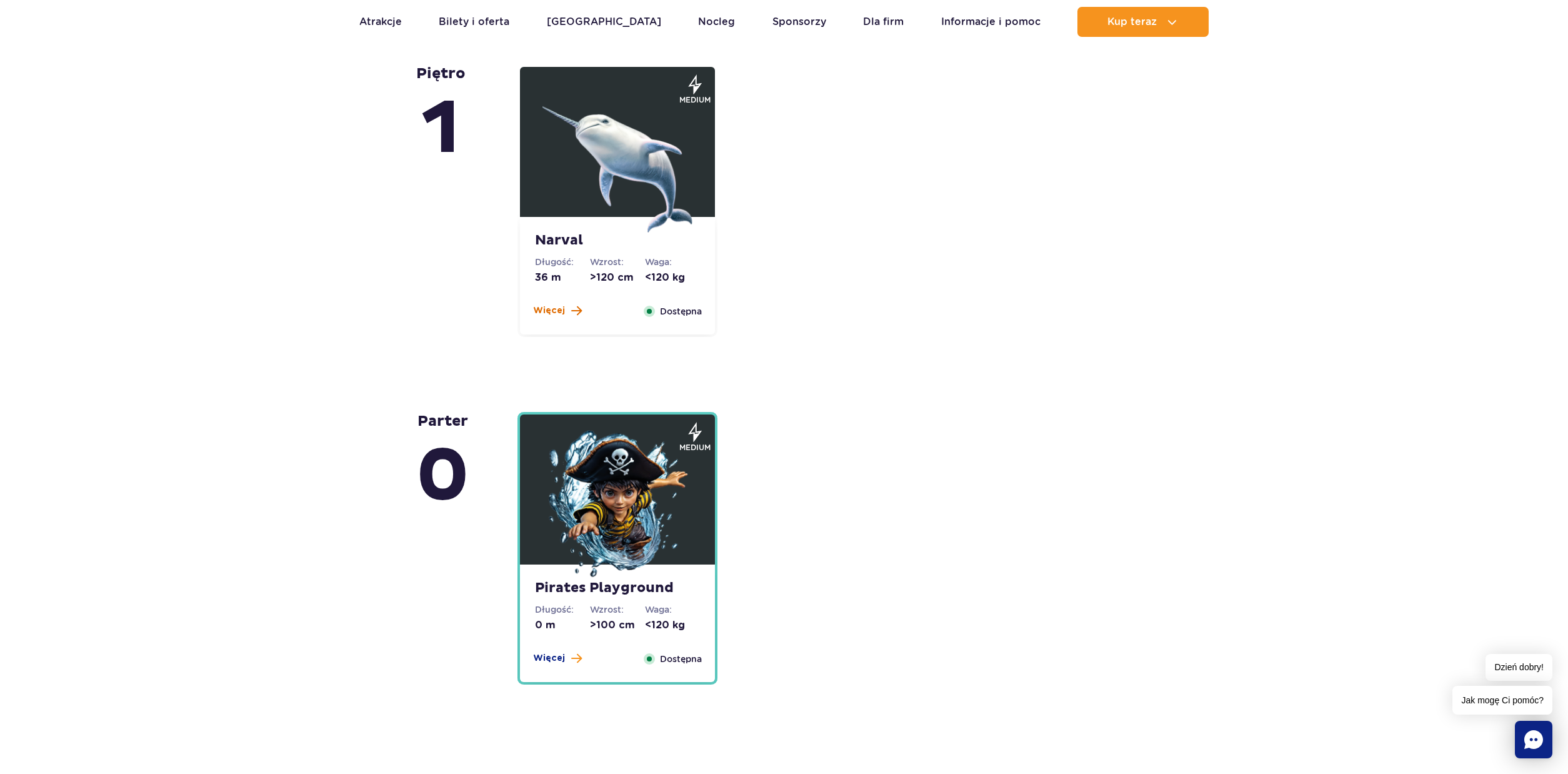
click at [553, 311] on span "Więcej" at bounding box center [549, 311] width 32 height 13
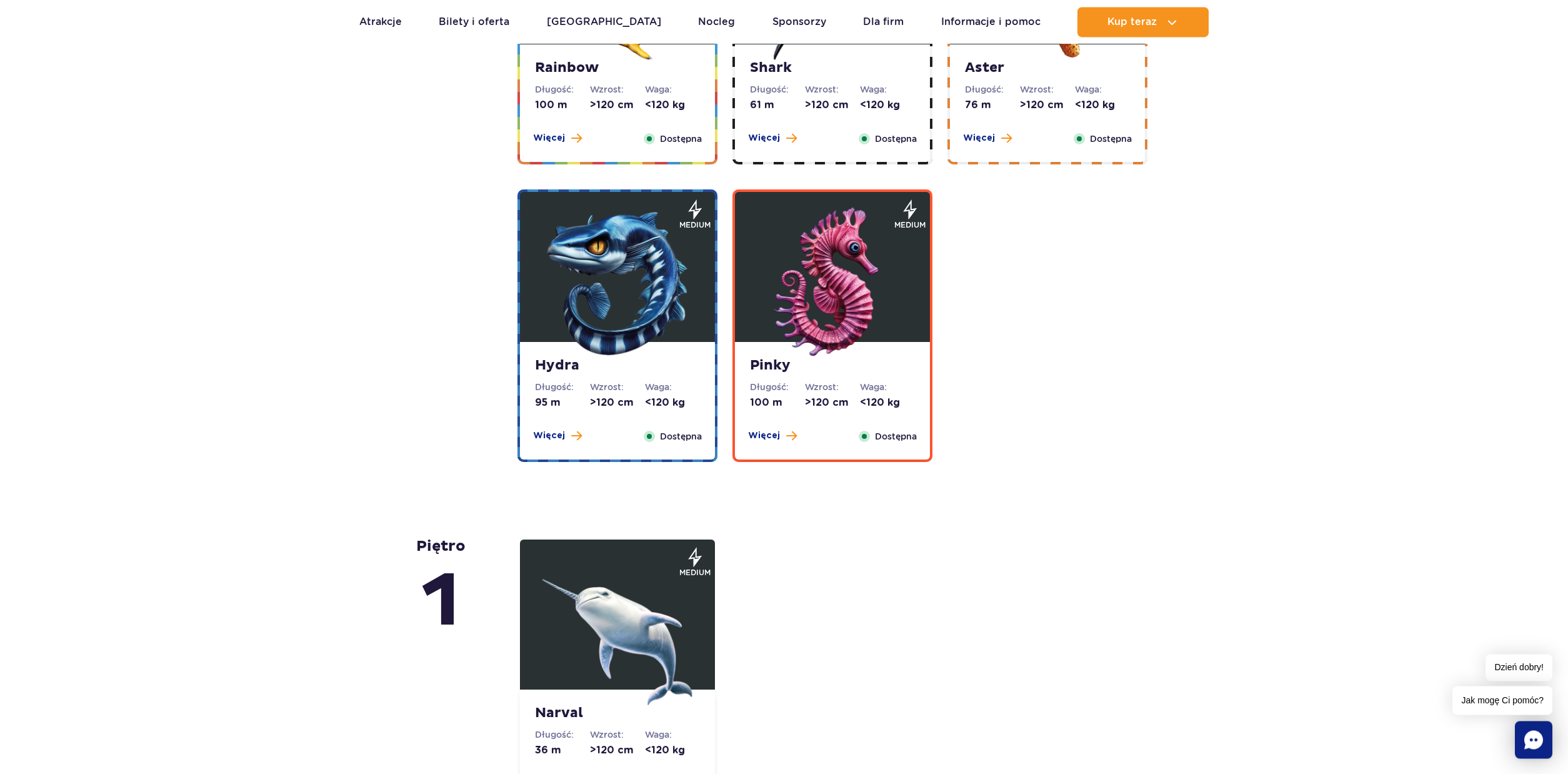
scroll to position [2144, 0]
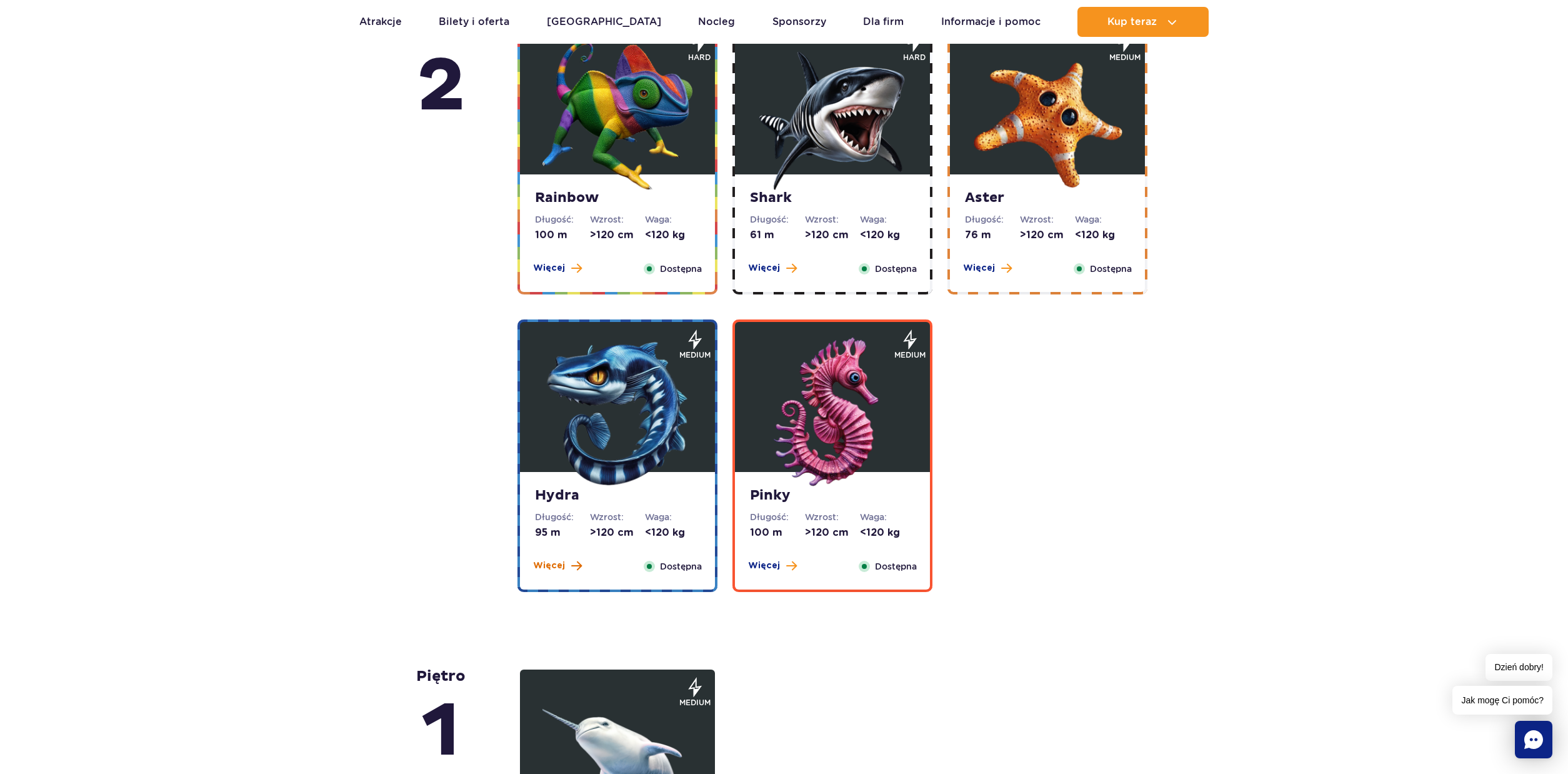
click at [558, 564] on span "Więcej" at bounding box center [549, 566] width 32 height 13
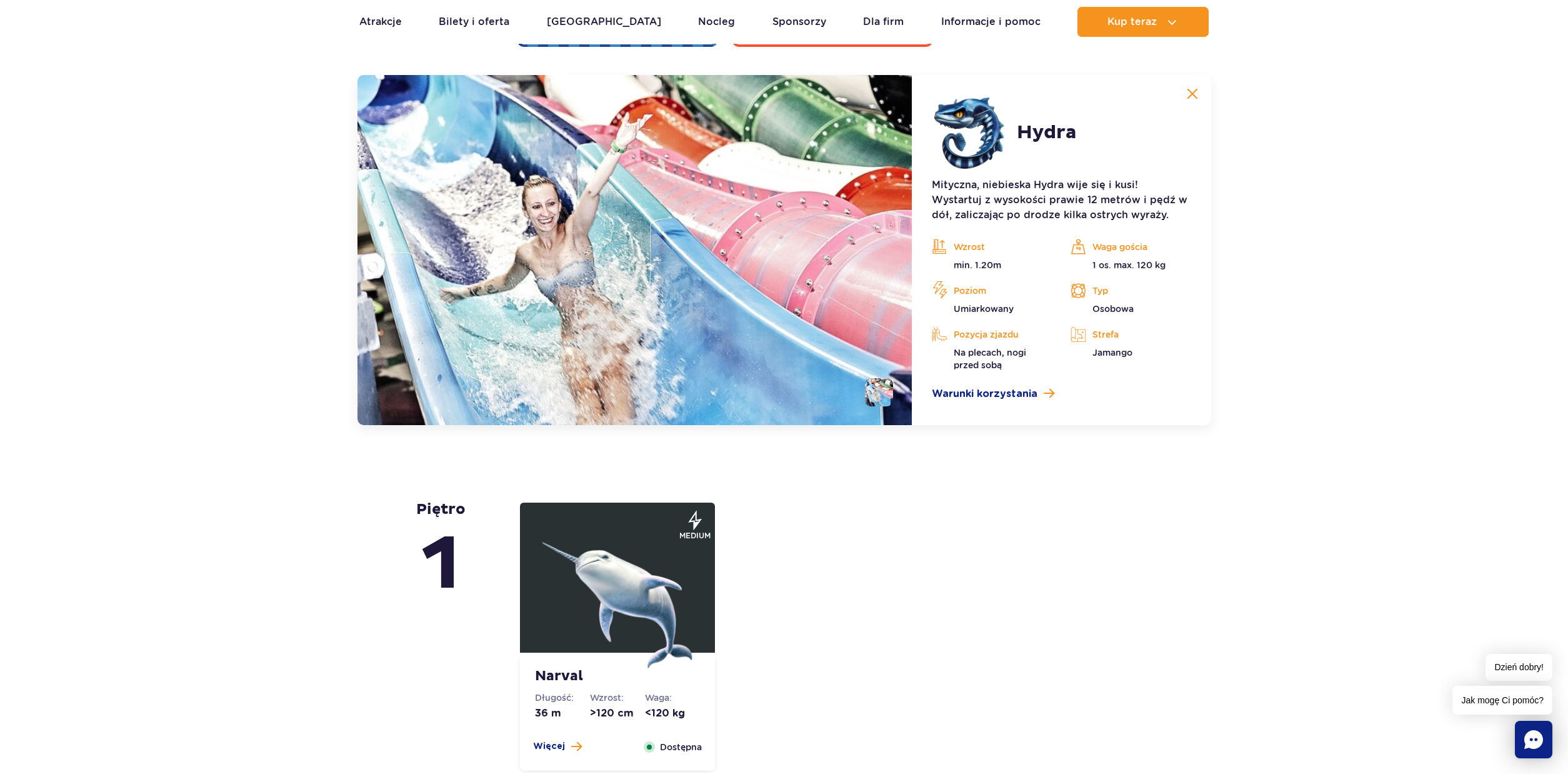
scroll to position [2242, 0]
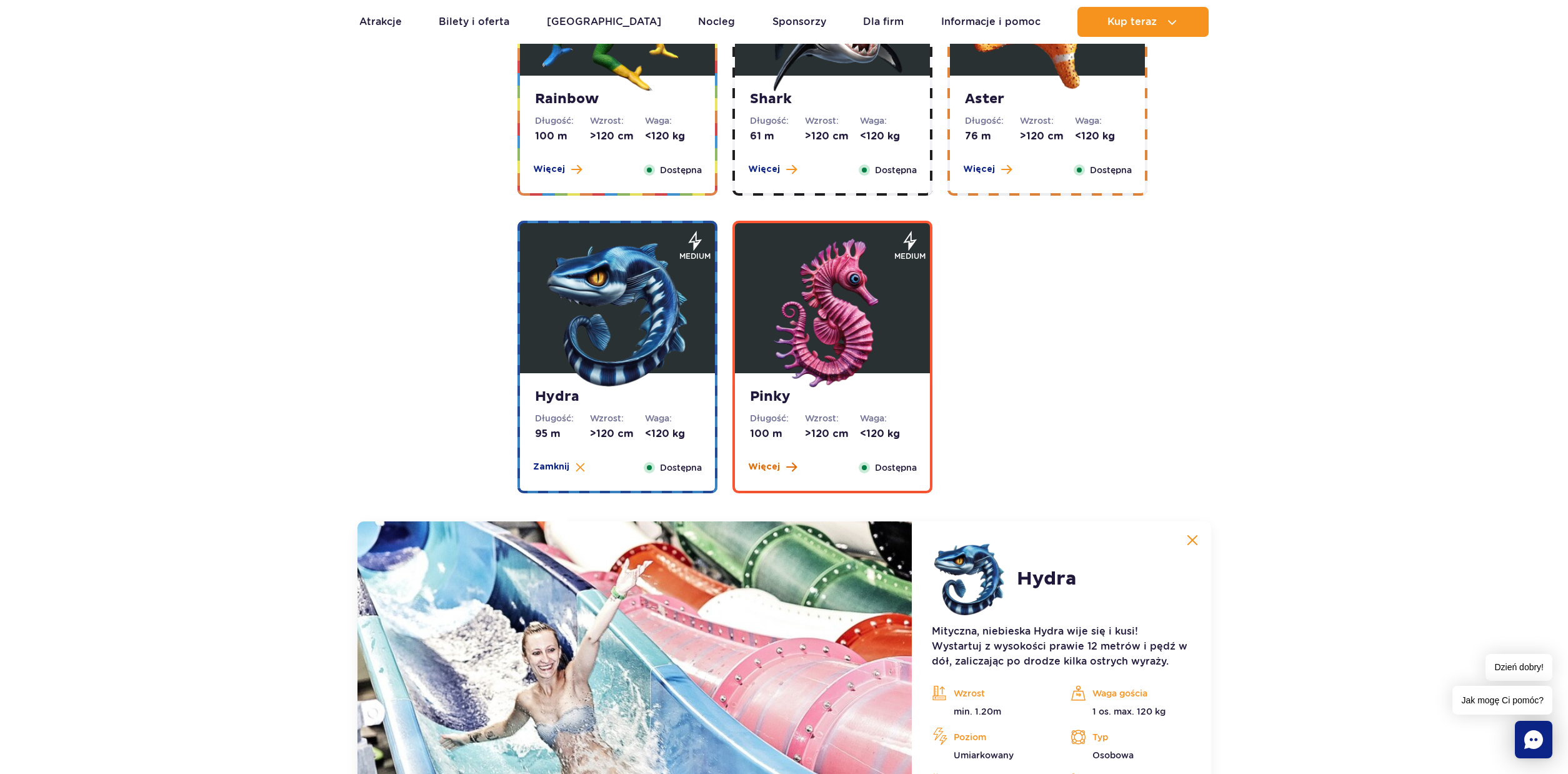
click at [778, 469] on button "Więcej" at bounding box center [772, 467] width 49 height 13
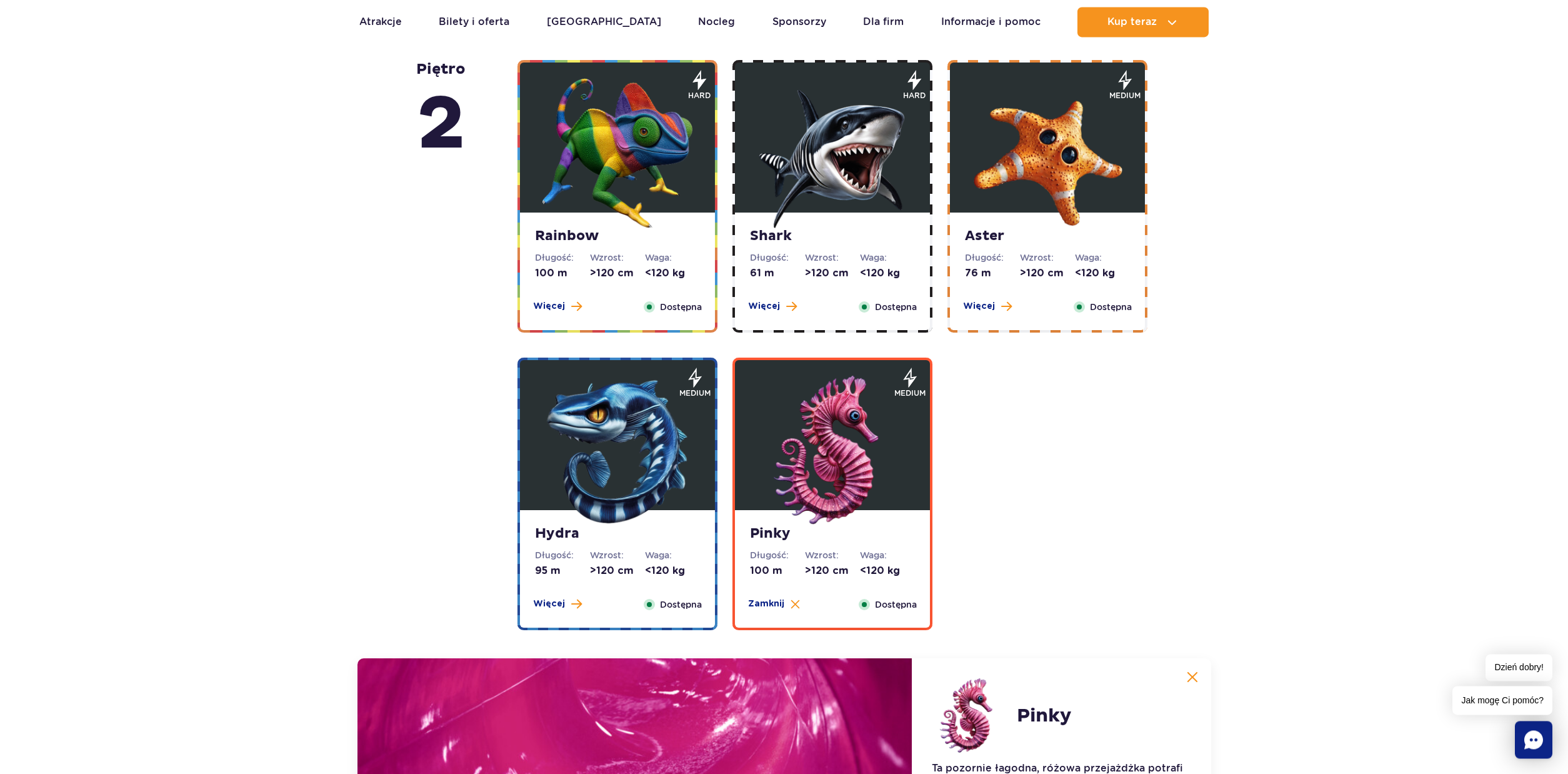
scroll to position [1945, 0]
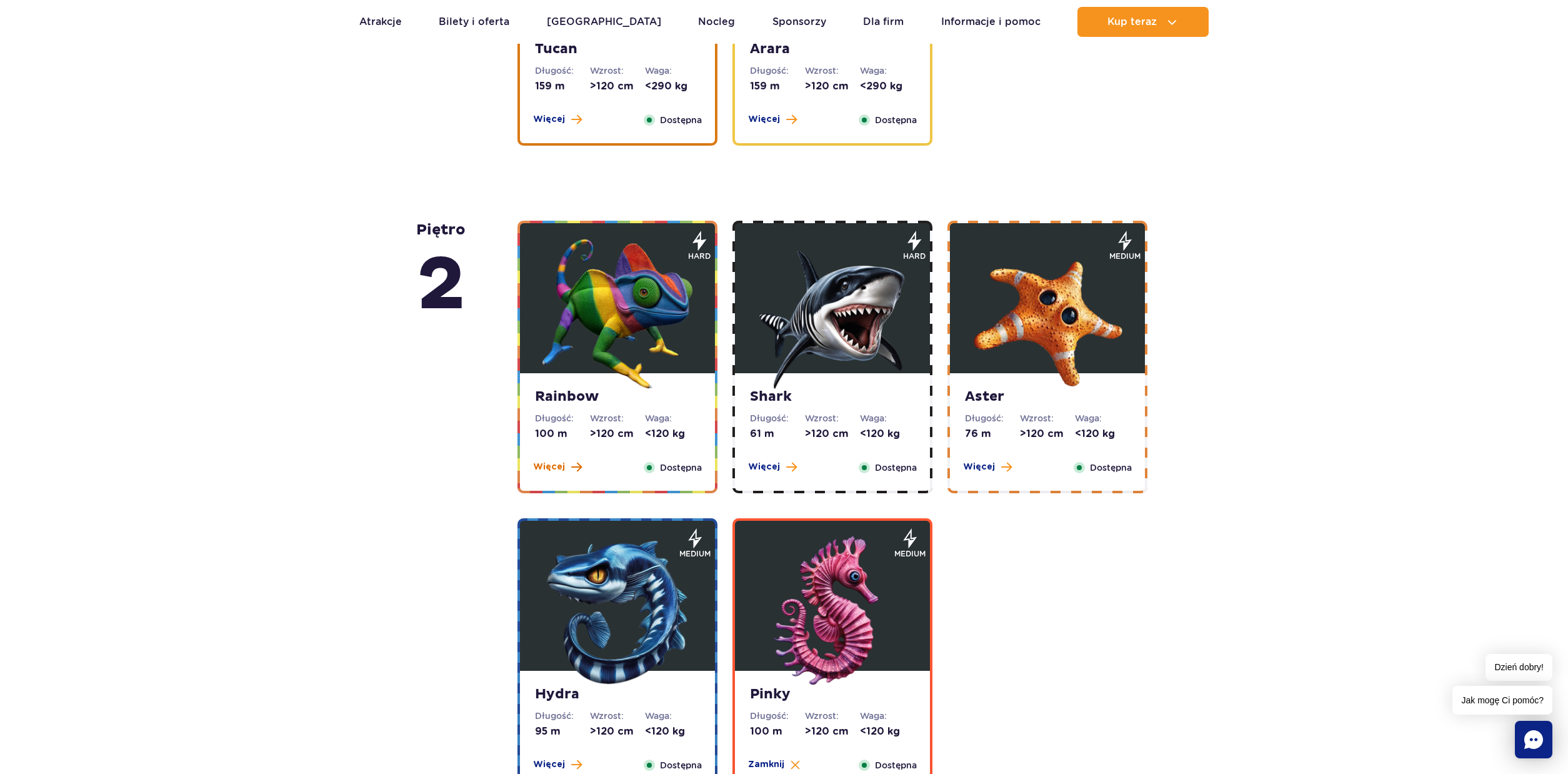
click at [564, 466] on button "Więcej" at bounding box center [557, 467] width 49 height 13
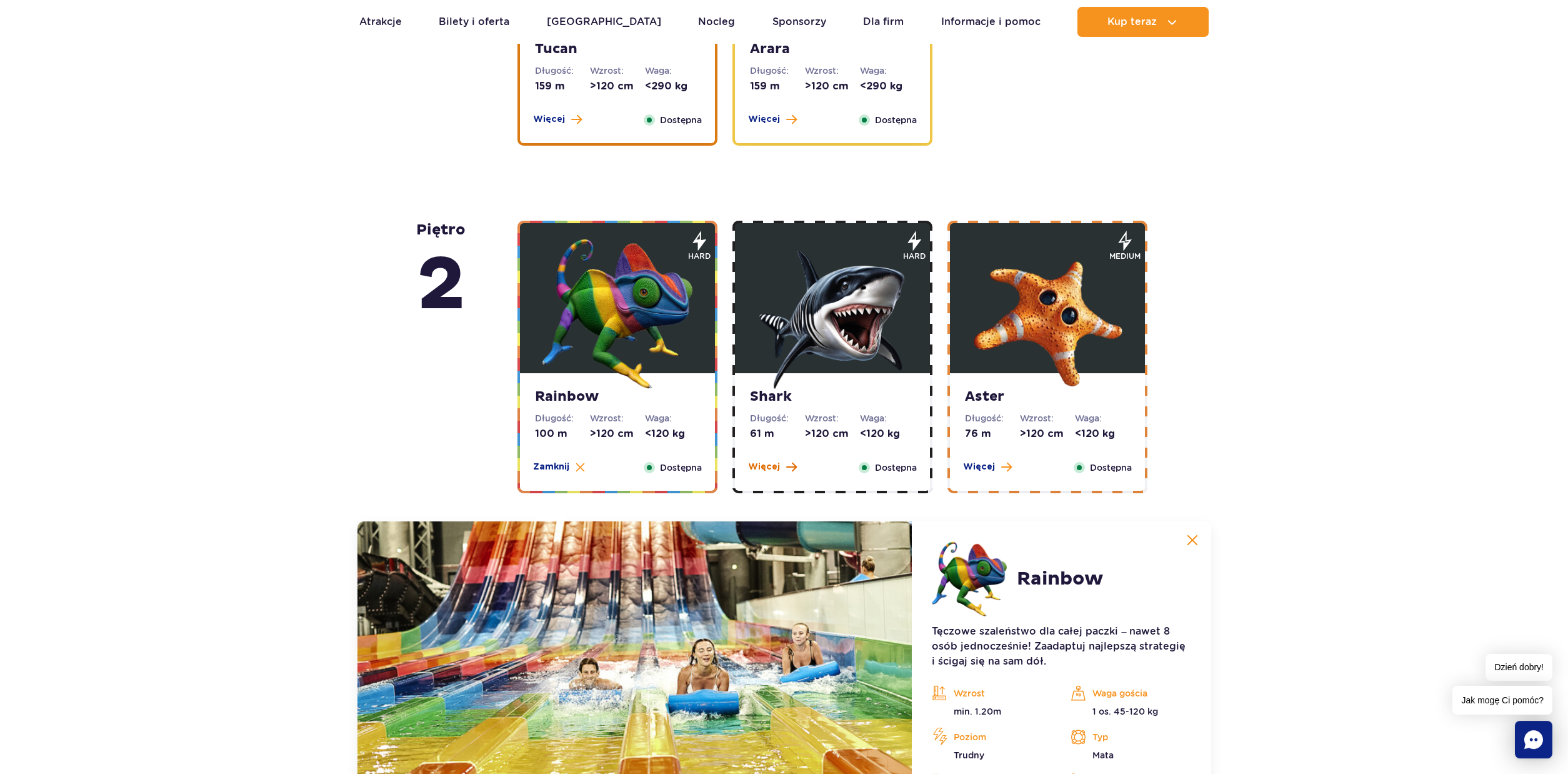
click at [770, 464] on span "Więcej" at bounding box center [764, 467] width 32 height 13
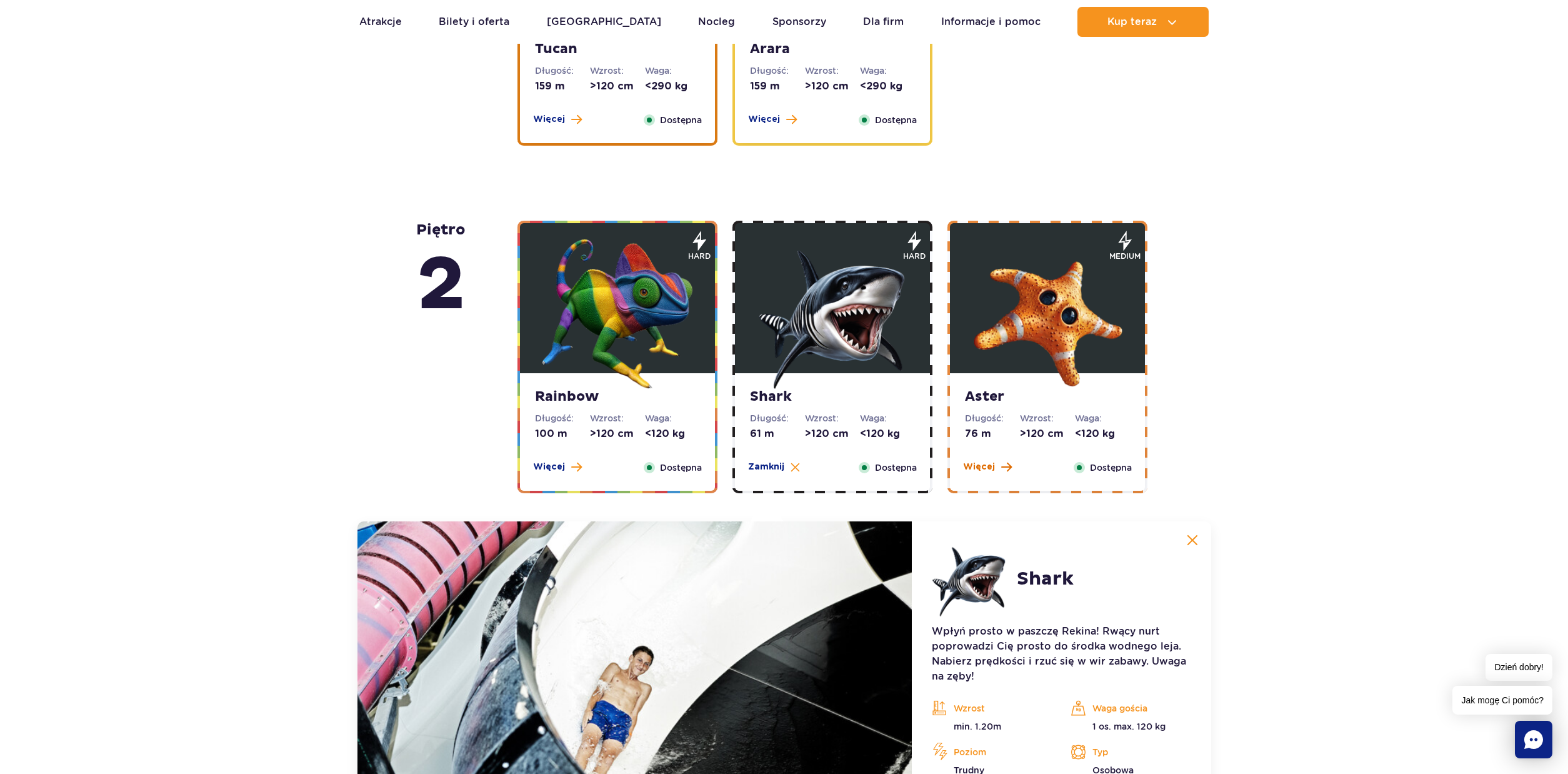
click at [982, 469] on span "Więcej" at bounding box center [979, 467] width 32 height 13
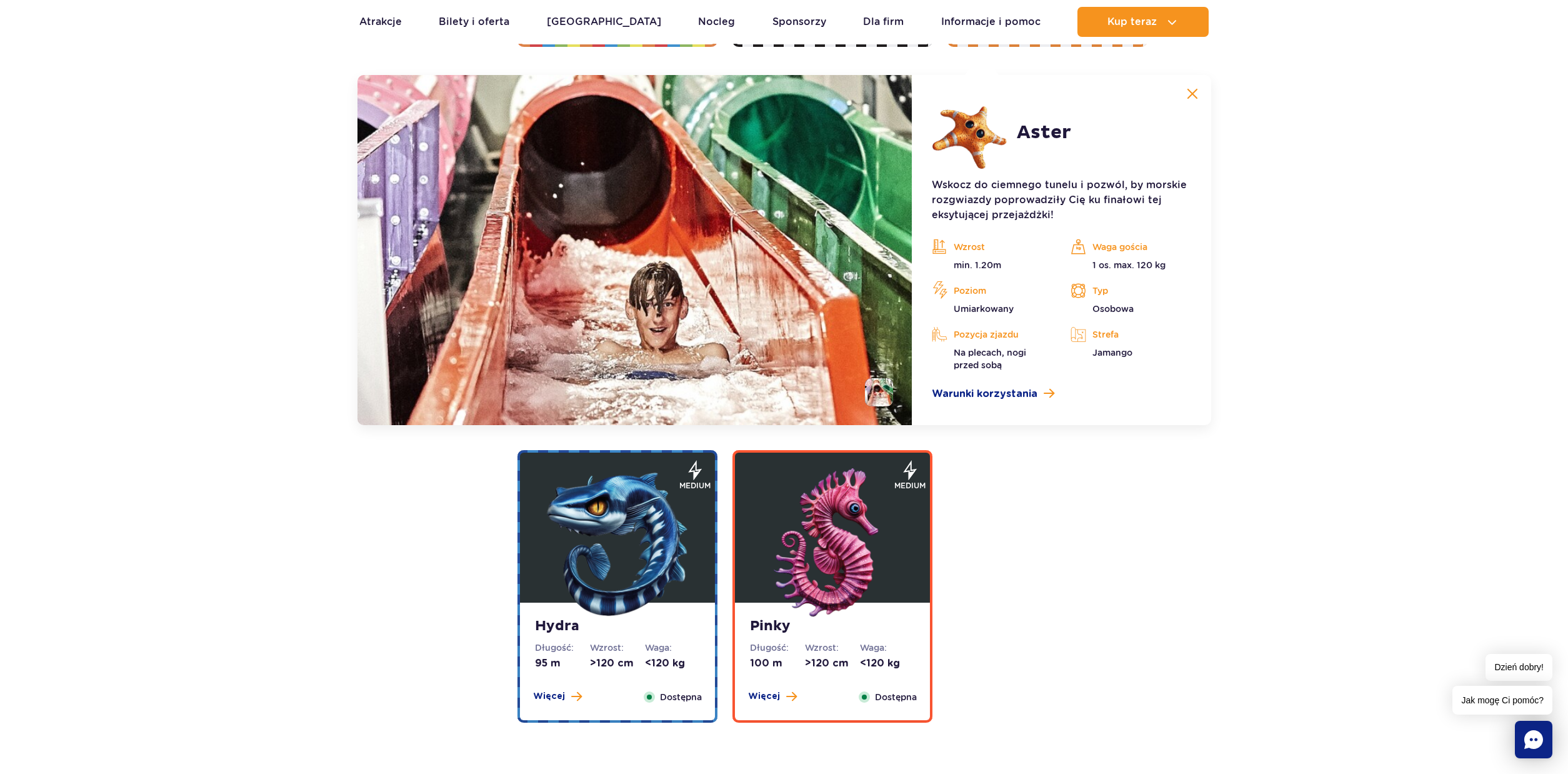
scroll to position [1796, 0]
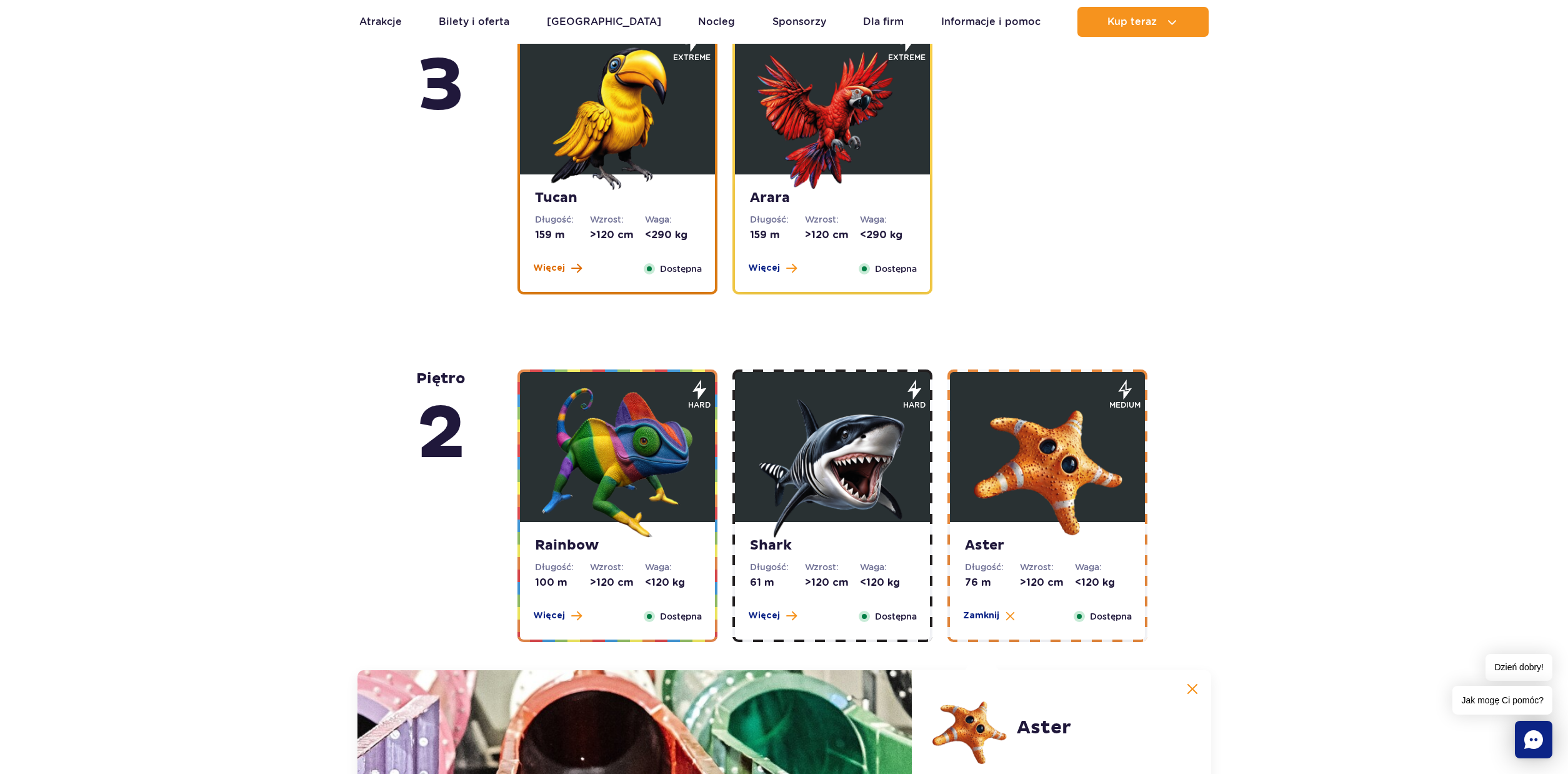
click at [553, 273] on span "Więcej" at bounding box center [549, 268] width 32 height 13
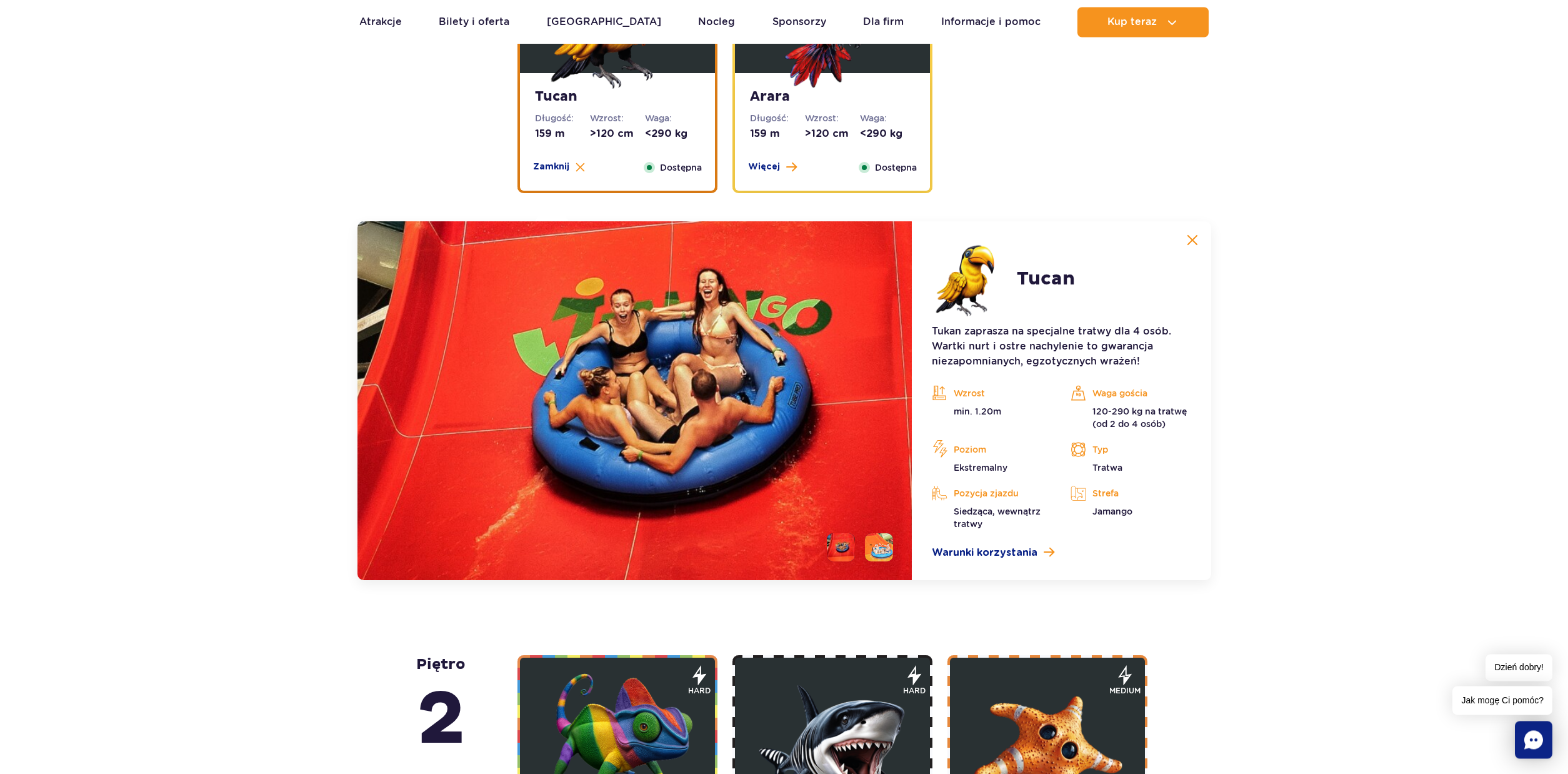
scroll to position [1746, 0]
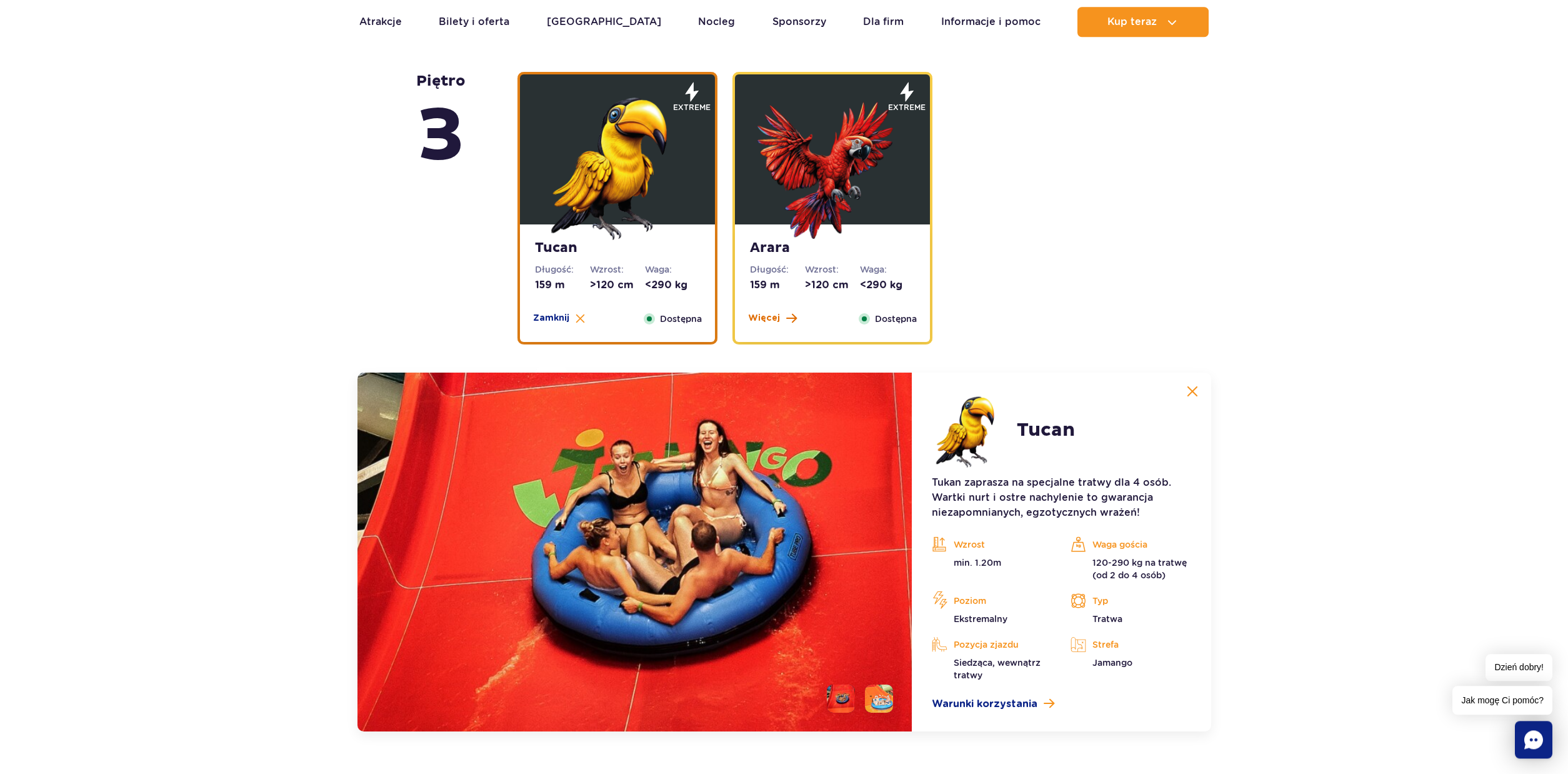
click at [761, 320] on span "Więcej" at bounding box center [764, 318] width 32 height 13
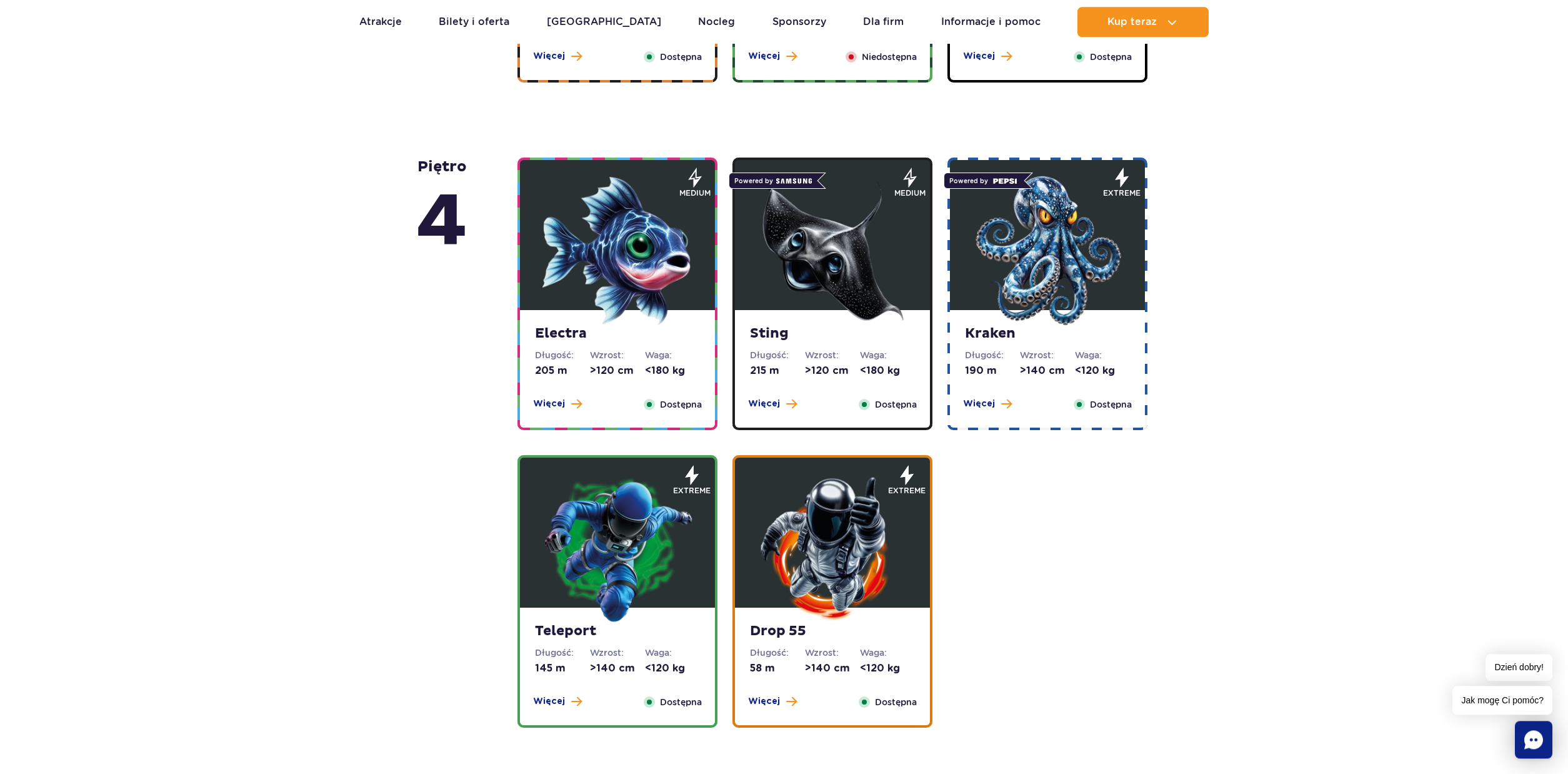
scroll to position [1002, 0]
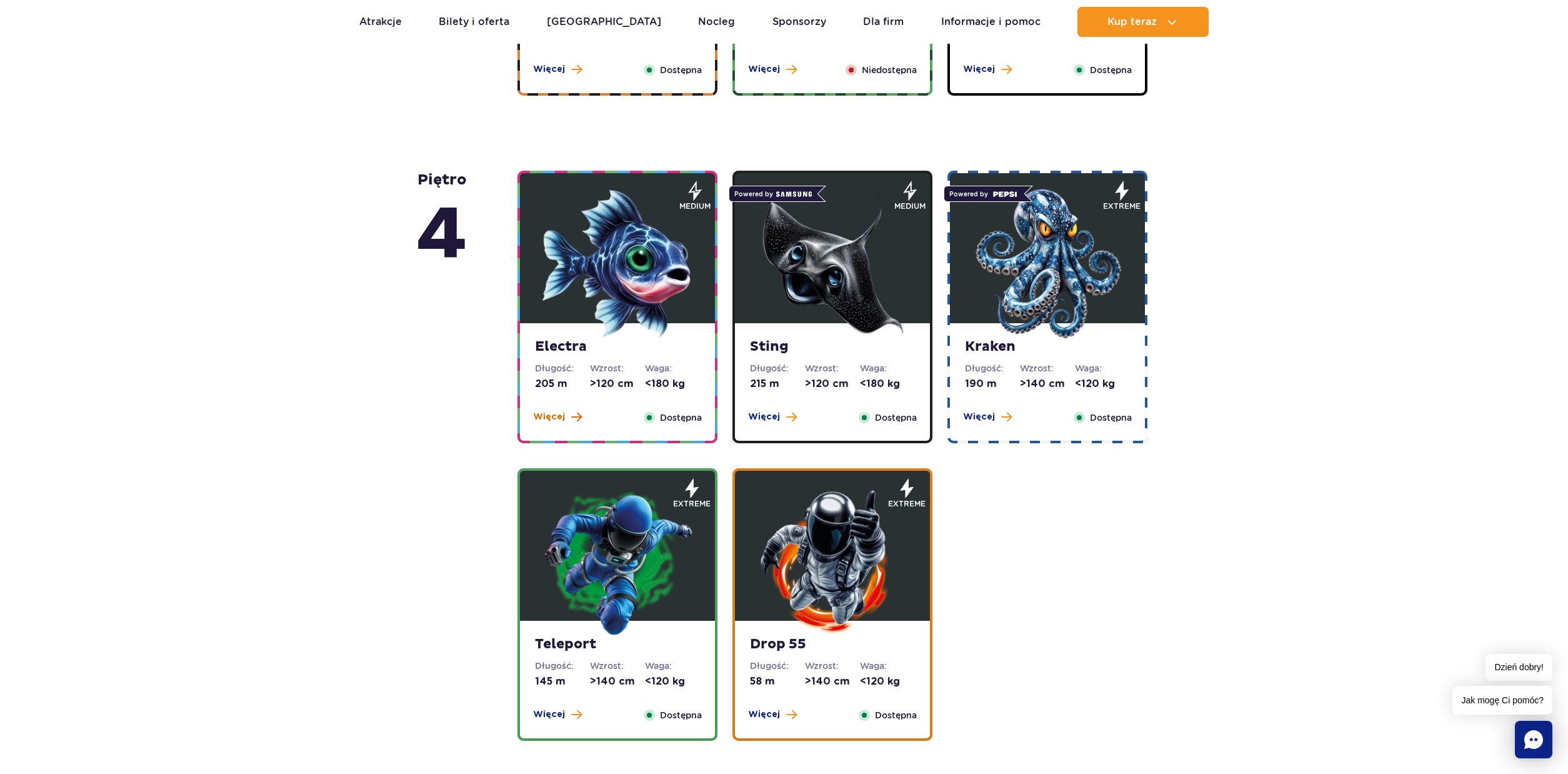
click at [550, 419] on span "Więcej" at bounding box center [549, 417] width 32 height 13
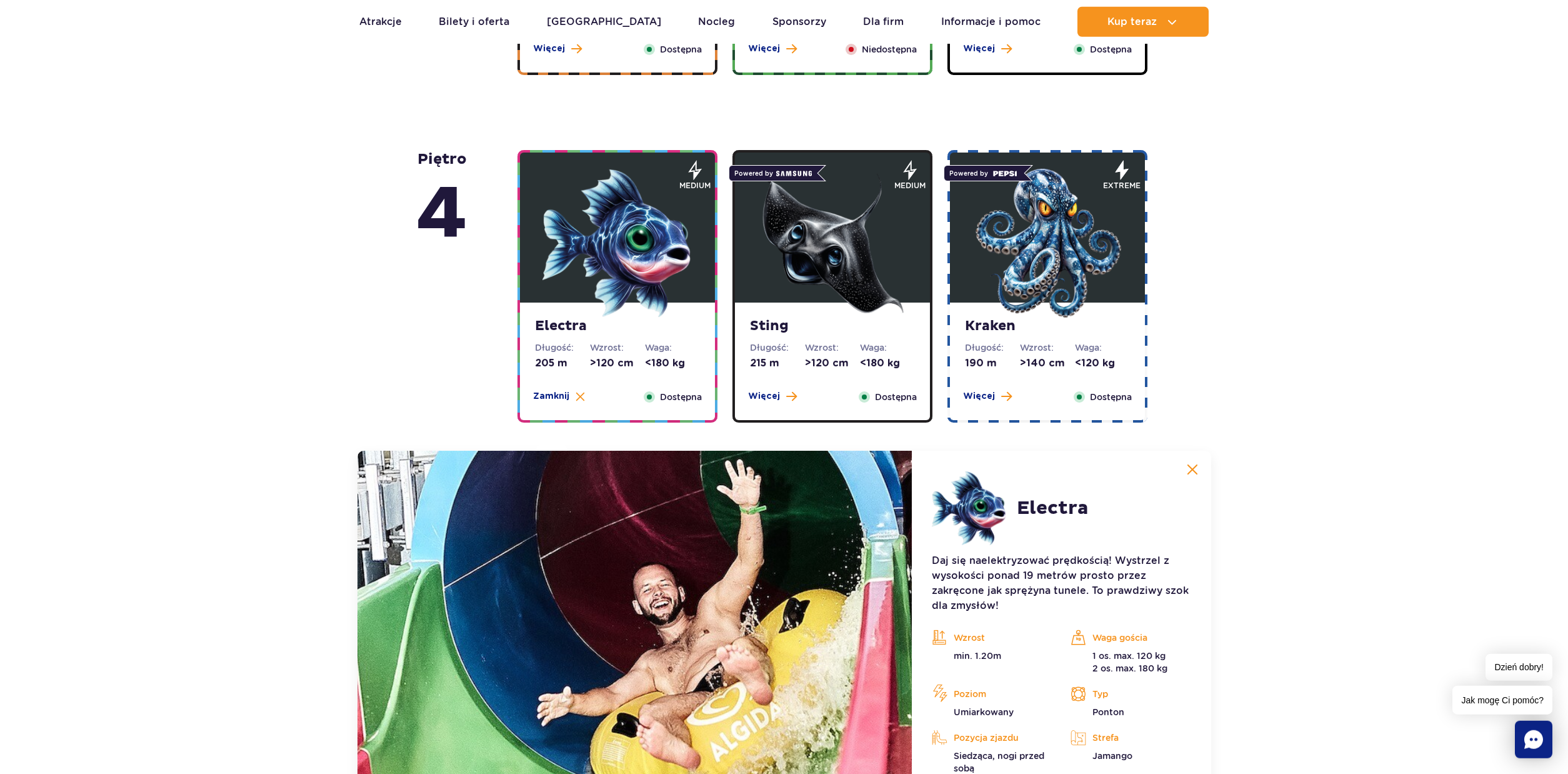
scroll to position [952, 0]
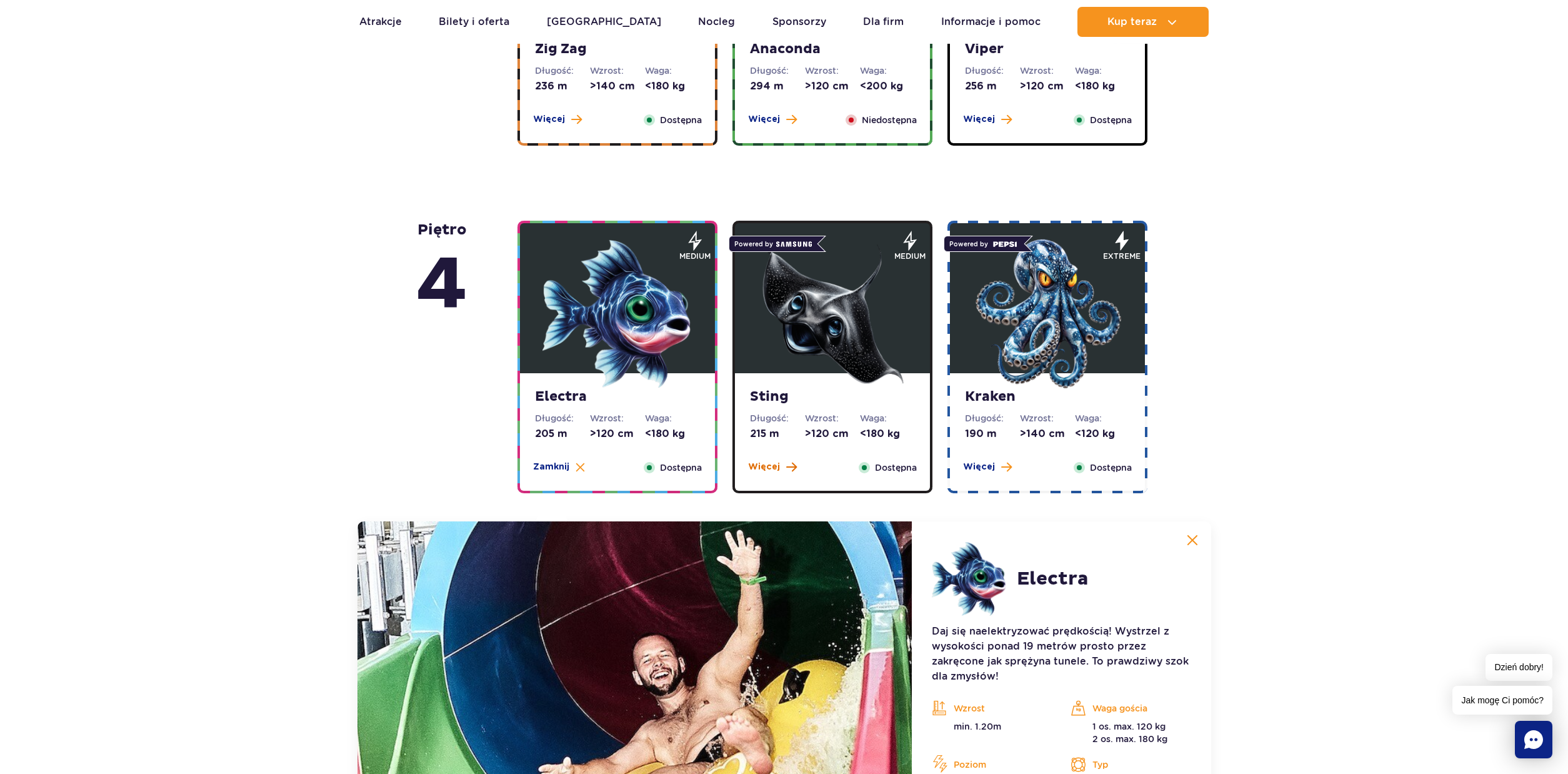
click at [763, 468] on span "Więcej" at bounding box center [764, 467] width 32 height 13
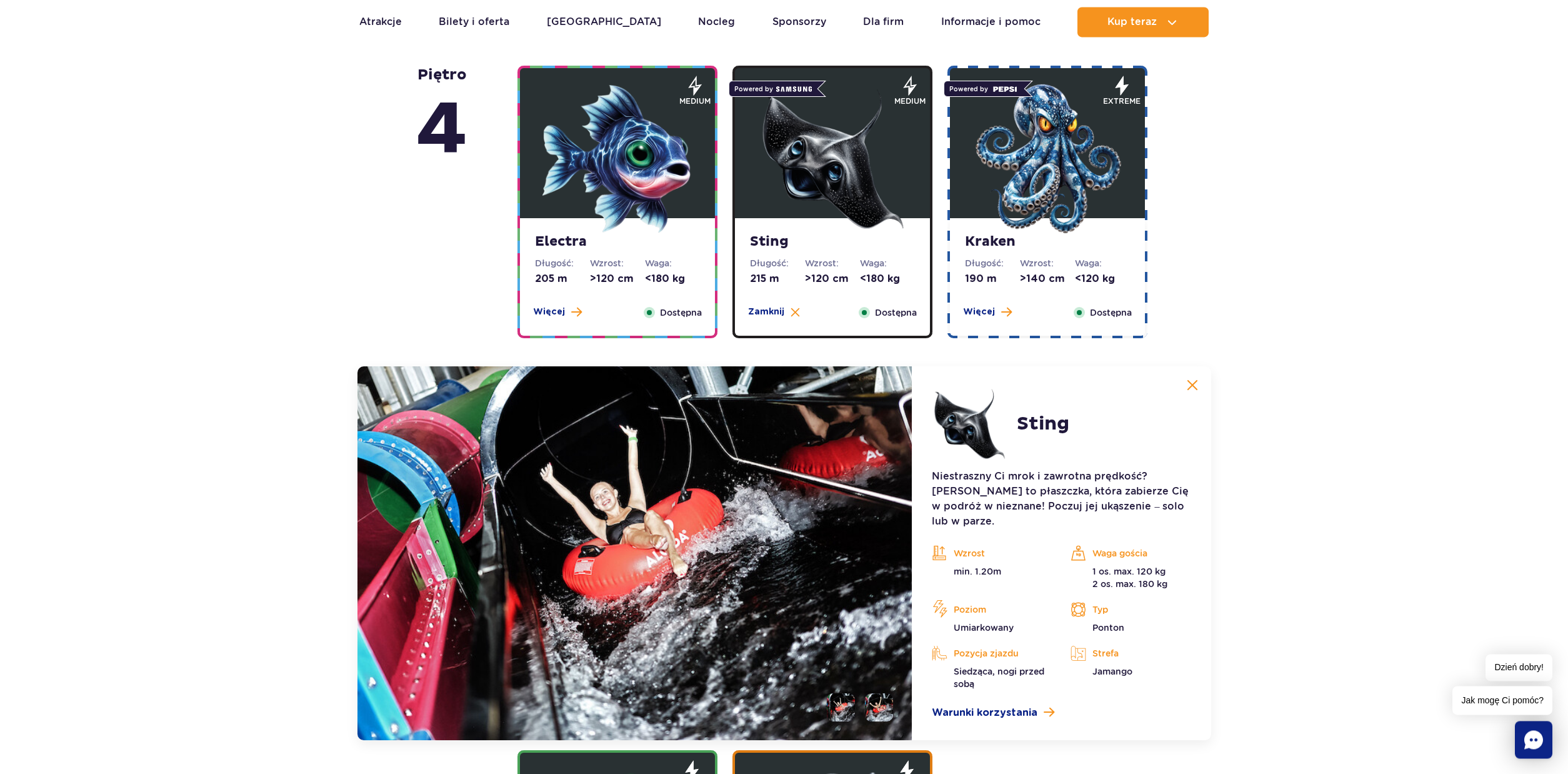
scroll to position [1101, 0]
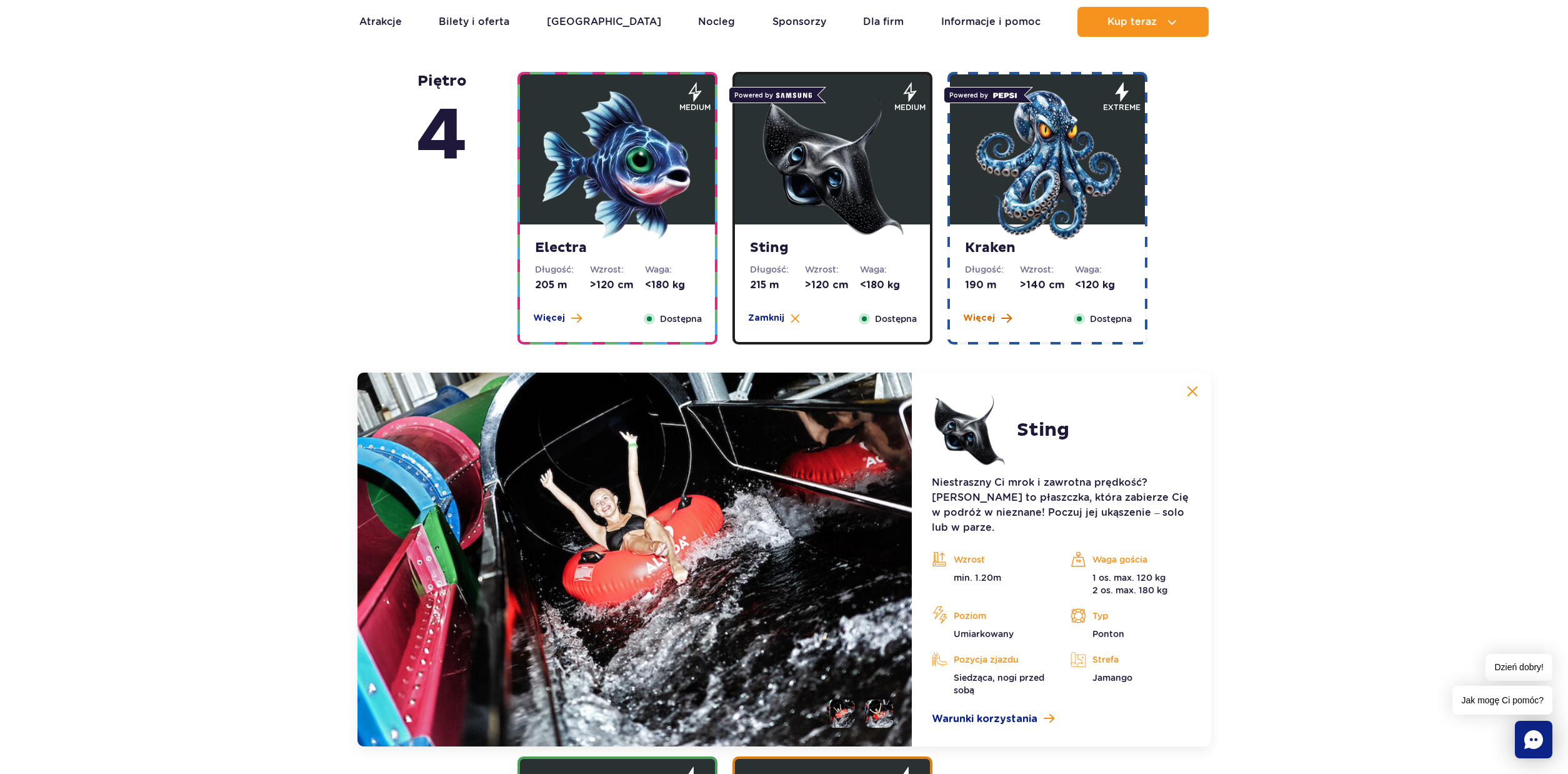
click at [973, 317] on span "Więcej" at bounding box center [979, 318] width 32 height 13
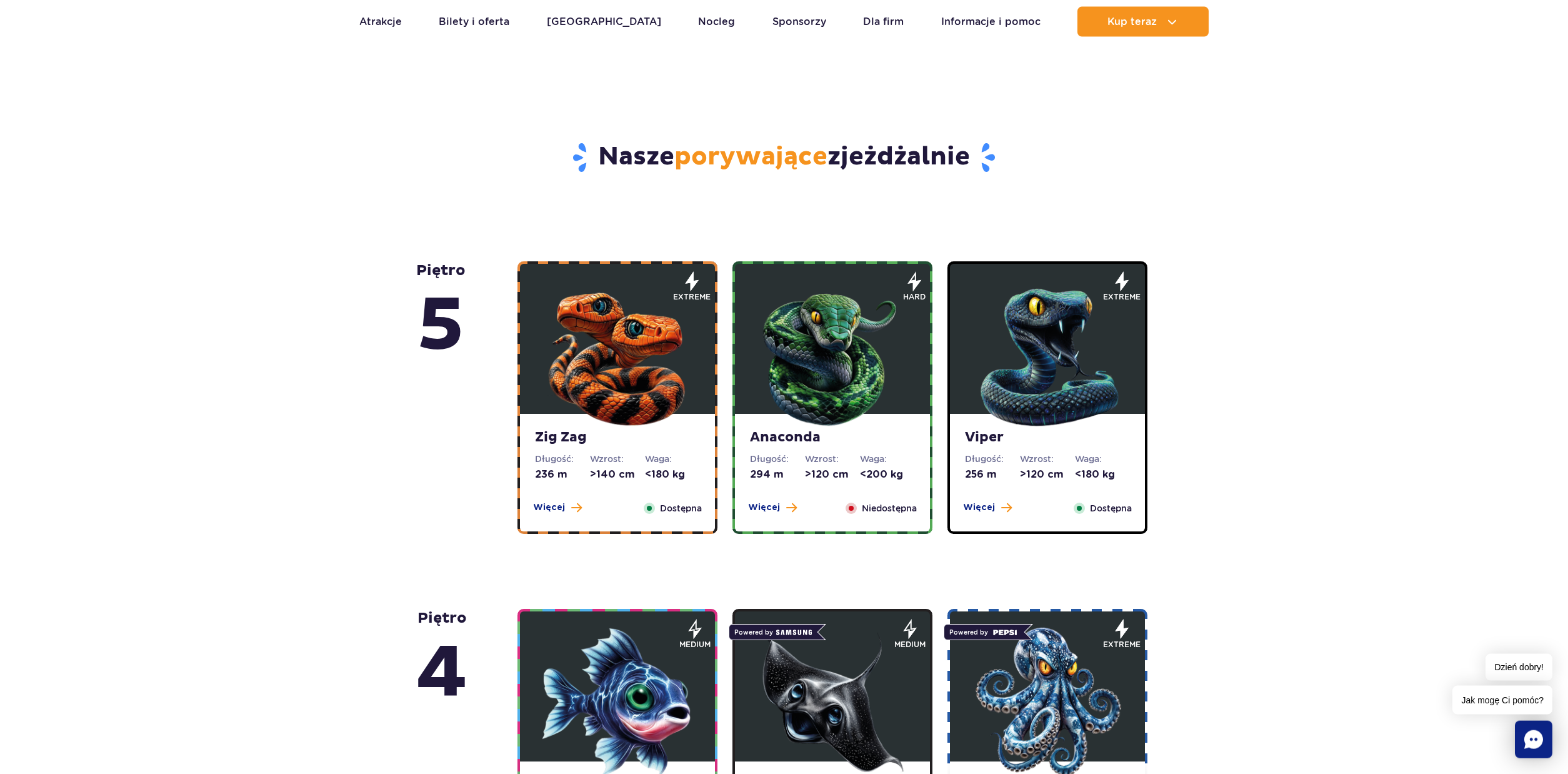
scroll to position [655, 0]
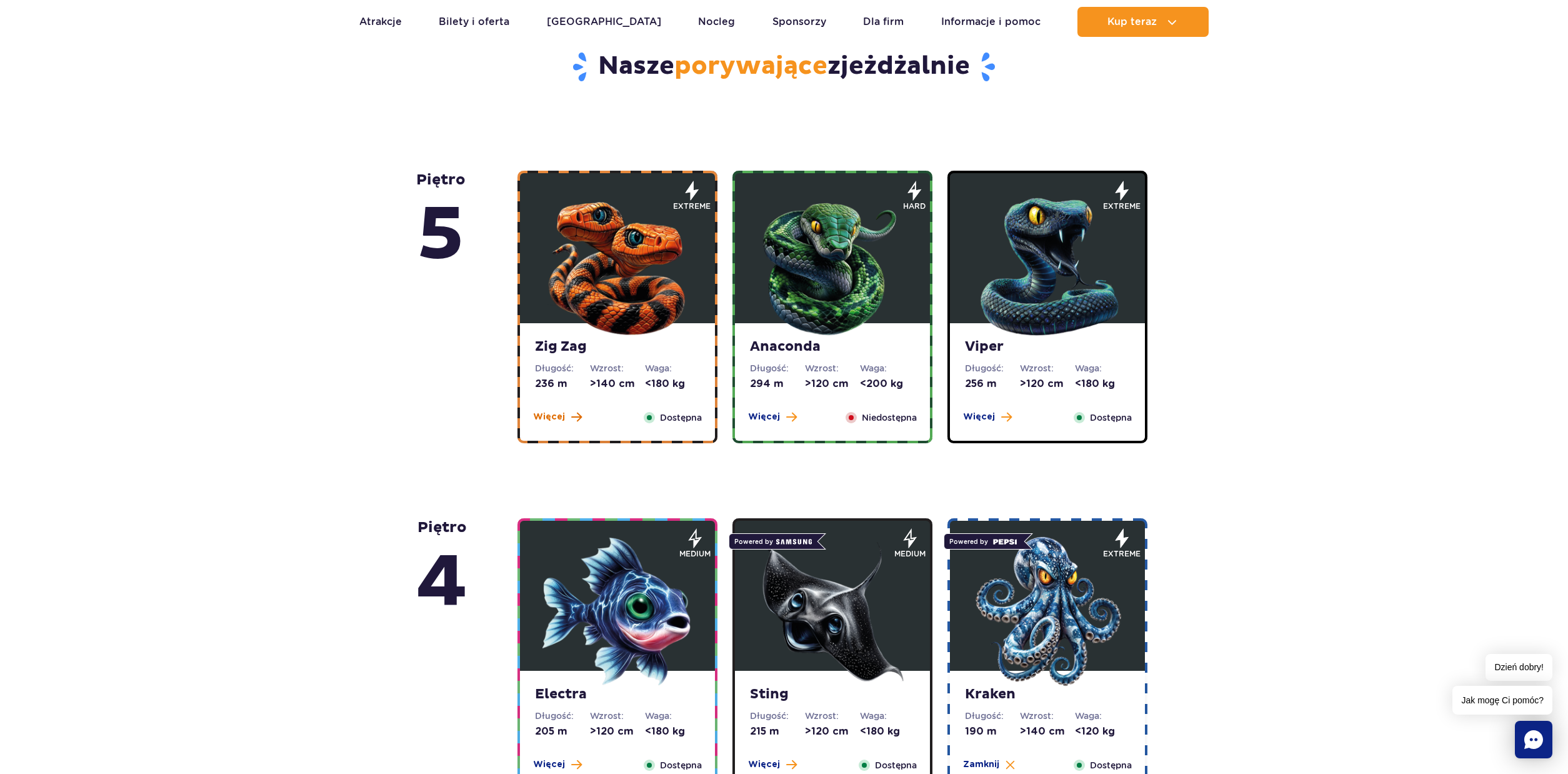
click at [556, 415] on span "Więcej" at bounding box center [549, 417] width 32 height 13
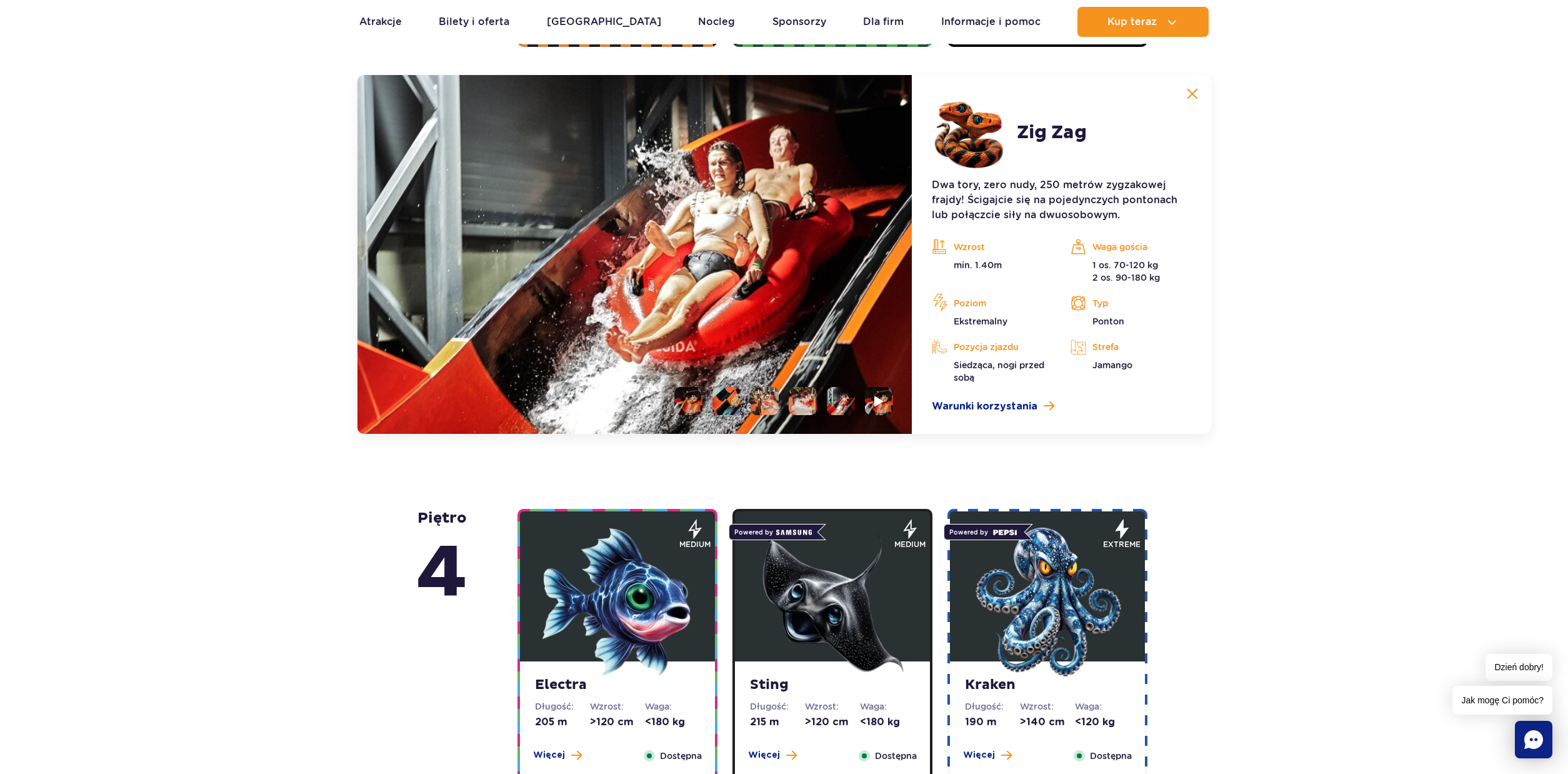
scroll to position [456, 0]
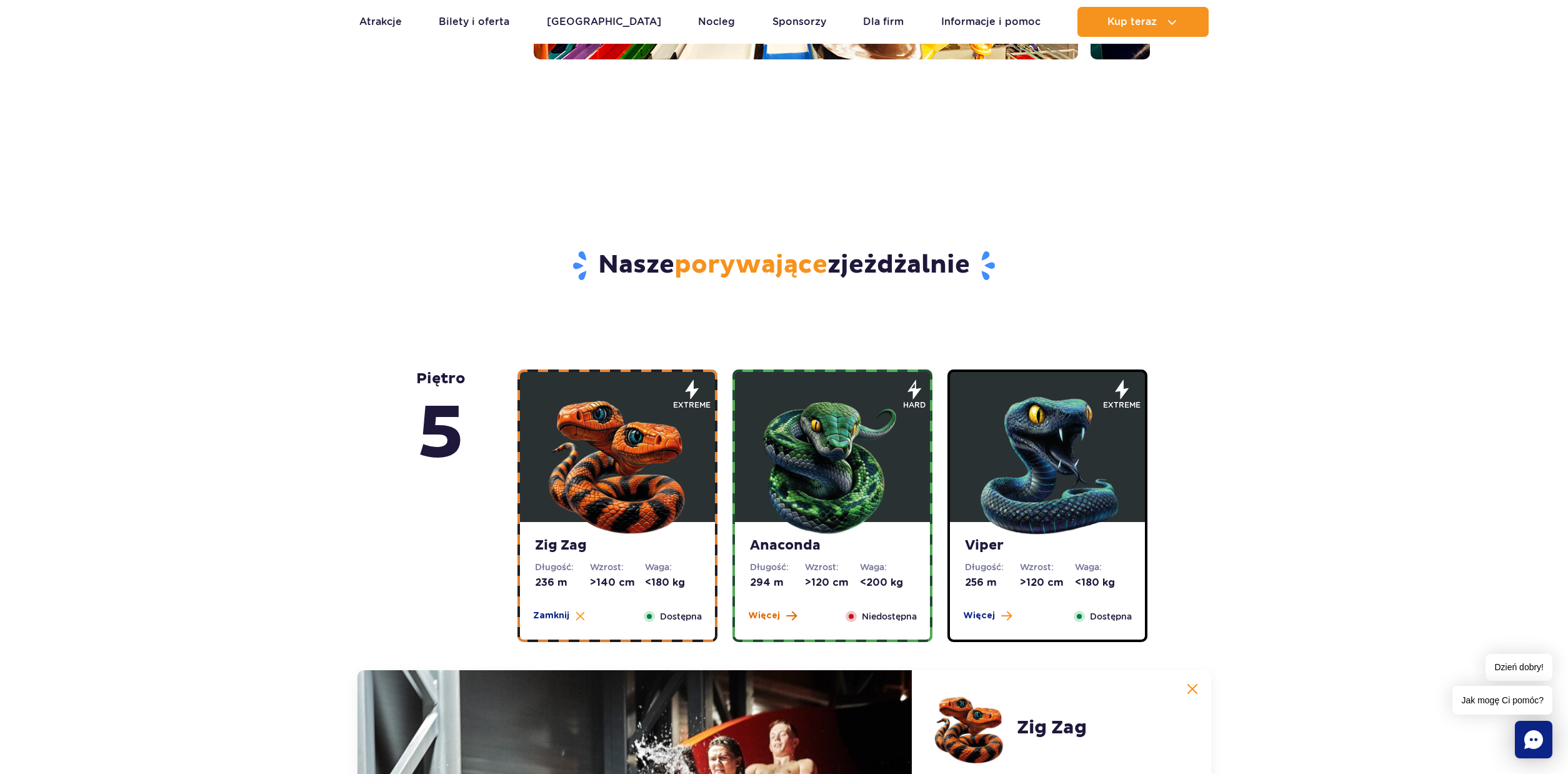
click at [767, 617] on span "Więcej" at bounding box center [764, 616] width 32 height 13
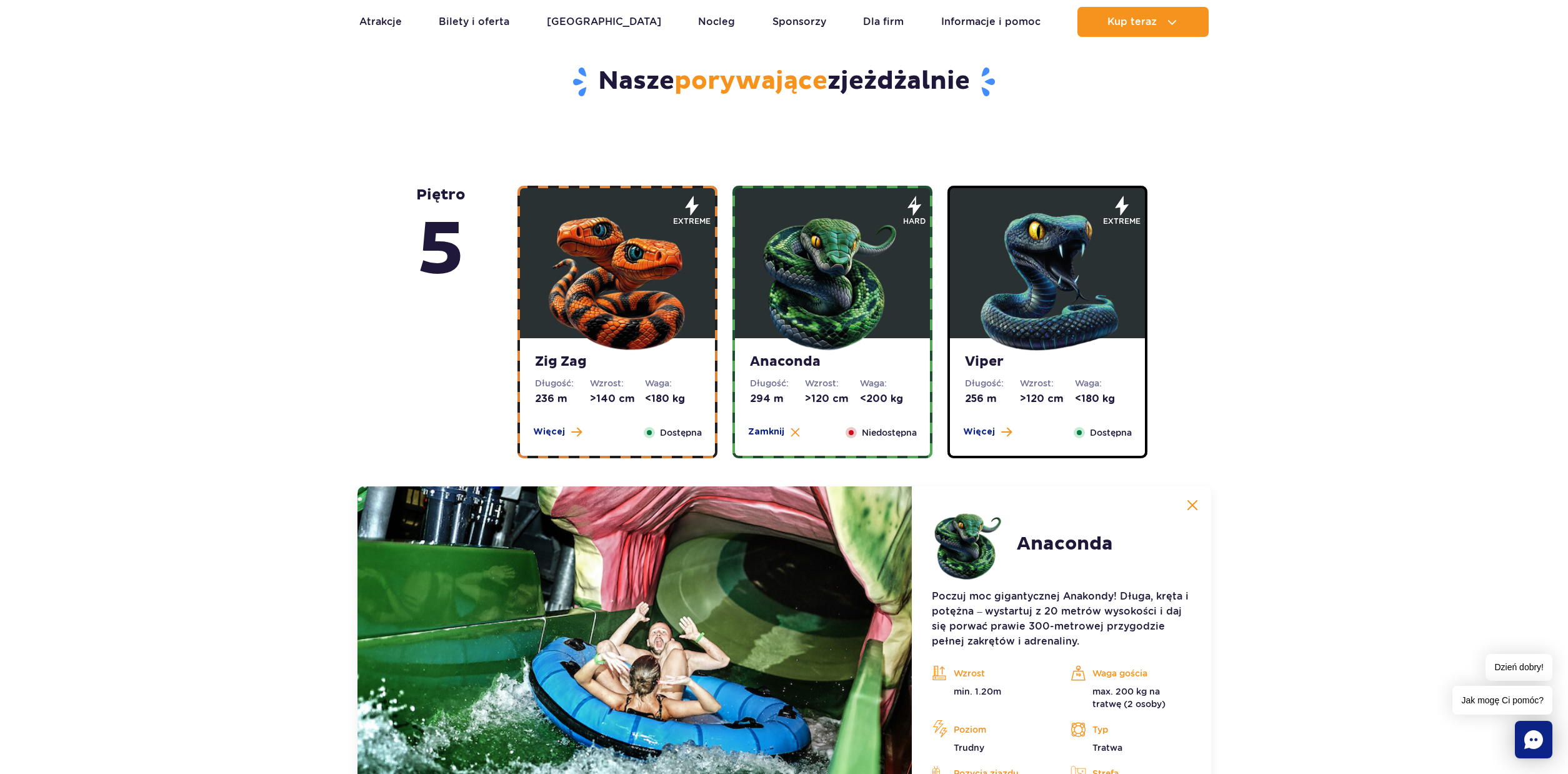
scroll to position [605, 0]
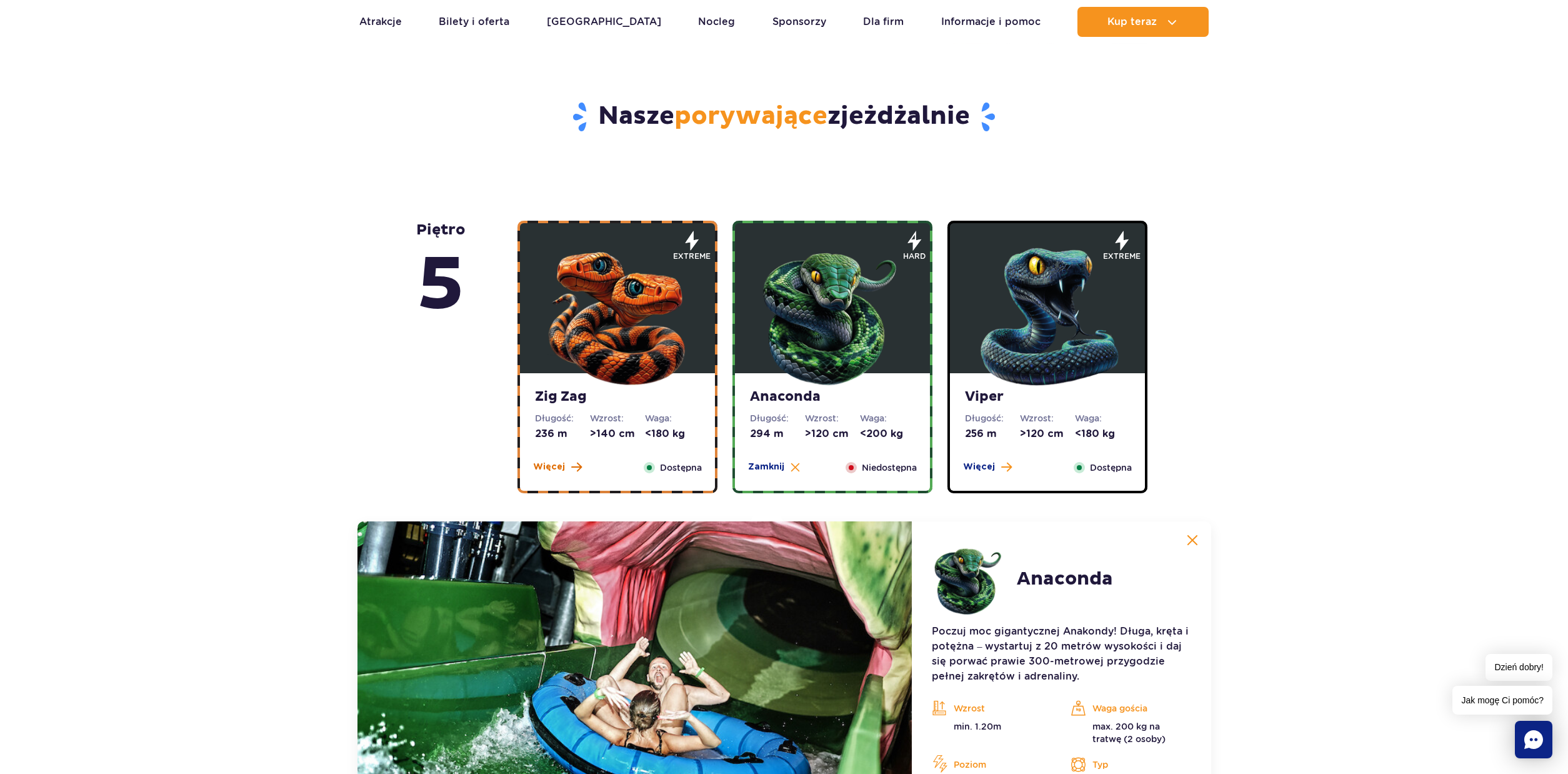
click at [560, 469] on span "Więcej" at bounding box center [549, 467] width 32 height 13
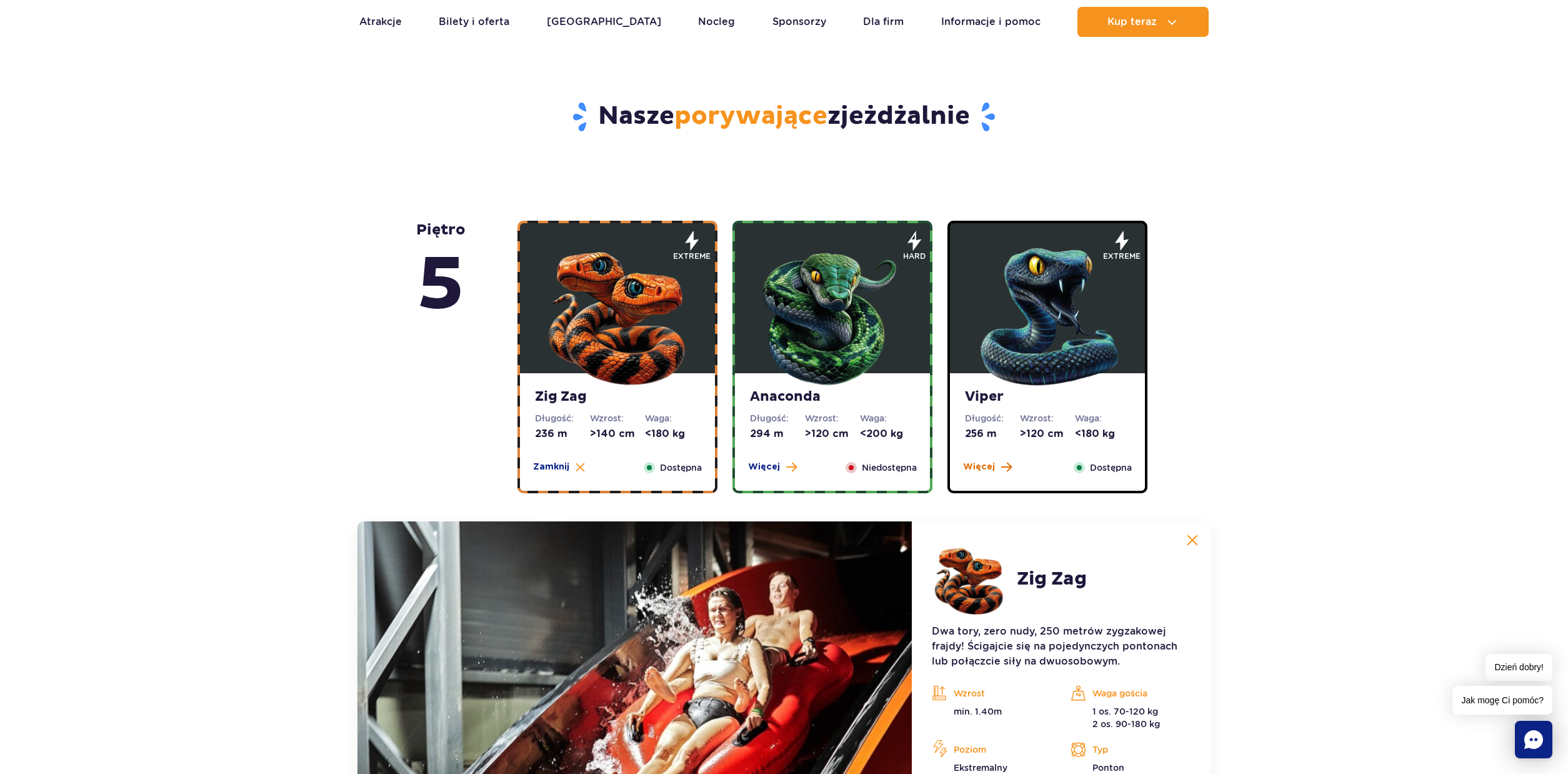
click at [971, 472] on span "Więcej" at bounding box center [979, 467] width 32 height 13
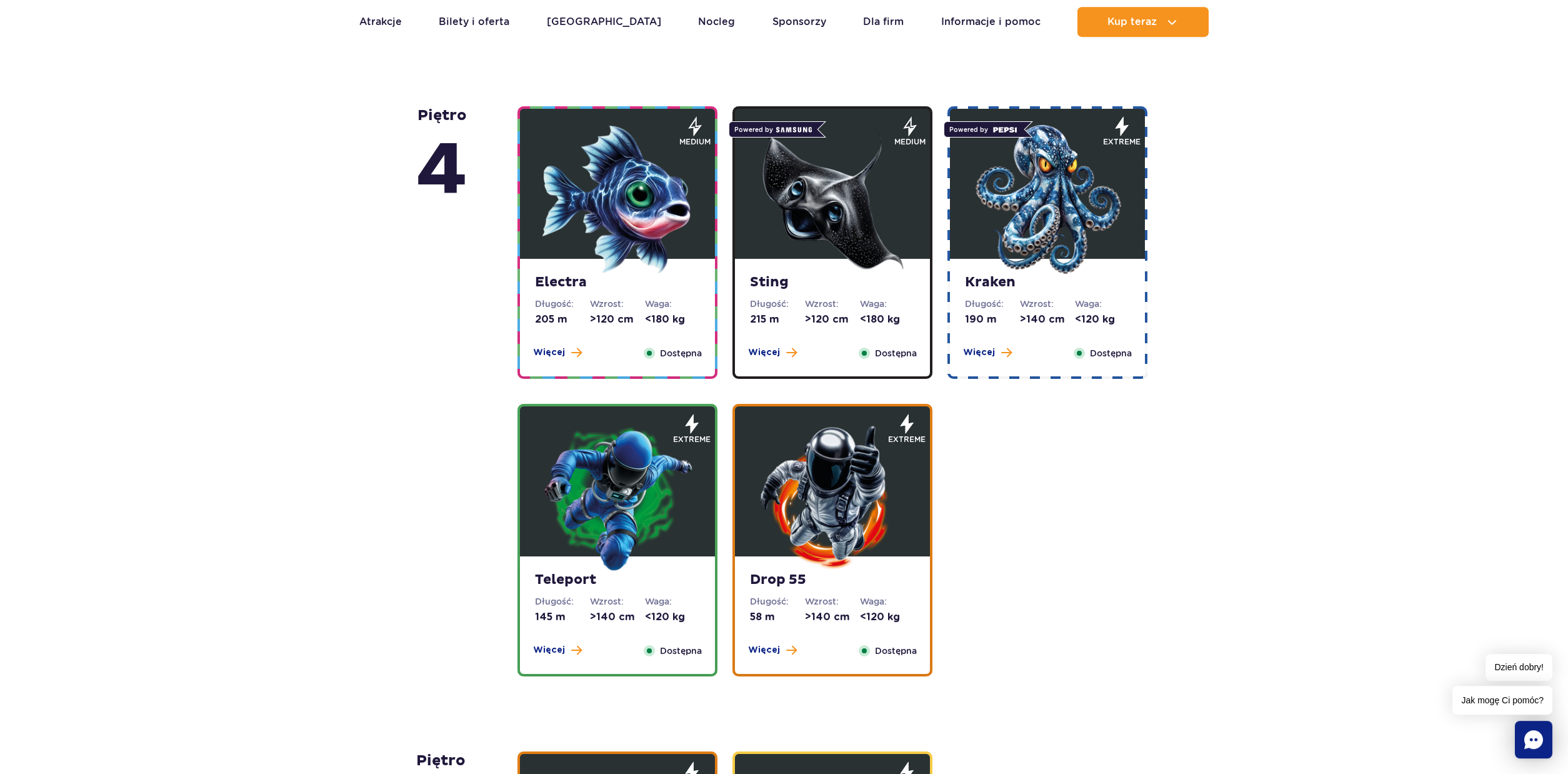
scroll to position [1497, 0]
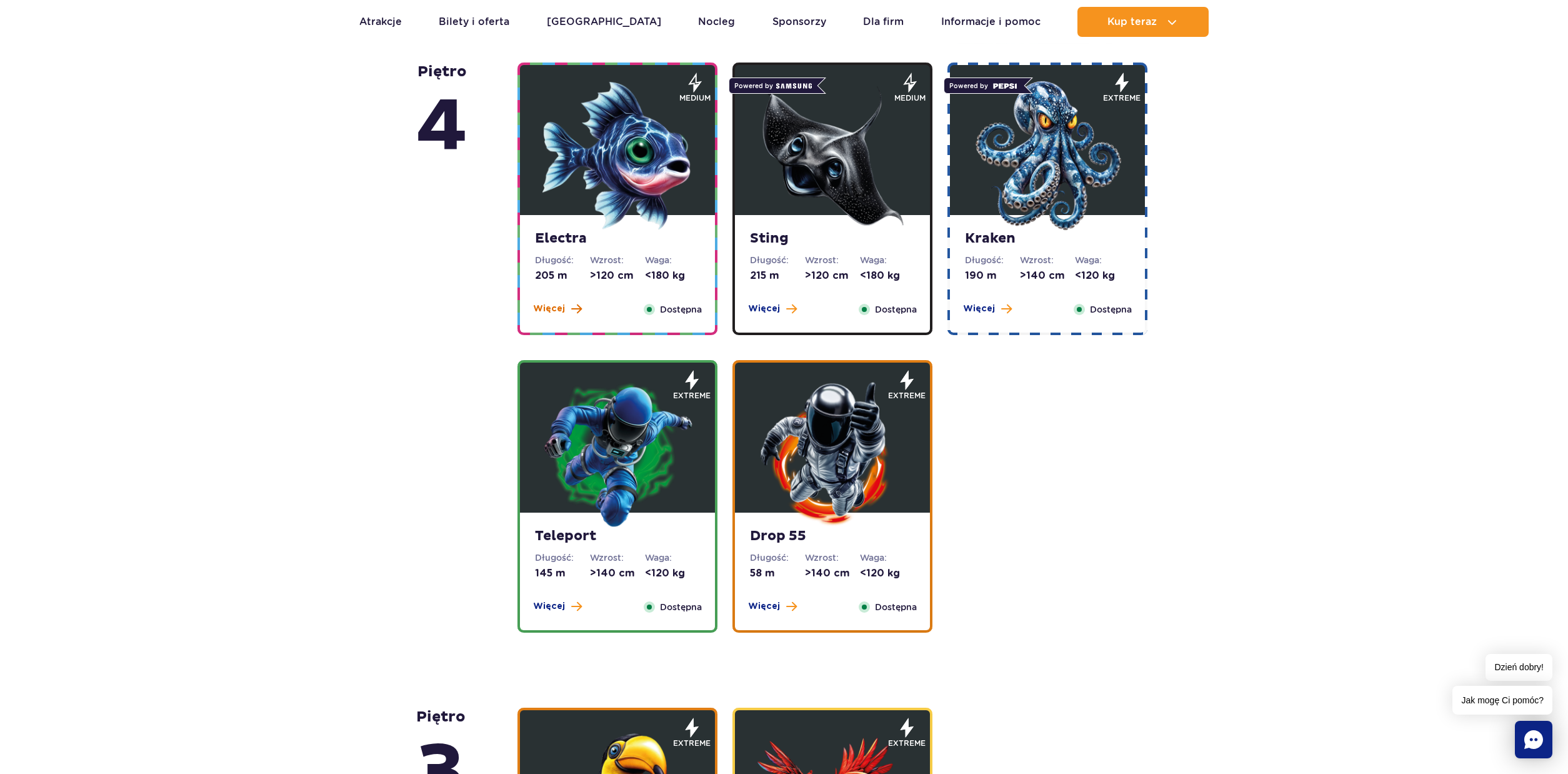
click at [539, 309] on span "Więcej" at bounding box center [549, 309] width 32 height 13
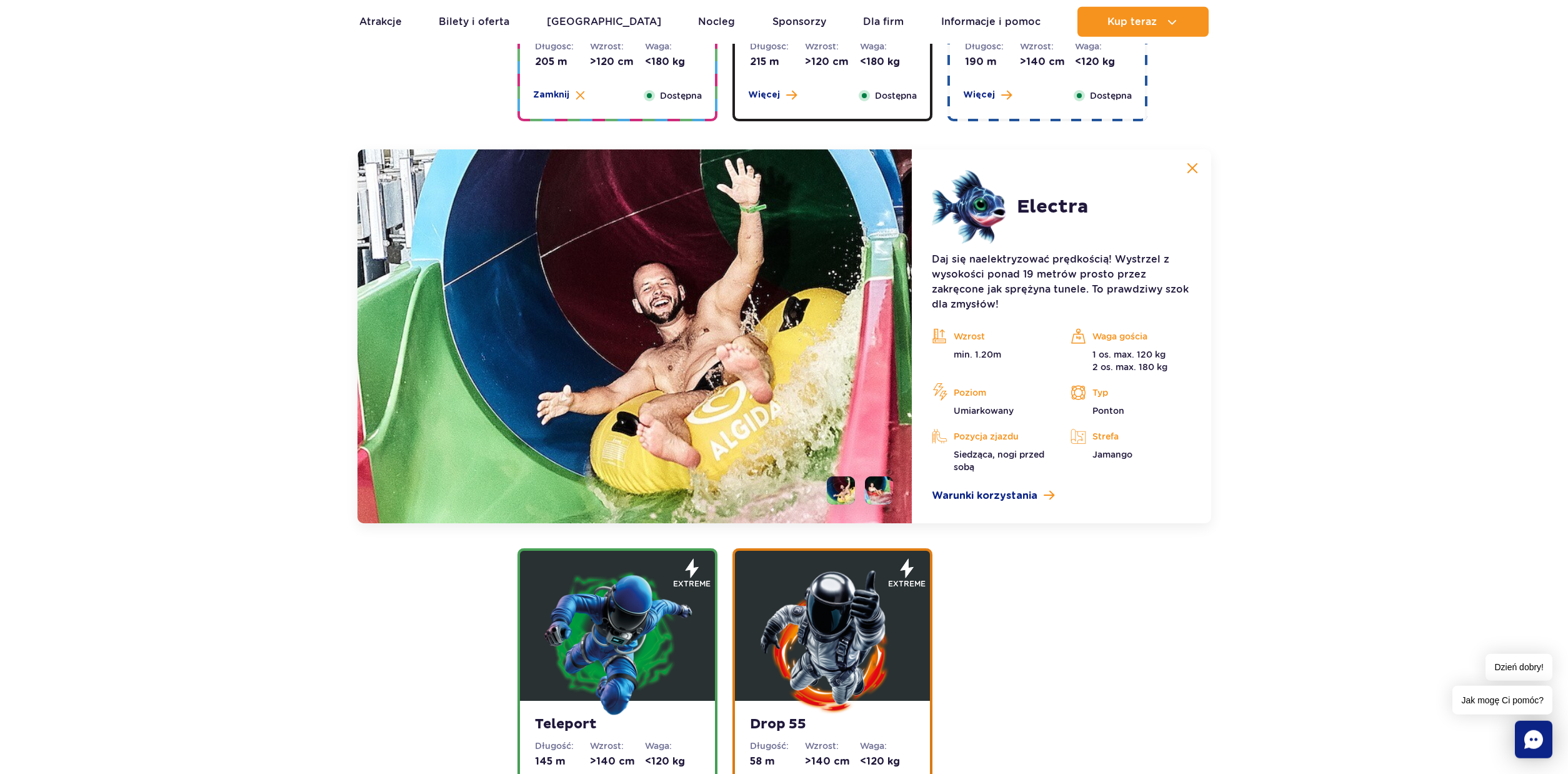
scroll to position [1101, 0]
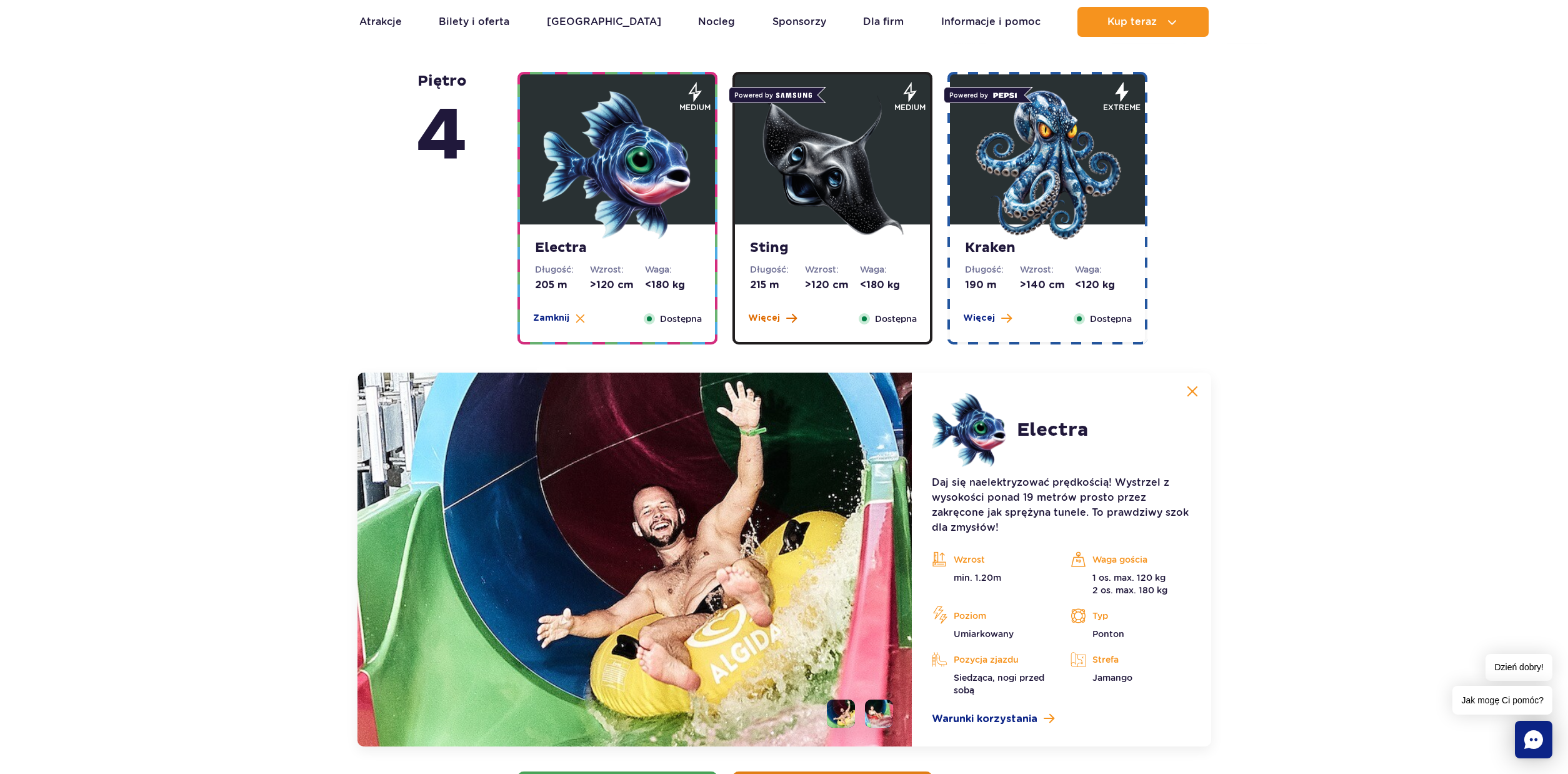
click at [761, 321] on span "Więcej" at bounding box center [764, 318] width 32 height 13
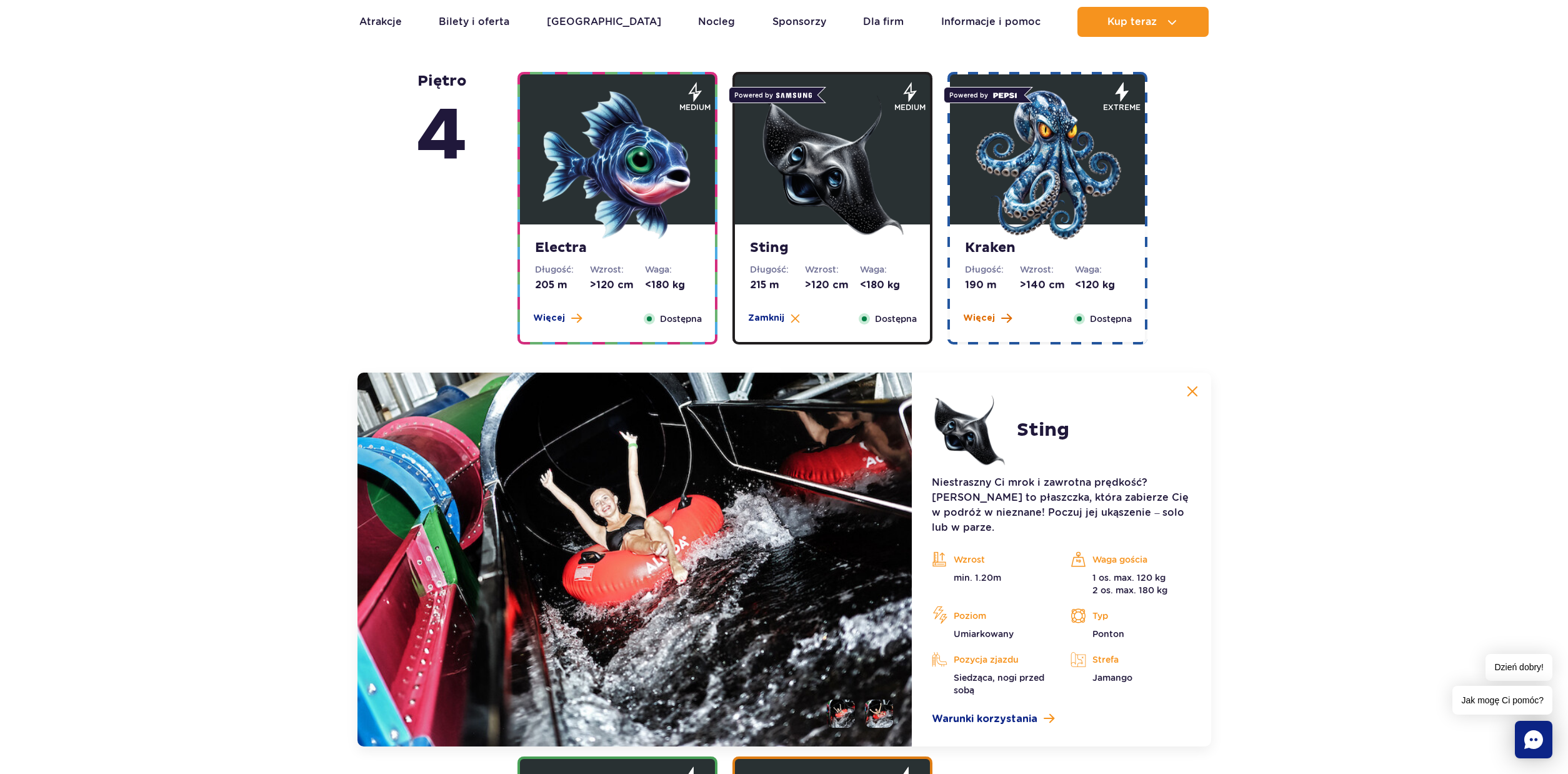
click at [980, 321] on span "Więcej" at bounding box center [979, 318] width 32 height 13
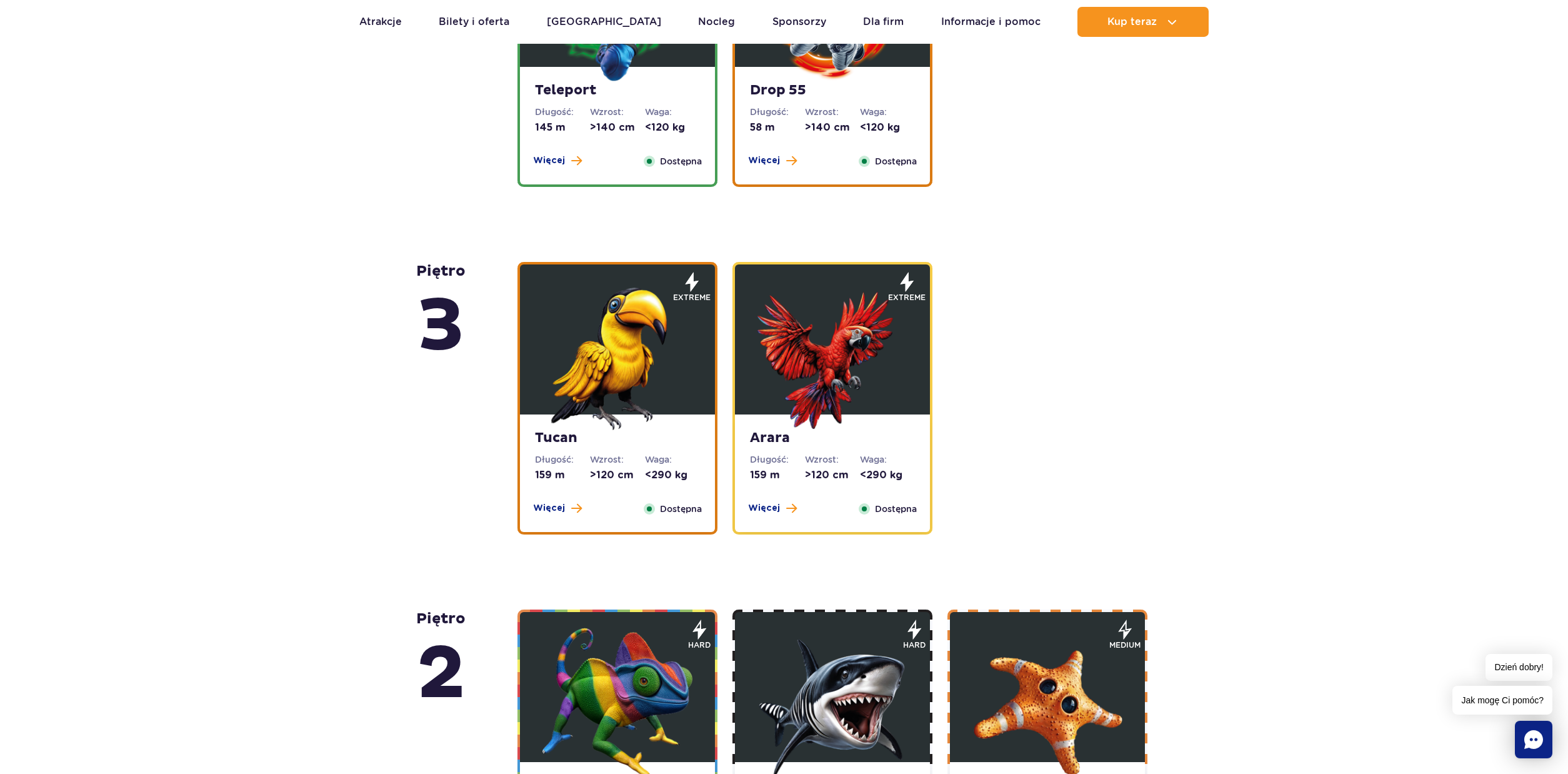
scroll to position [1993, 0]
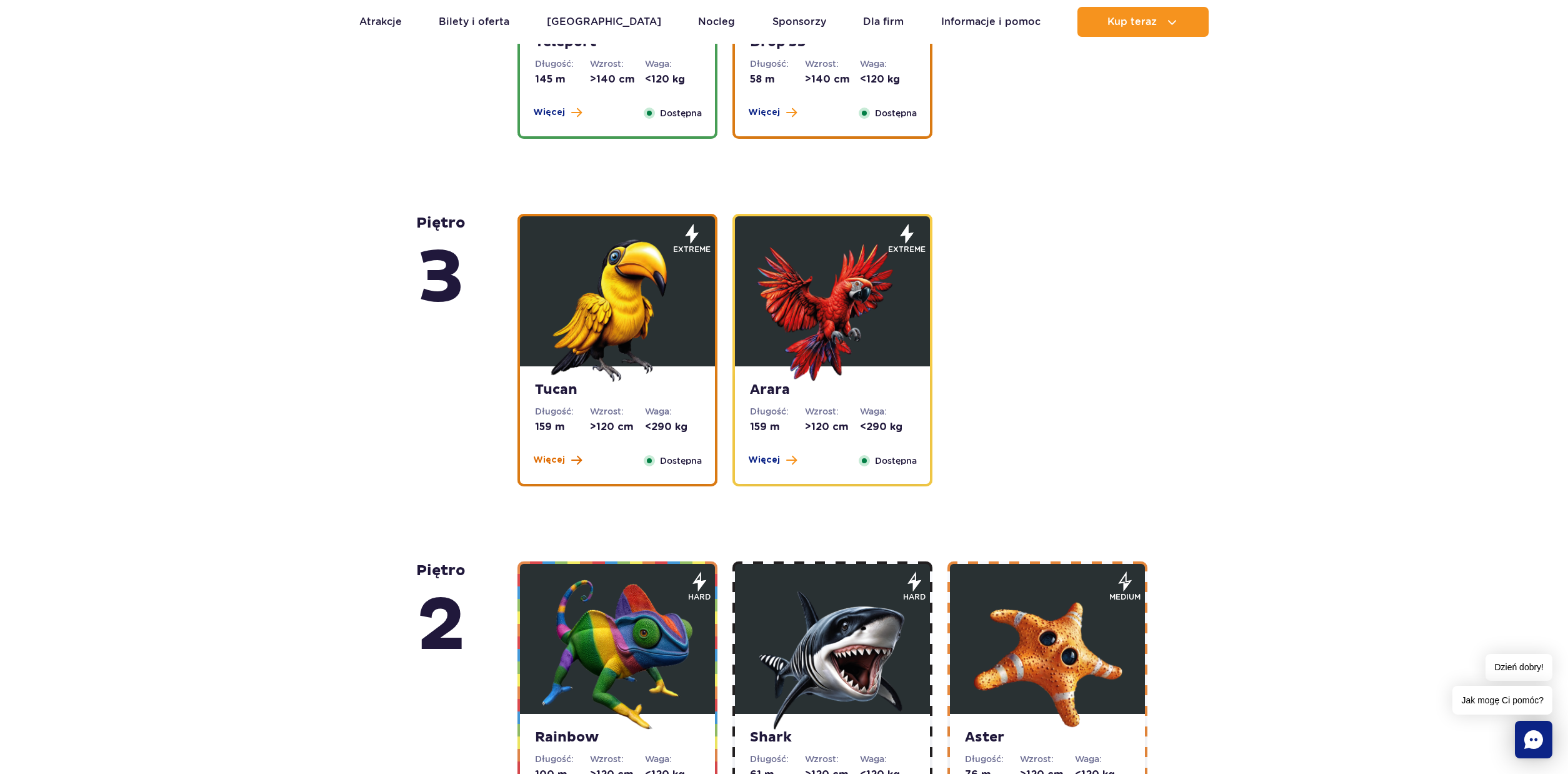
click at [545, 461] on span "Więcej" at bounding box center [549, 461] width 32 height 13
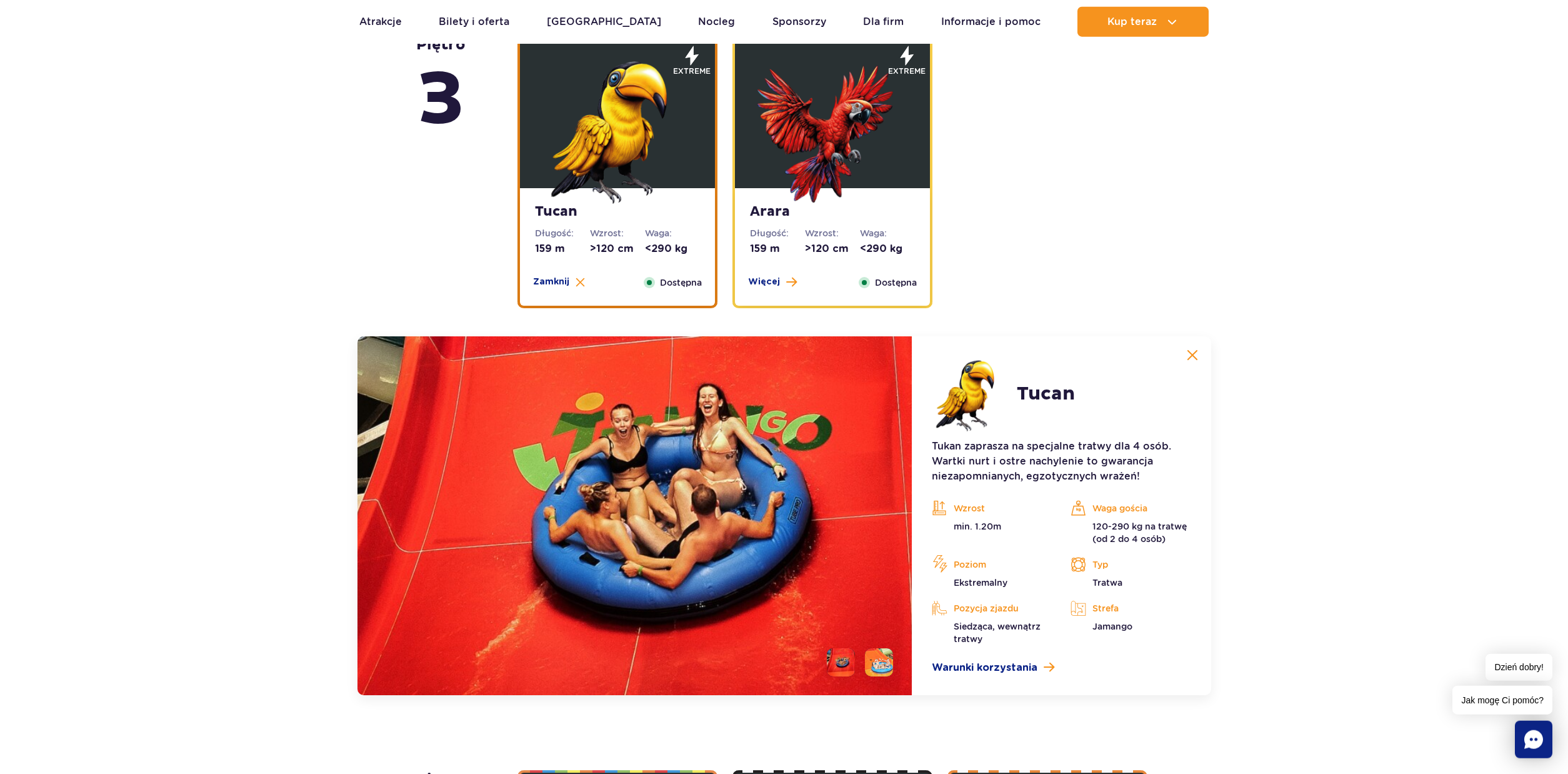
scroll to position [1746, 0]
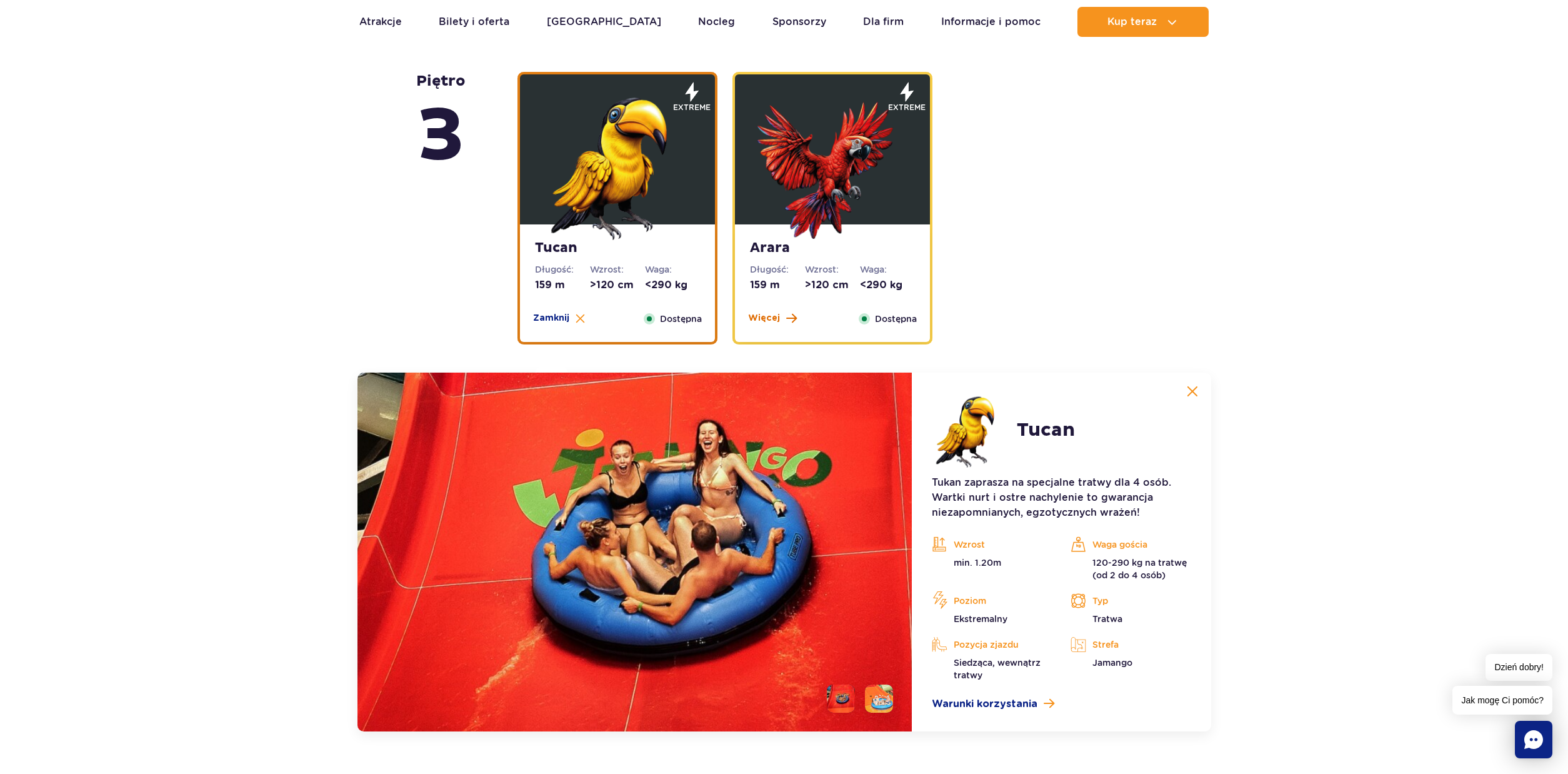
click at [770, 320] on span "Więcej" at bounding box center [764, 318] width 32 height 13
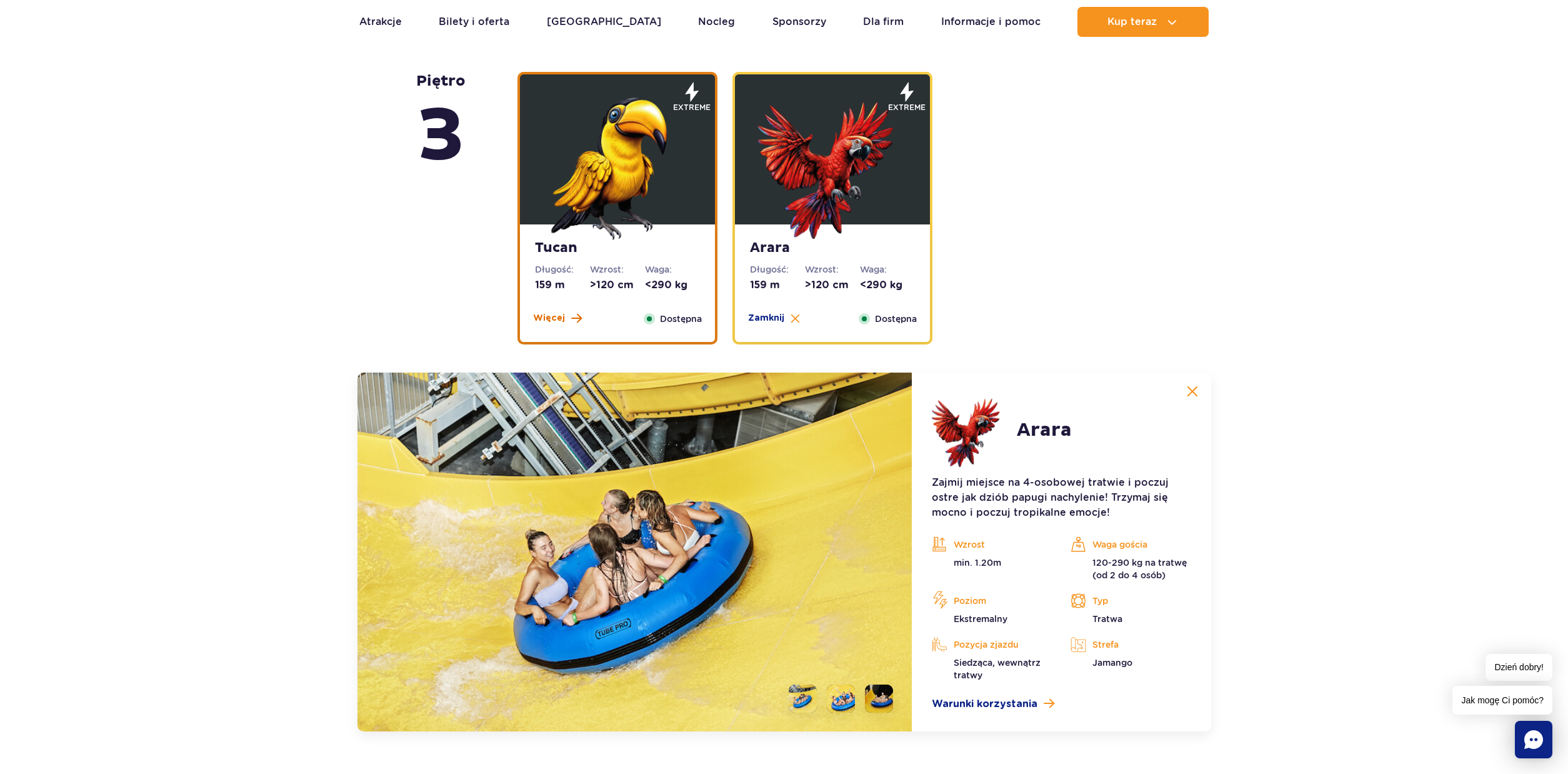
click at [554, 320] on span "Więcej" at bounding box center [549, 318] width 32 height 13
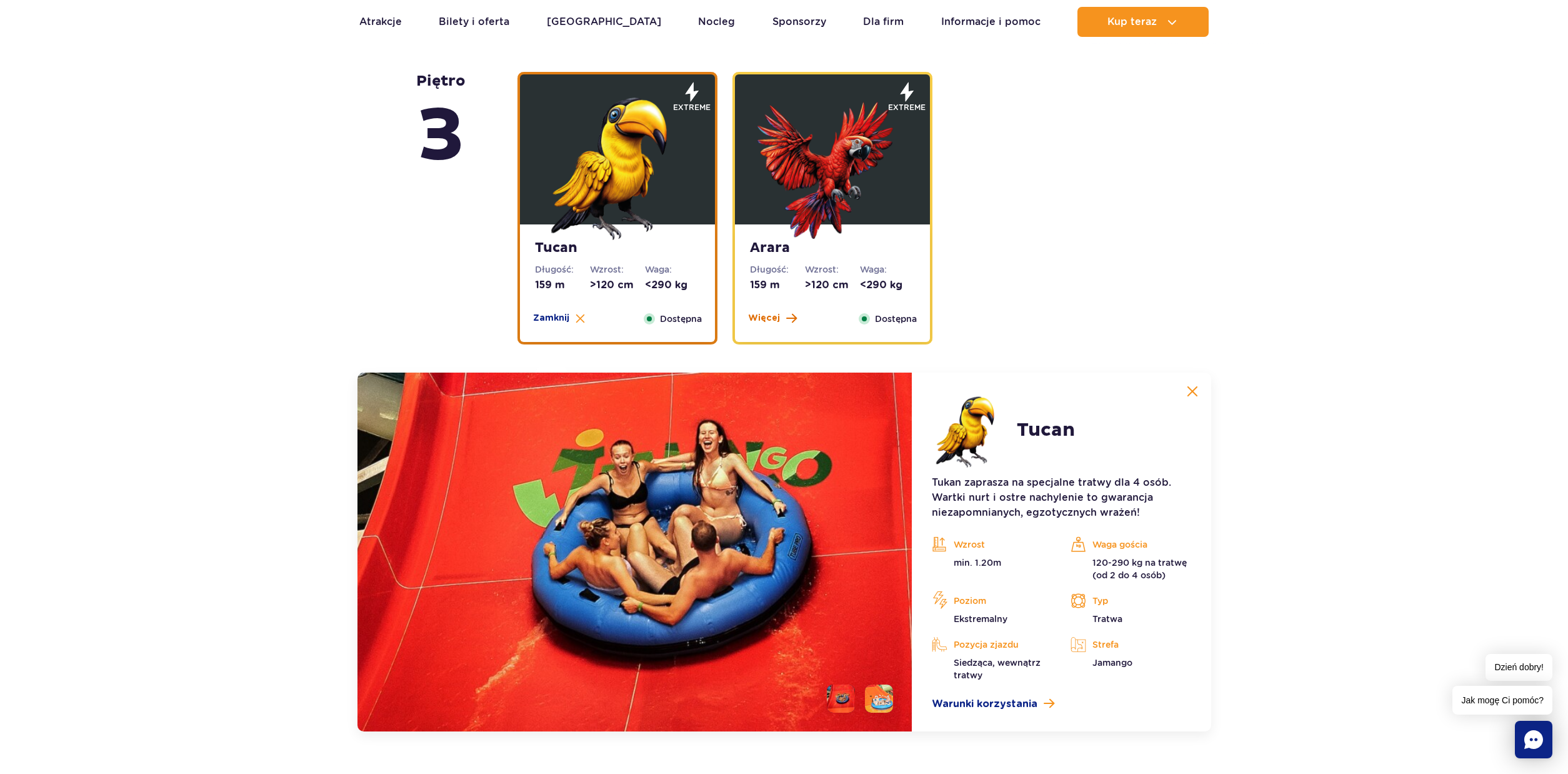
click at [759, 321] on span "Więcej" at bounding box center [764, 318] width 32 height 13
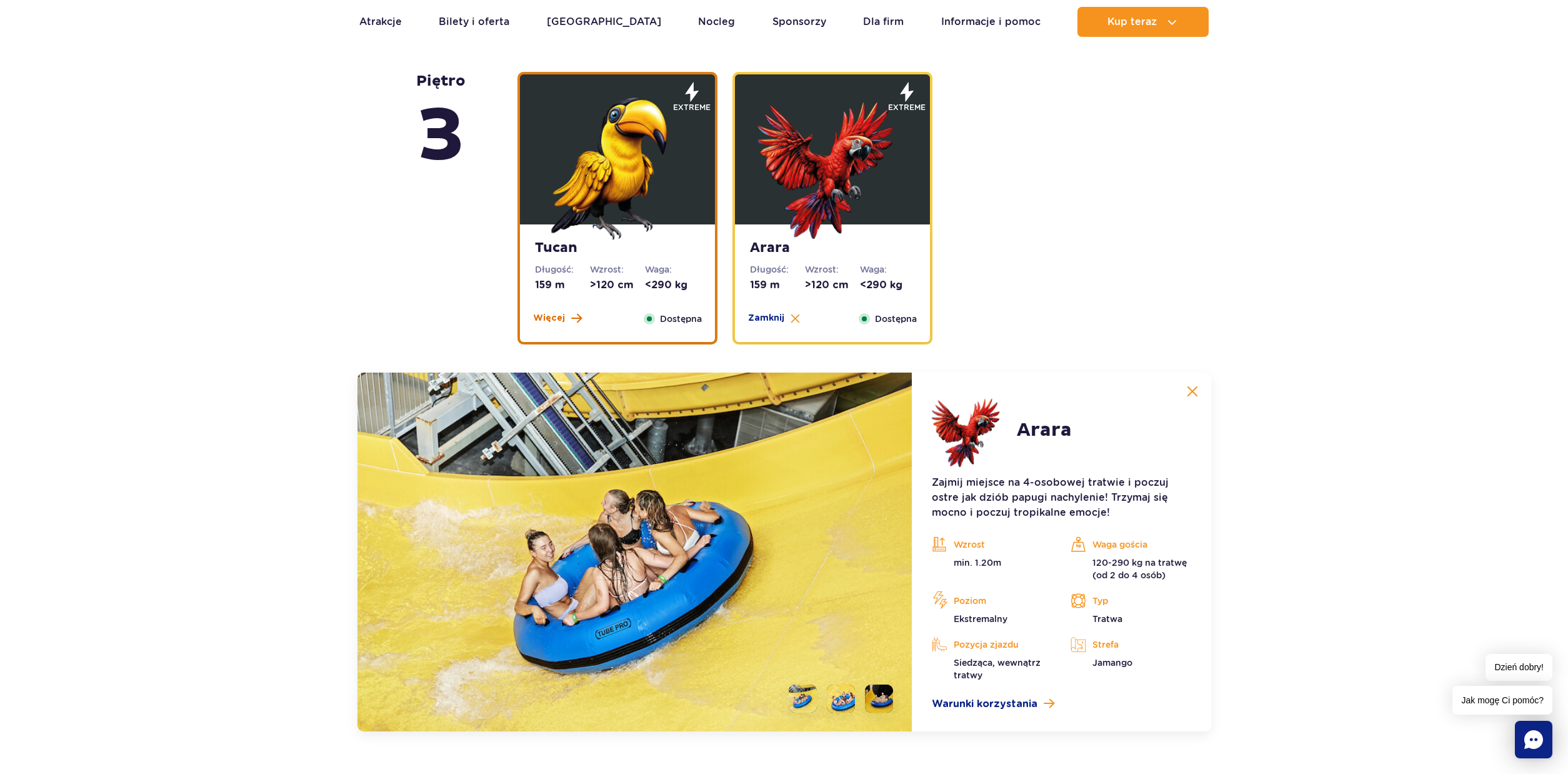
click at [550, 321] on span "Więcej" at bounding box center [549, 318] width 32 height 13
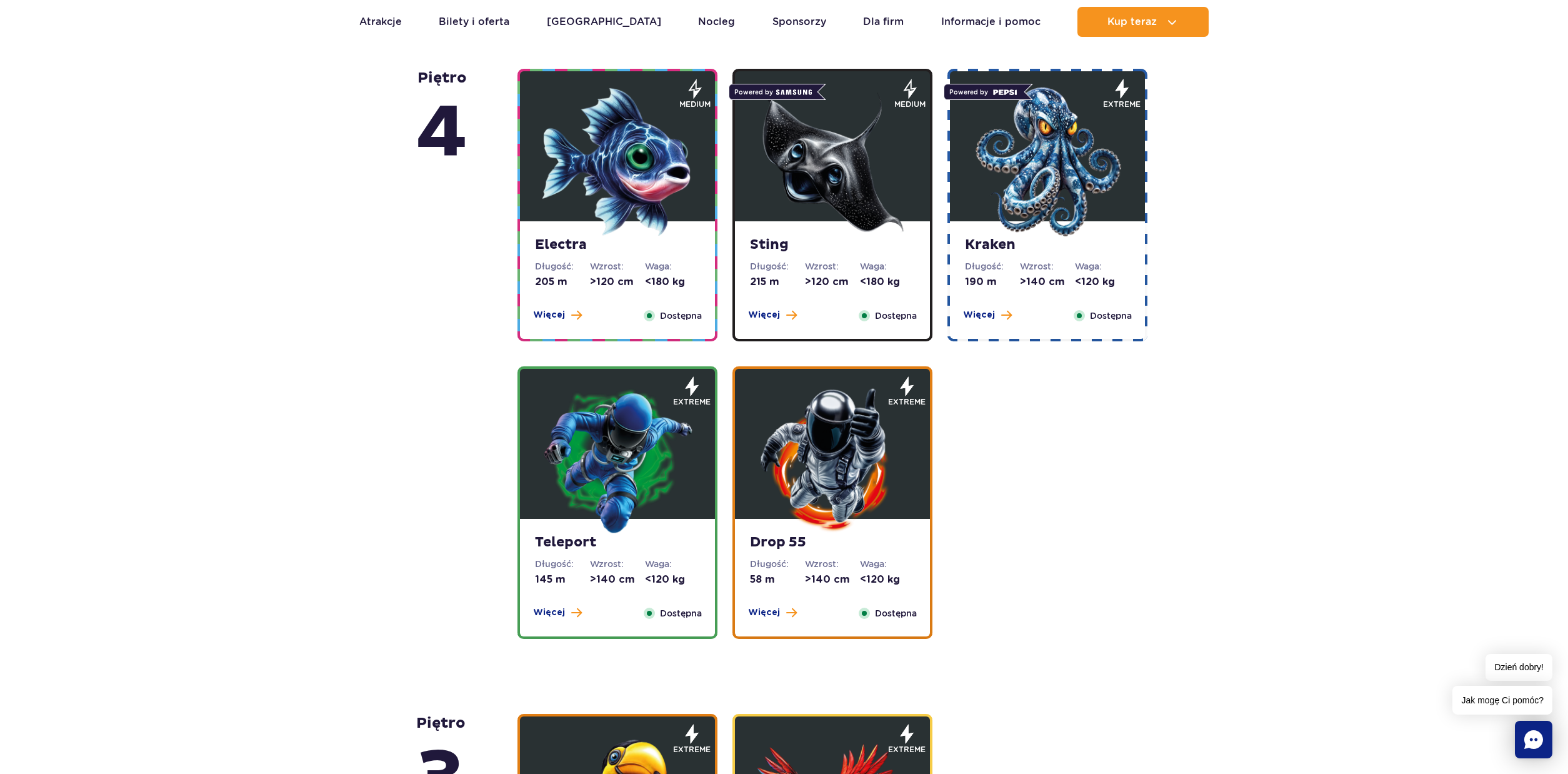
scroll to position [1002, 0]
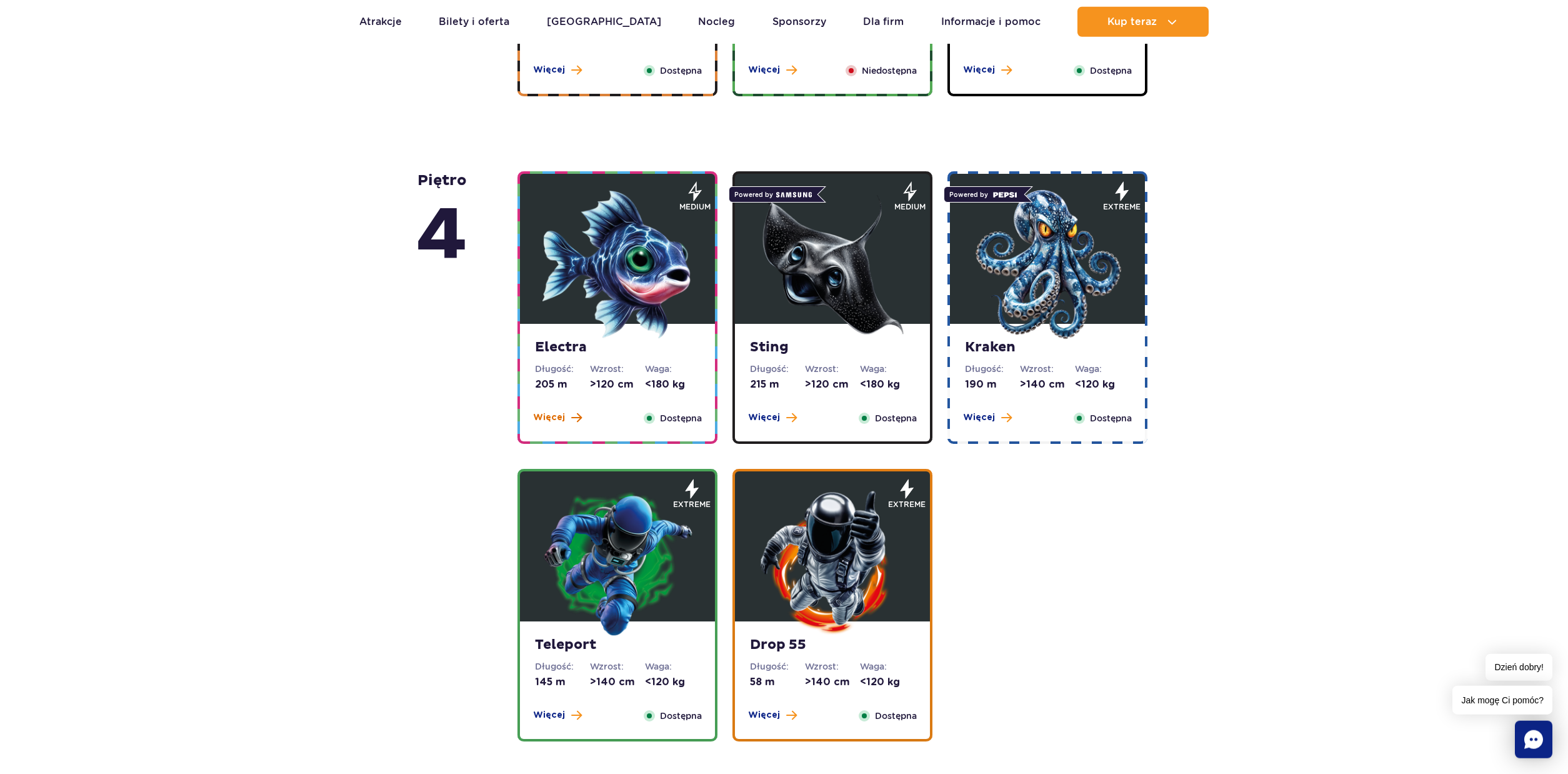
click at [559, 419] on span "Więcej" at bounding box center [549, 418] width 32 height 13
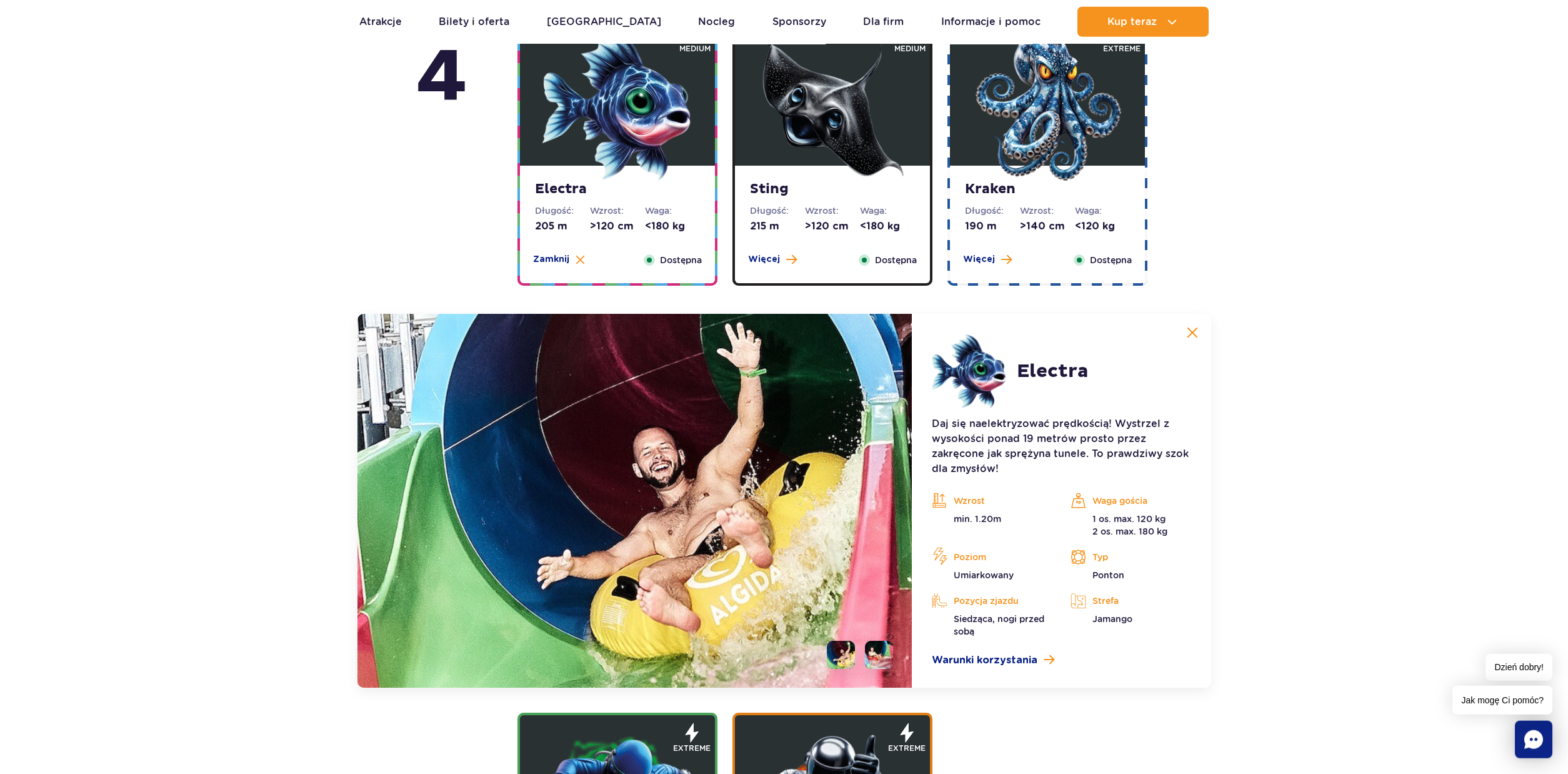
scroll to position [1101, 0]
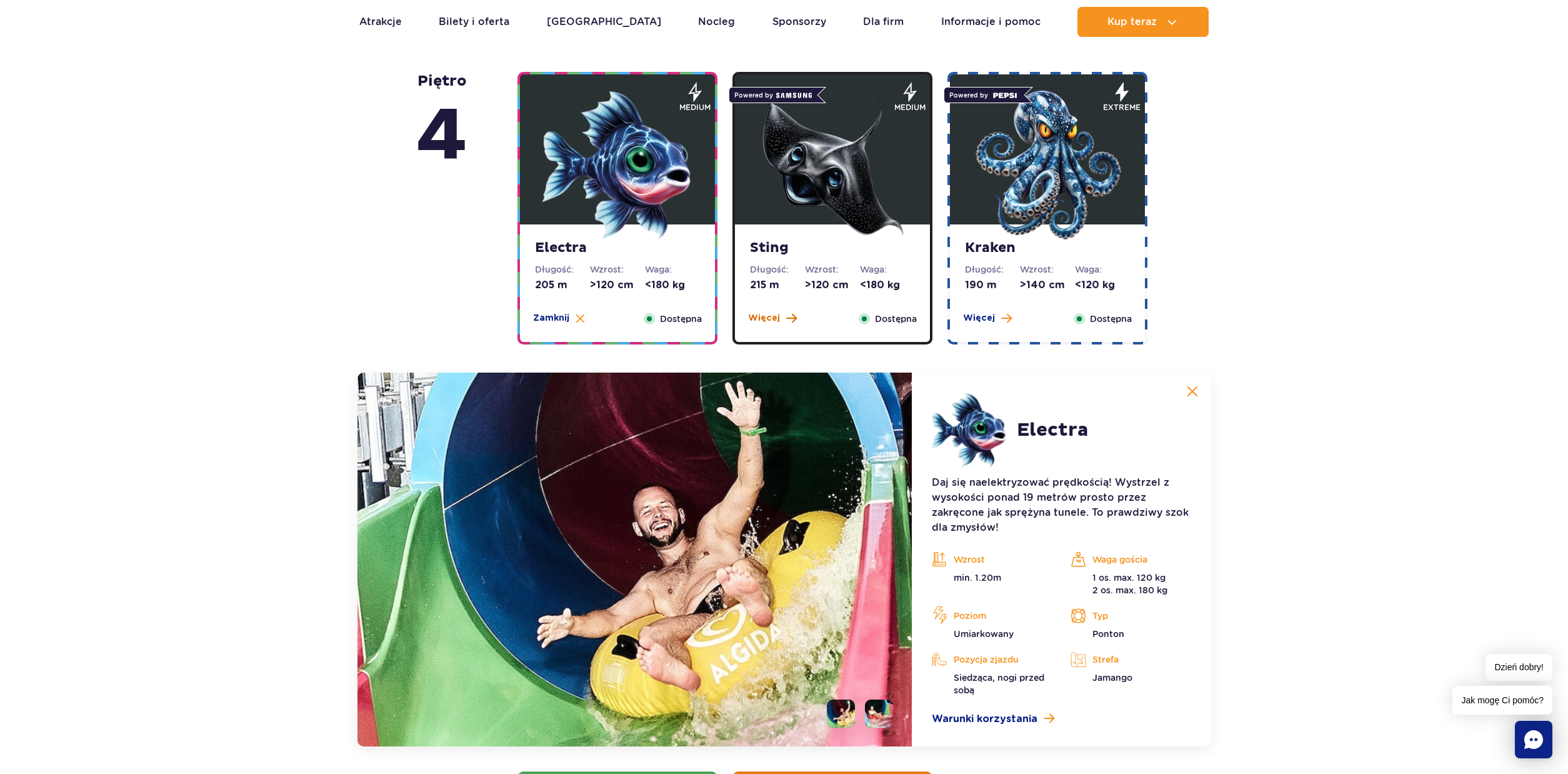
click at [758, 320] on span "Więcej" at bounding box center [764, 318] width 32 height 13
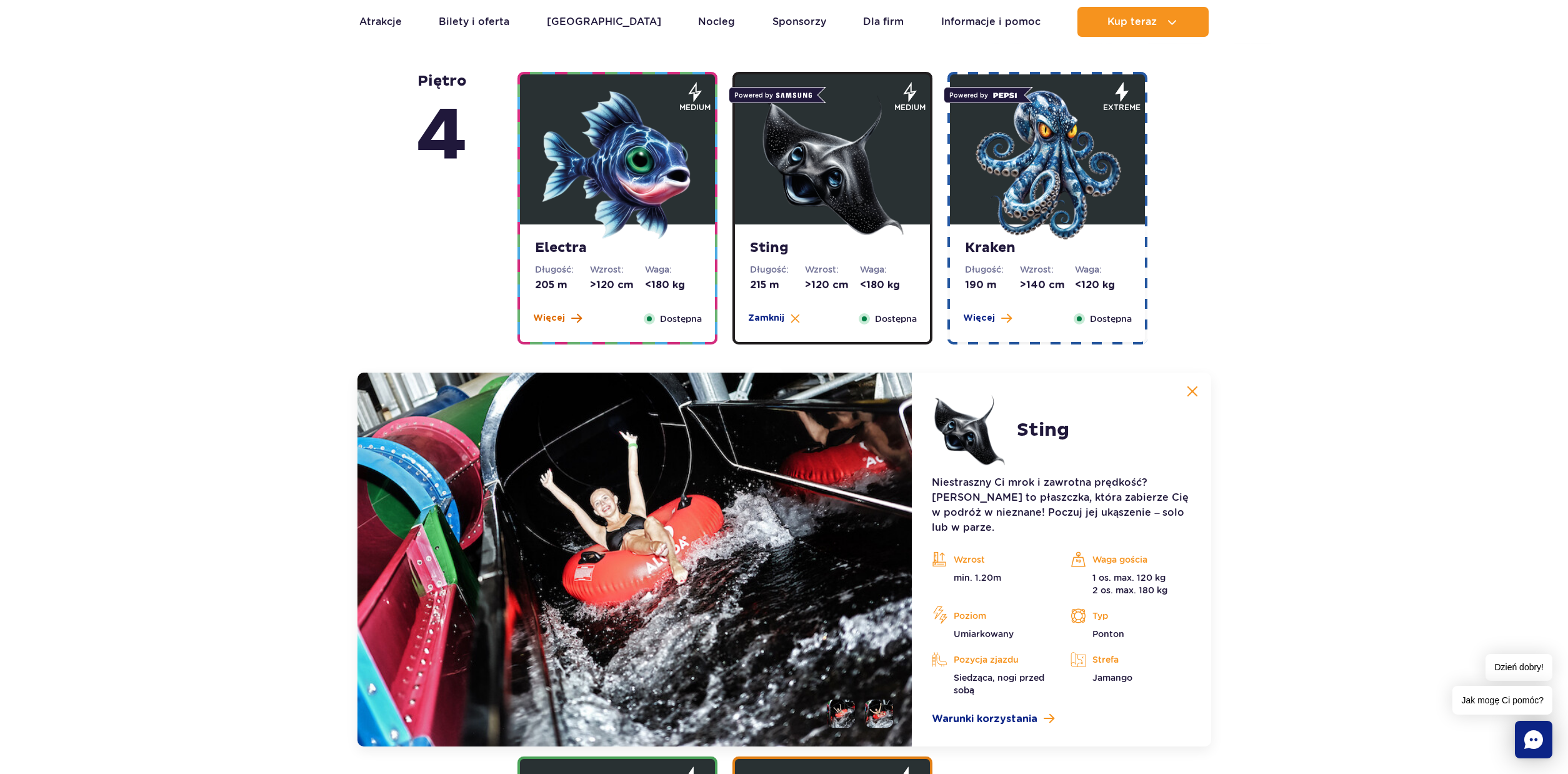
click at [550, 321] on span "Więcej" at bounding box center [549, 318] width 32 height 13
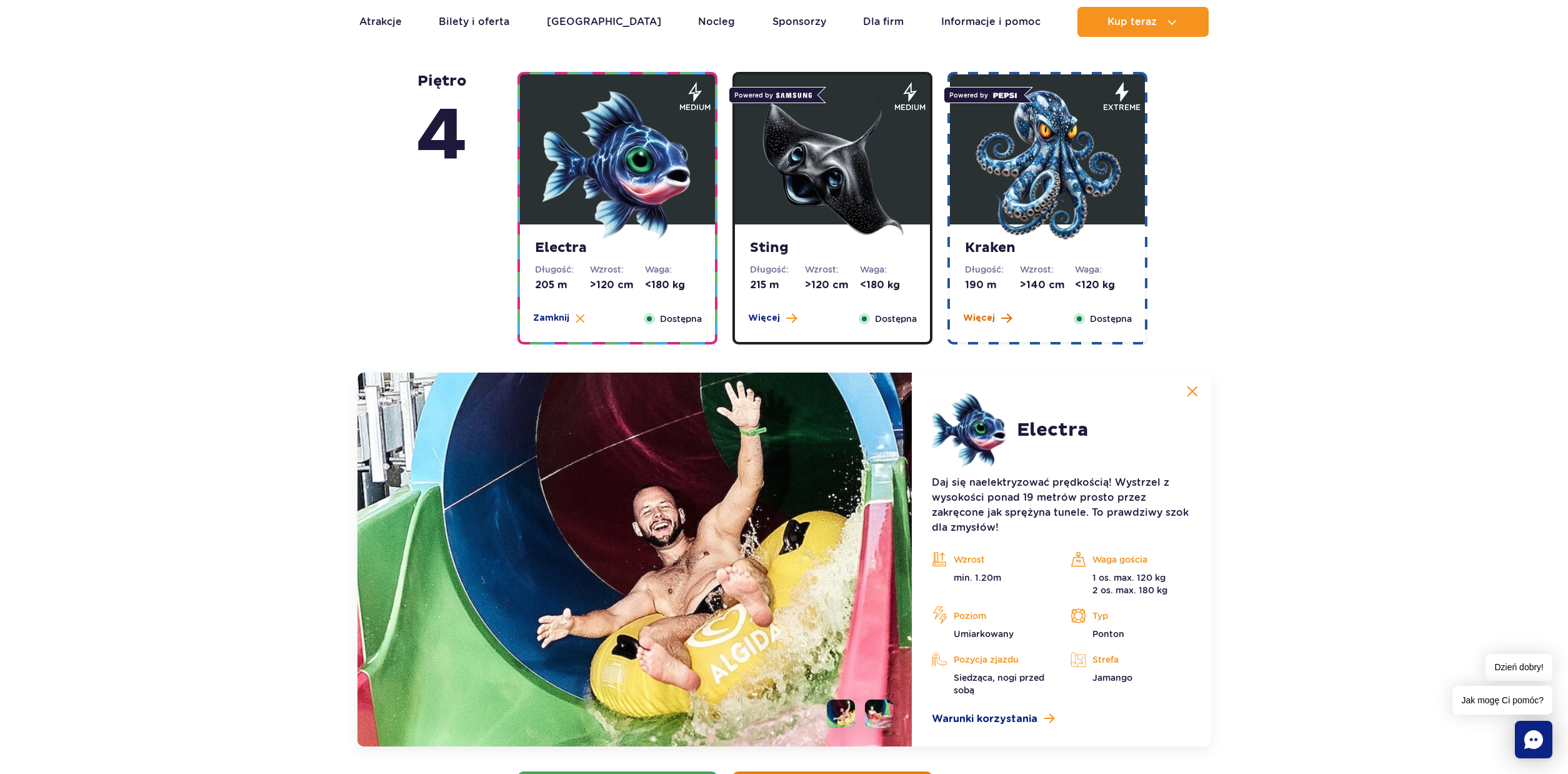
click at [977, 318] on span "Więcej" at bounding box center [979, 318] width 32 height 13
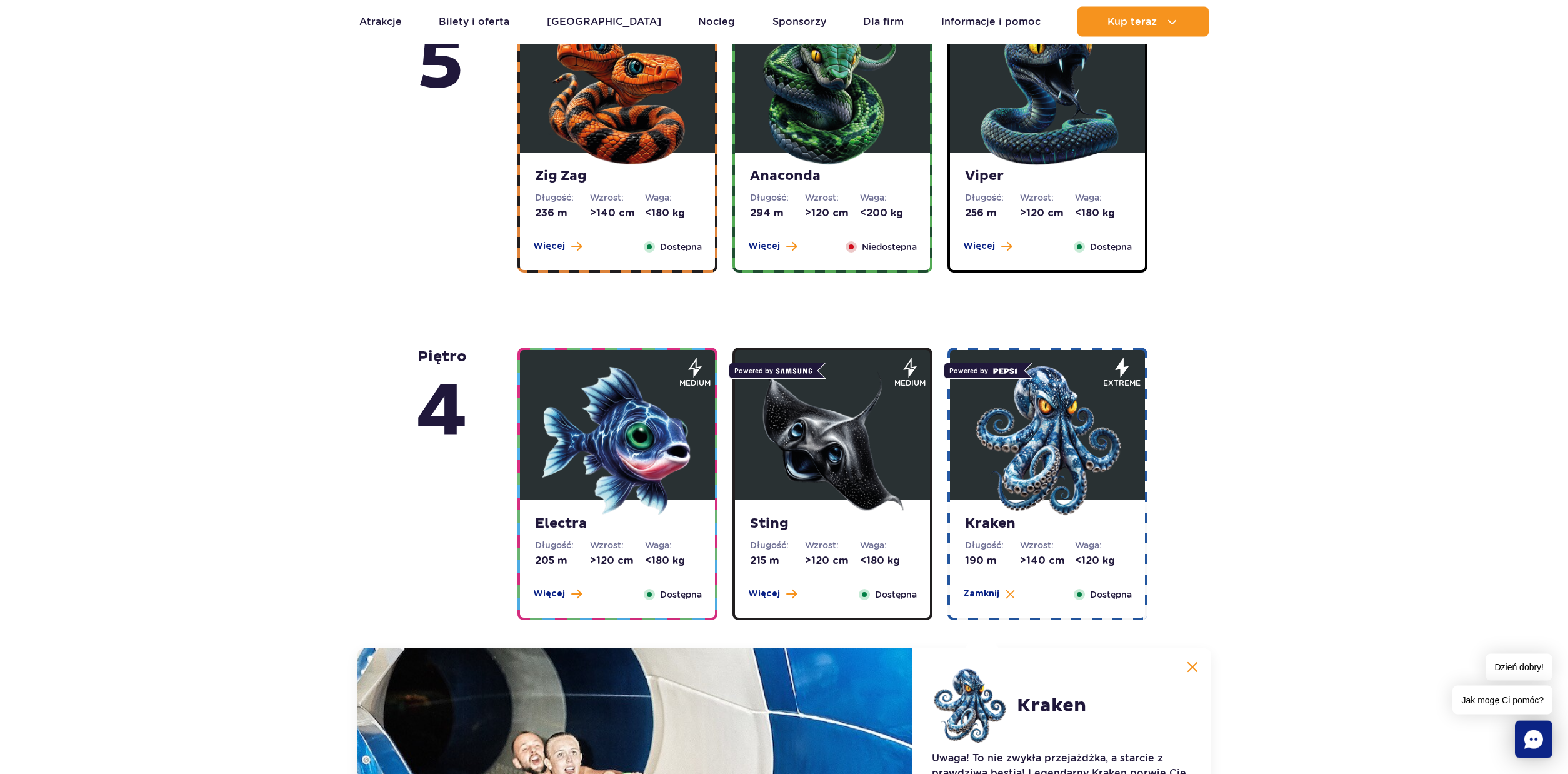
scroll to position [803, 0]
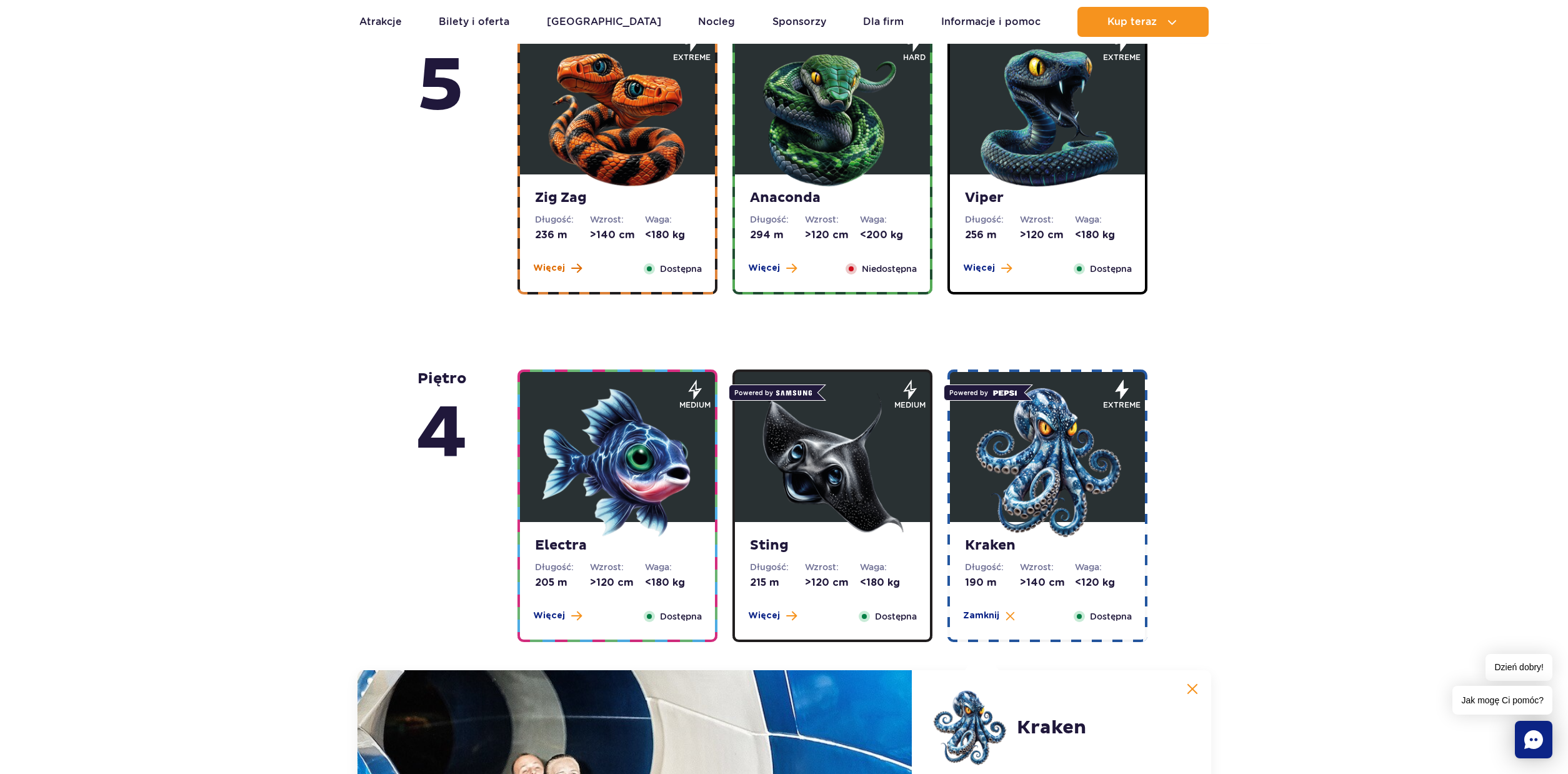
click at [553, 272] on span "Więcej" at bounding box center [549, 268] width 32 height 13
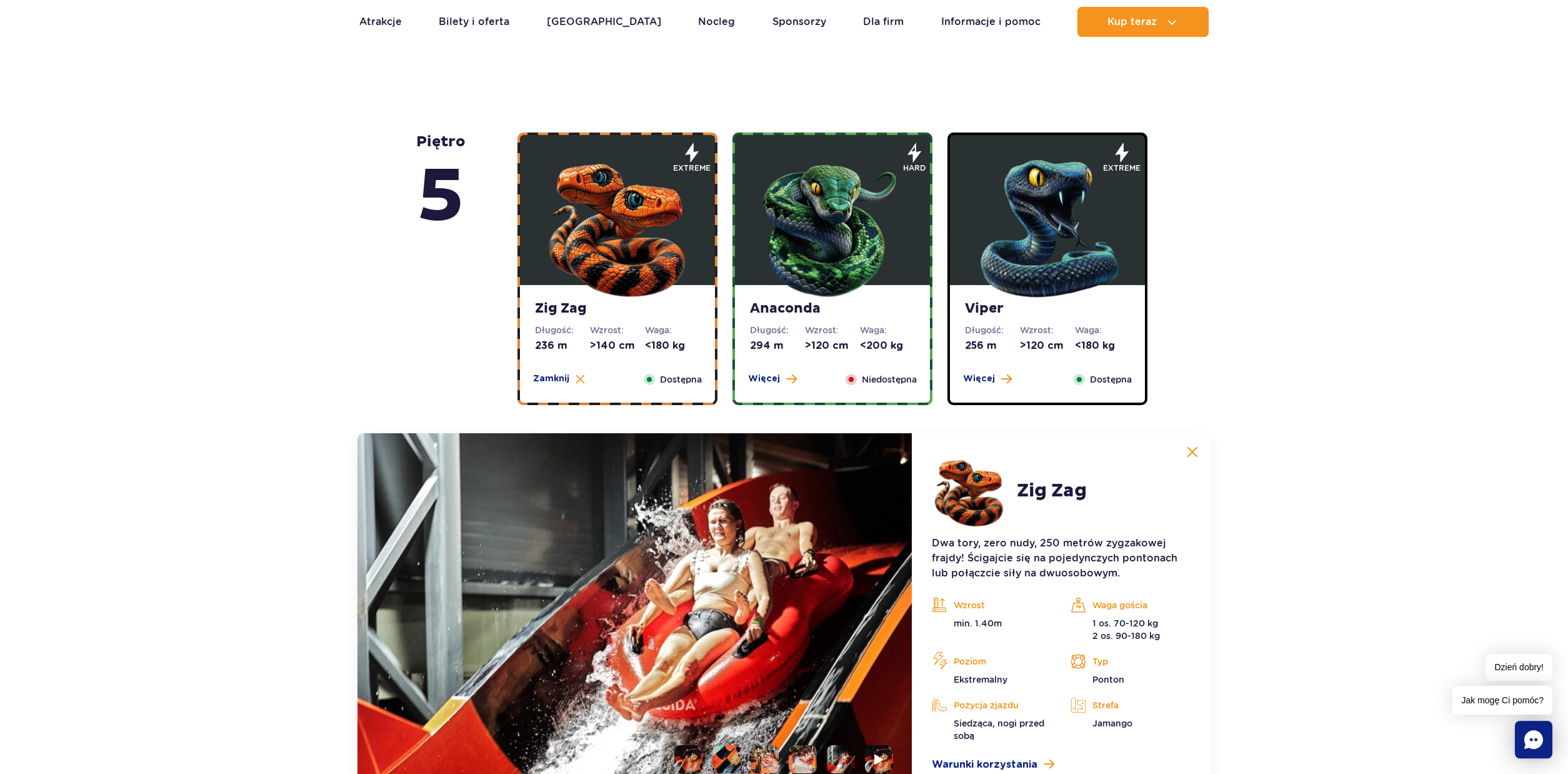
scroll to position [605, 0]
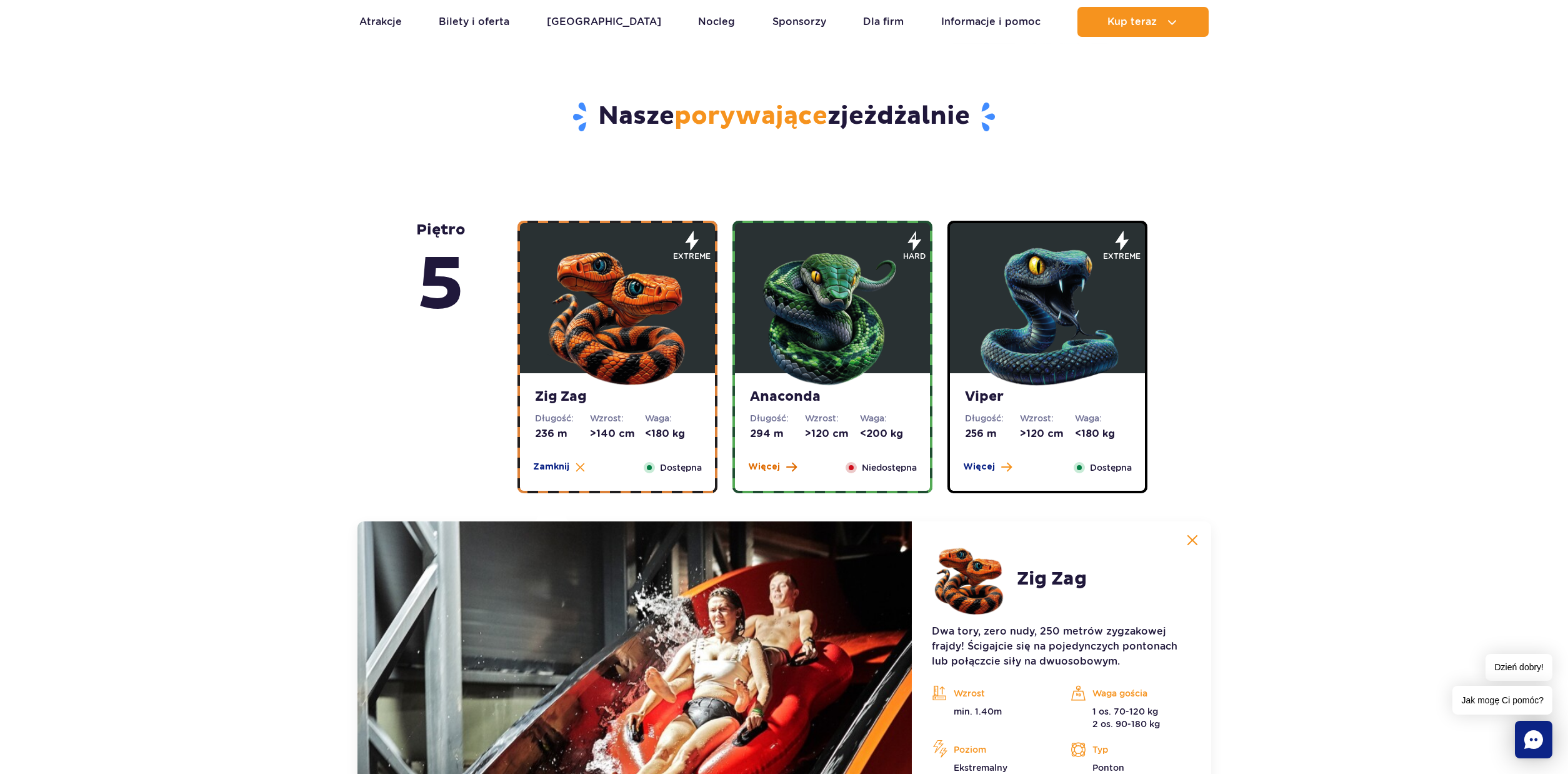
click at [767, 466] on span "Więcej" at bounding box center [764, 467] width 32 height 13
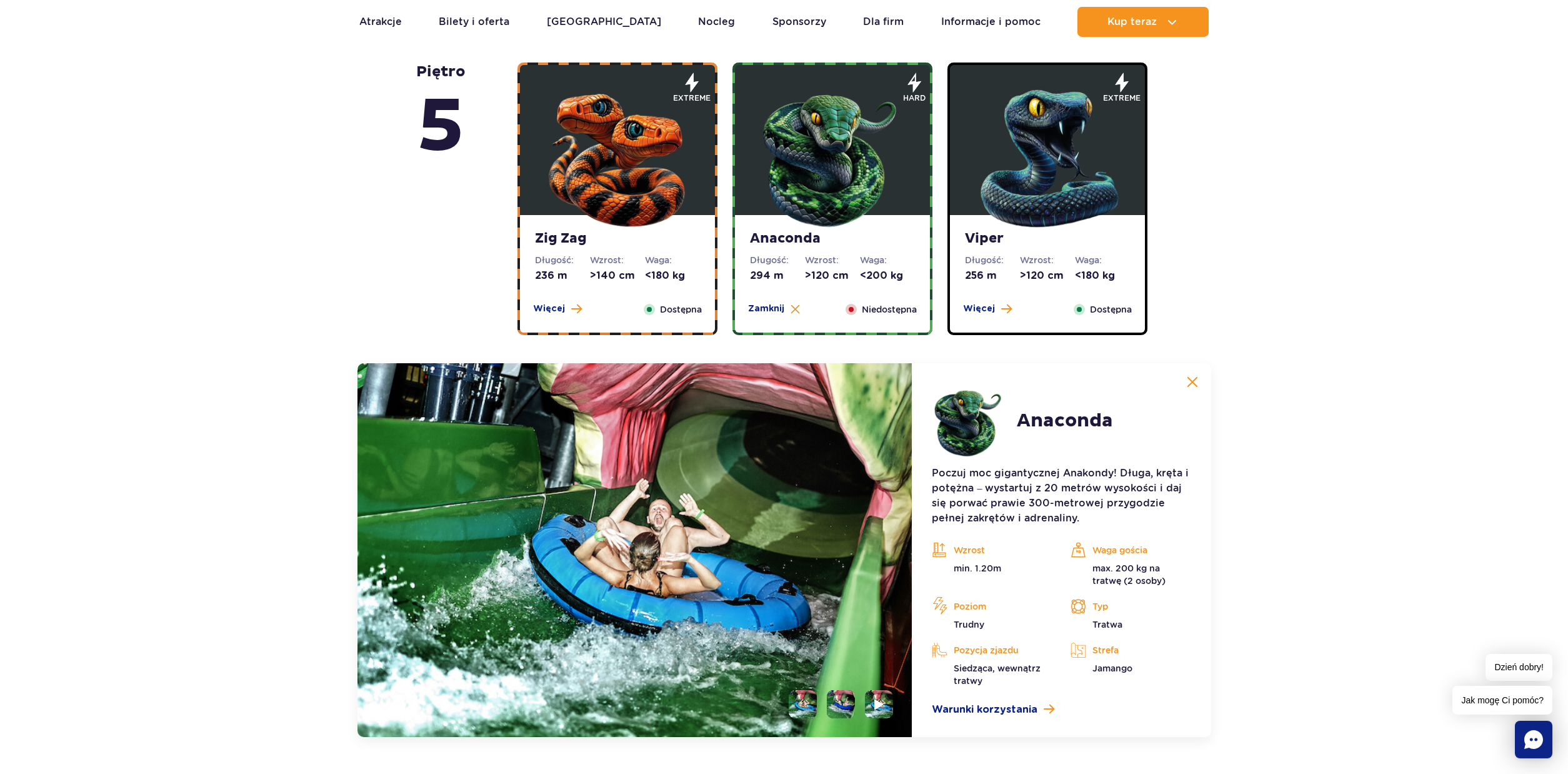
scroll to position [753, 0]
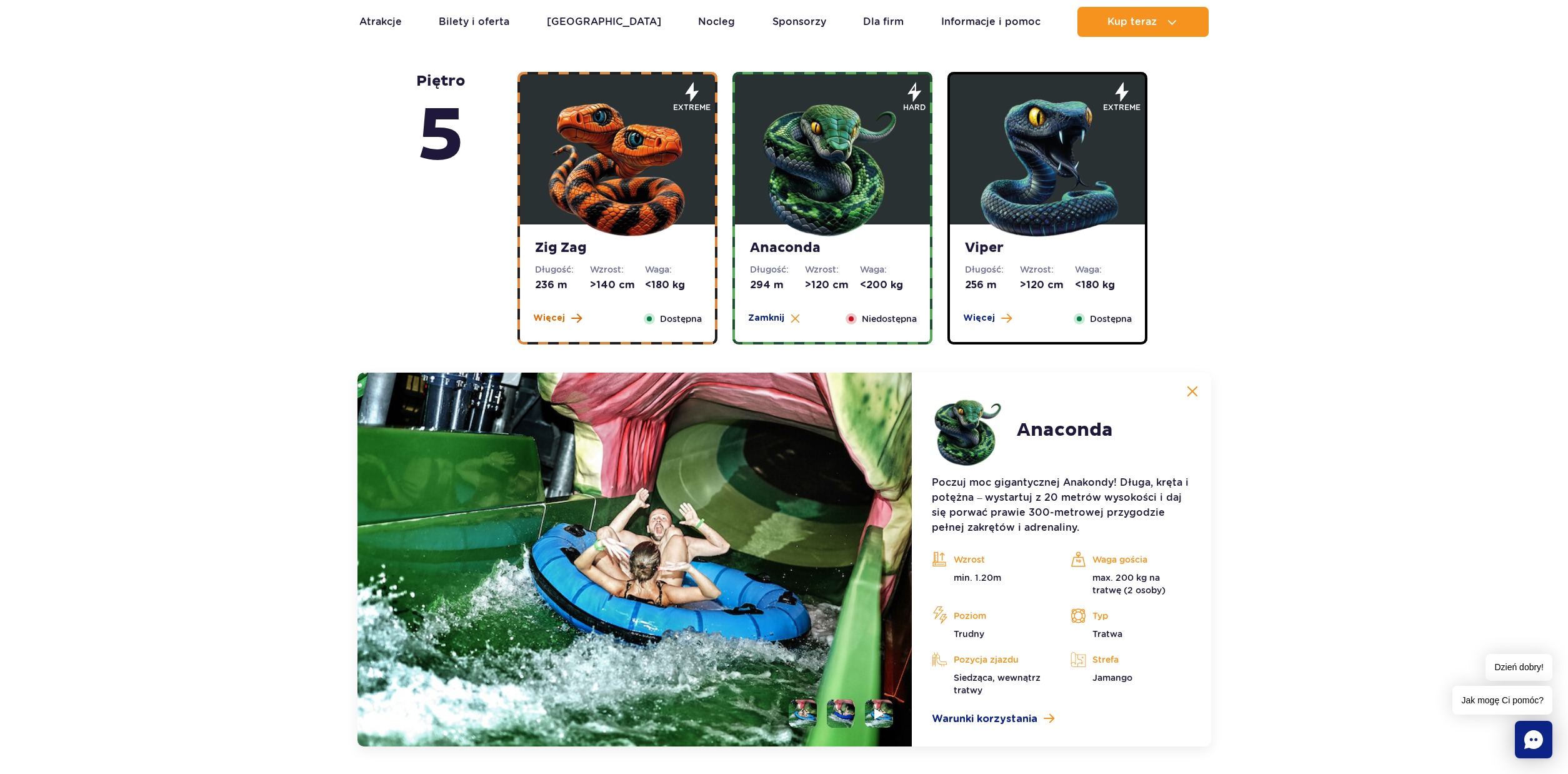
click at [544, 323] on span "Więcej" at bounding box center [549, 318] width 32 height 13
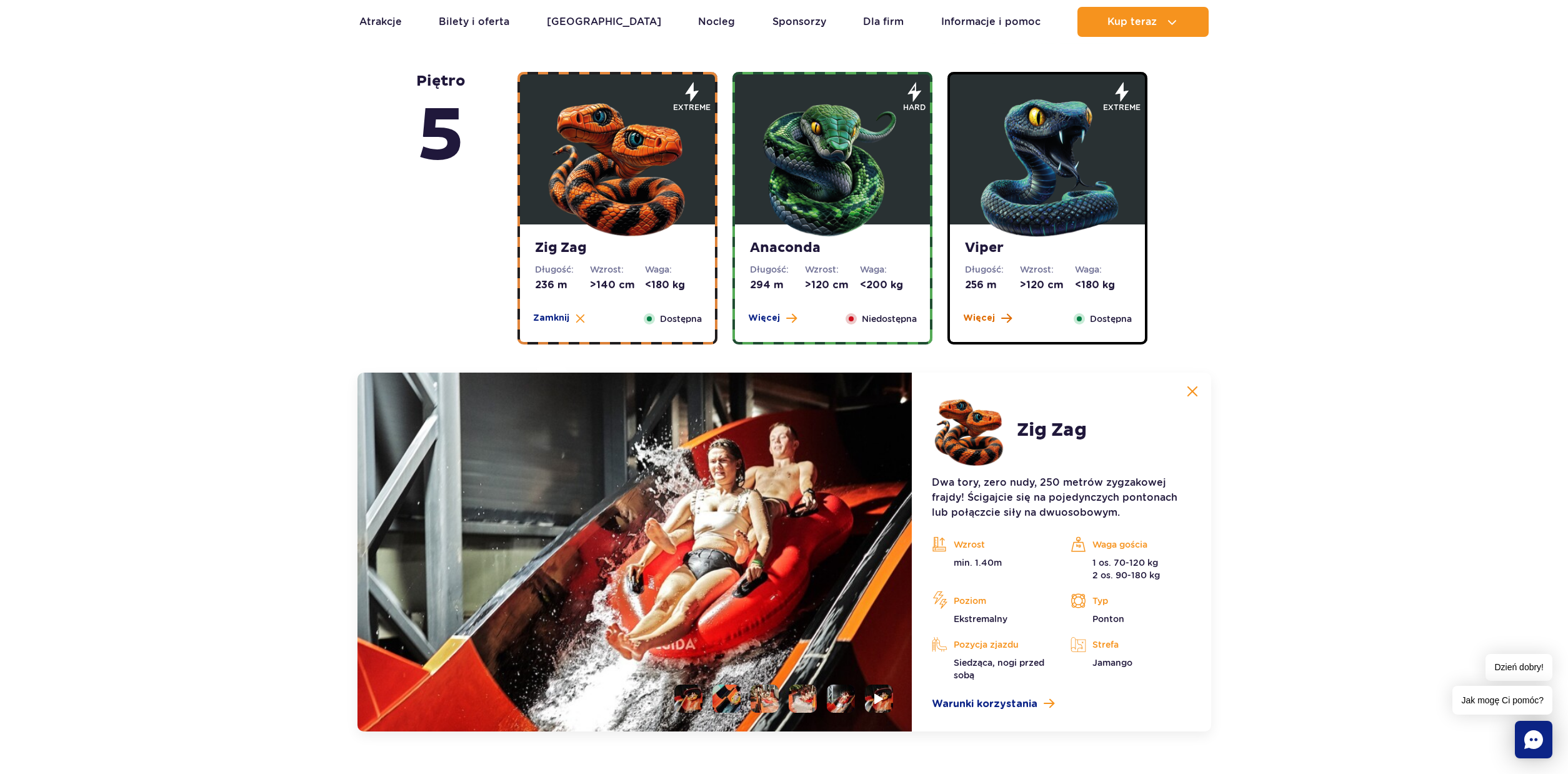
click at [980, 317] on span "Więcej" at bounding box center [979, 318] width 32 height 13
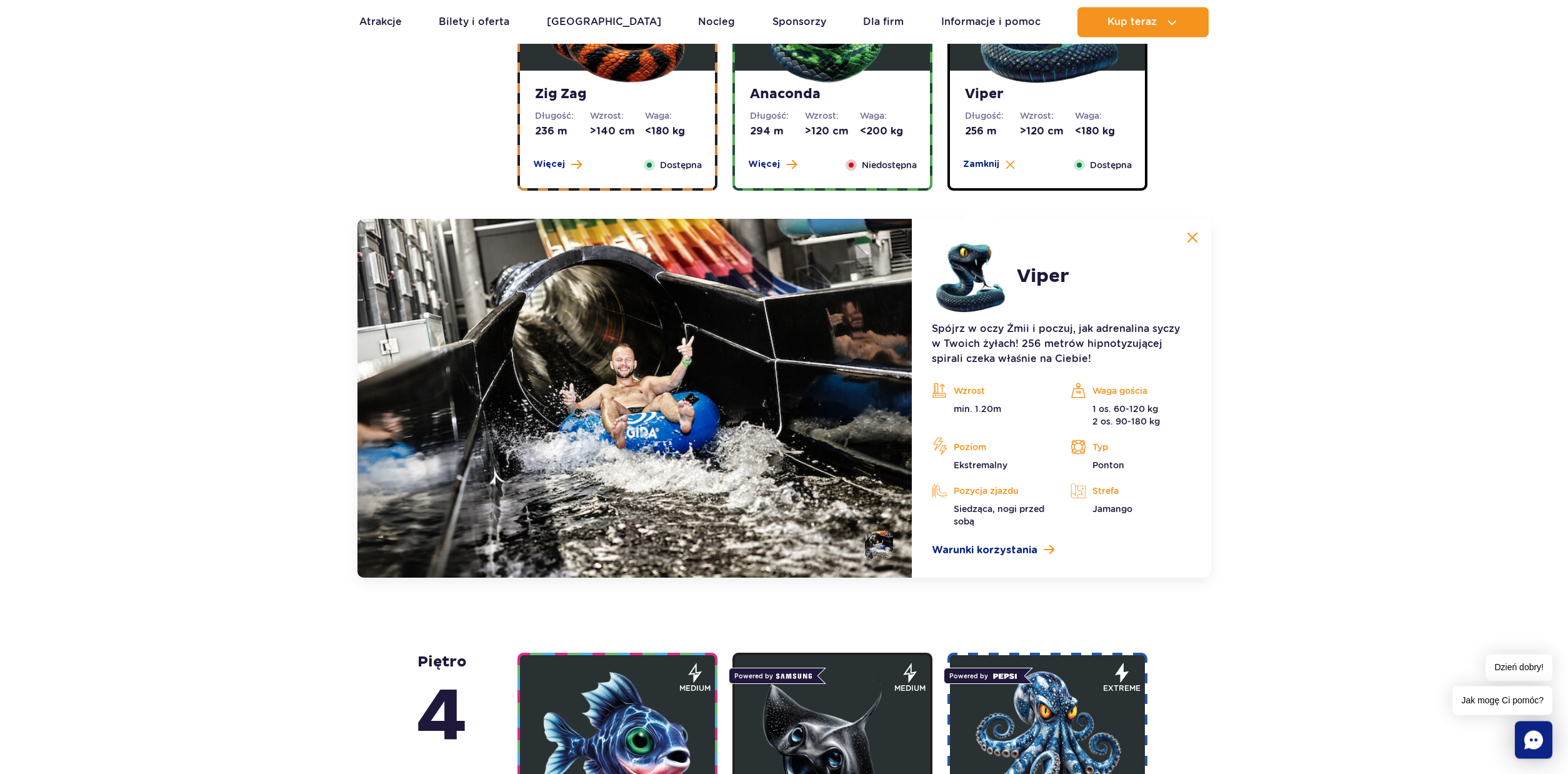
scroll to position [902, 0]
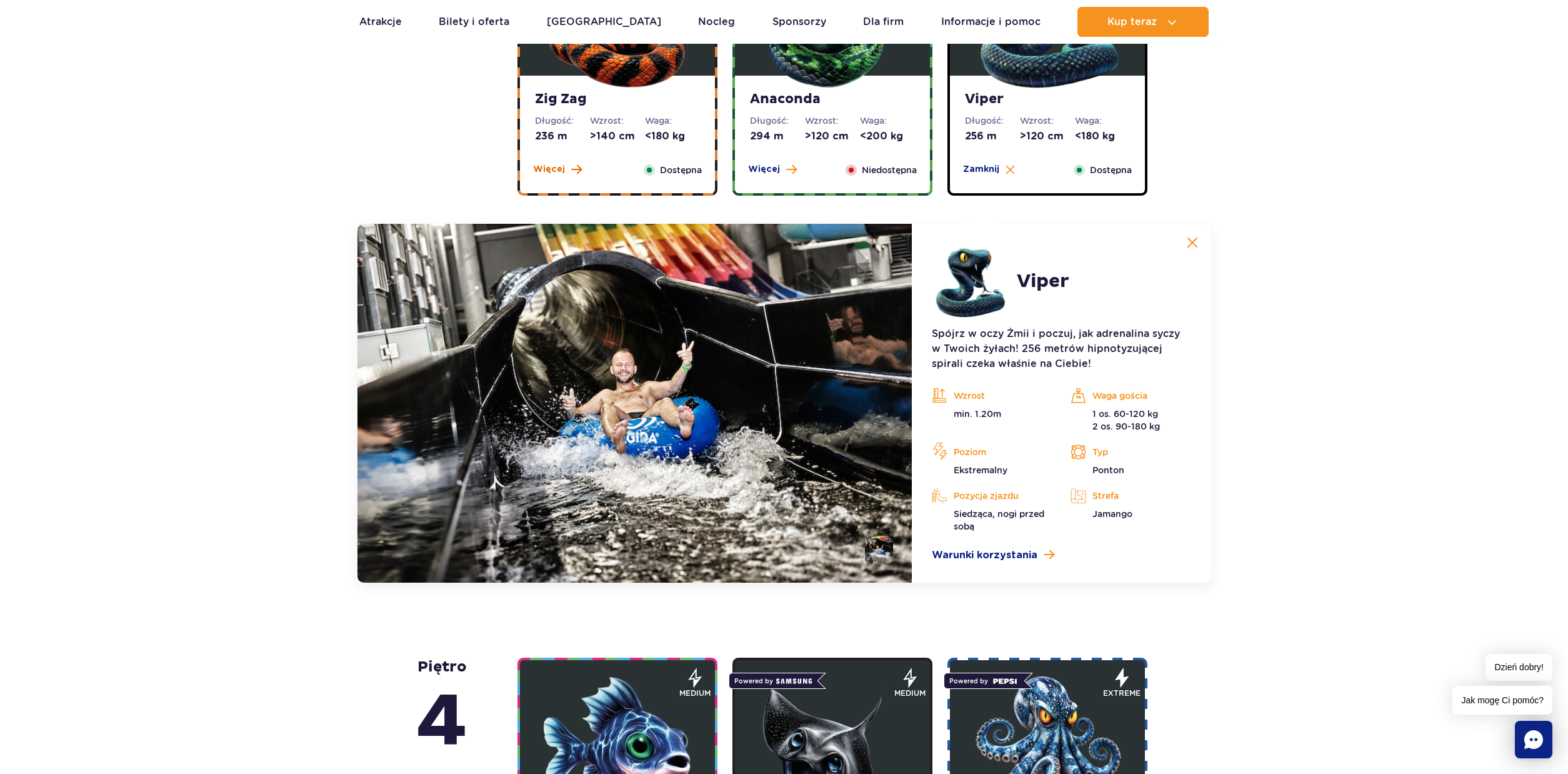
click at [547, 169] on span "Więcej" at bounding box center [549, 169] width 32 height 13
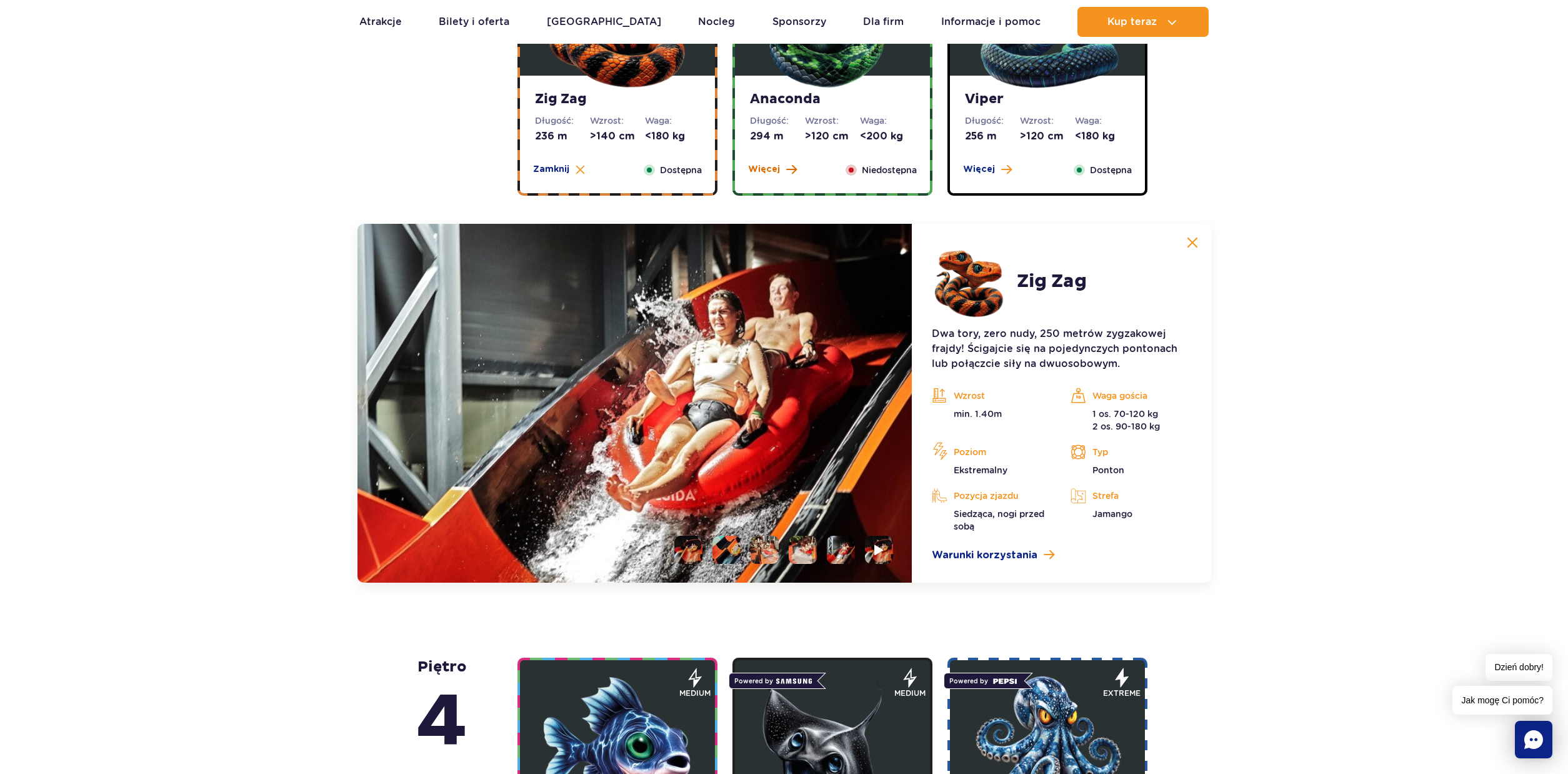
click at [772, 170] on span "Więcej" at bounding box center [764, 169] width 32 height 13
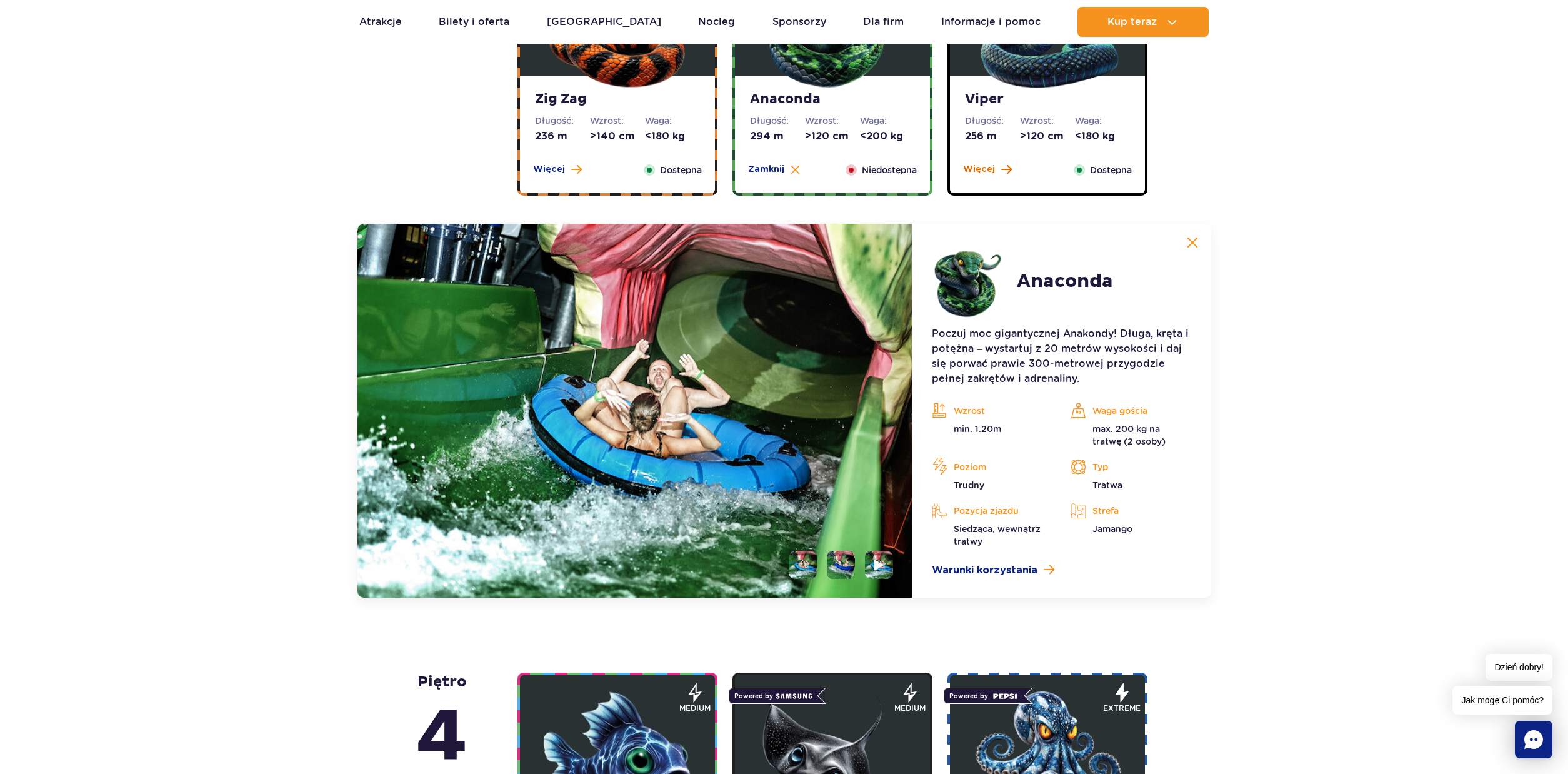
click at [973, 172] on span "Więcej" at bounding box center [979, 169] width 32 height 13
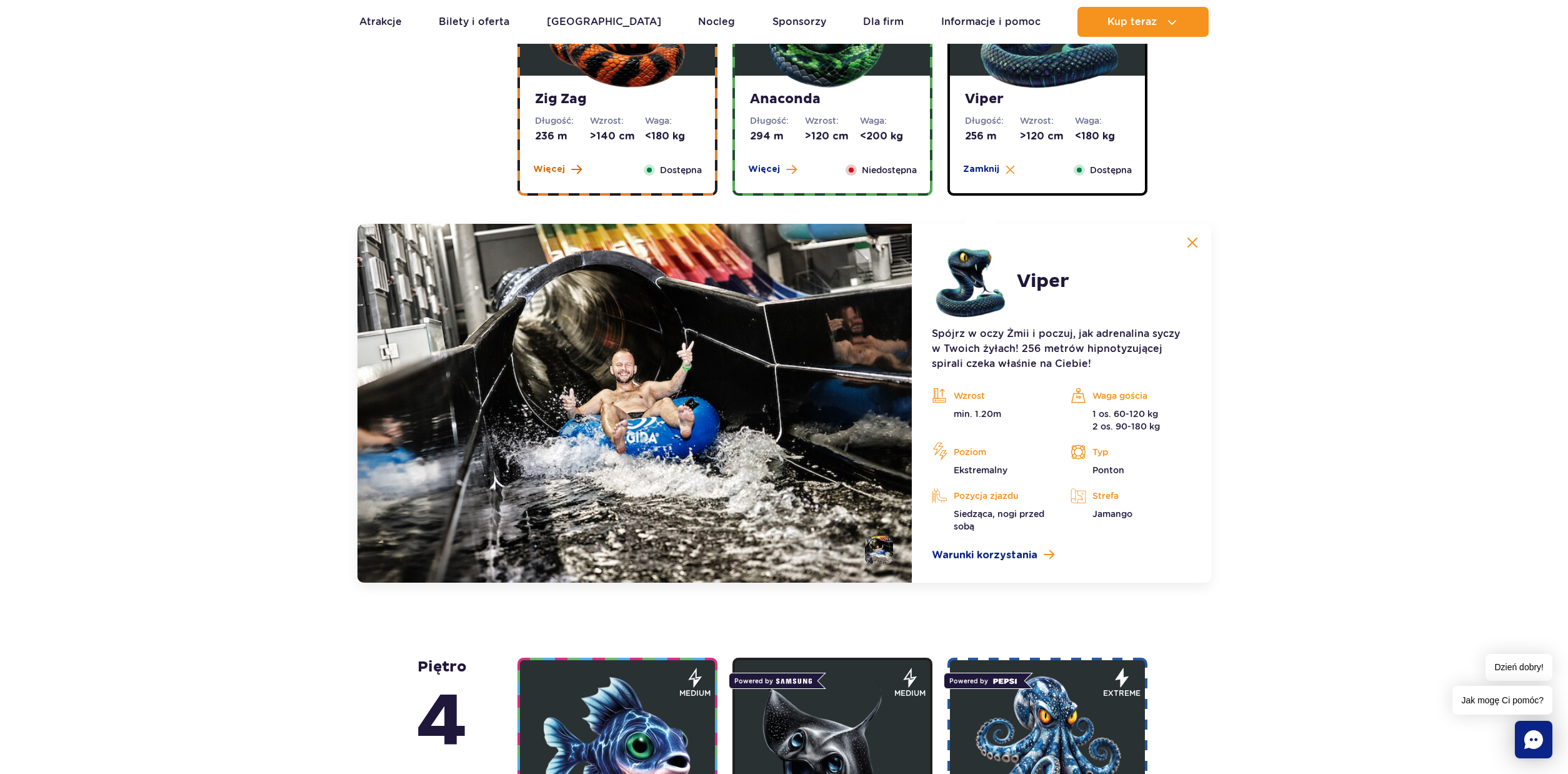
click at [547, 171] on span "Więcej" at bounding box center [549, 169] width 32 height 13
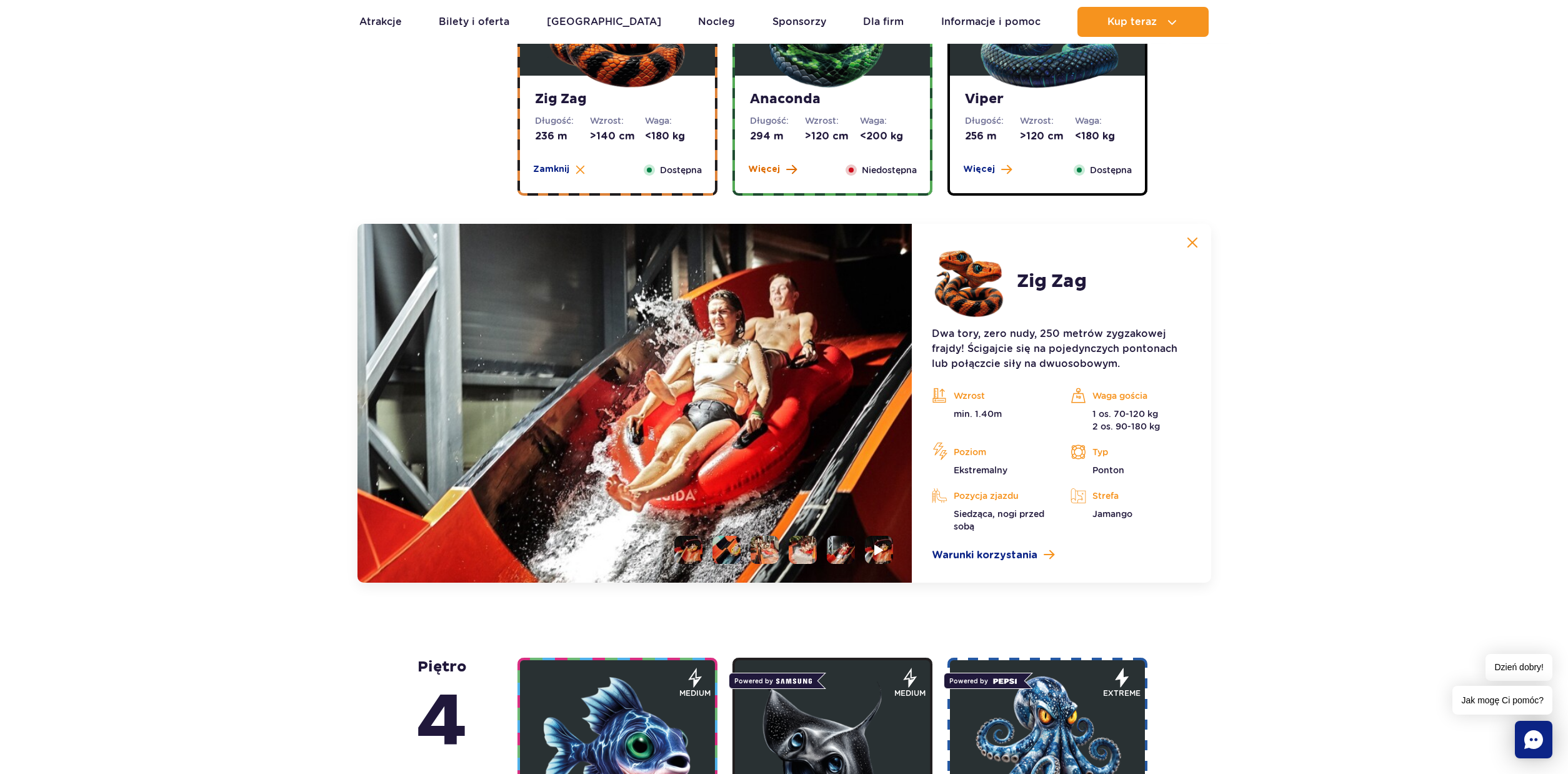
click at [754, 168] on span "Więcej" at bounding box center [764, 169] width 32 height 13
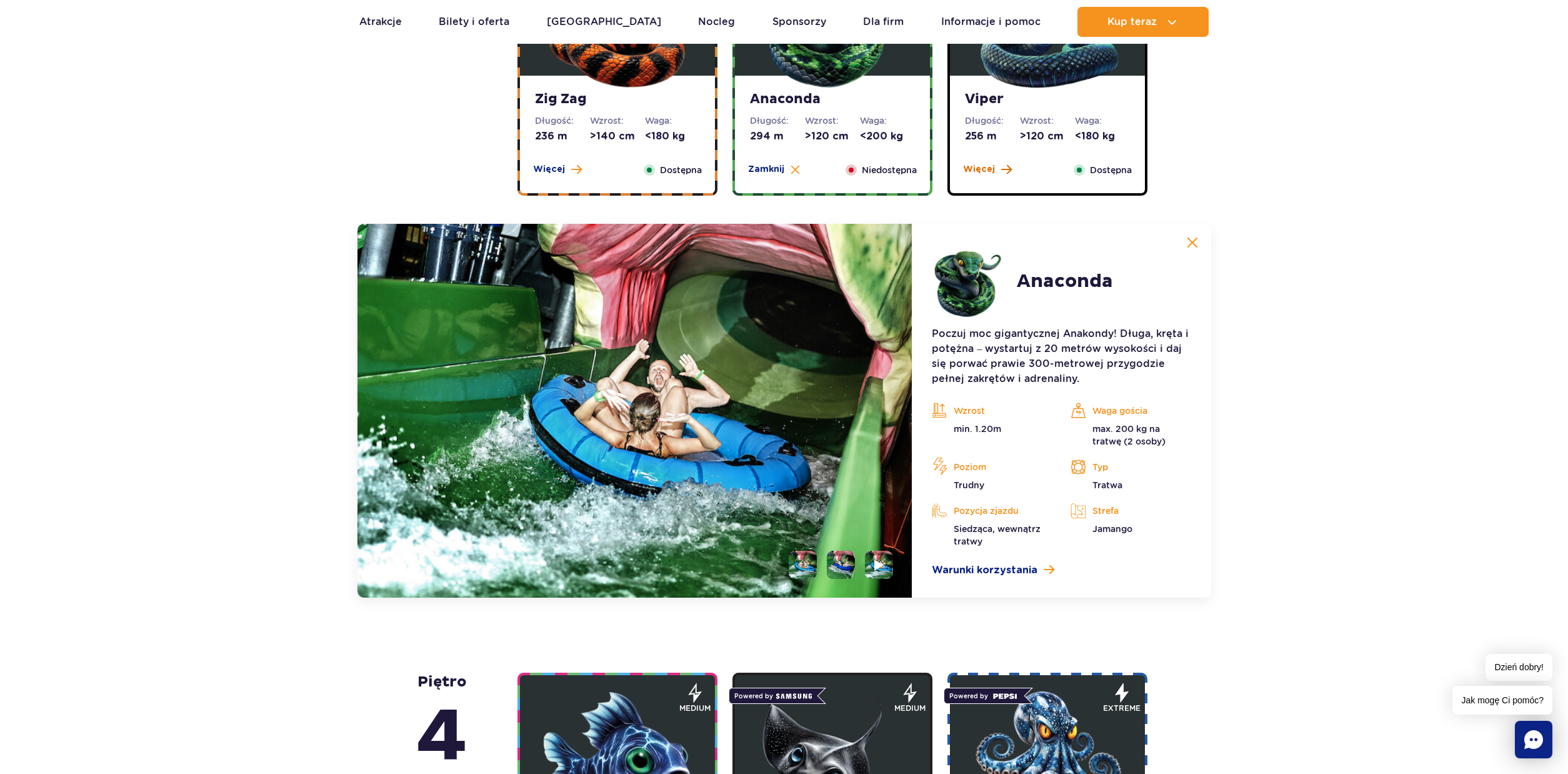
click at [977, 170] on span "Więcej" at bounding box center [979, 169] width 32 height 13
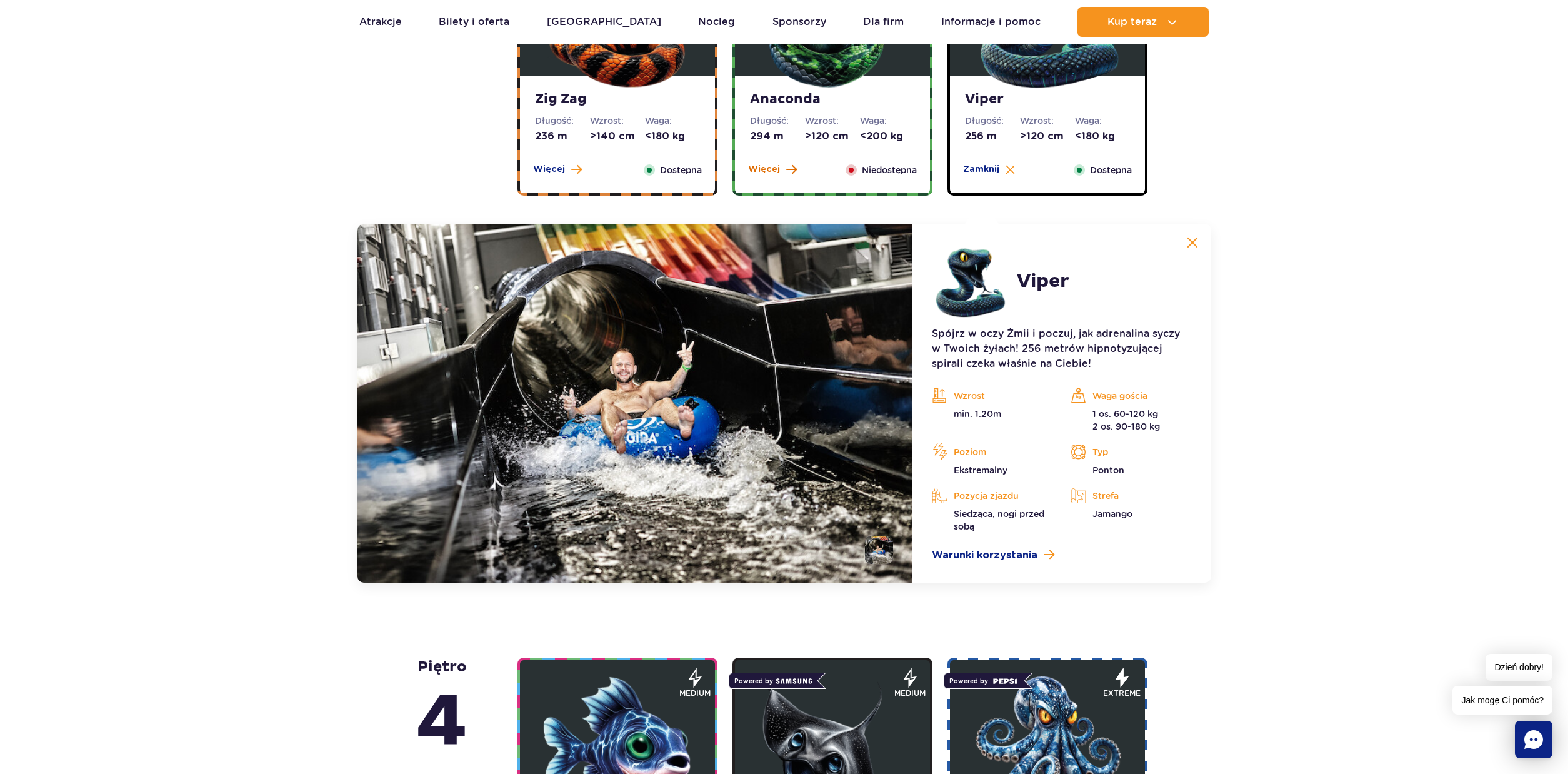
click at [765, 172] on span "Więcej" at bounding box center [764, 169] width 32 height 13
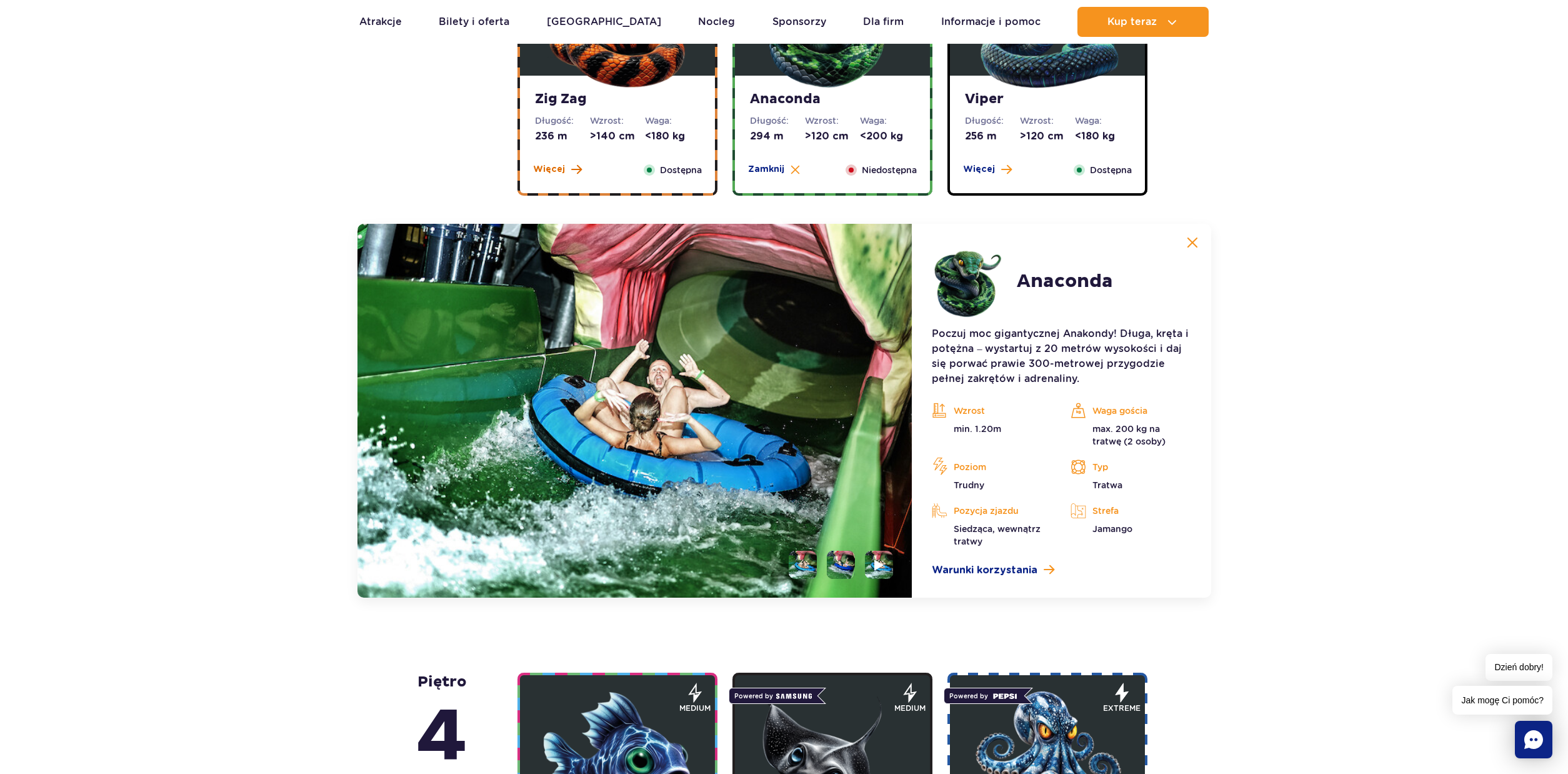
click at [551, 173] on span "Więcej" at bounding box center [549, 169] width 32 height 13
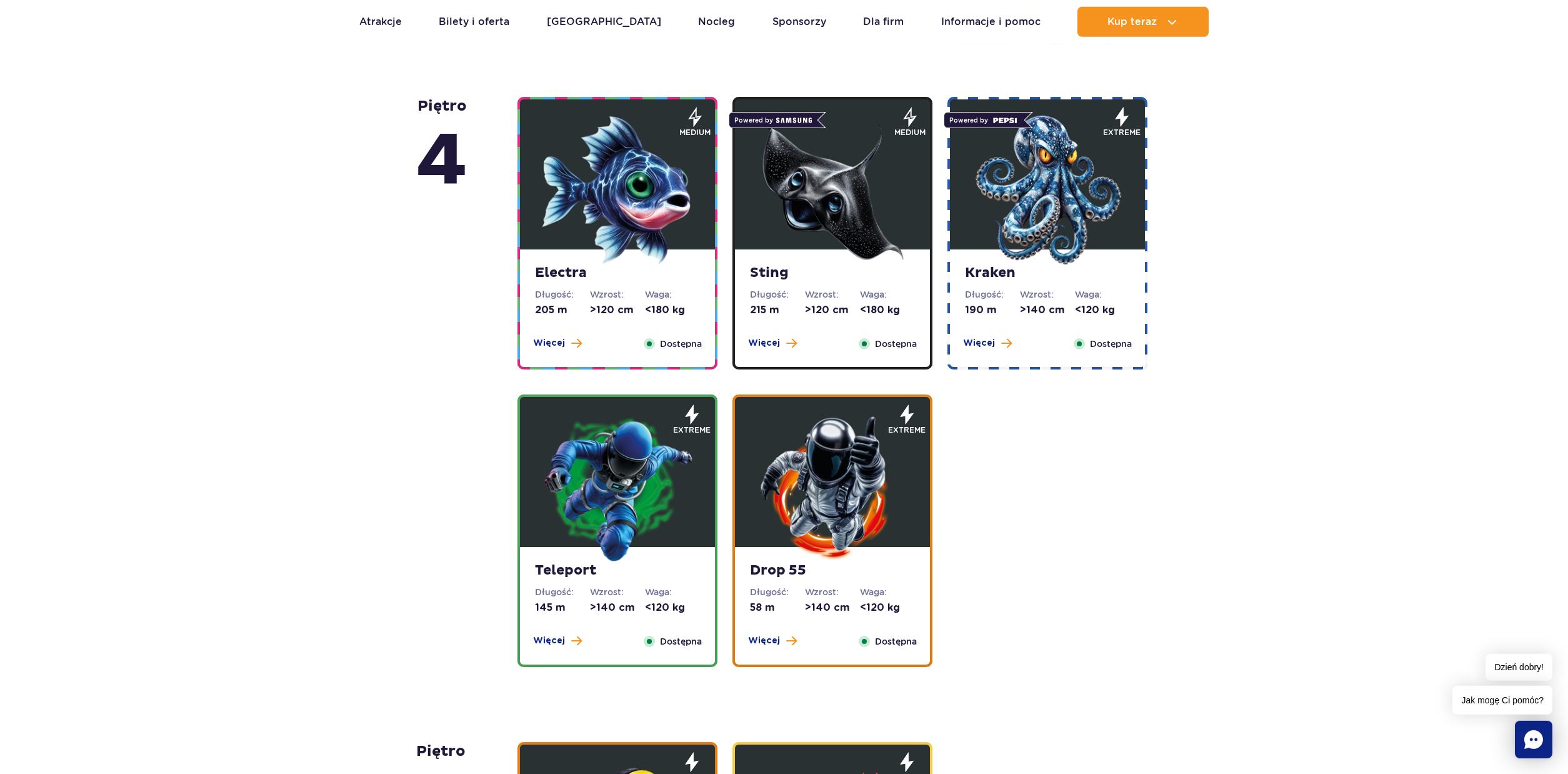
scroll to position [1497, 0]
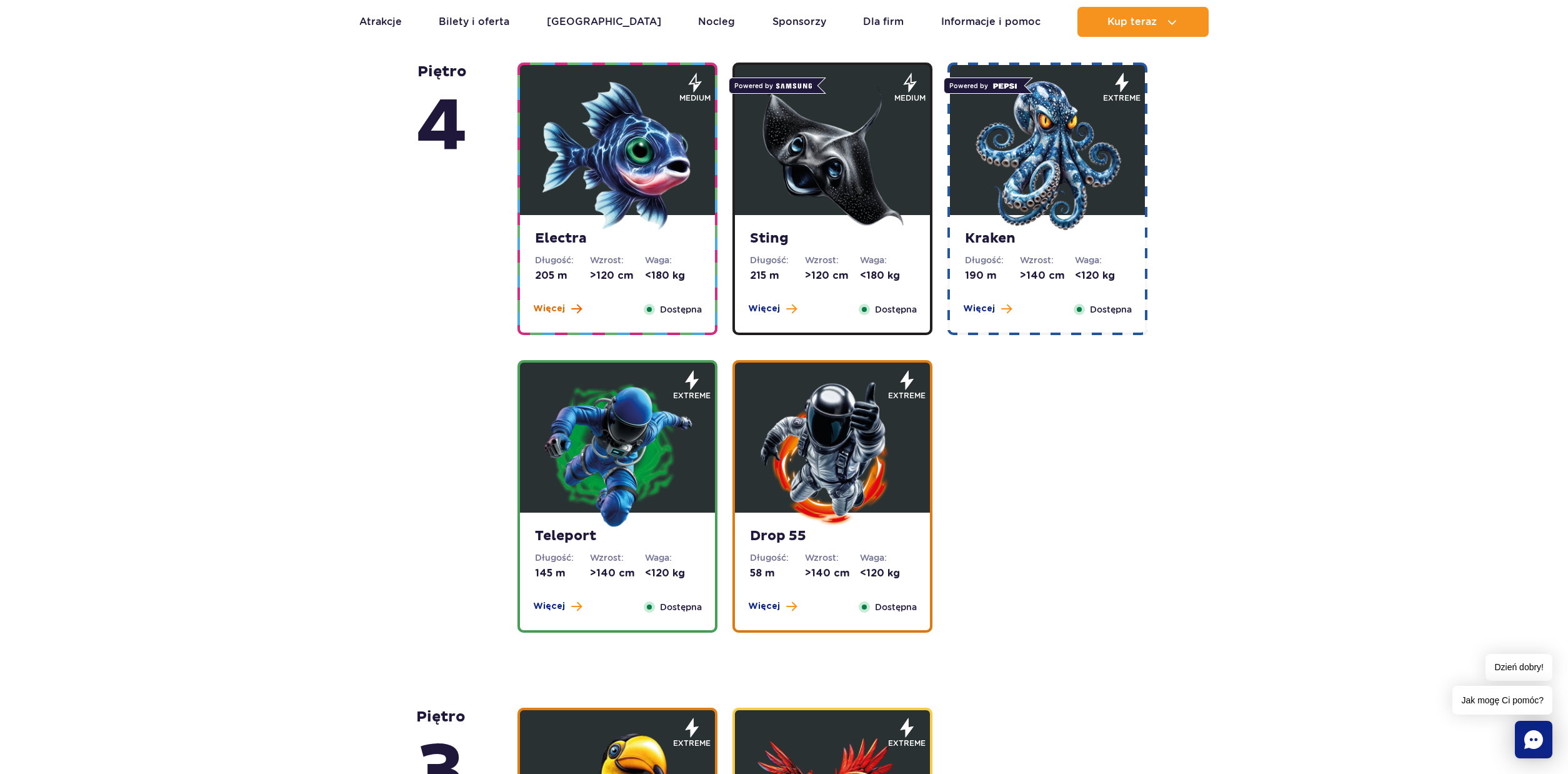
click at [547, 311] on span "Więcej" at bounding box center [549, 309] width 32 height 13
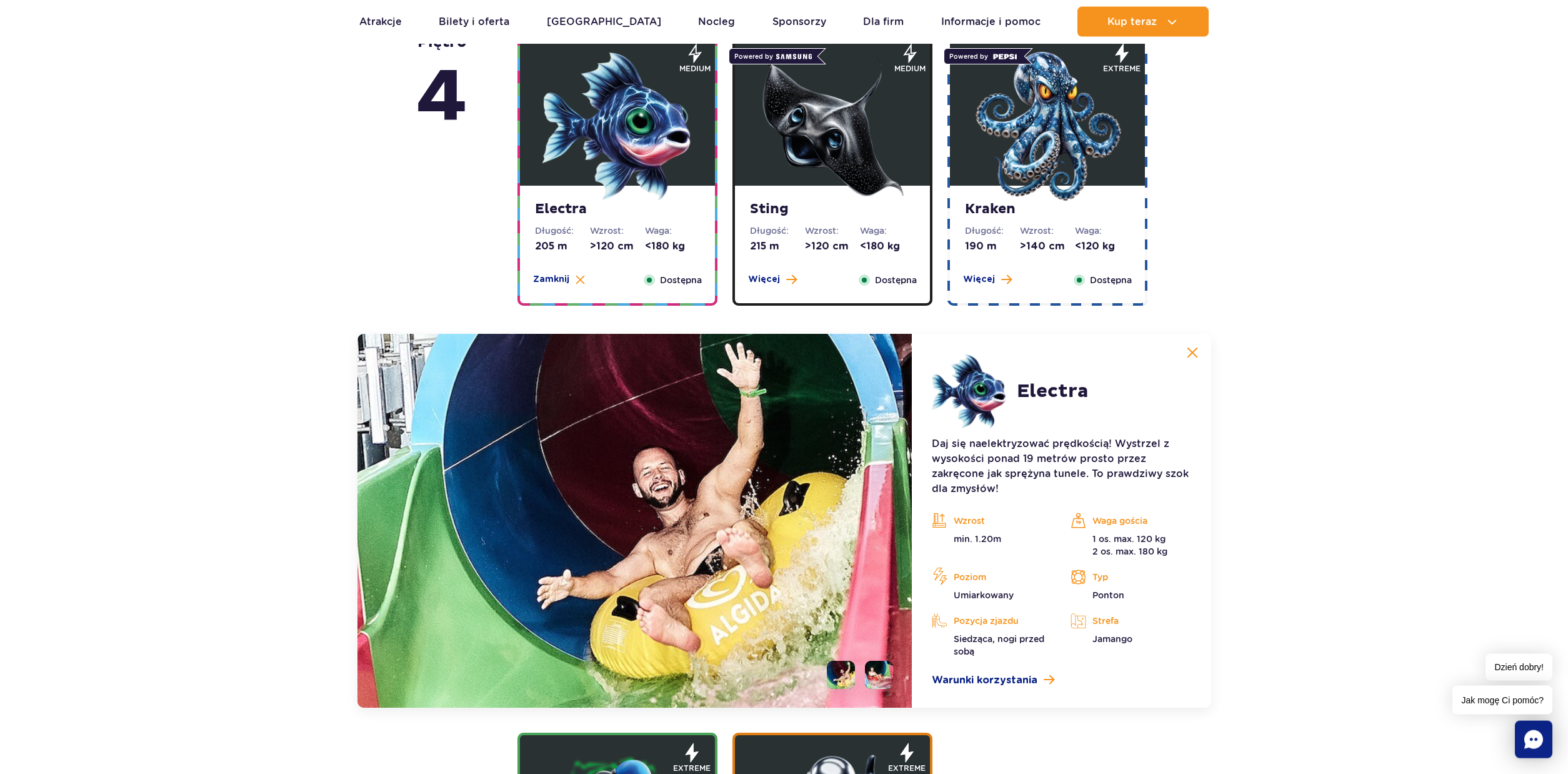
scroll to position [1101, 0]
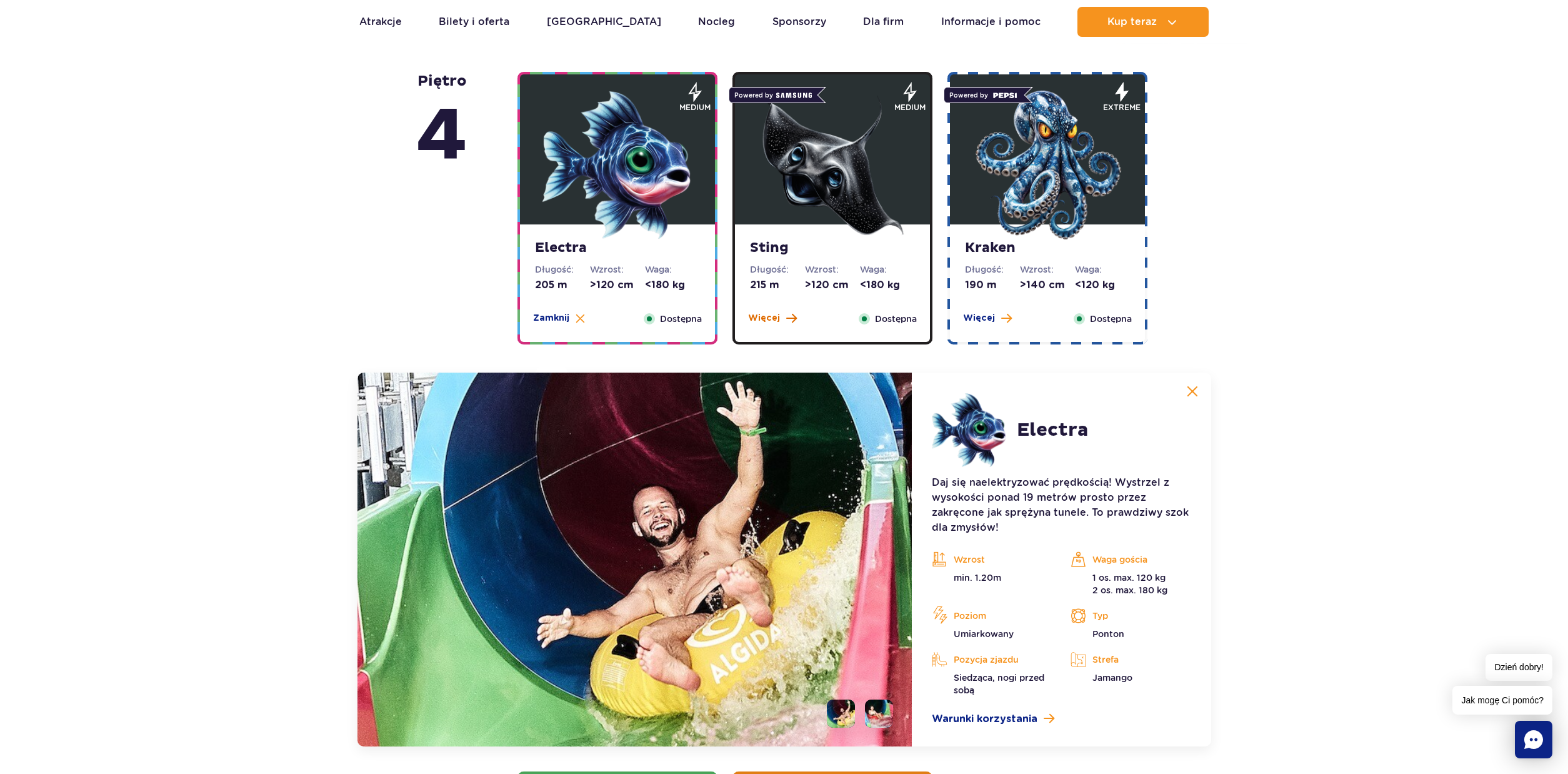
click at [765, 314] on span "Więcej" at bounding box center [764, 318] width 32 height 13
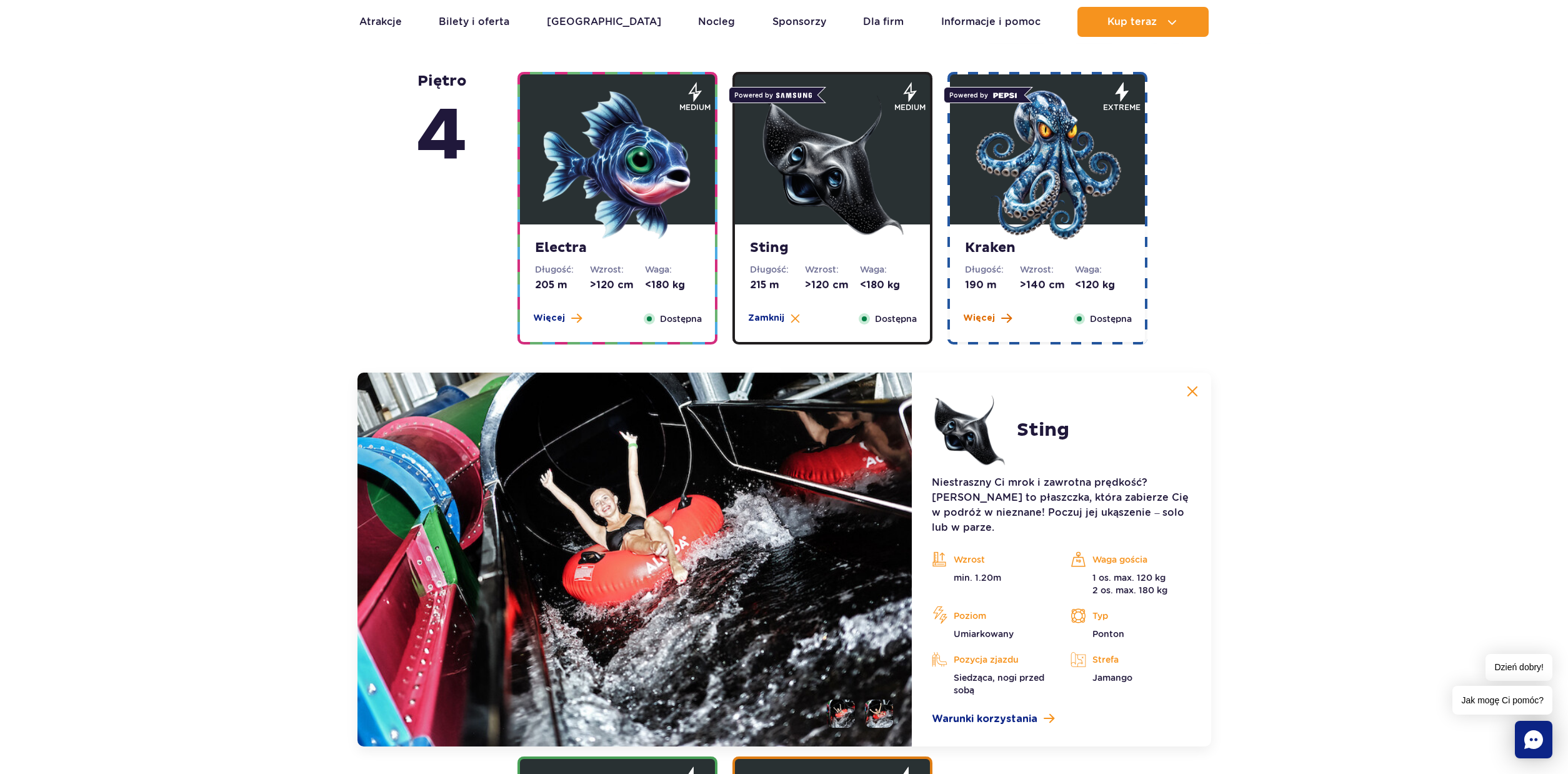
click at [976, 315] on span "Więcej" at bounding box center [979, 318] width 32 height 13
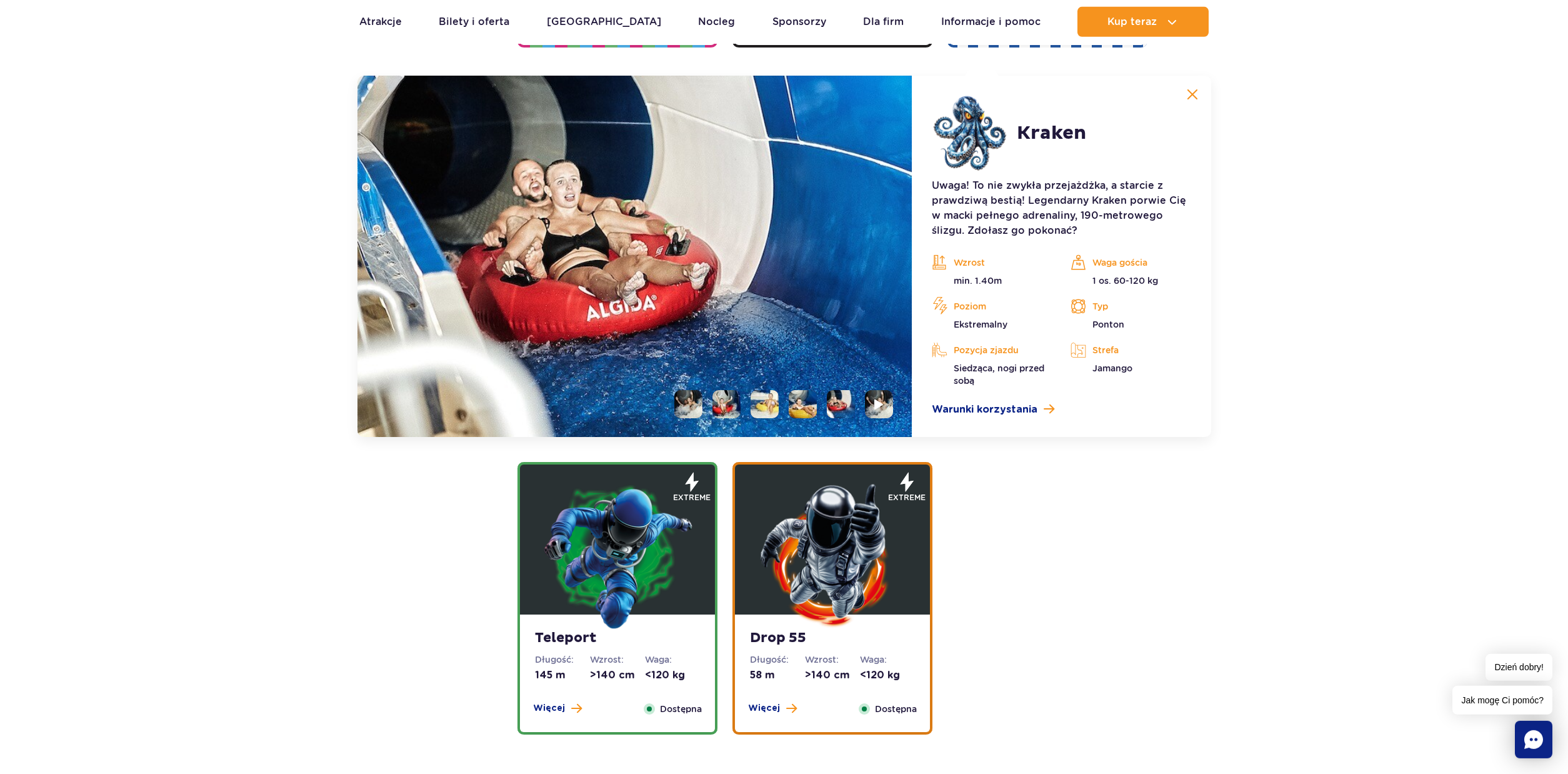
scroll to position [1398, 0]
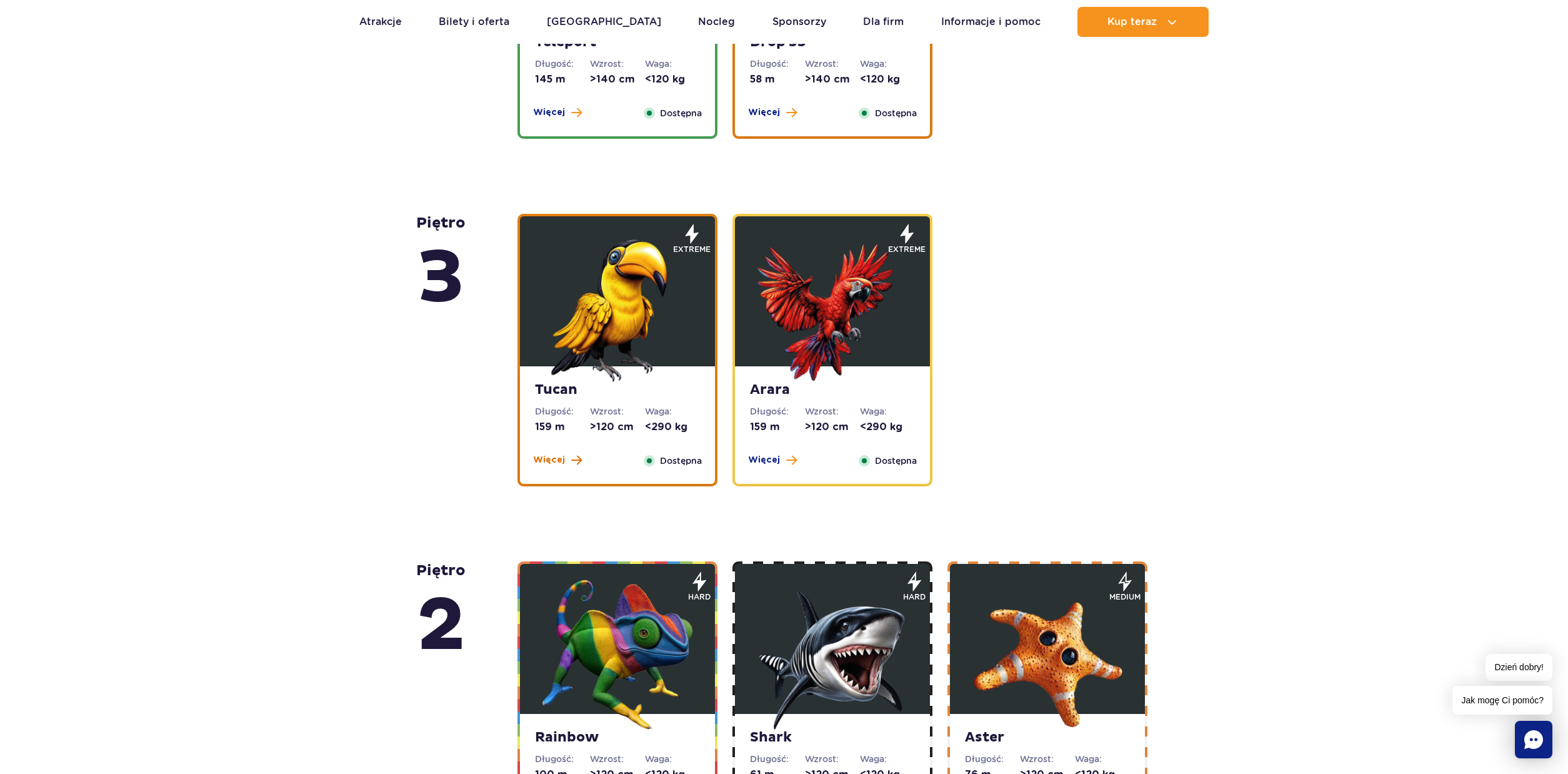
click at [553, 460] on span "Więcej" at bounding box center [549, 461] width 32 height 13
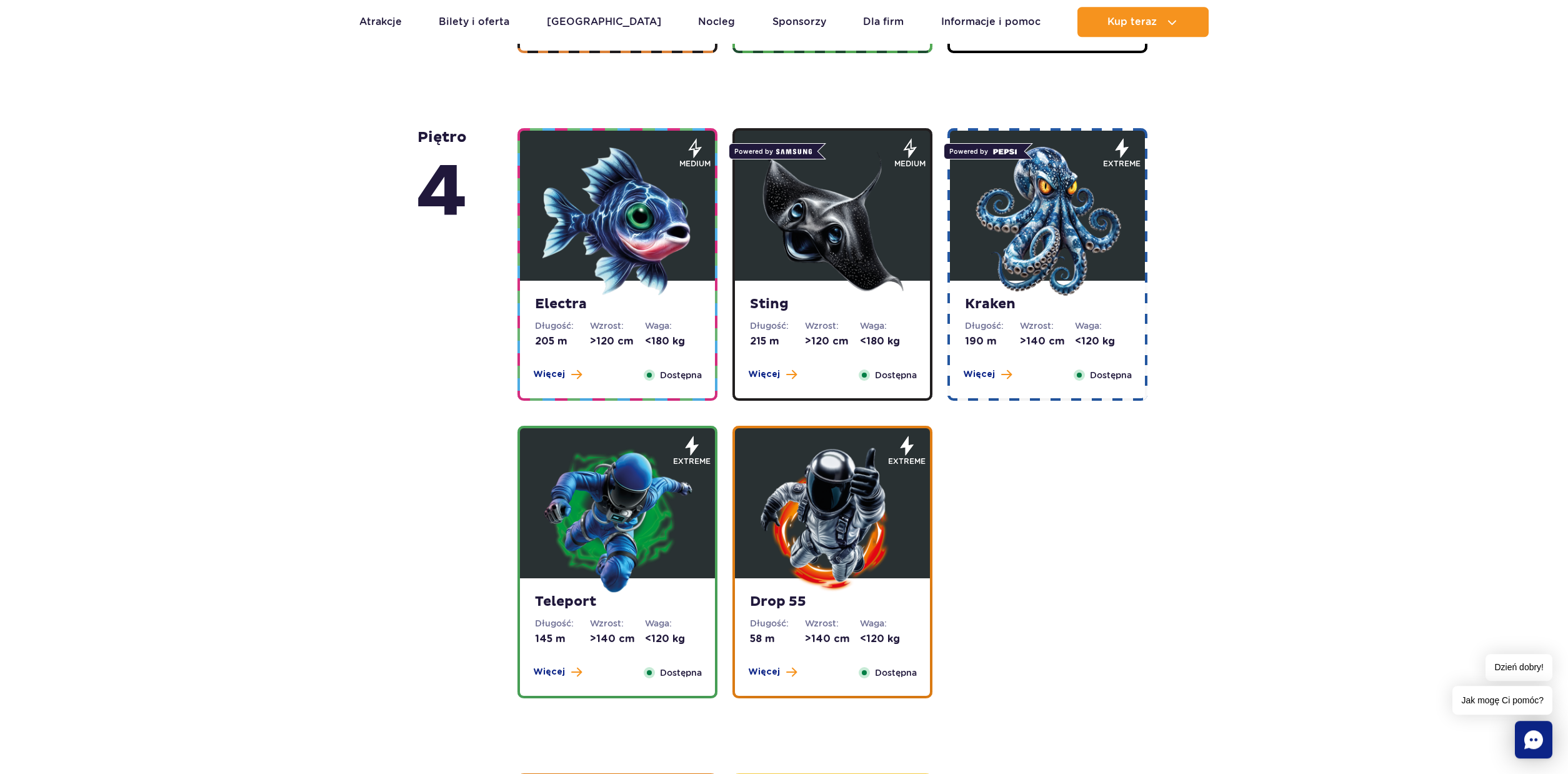
scroll to position [854, 0]
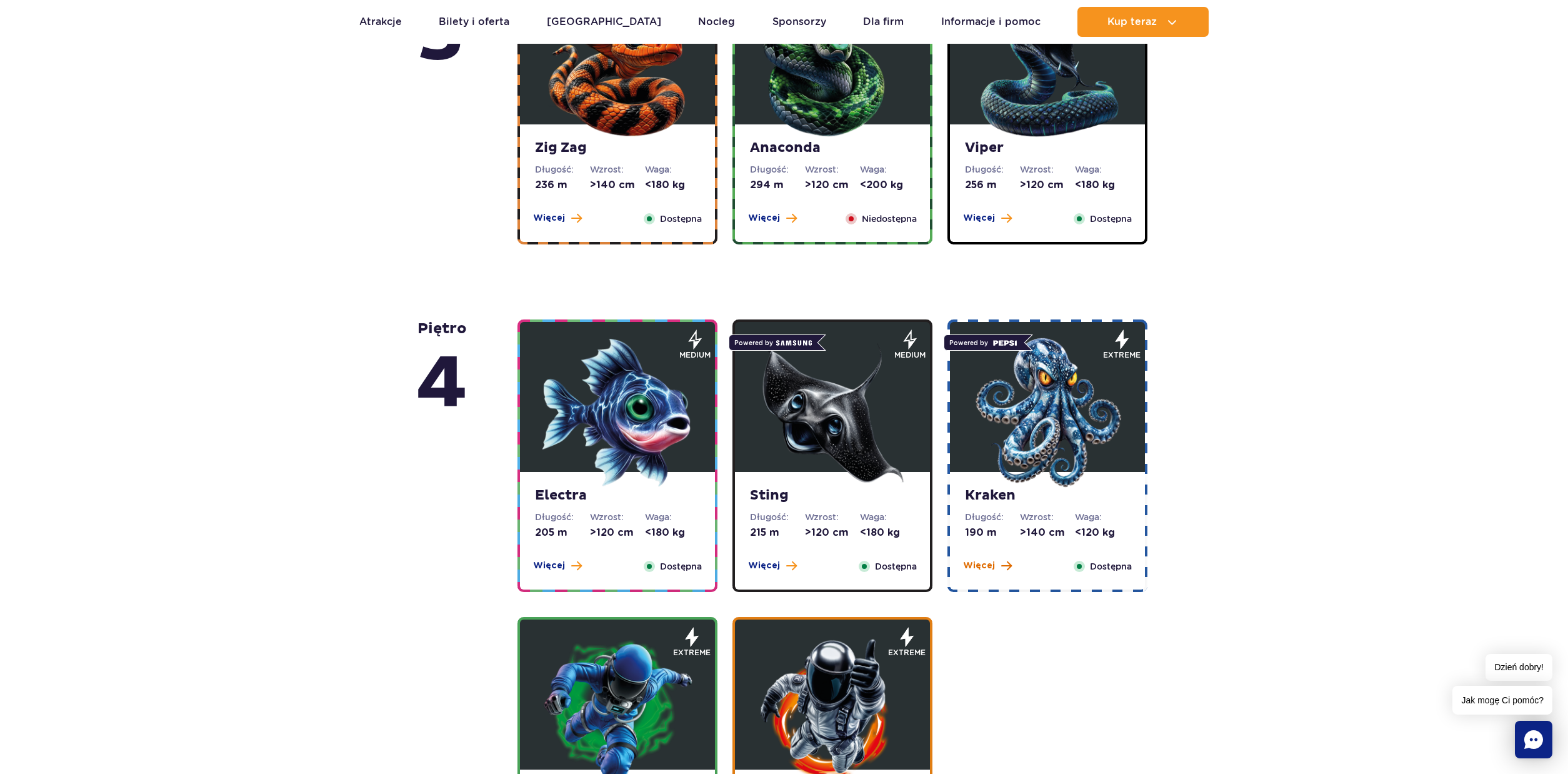
click at [973, 564] on span "Więcej" at bounding box center [979, 566] width 32 height 13
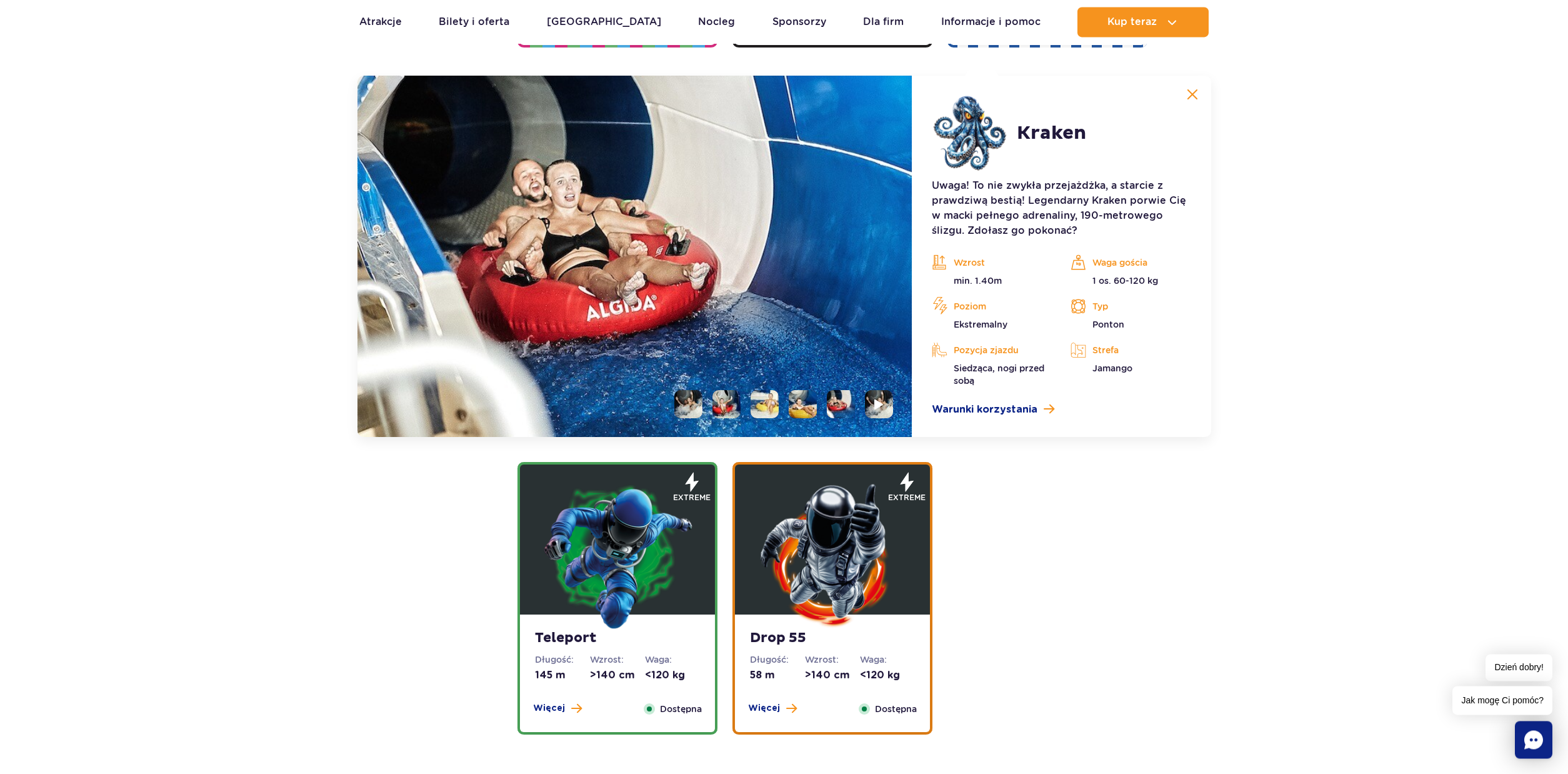
scroll to position [1398, 0]
click at [727, 403] on li at bounding box center [726, 403] width 28 height 28
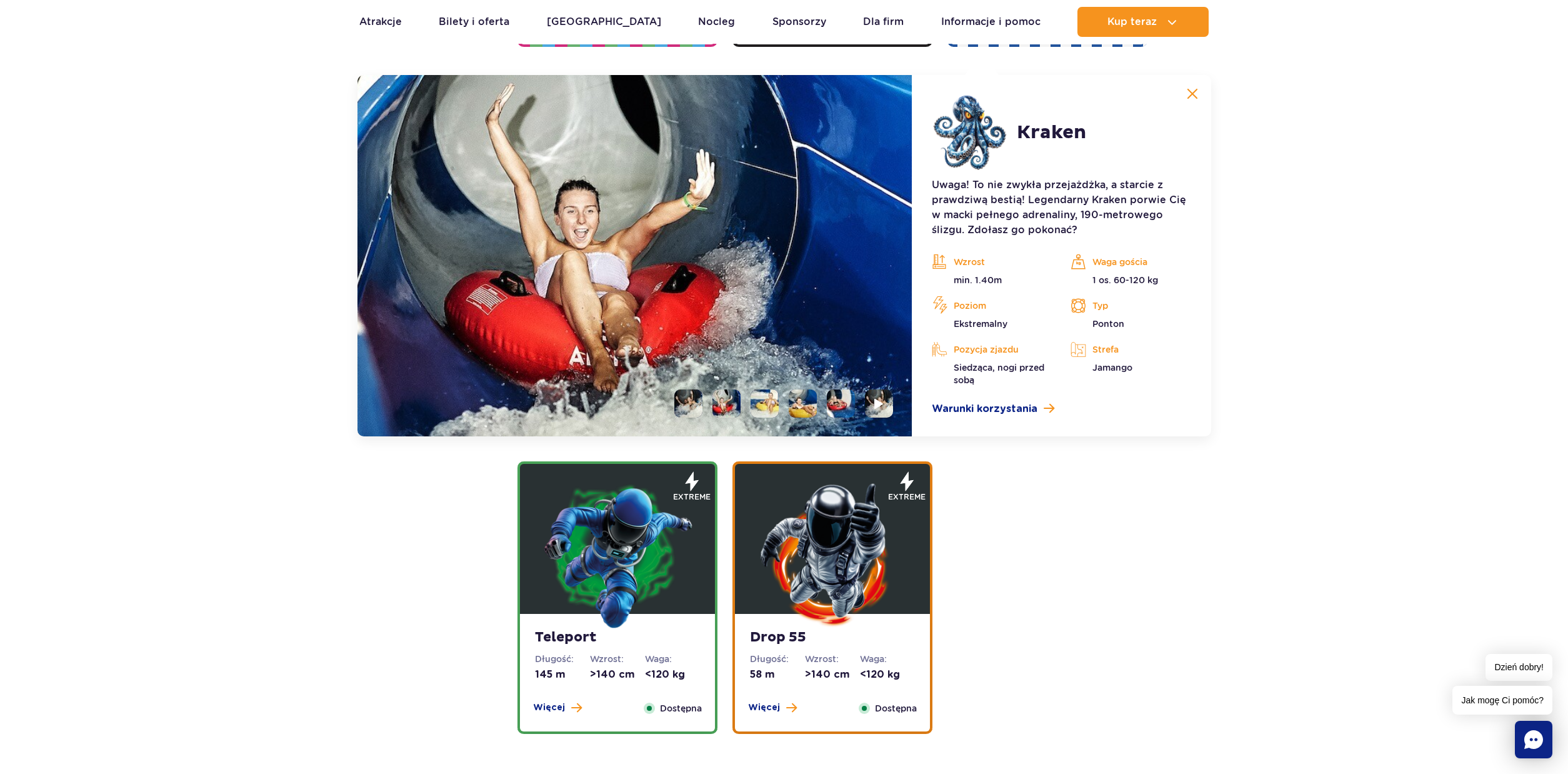
click at [767, 406] on li at bounding box center [764, 403] width 28 height 28
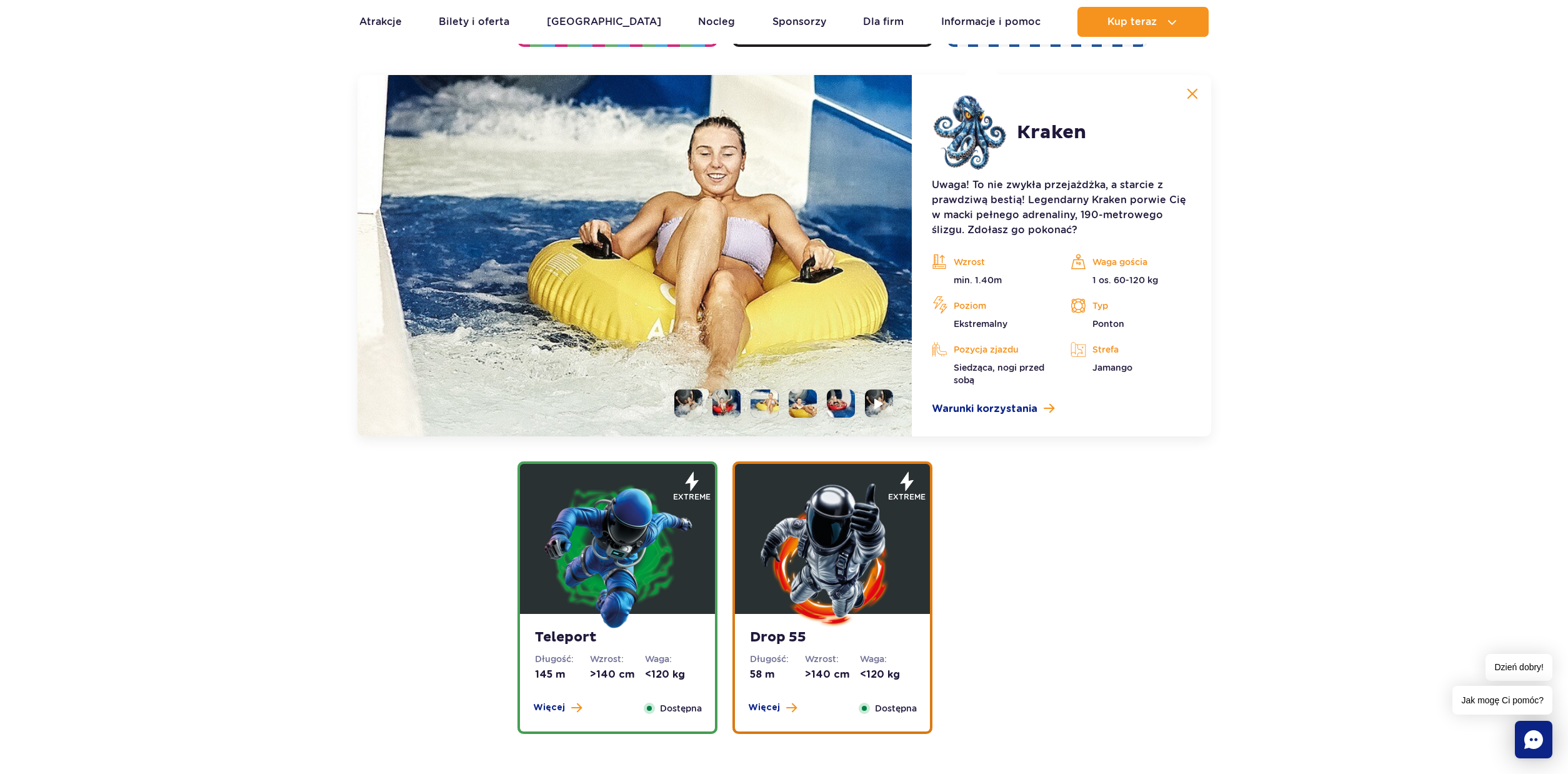
click at [816, 414] on li at bounding box center [802, 403] width 28 height 28
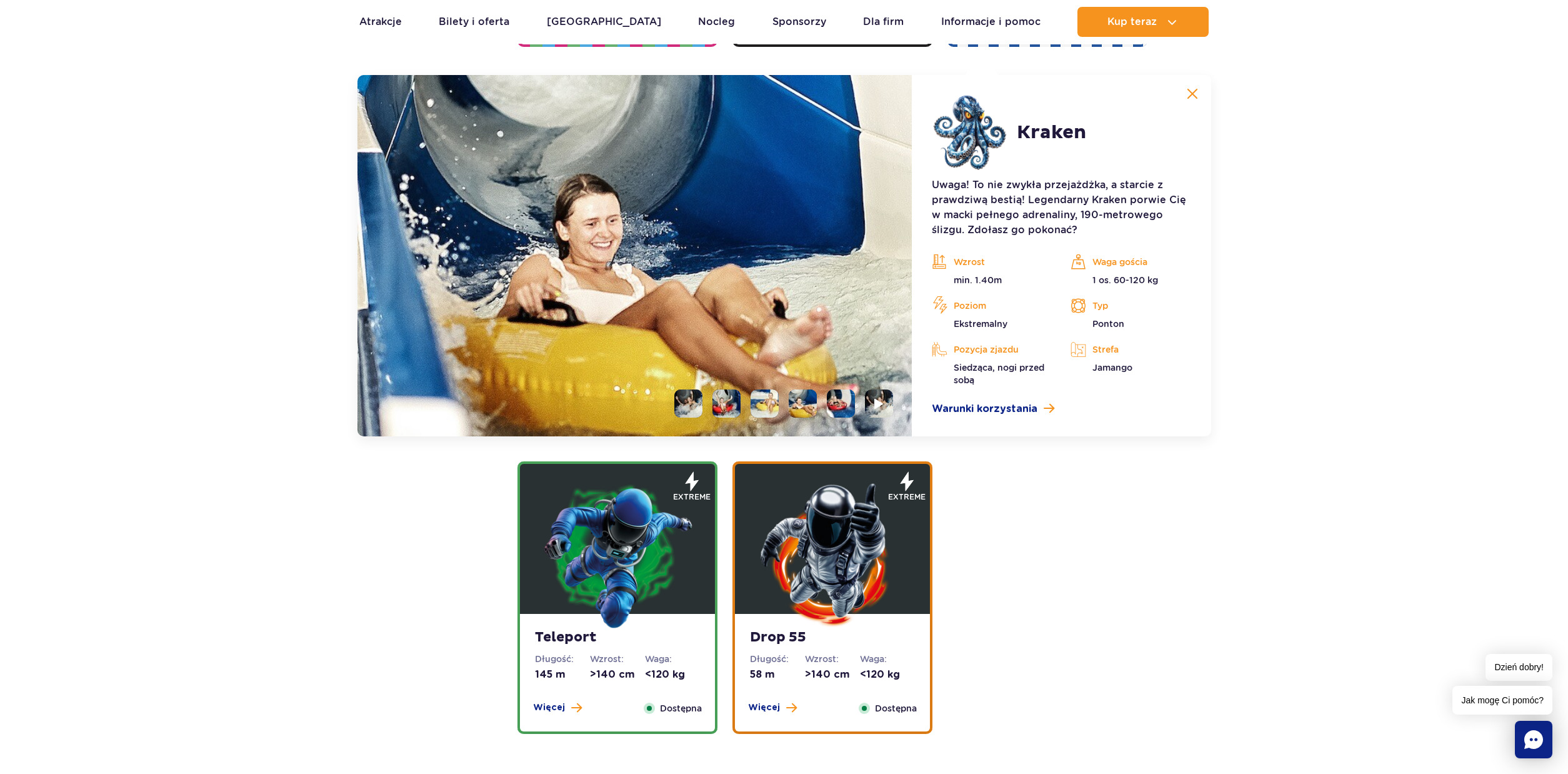
click at [842, 409] on li at bounding box center [840, 403] width 28 height 28
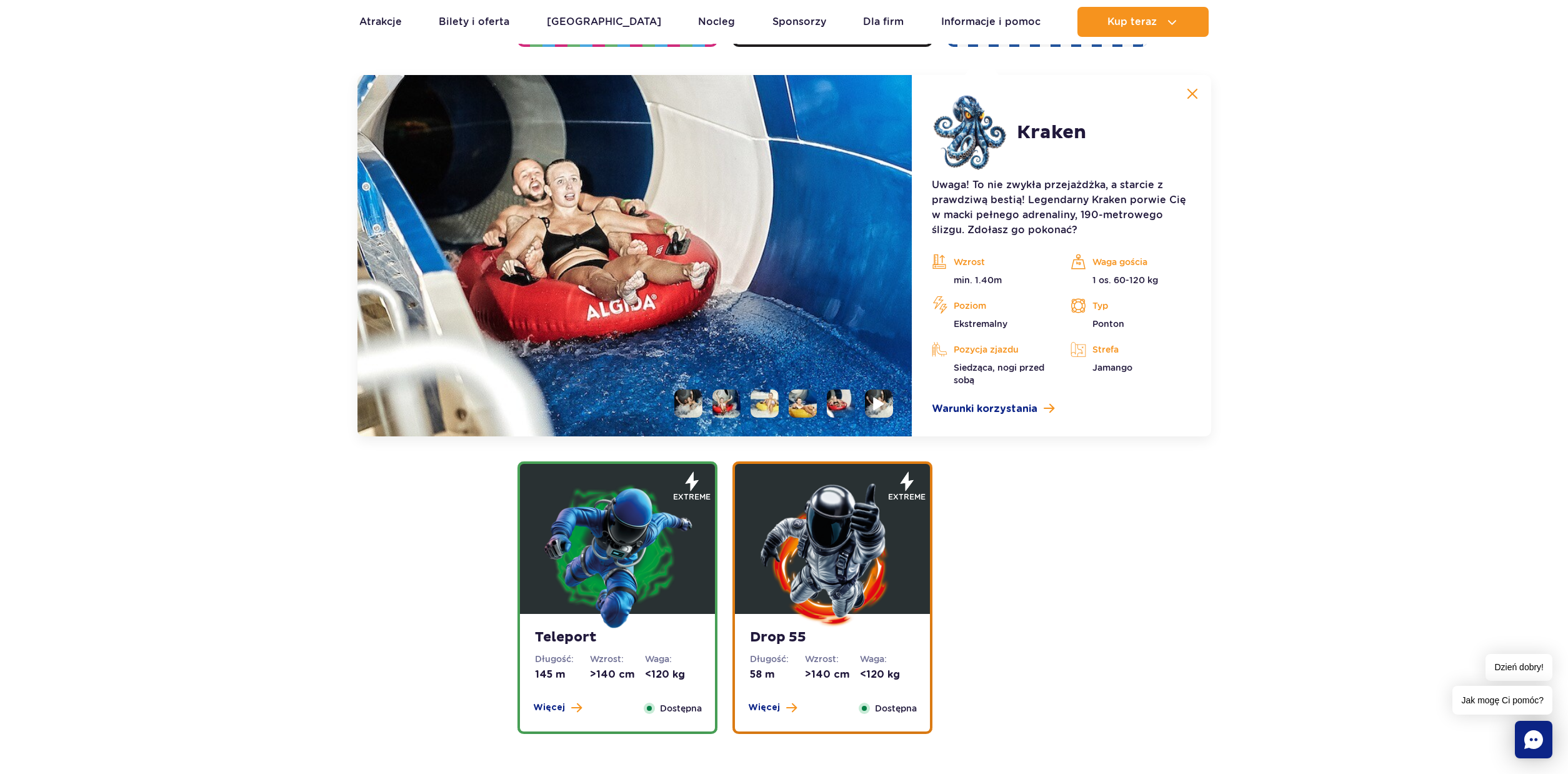
click at [880, 404] on img at bounding box center [879, 403] width 12 height 14
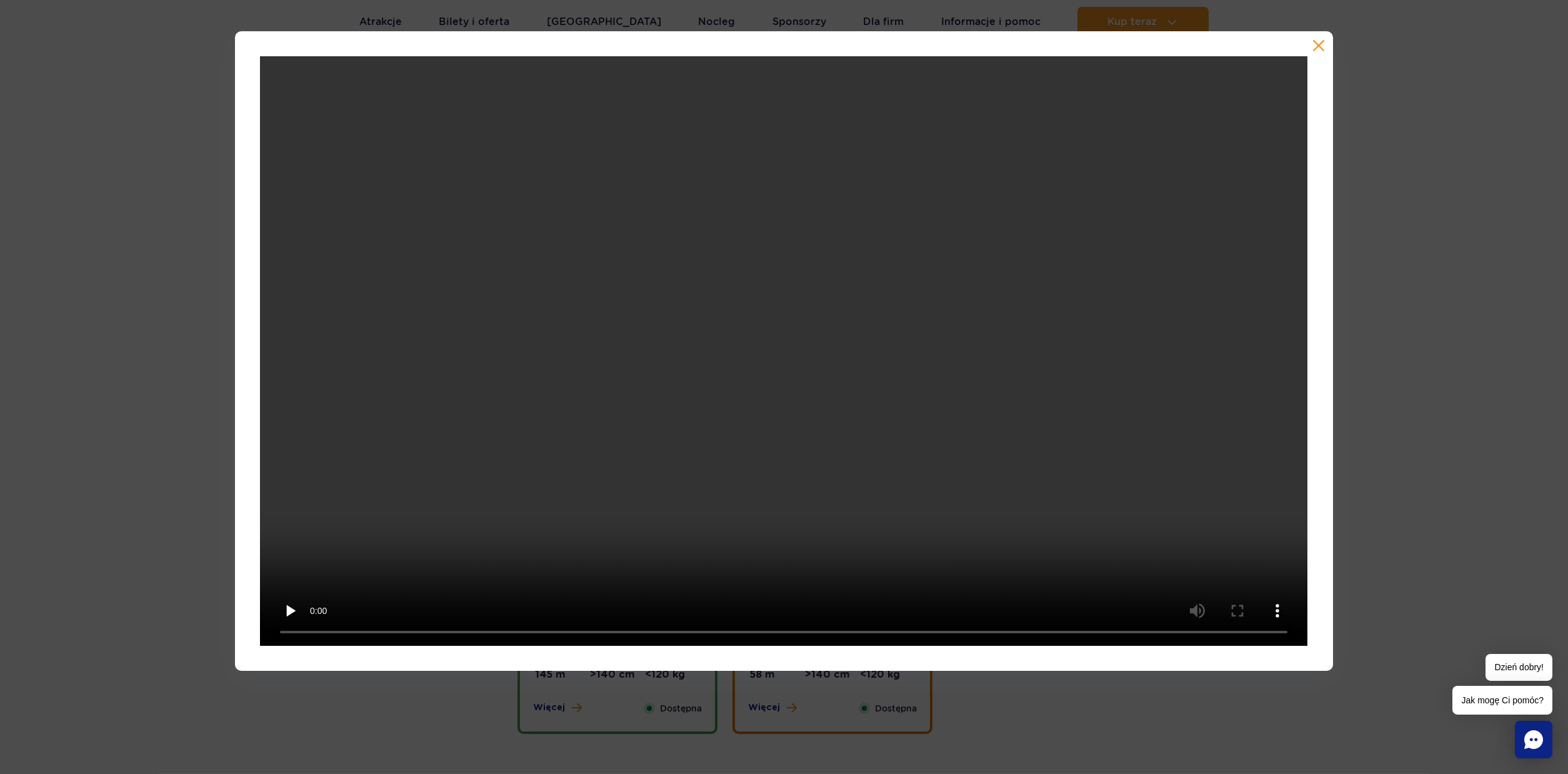
click at [1320, 42] on button "button" at bounding box center [1318, 46] width 13 height 13
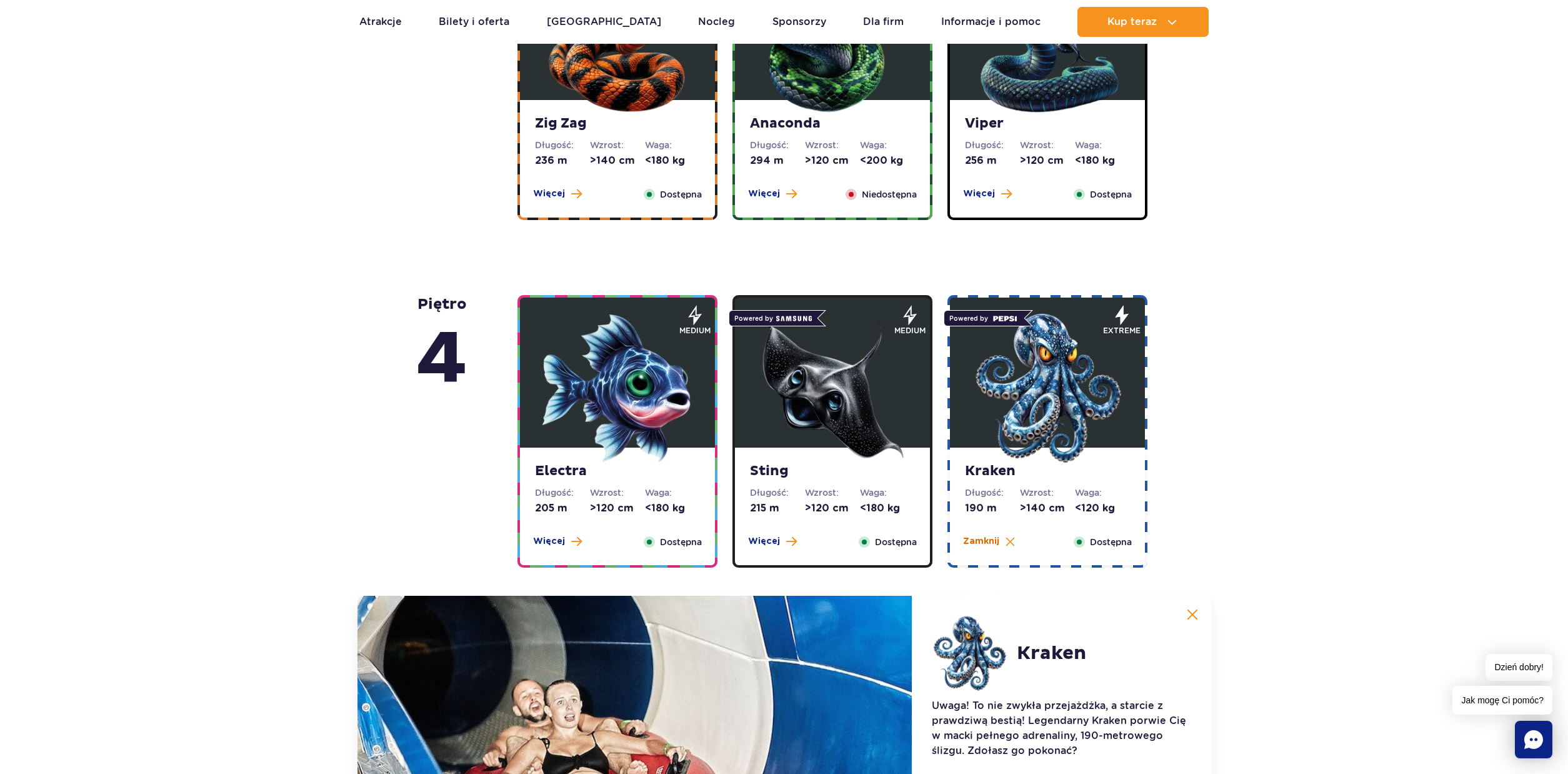
scroll to position [1101, 0]
